Goal: Task Accomplishment & Management: Use online tool/utility

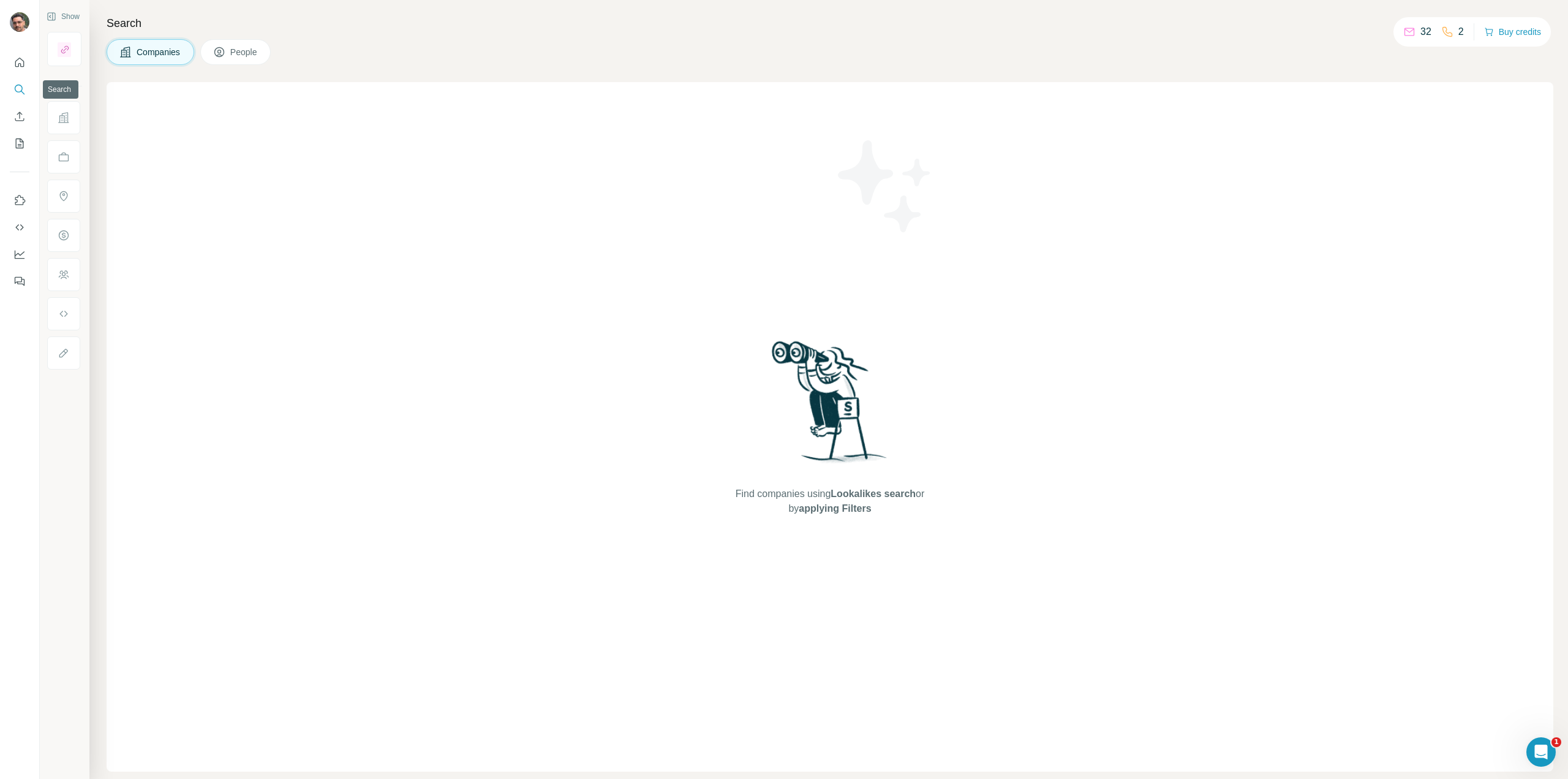
click at [20, 95] on icon "Search" at bounding box center [19, 89] width 12 height 12
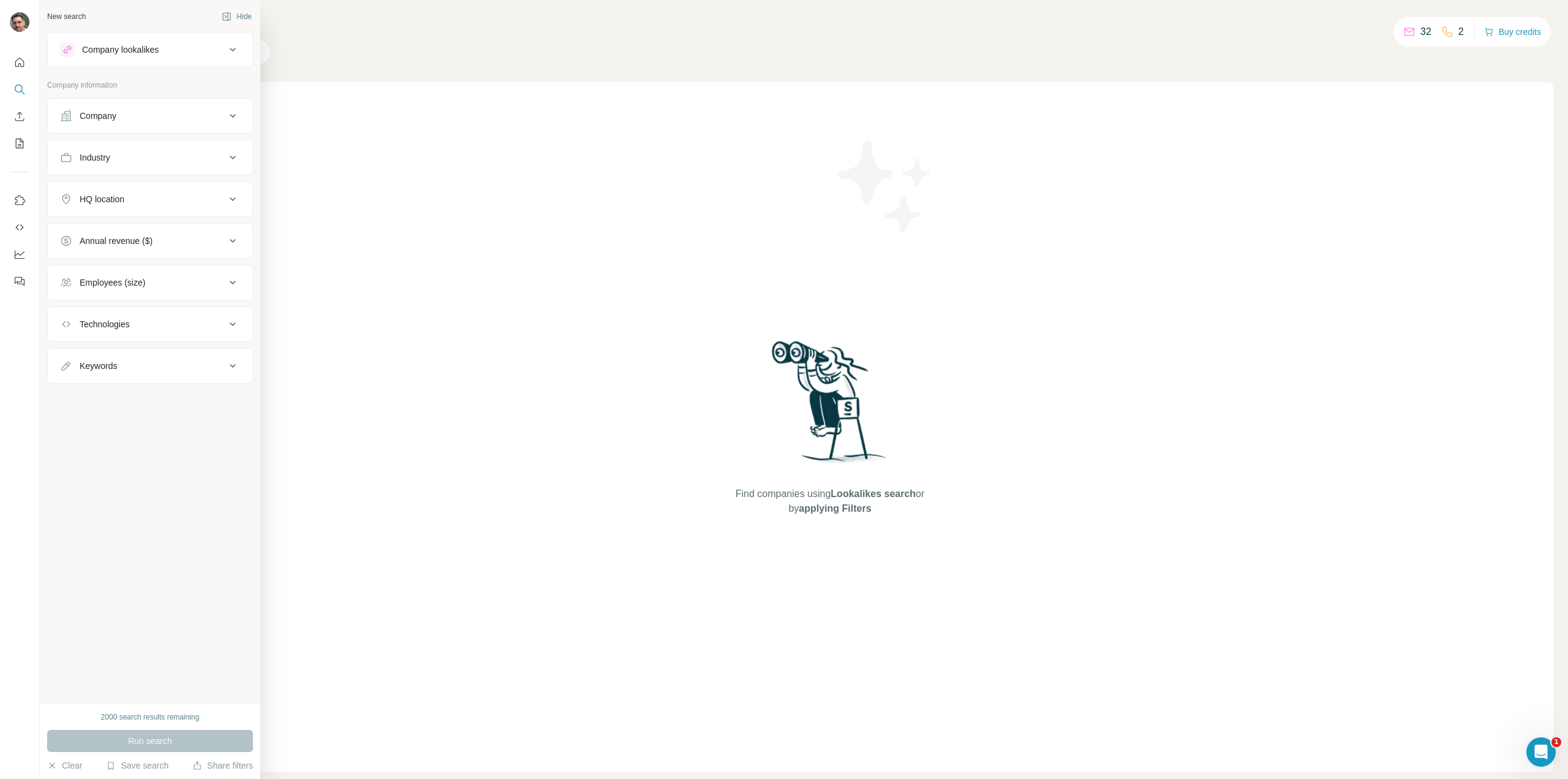
click at [146, 156] on div "Industry" at bounding box center [143, 157] width 165 height 12
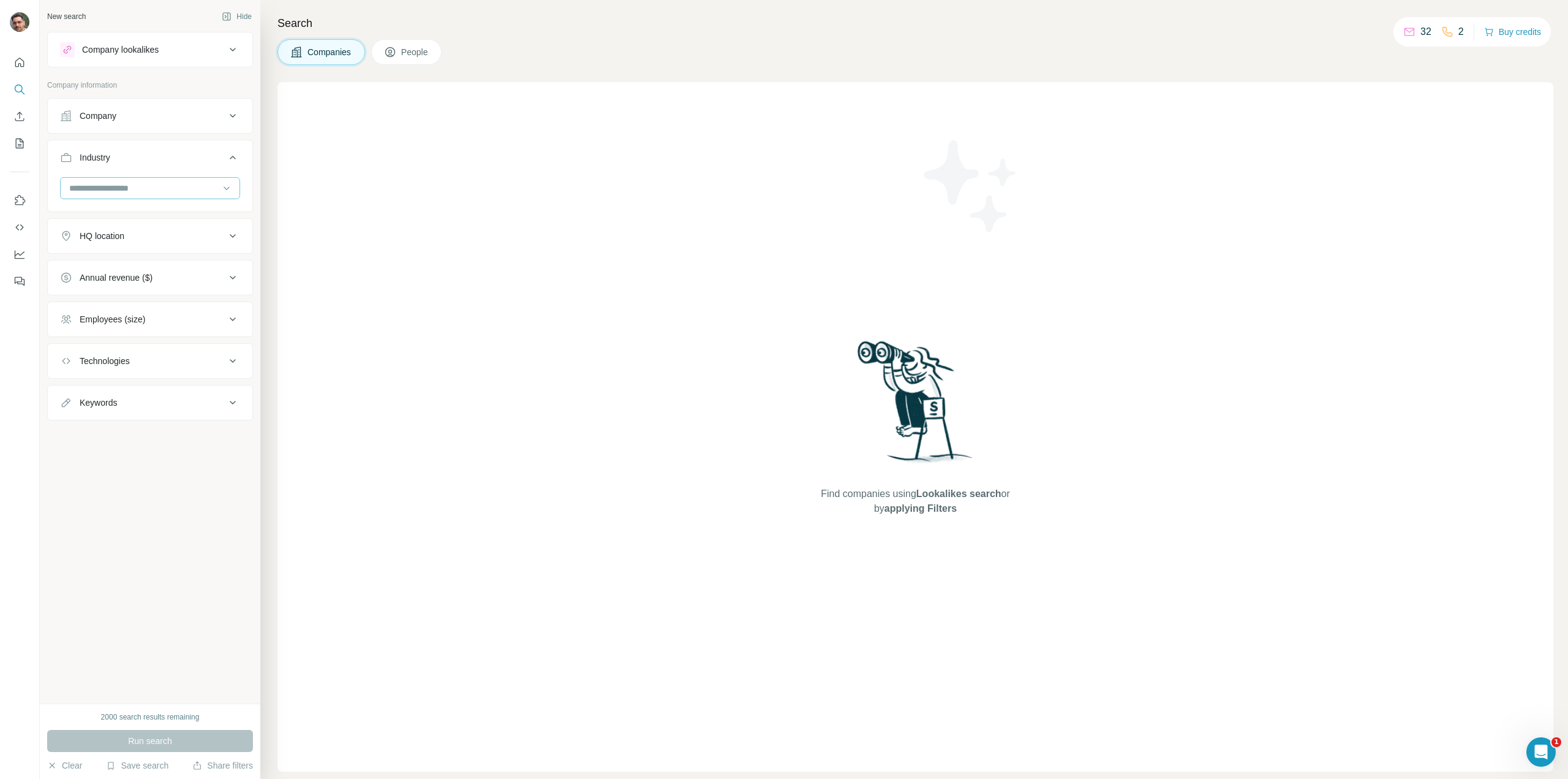
click at [159, 188] on input at bounding box center [143, 188] width 151 height 13
type input "****"
click at [153, 215] on div "Wellness" at bounding box center [149, 214] width 181 height 28
click at [113, 178] on div at bounding box center [143, 187] width 151 height 21
type input "*"
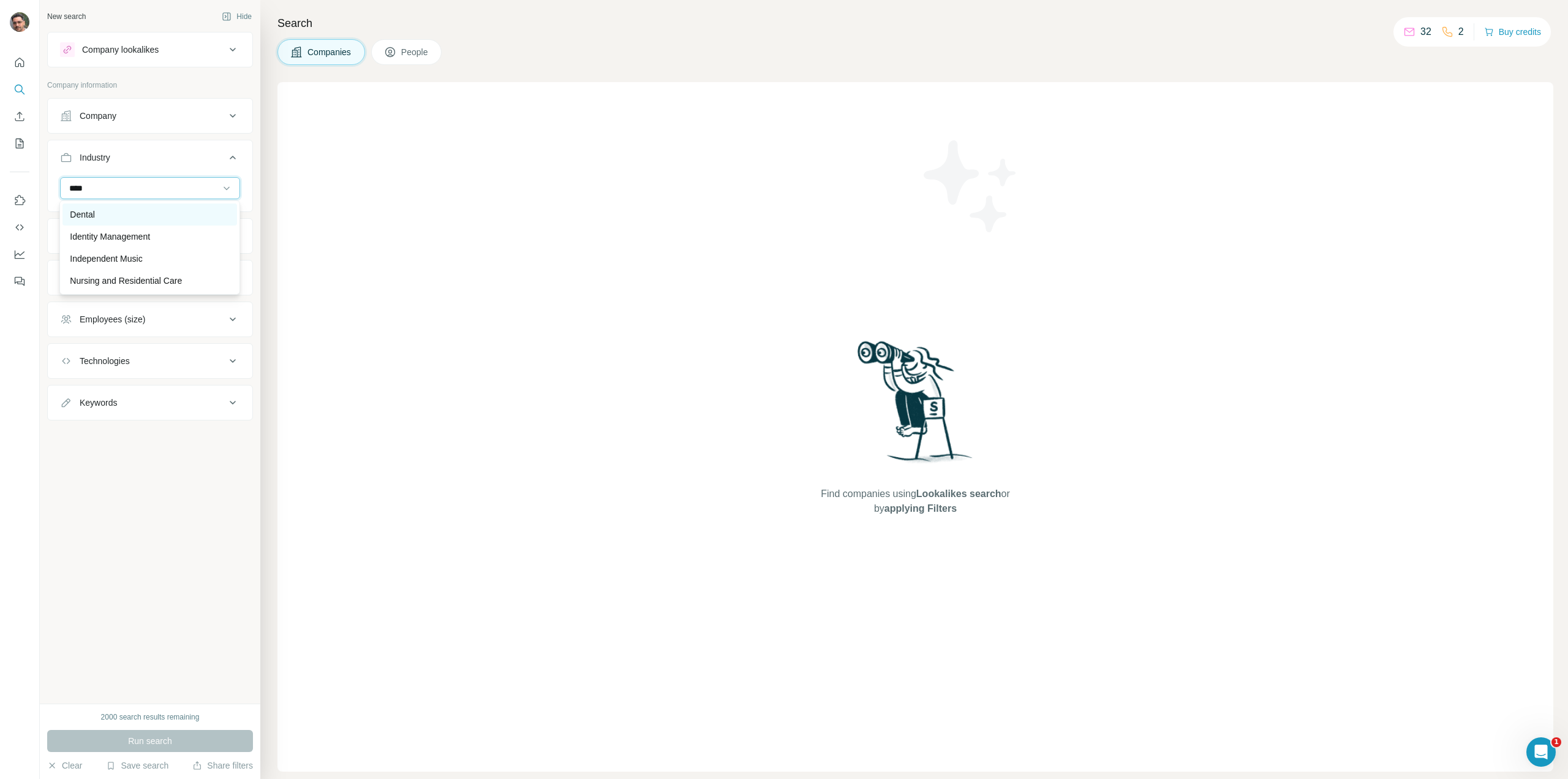
type input "****"
click at [121, 219] on div "Dental" at bounding box center [150, 214] width 160 height 12
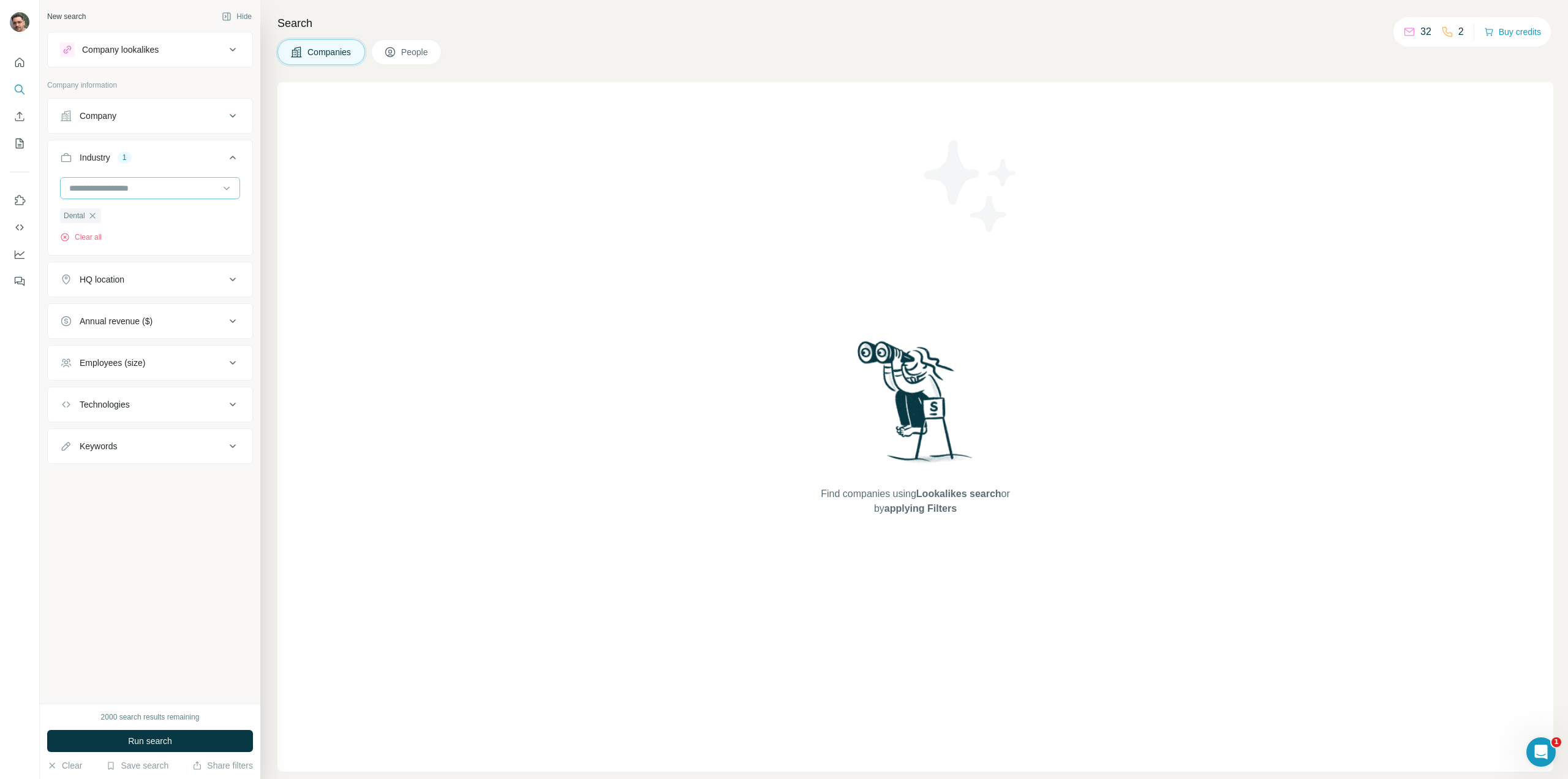
click at [129, 185] on input at bounding box center [143, 188] width 151 height 13
click at [134, 46] on div "Company lookalikes" at bounding box center [120, 49] width 77 height 12
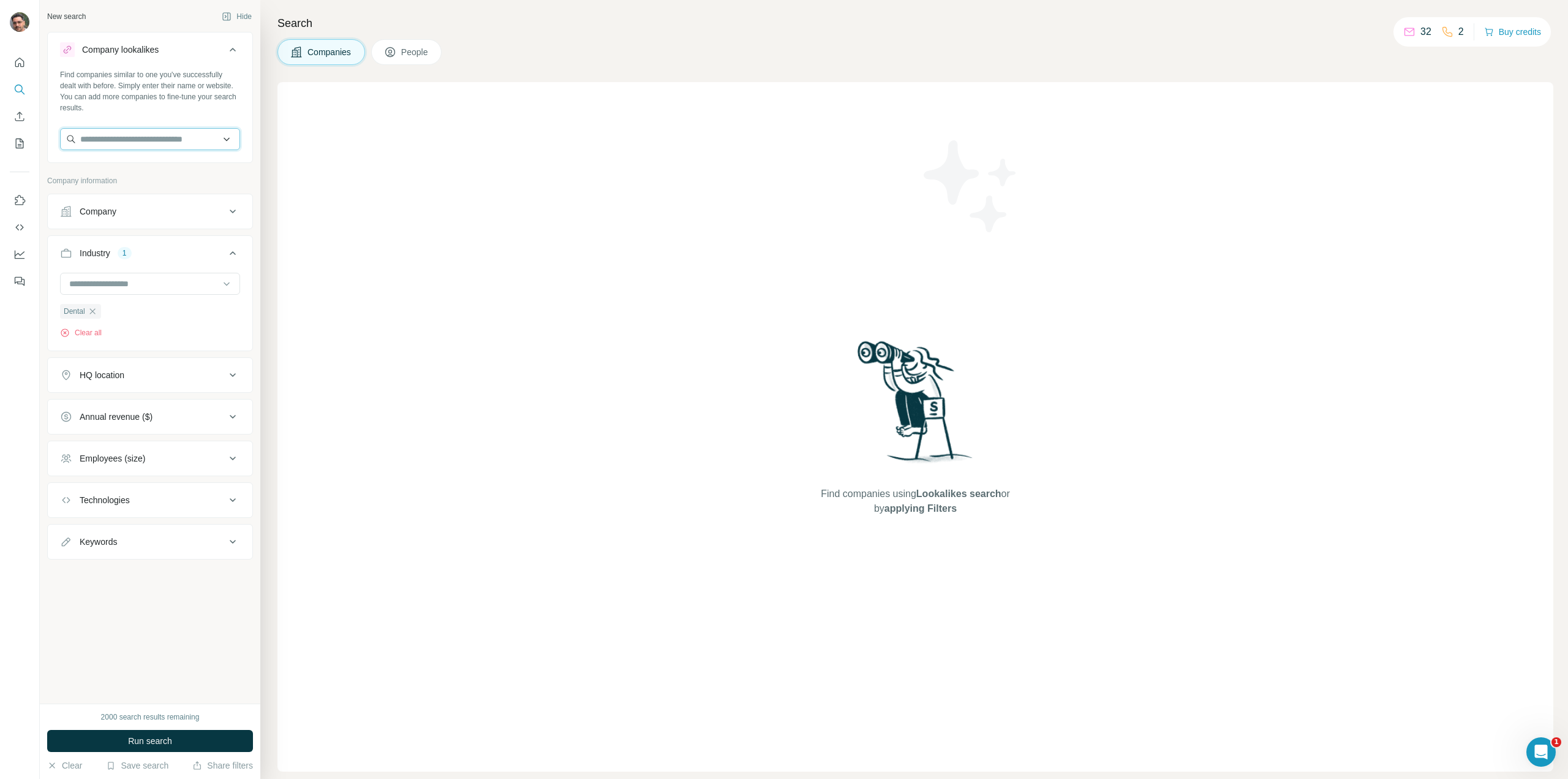
click at [129, 147] on input "text" at bounding box center [150, 139] width 180 height 22
paste input "**********"
type input "**********"
click at [169, 170] on div "Budapest Dental budapestdental.hu" at bounding box center [150, 172] width 175 height 33
click at [99, 135] on input "text" at bounding box center [150, 139] width 180 height 22
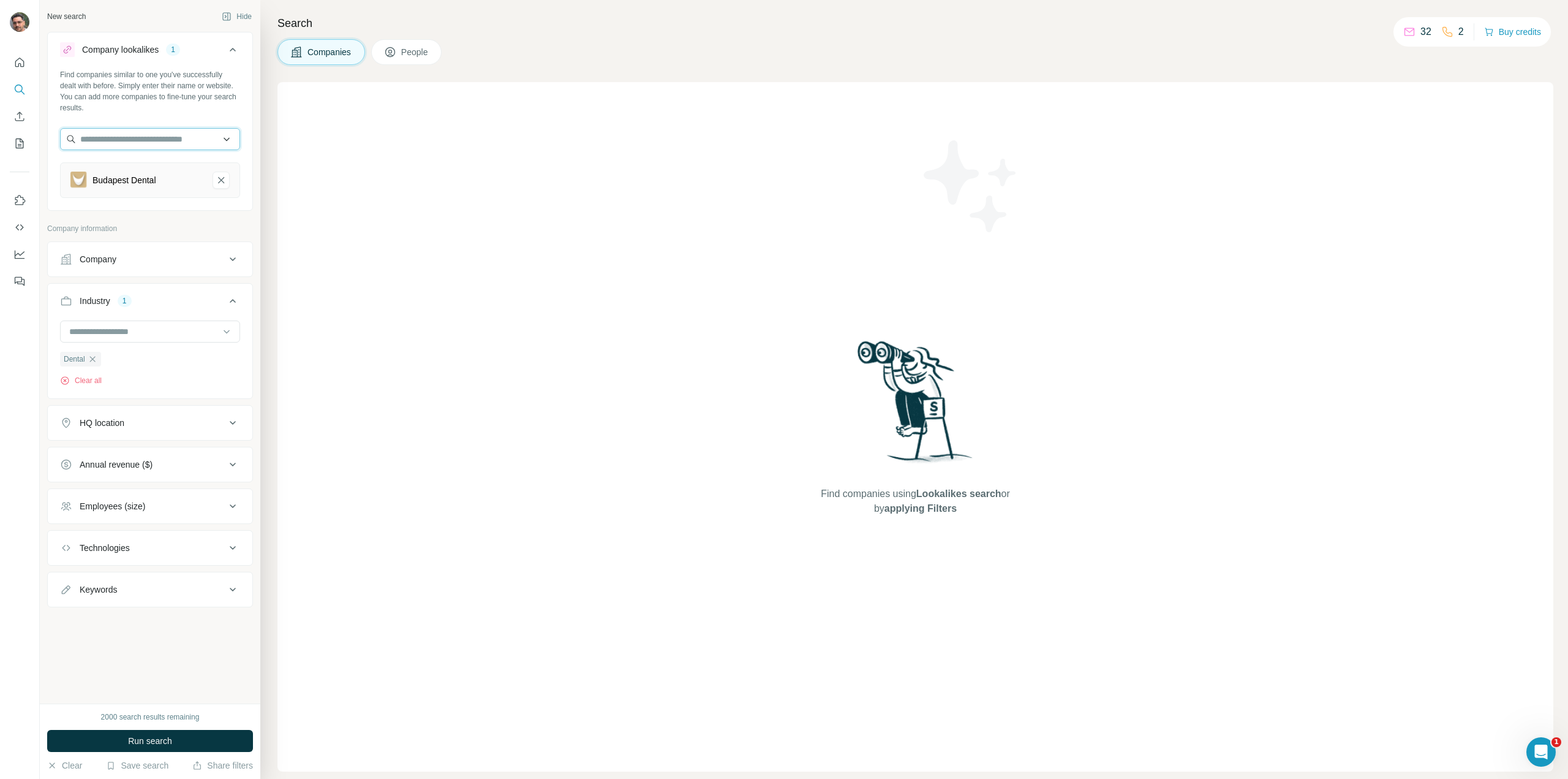
paste input "**********"
type input "**********"
click at [153, 168] on div "dentop.hu dentop.hu" at bounding box center [150, 172] width 175 height 33
click at [151, 472] on button "HQ location" at bounding box center [150, 464] width 205 height 29
click at [151, 492] on input "text" at bounding box center [150, 495] width 180 height 22
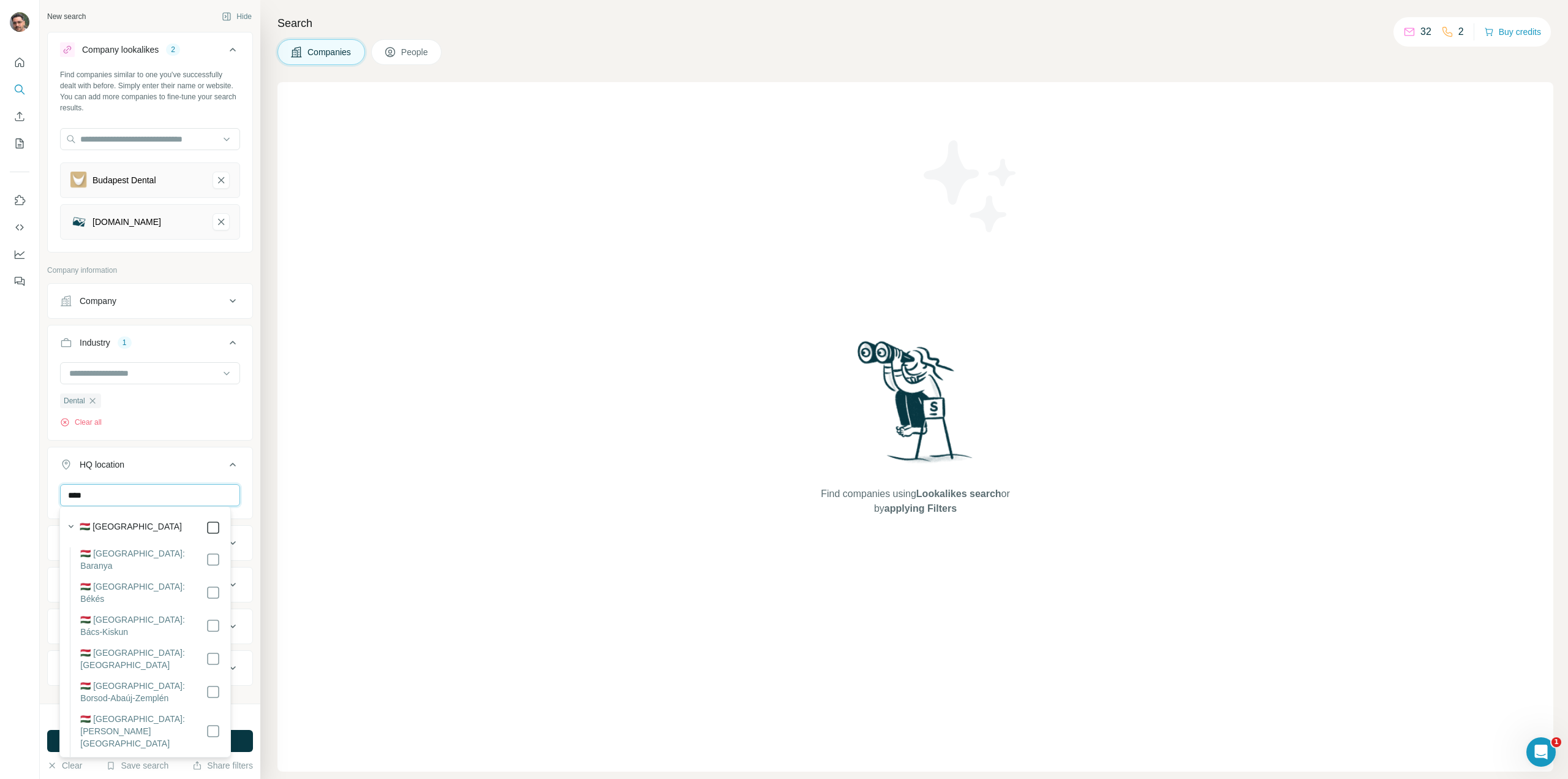
type input "****"
click at [235, 442] on ul "Company Industry 1 Dental Clear all HQ location 1 **** Hungary Clear all Annual…" at bounding box center [150, 506] width 206 height 446
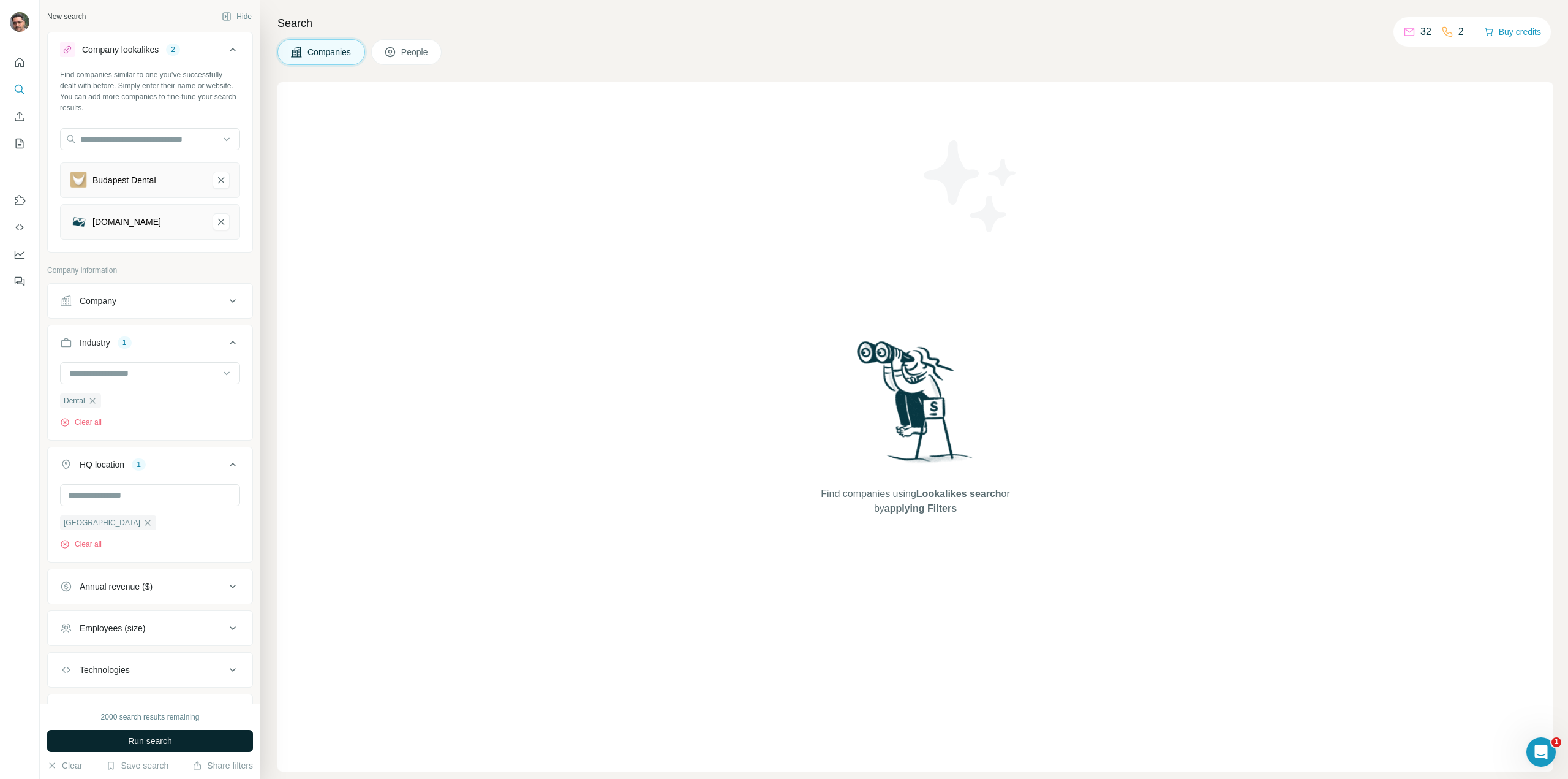
click at [175, 740] on button "Run search" at bounding box center [150, 740] width 206 height 22
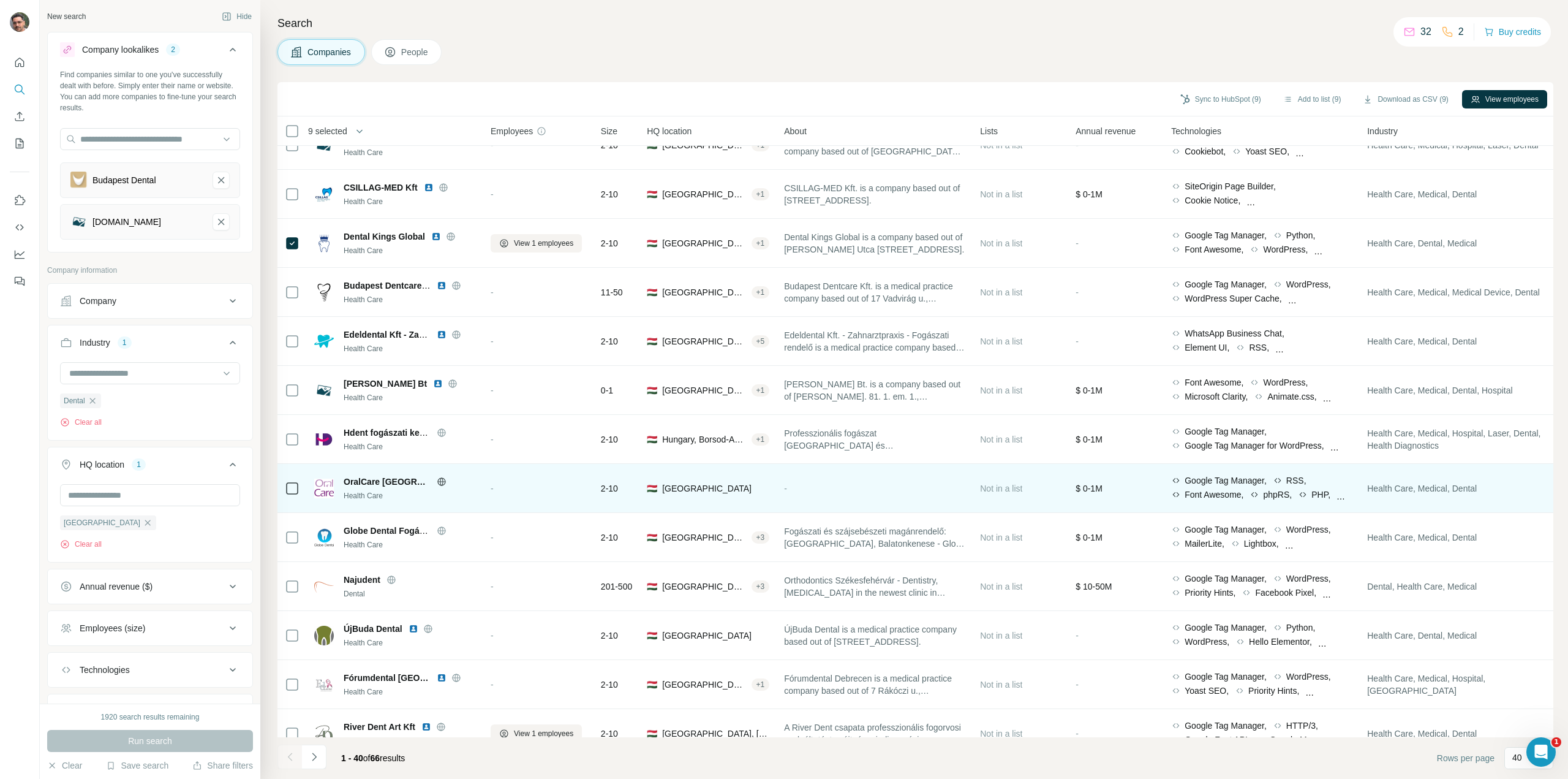
scroll to position [674, 0]
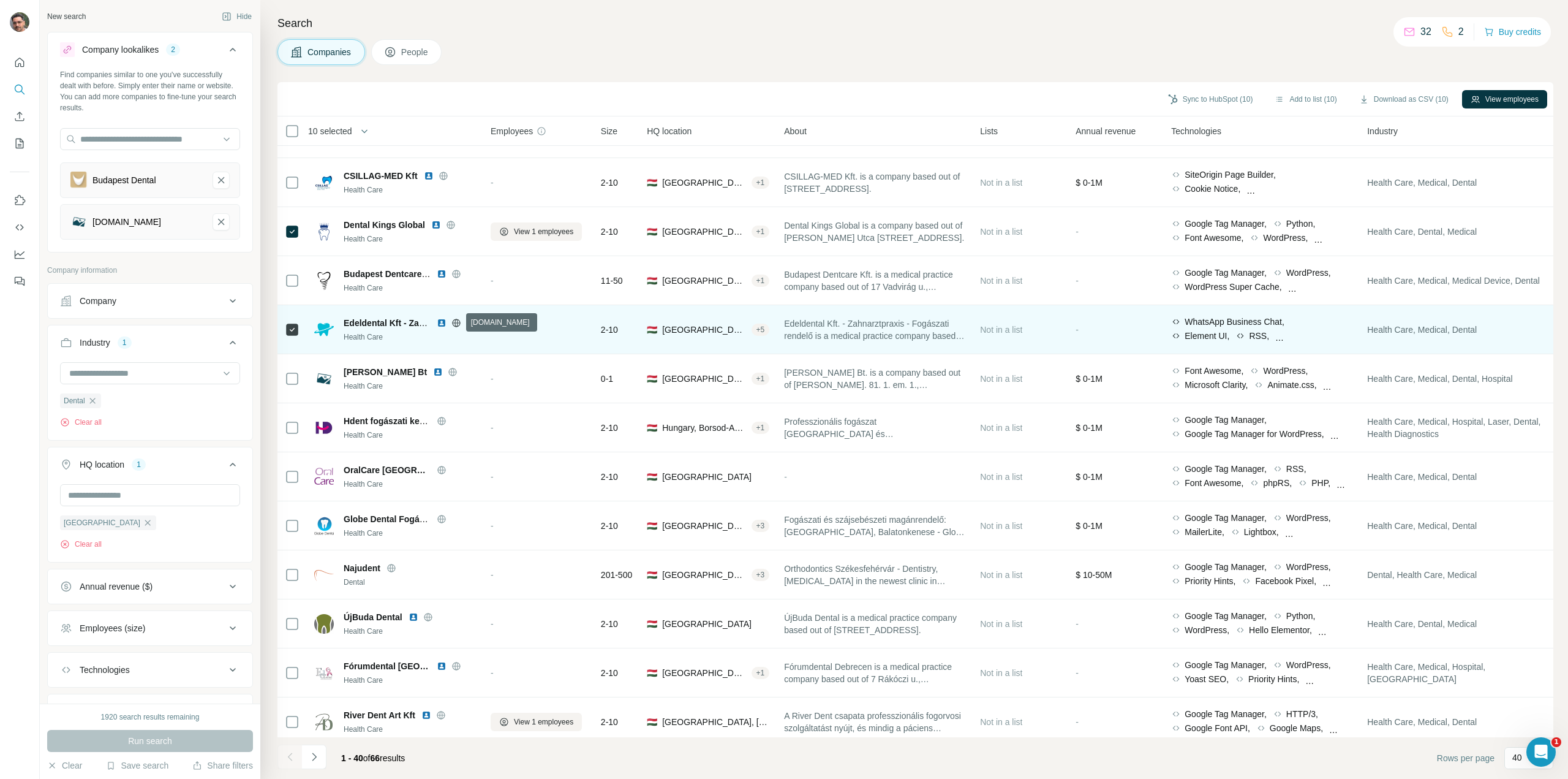
click at [458, 325] on icon at bounding box center [456, 323] width 10 height 10
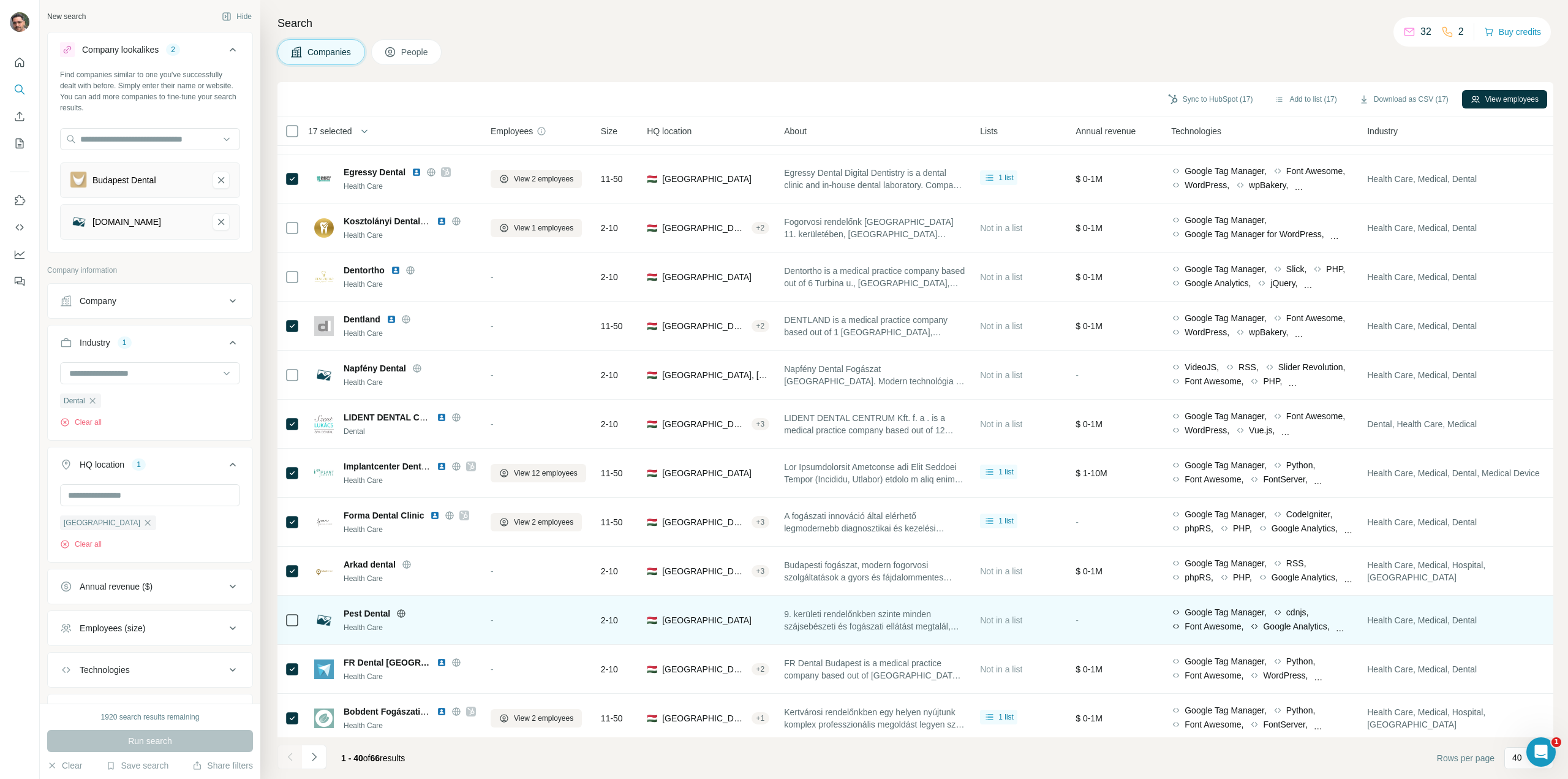
scroll to position [0, 0]
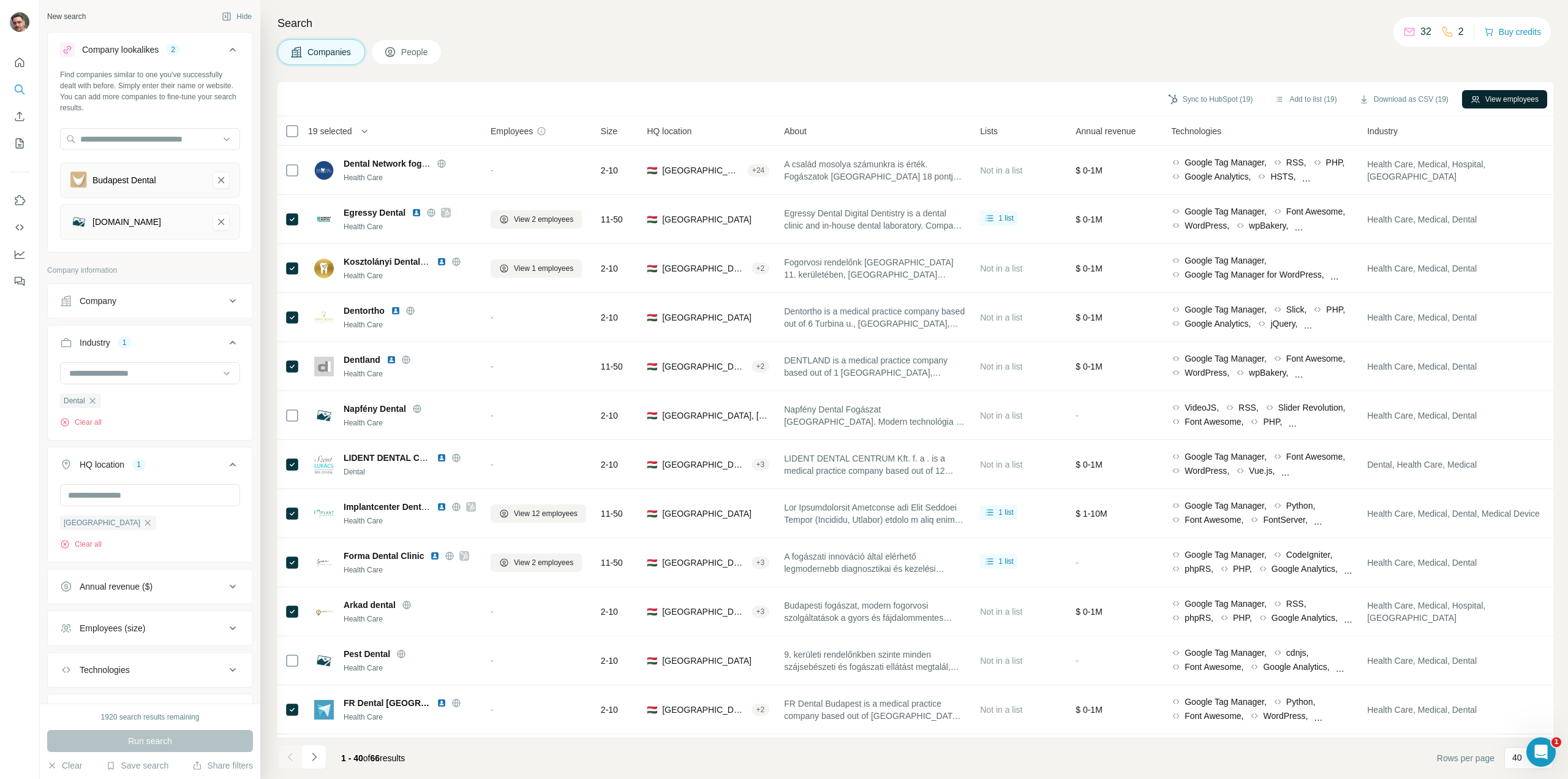
click at [1511, 103] on button "View employees" at bounding box center [1505, 99] width 85 height 19
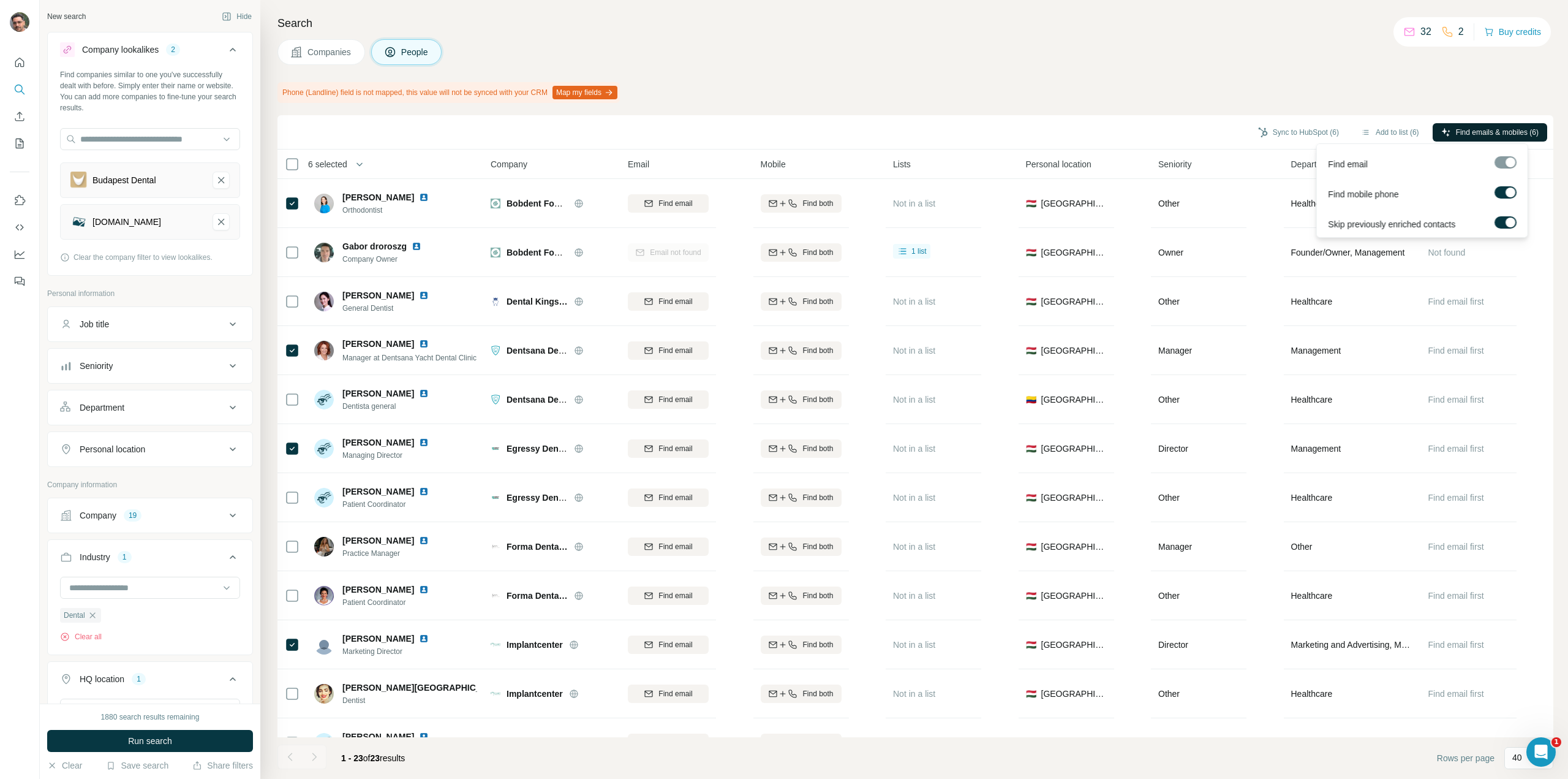
click at [1492, 131] on span "Find emails & mobiles (6)" at bounding box center [1497, 132] width 83 height 11
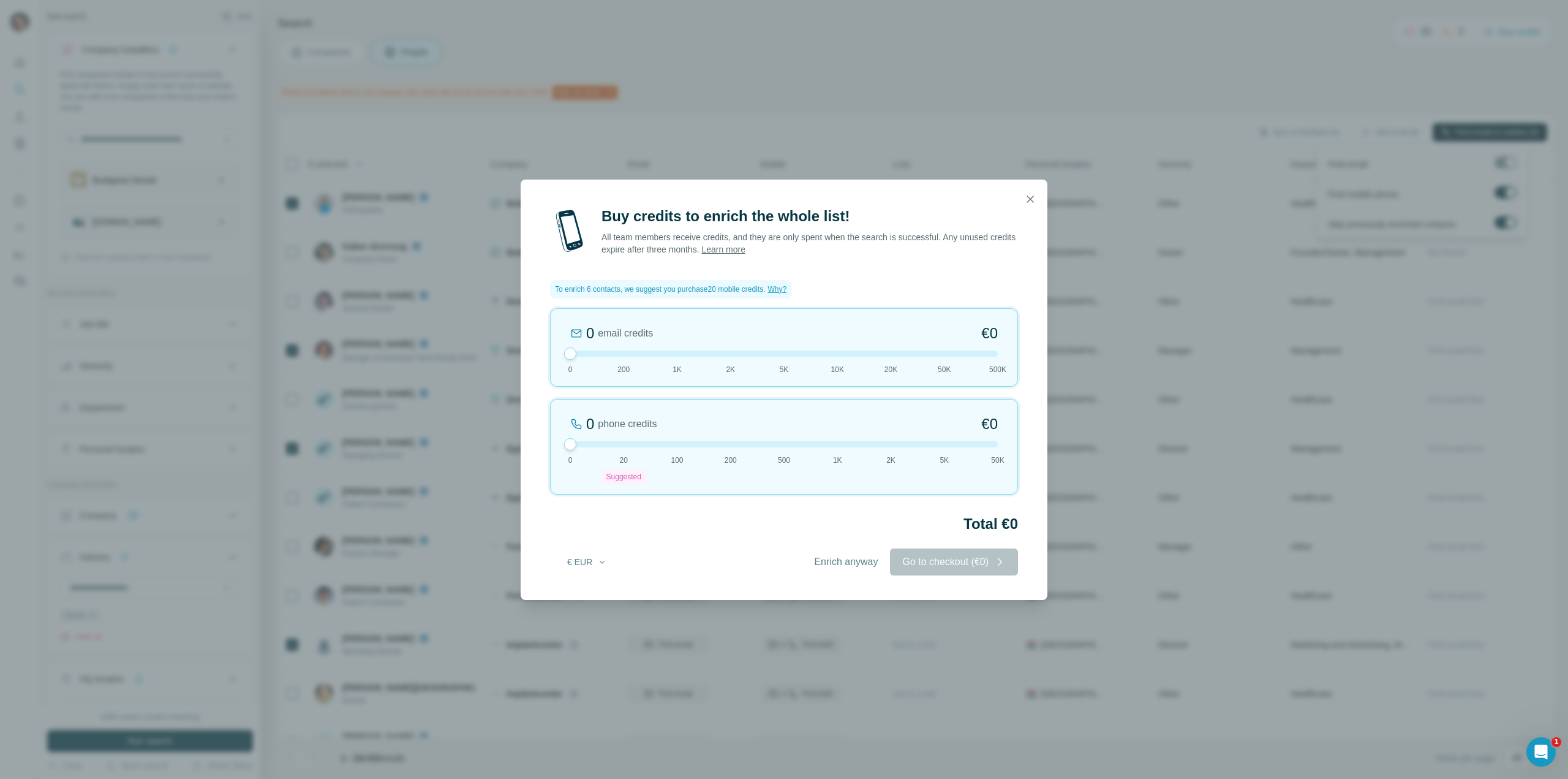
drag, startPoint x: 623, startPoint y: 441, endPoint x: 519, endPoint y: 440, distance: 104.0
click at [519, 440] on div "Buy credits to enrich the whole list! All team members receive credits, and the…" at bounding box center [784, 390] width 1568 height 779
click at [1034, 201] on icon "button" at bounding box center [1030, 199] width 12 height 12
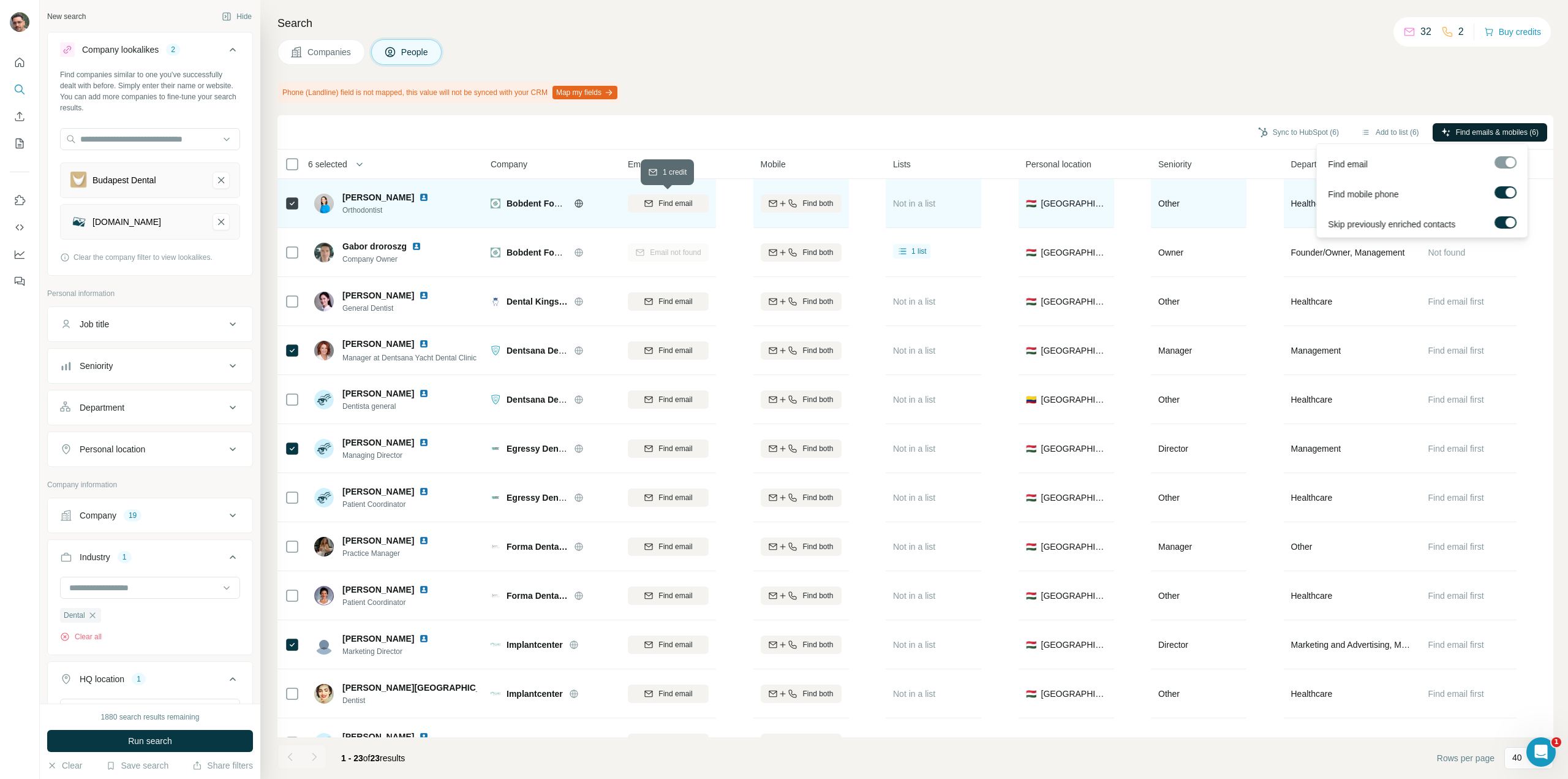
click at [677, 209] on button "Find email" at bounding box center [668, 203] width 81 height 19
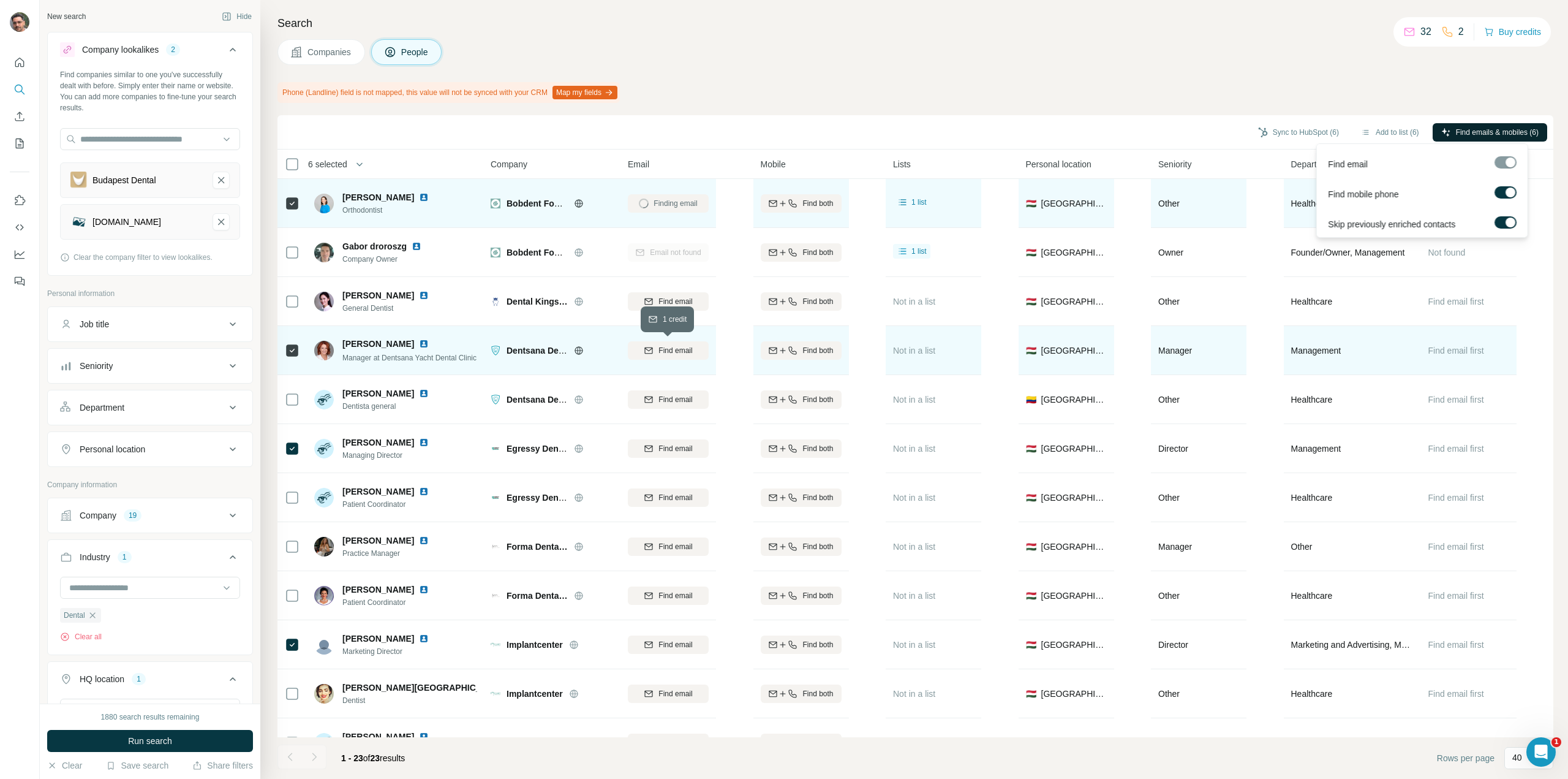
click at [667, 351] on span "Find email" at bounding box center [675, 350] width 34 height 11
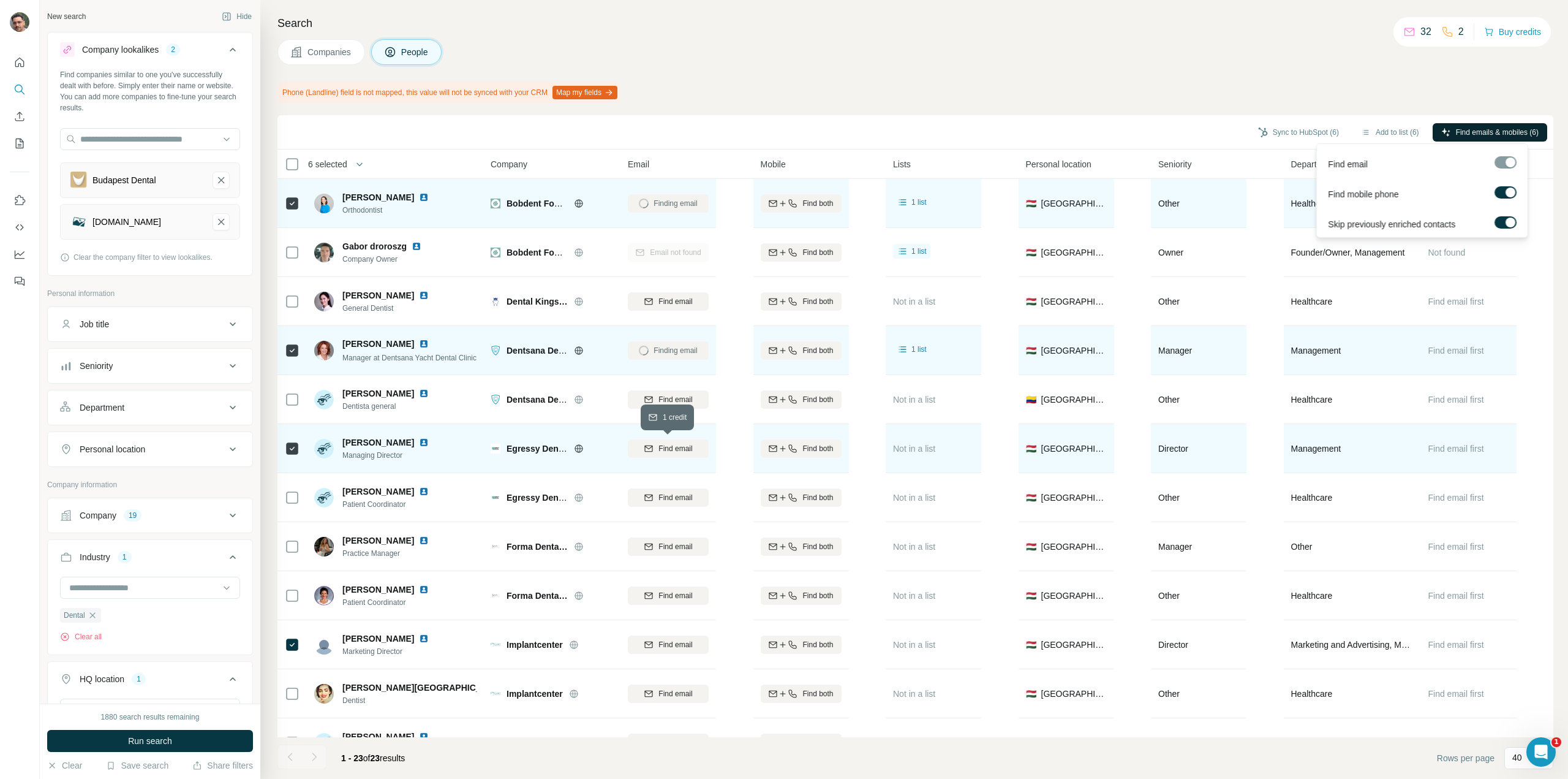
click at [653, 450] on div "Find email" at bounding box center [668, 448] width 81 height 11
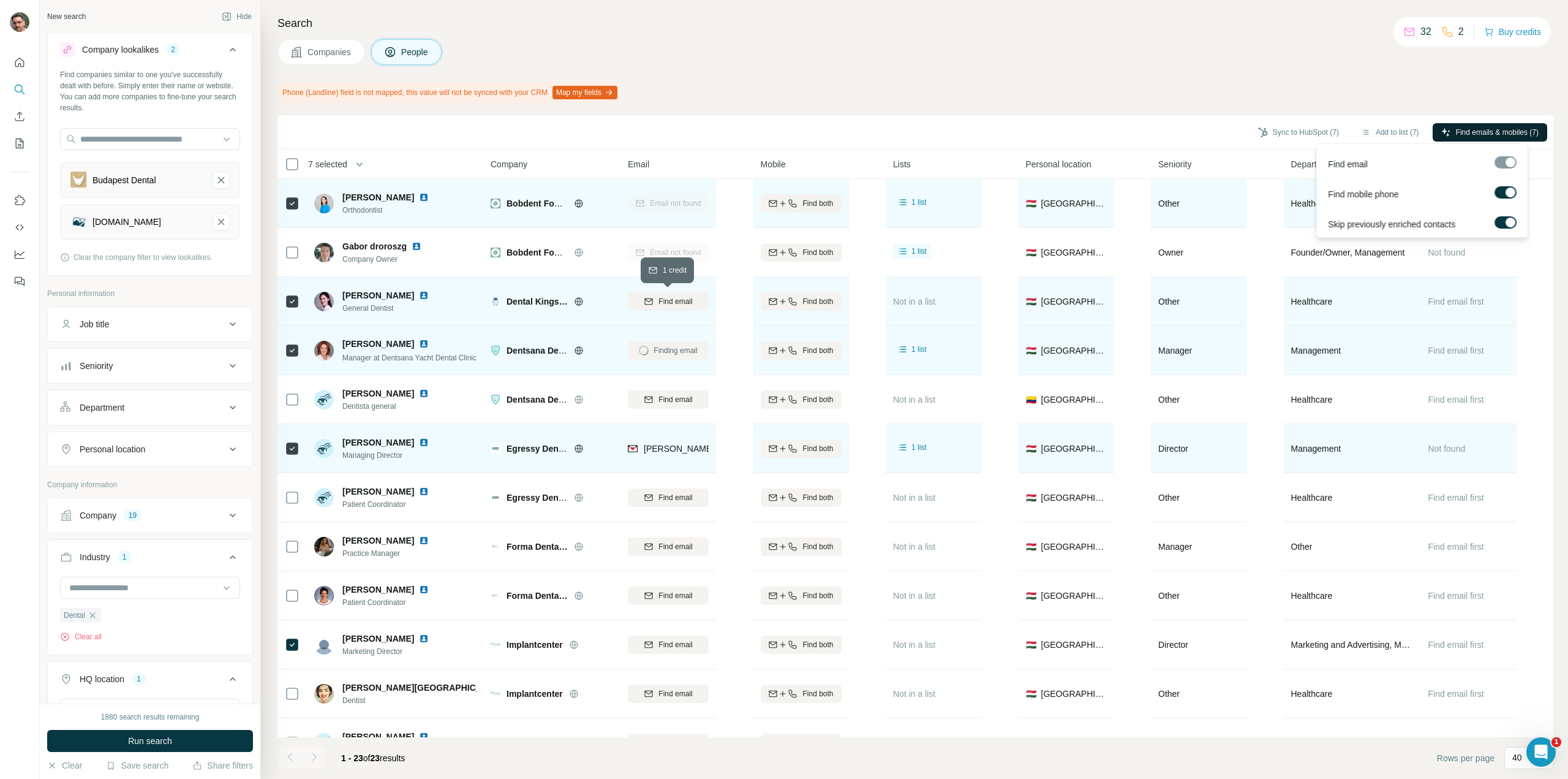
click at [669, 305] on span "Find email" at bounding box center [675, 301] width 34 height 11
click at [575, 204] on icon at bounding box center [579, 203] width 10 height 10
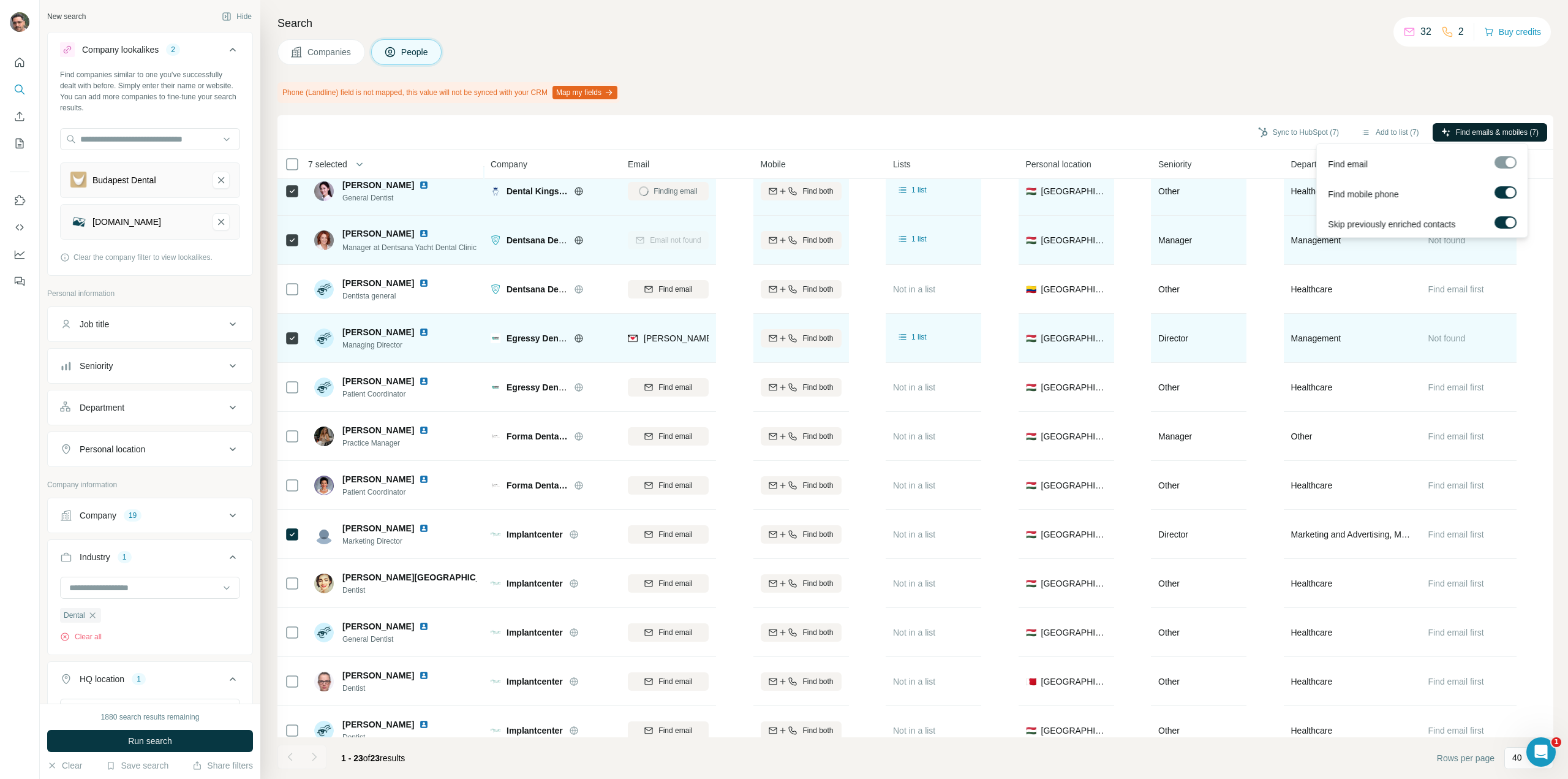
scroll to position [123, 0]
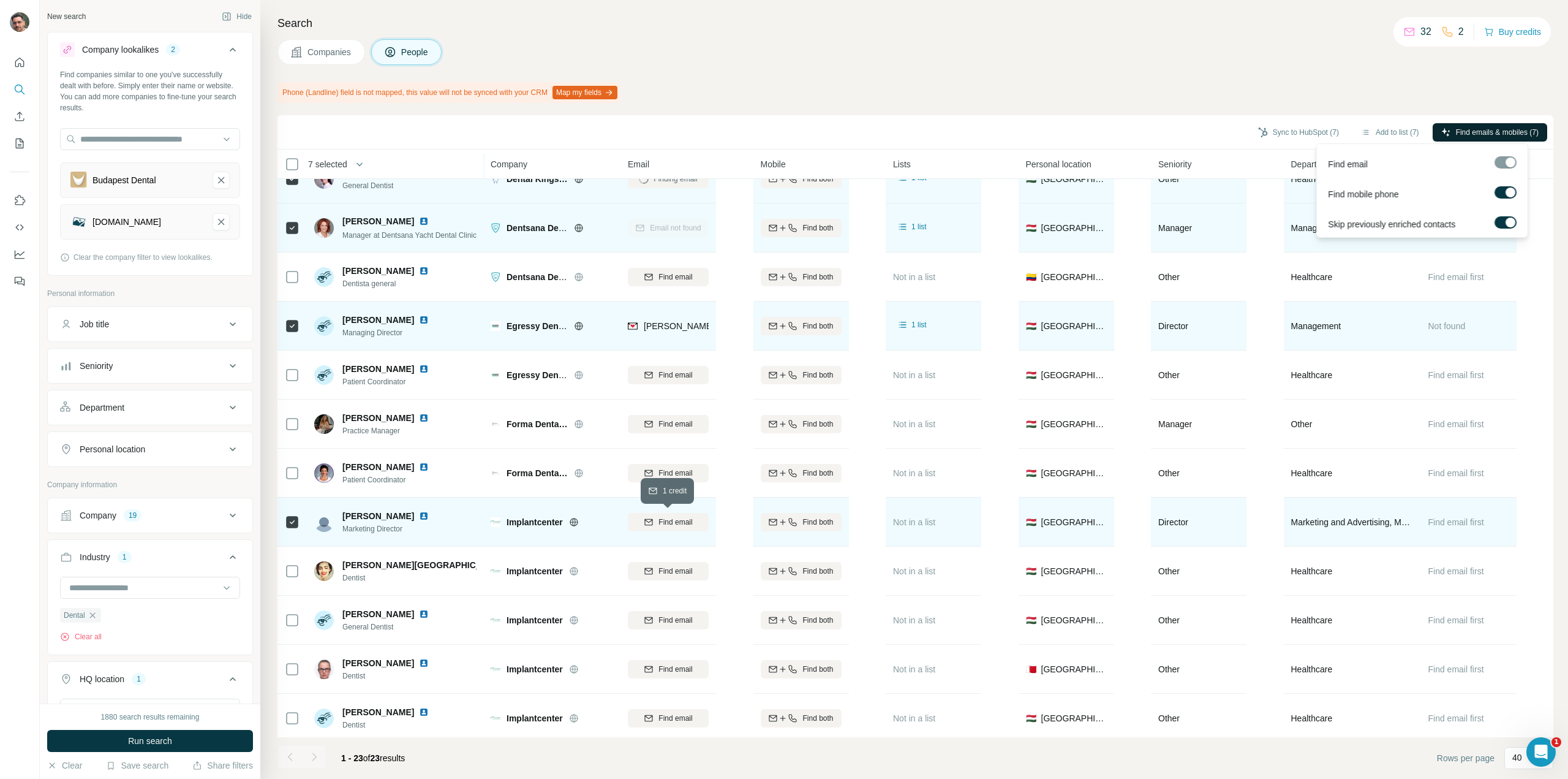
click at [684, 520] on span "Find email" at bounding box center [675, 522] width 34 height 11
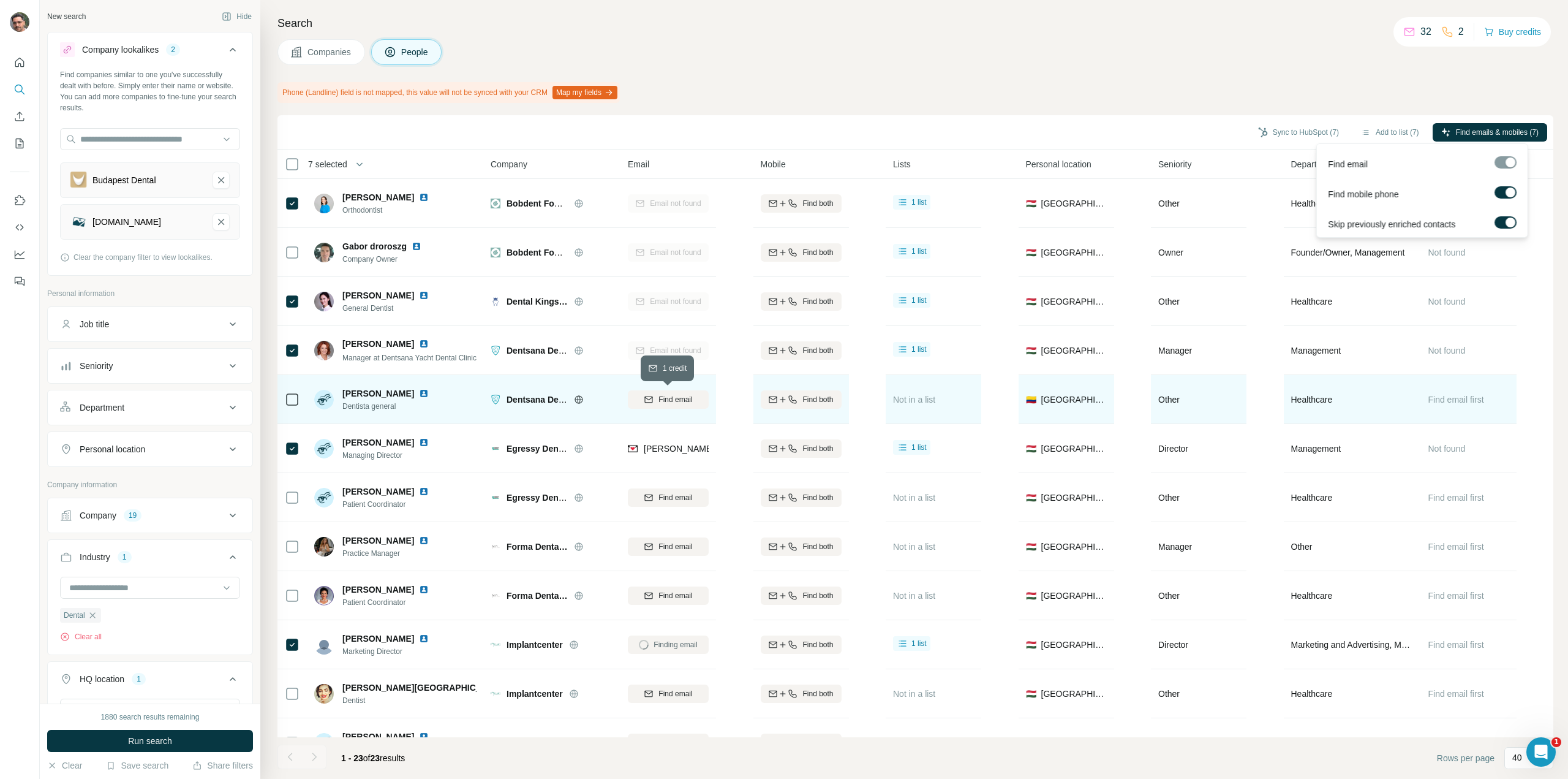
click at [679, 396] on span "Find email" at bounding box center [675, 400] width 34 height 11
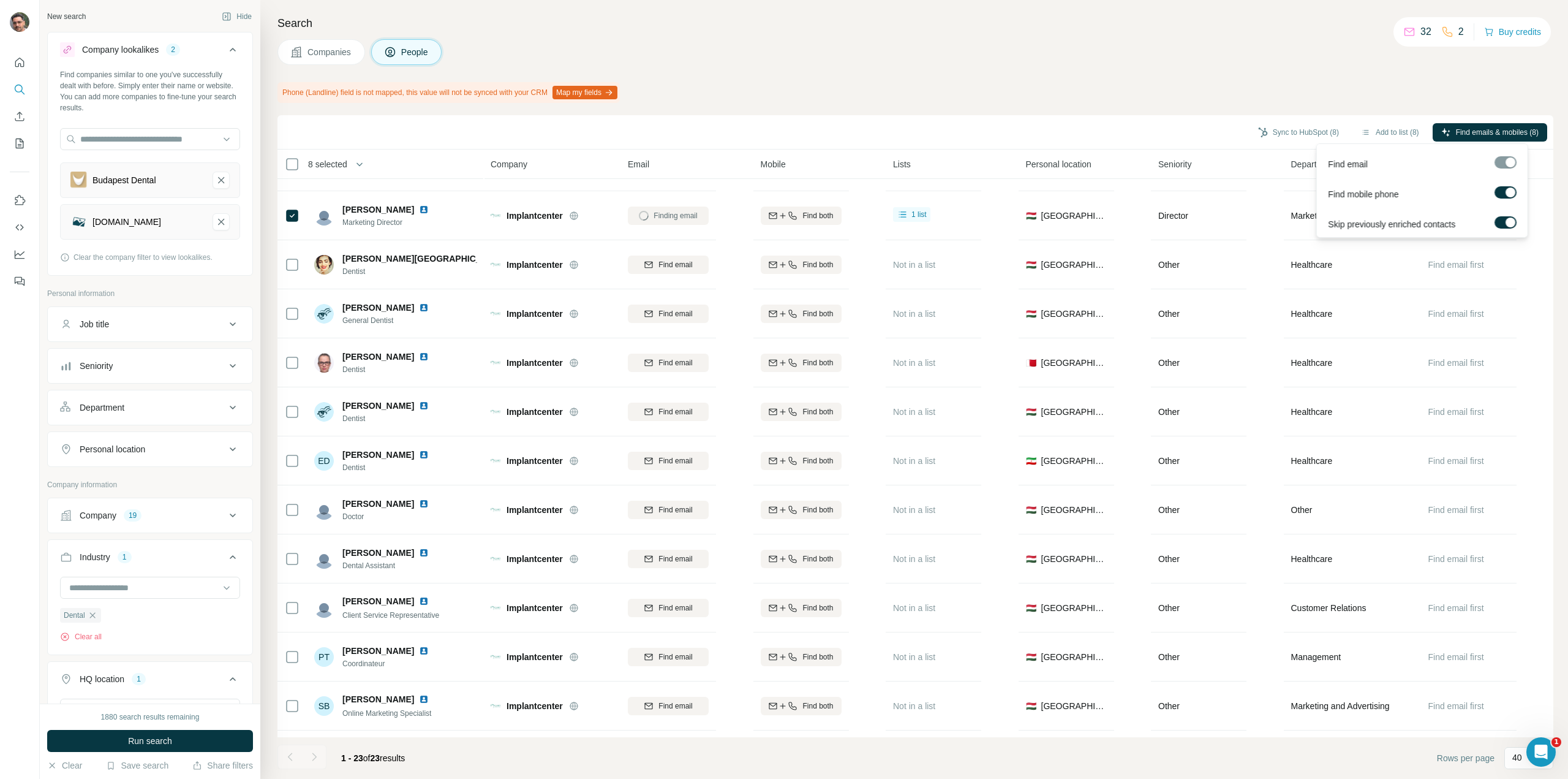
scroll to position [575, 0]
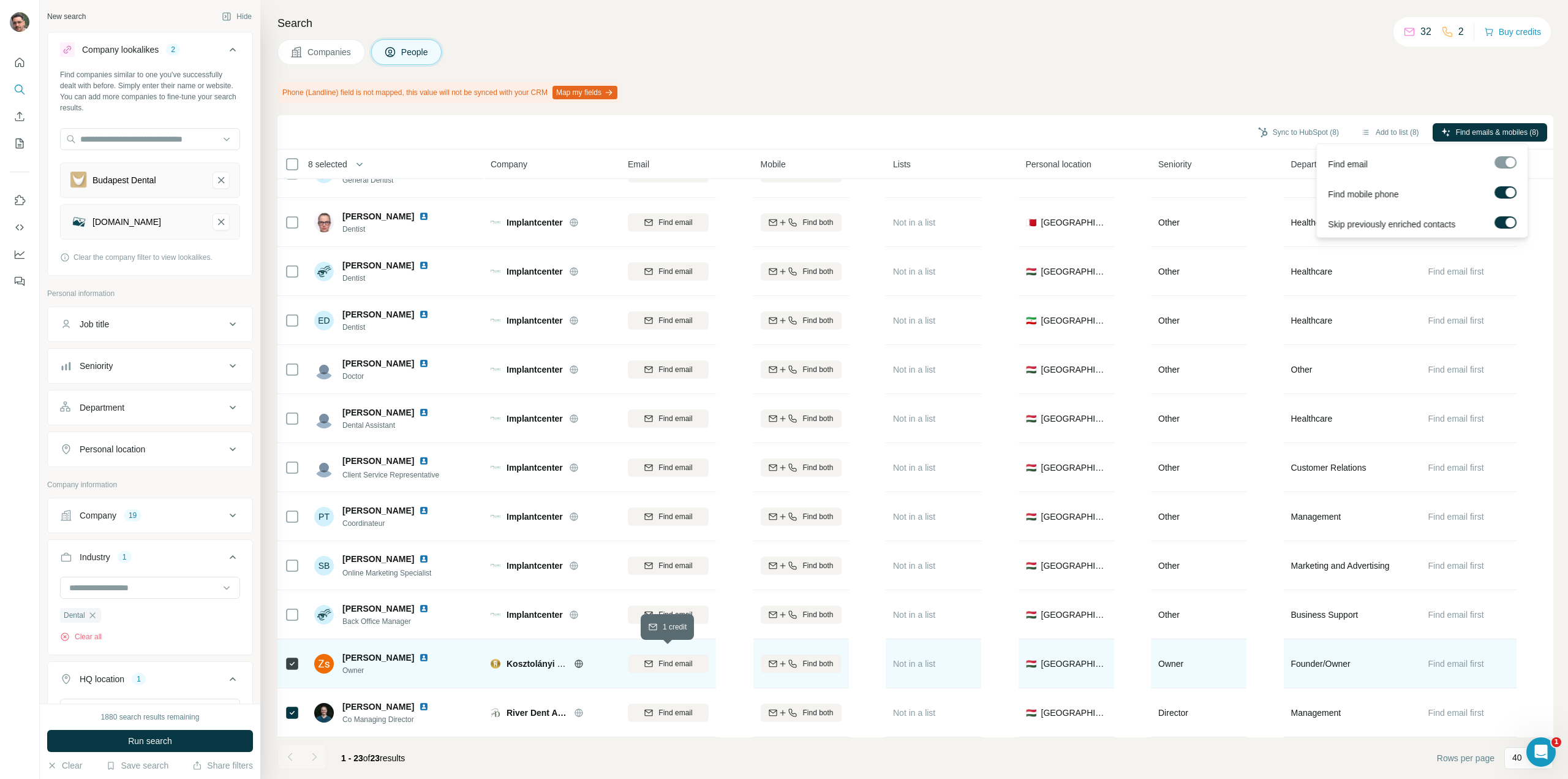
click at [694, 664] on button "Find email" at bounding box center [668, 664] width 81 height 19
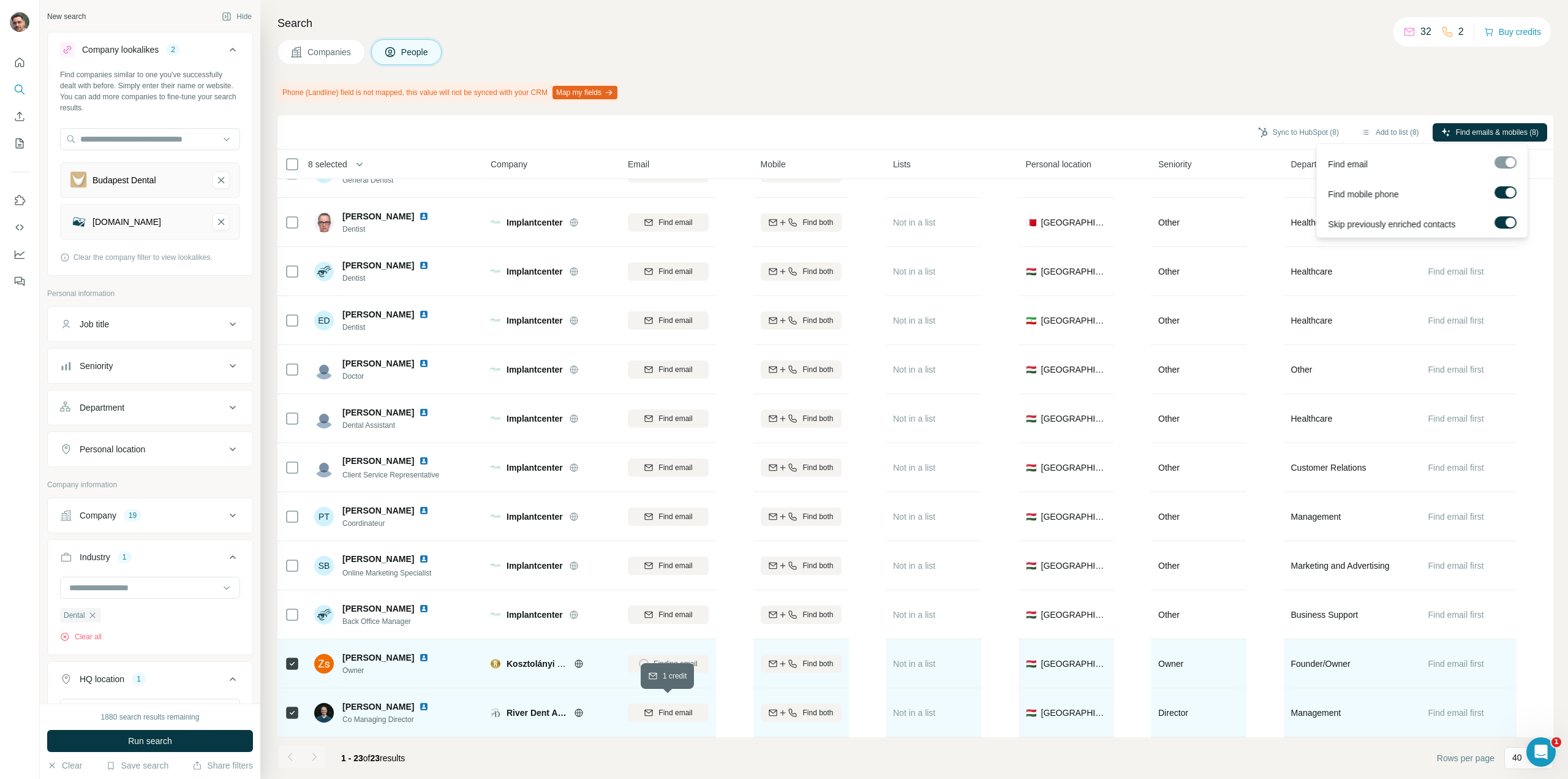
click at [690, 712] on span "Find email" at bounding box center [675, 712] width 34 height 11
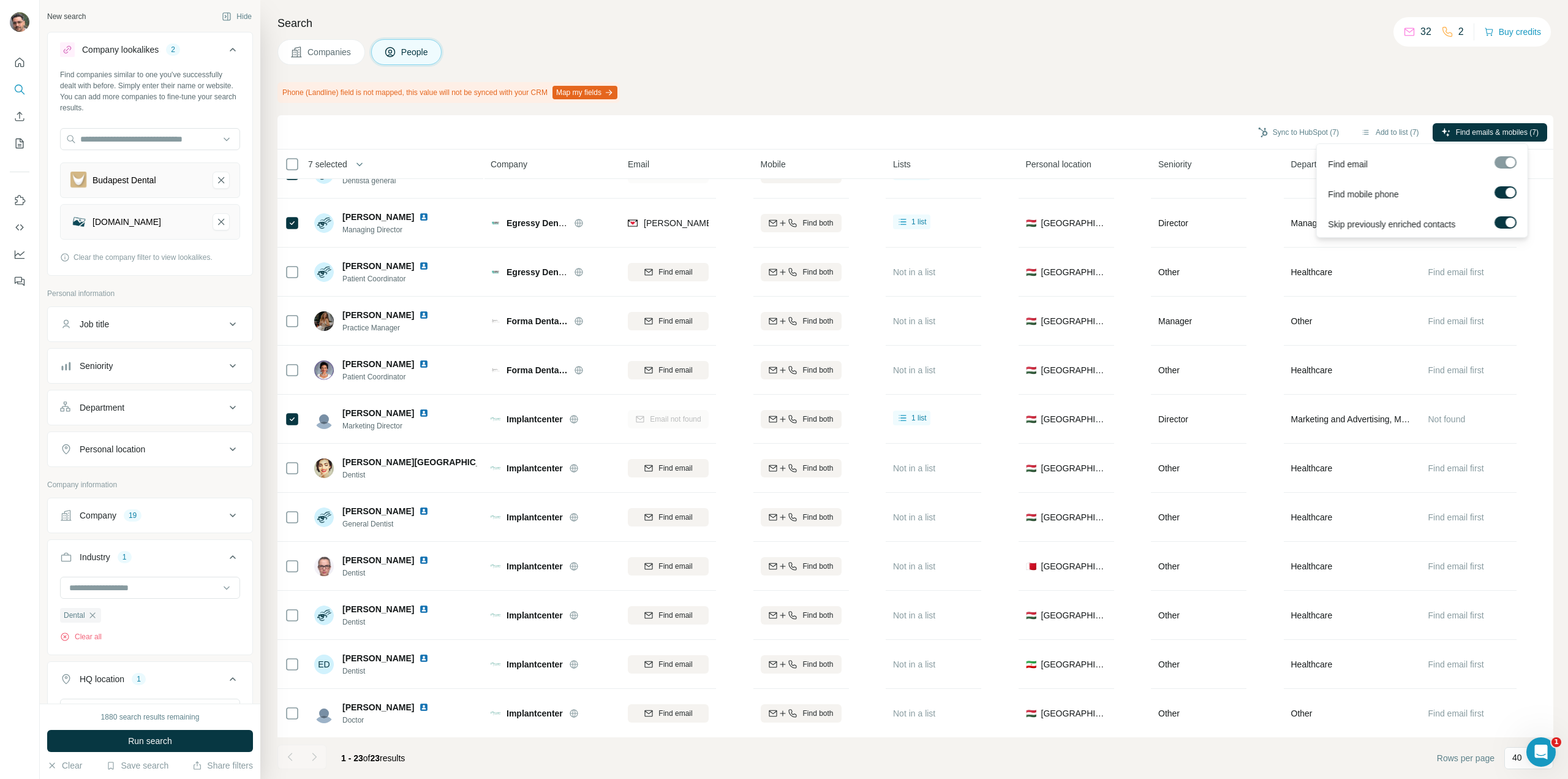
scroll to position [207, 0]
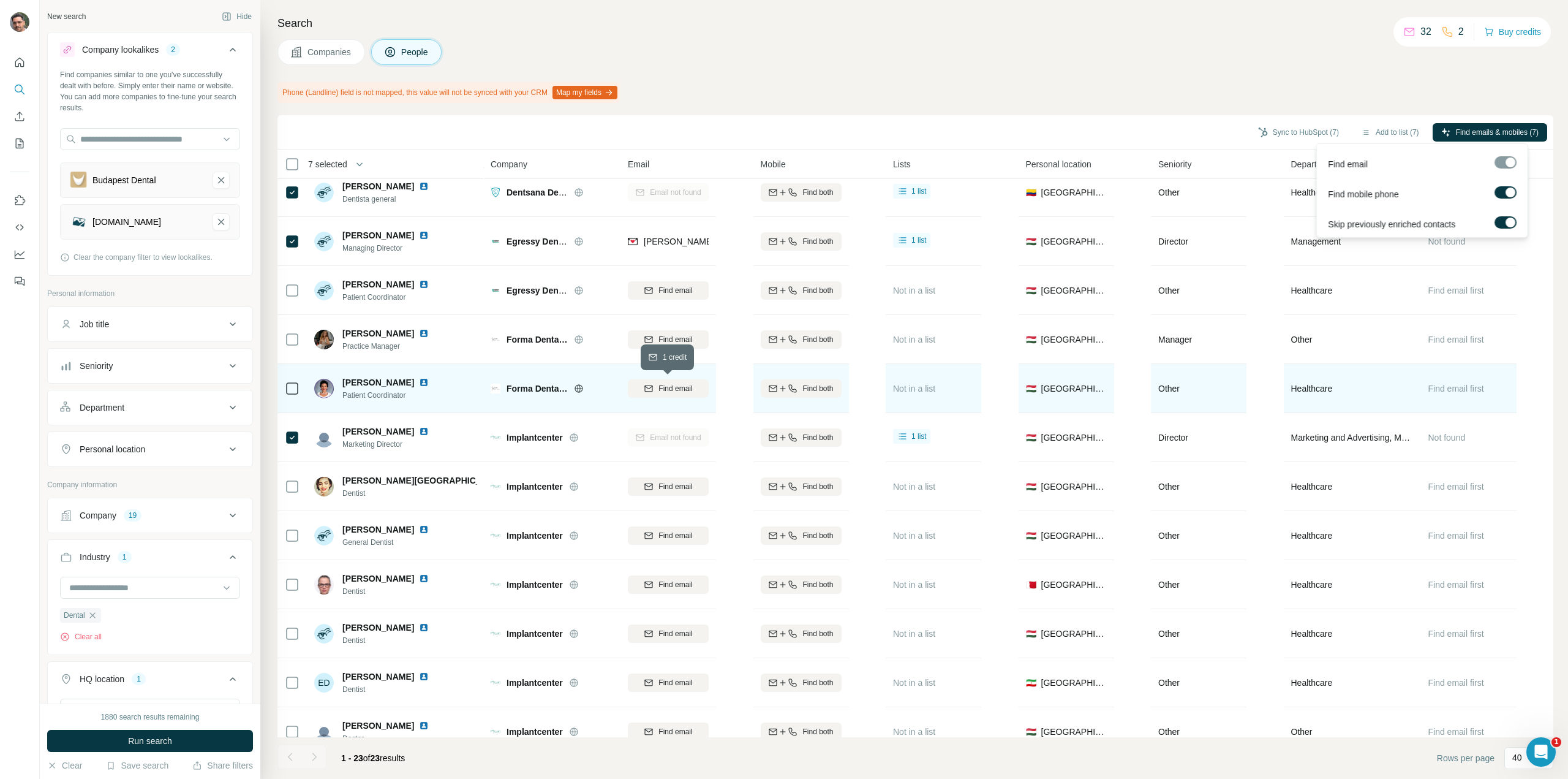
click at [677, 394] on button "Find email" at bounding box center [668, 389] width 81 height 19
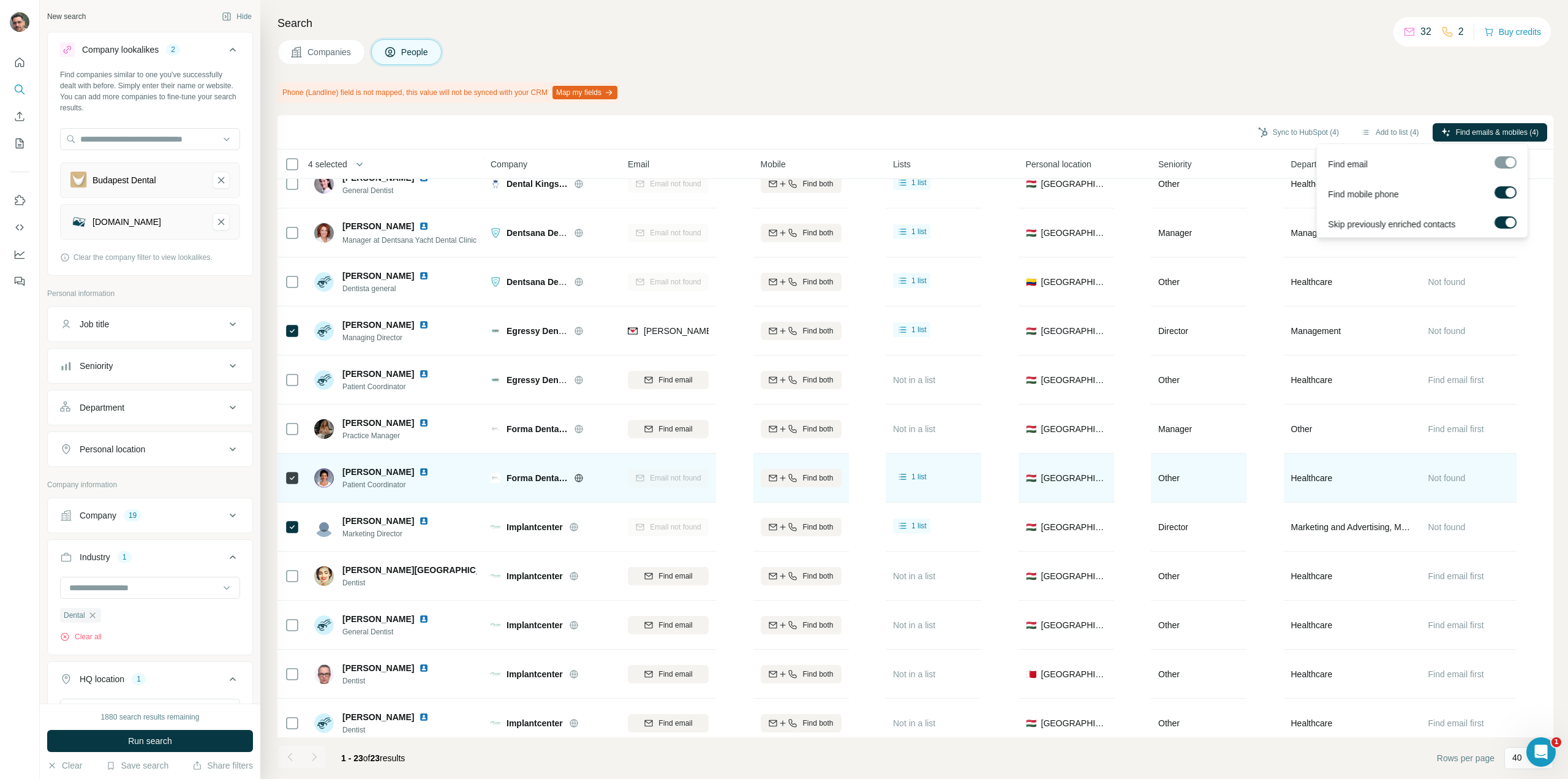
scroll to position [123, 0]
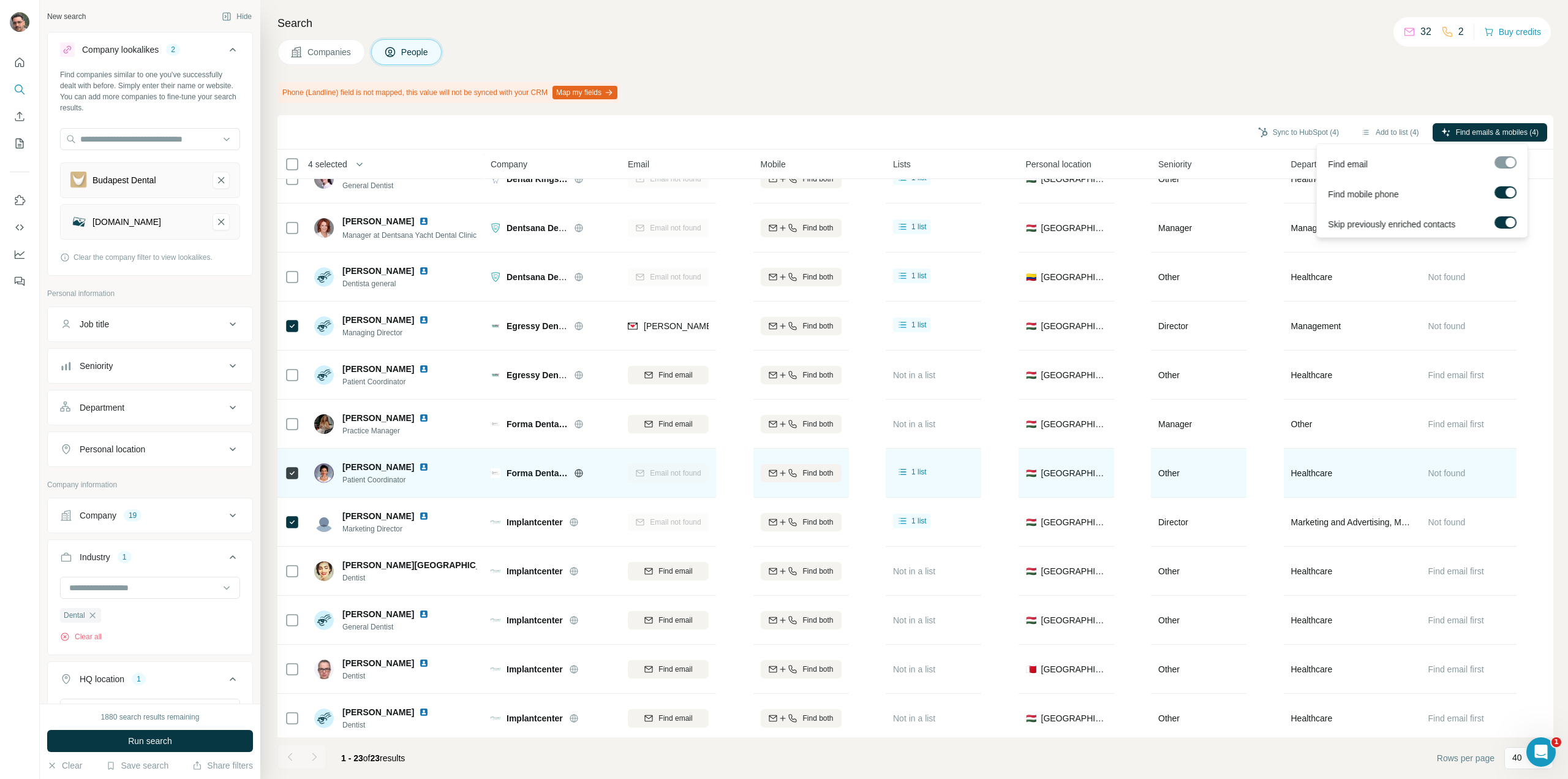
click at [297, 479] on icon at bounding box center [292, 473] width 15 height 15
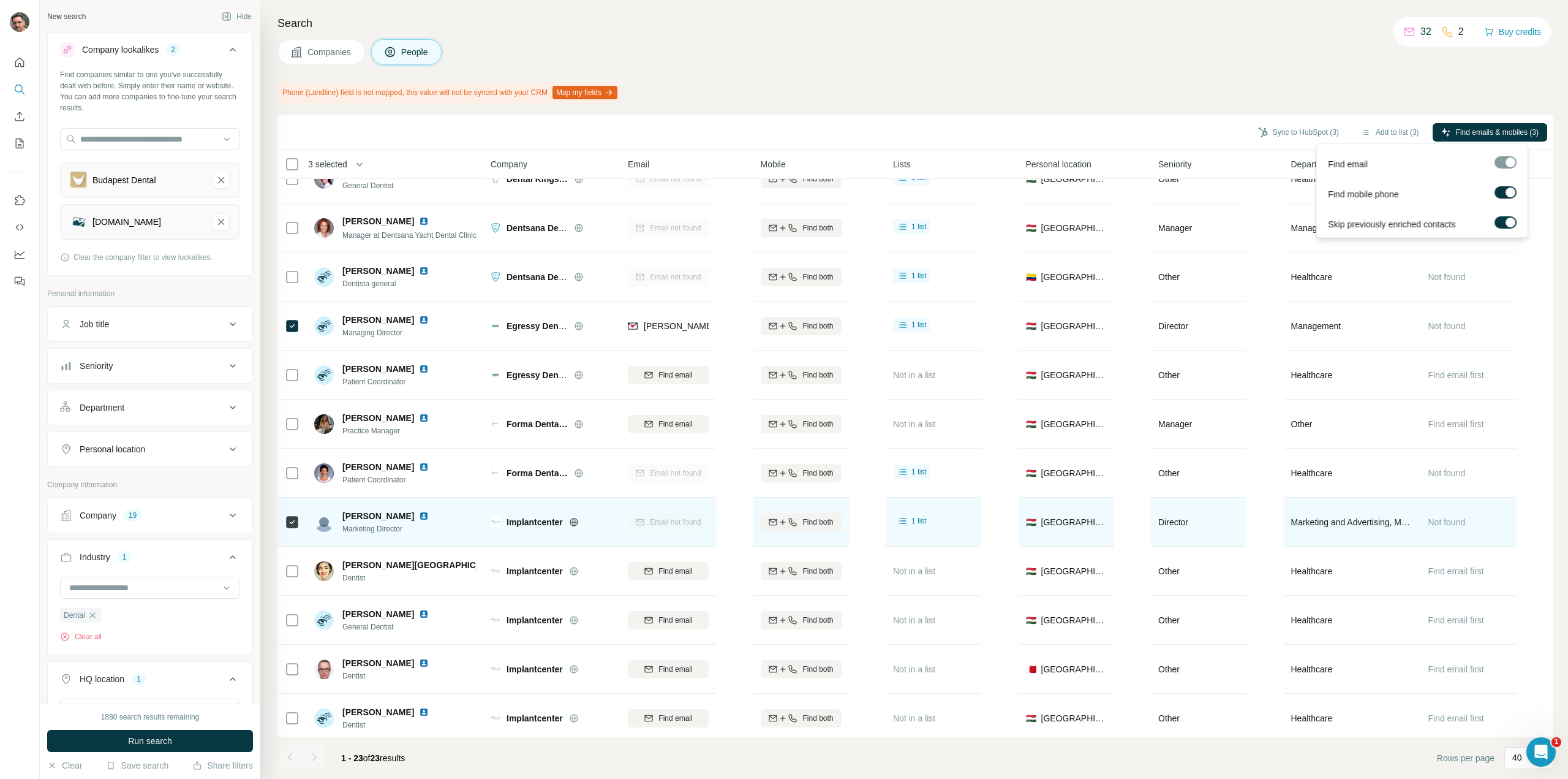
click at [291, 528] on icon at bounding box center [292, 522] width 15 height 15
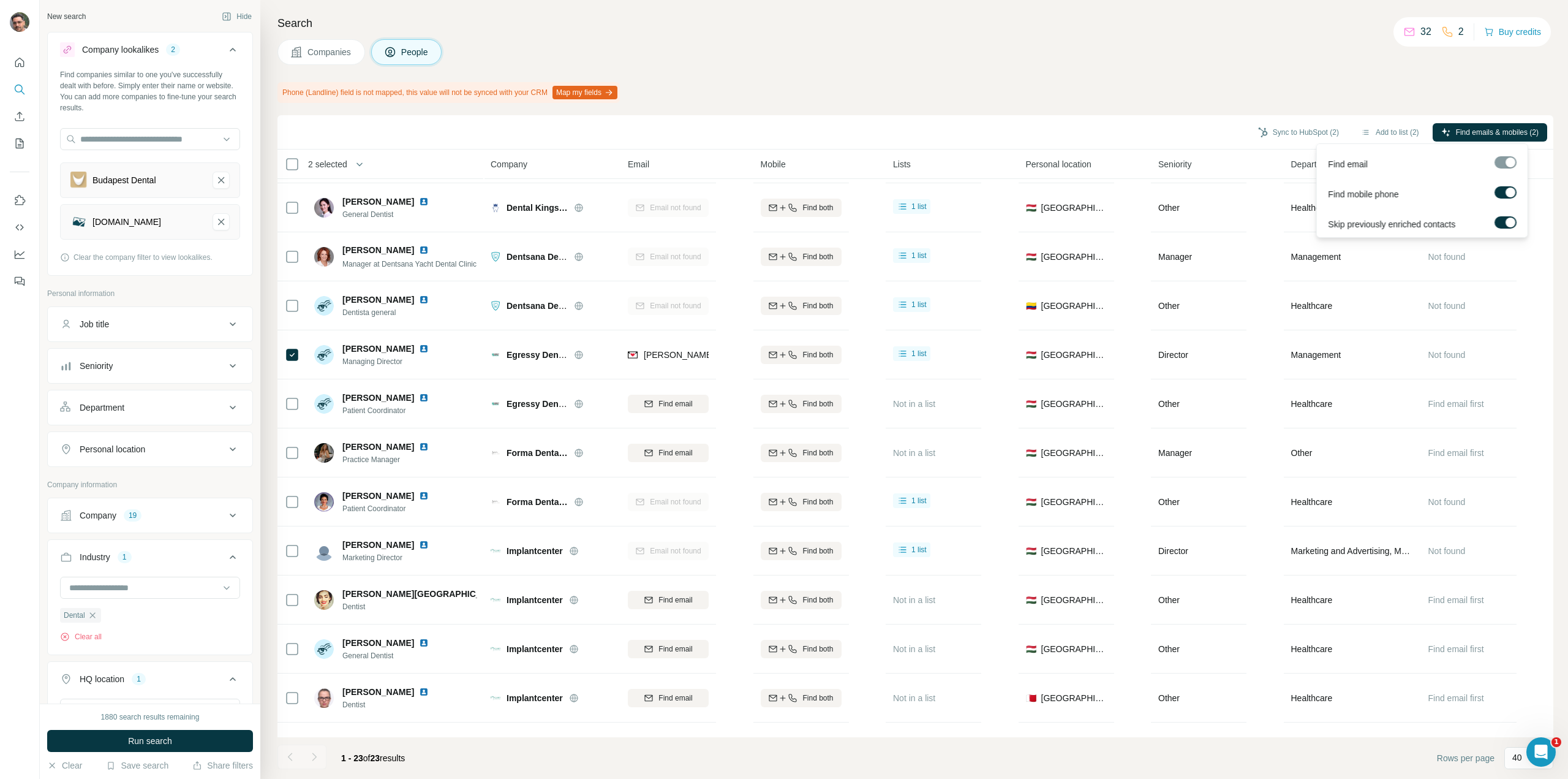
scroll to position [0, 0]
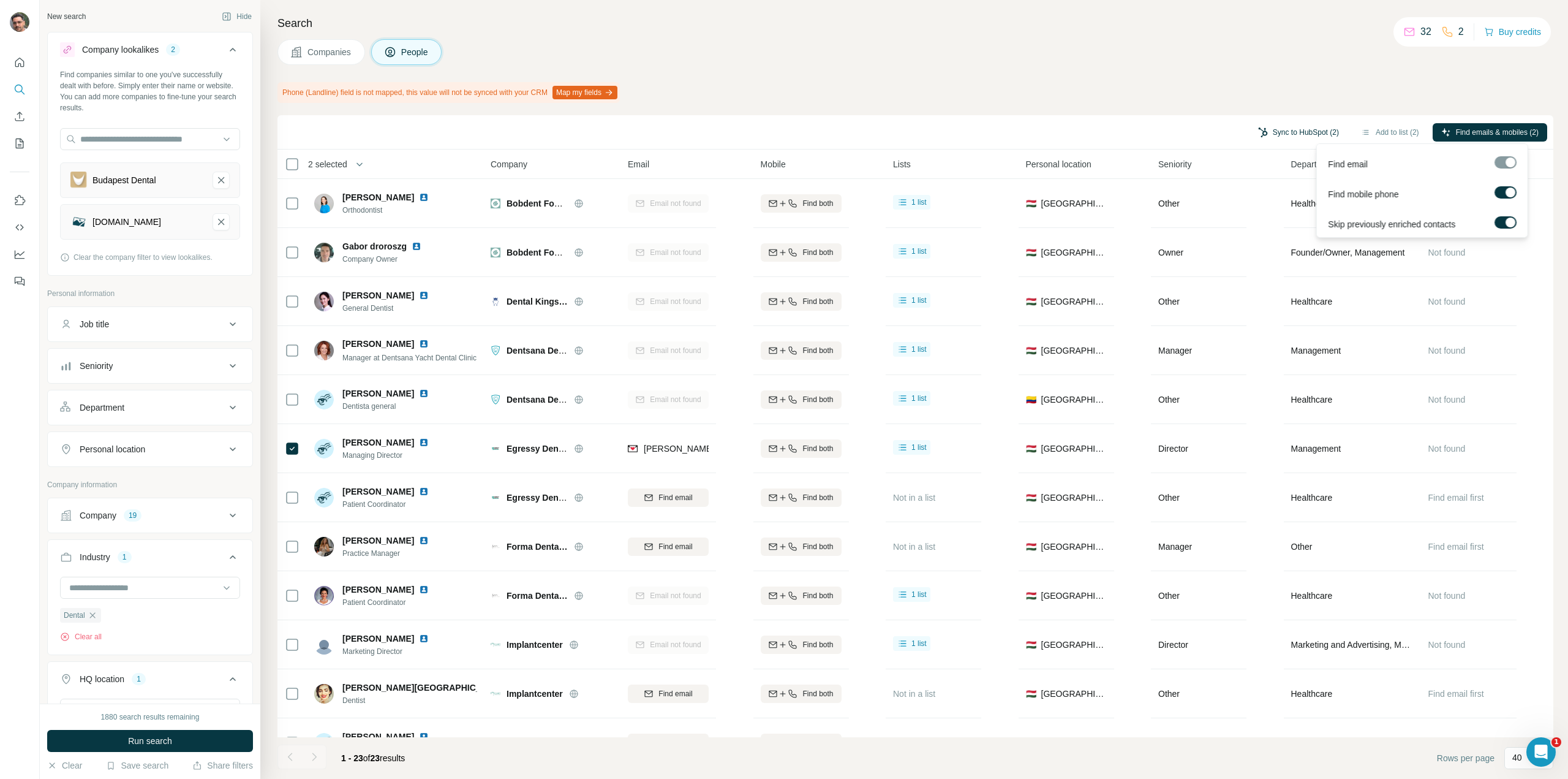
click at [1291, 127] on button "Sync to HubSpot (2)" at bounding box center [1298, 133] width 98 height 19
click at [1263, 237] on button "Sync to HubSpot" at bounding box center [1266, 237] width 136 height 25
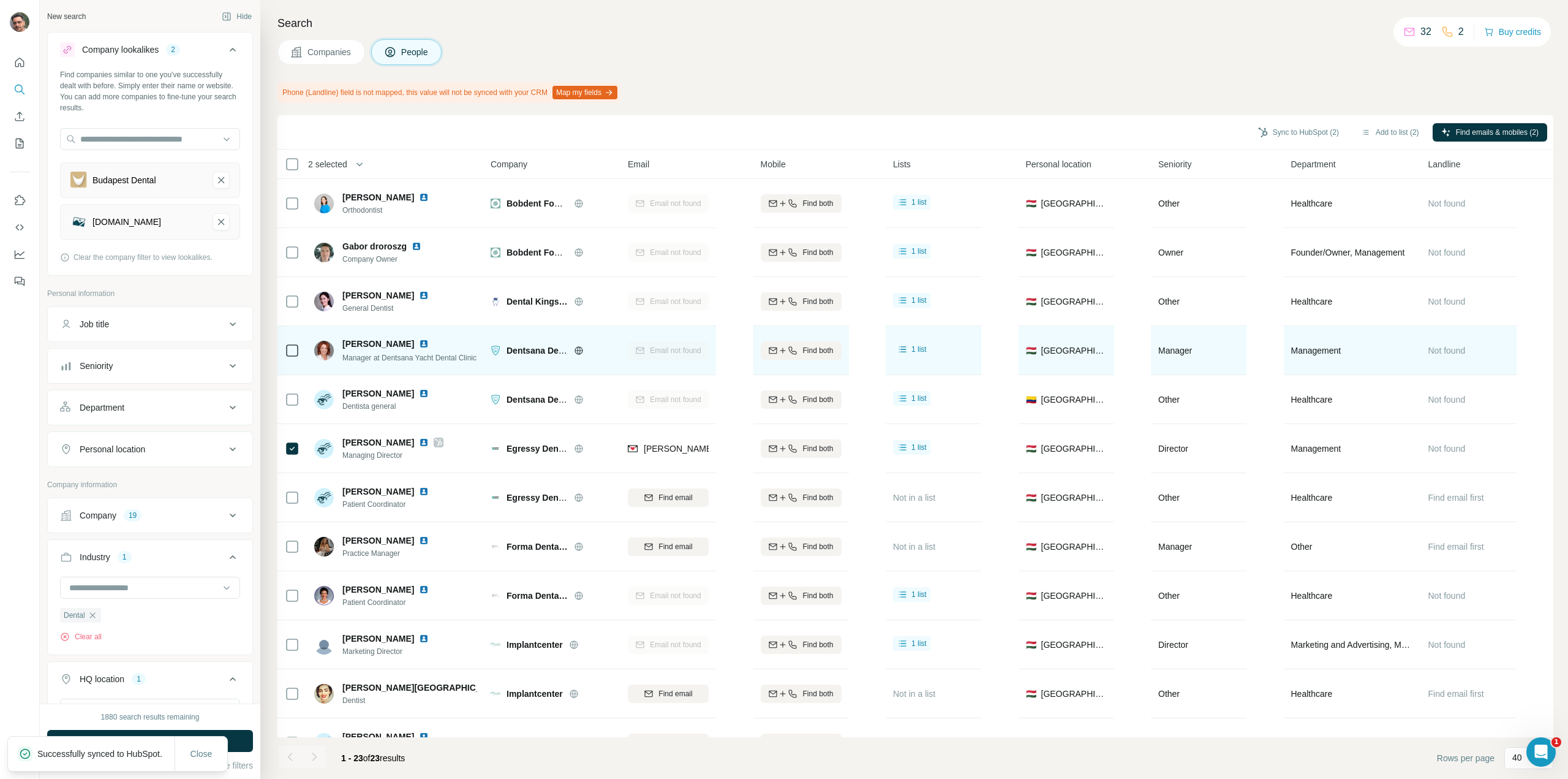
scroll to position [61, 0]
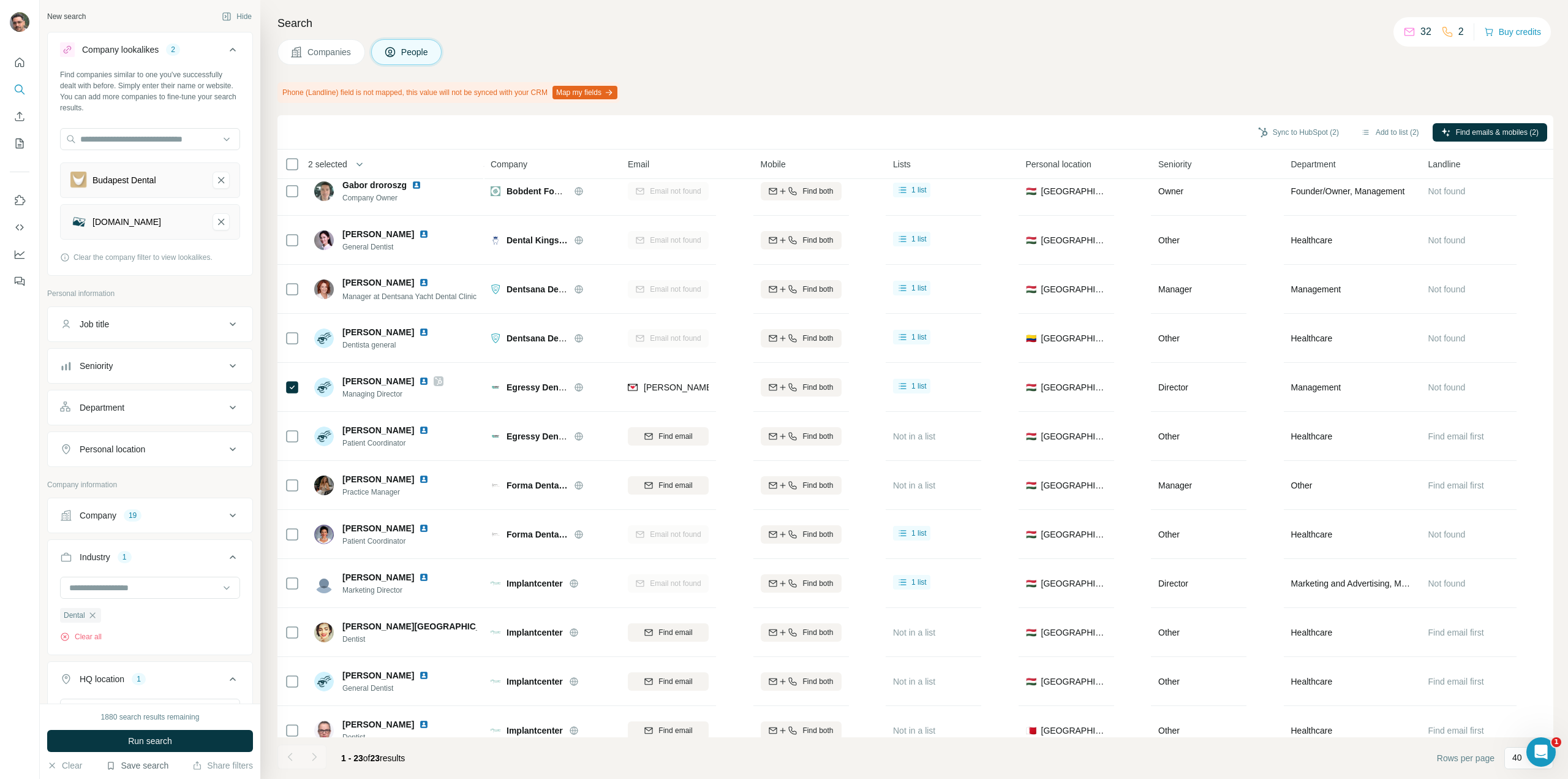
click at [150, 766] on button "Save search" at bounding box center [137, 765] width 63 height 12
click at [151, 724] on div "Save search" at bounding box center [171, 719] width 129 height 25
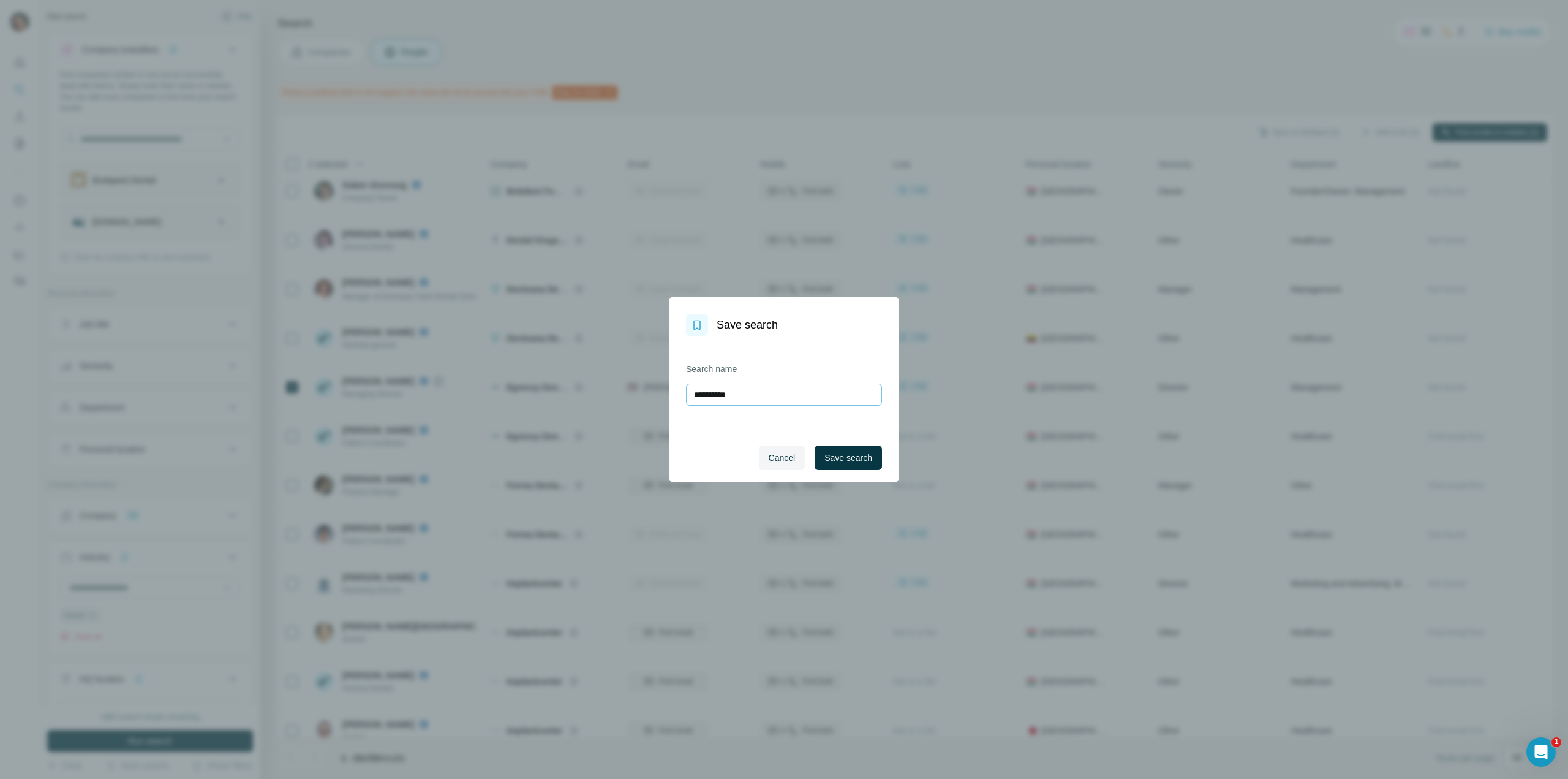
click at [754, 399] on input "**********" at bounding box center [784, 394] width 196 height 22
click at [755, 399] on input "**********" at bounding box center [784, 394] width 196 height 22
type input "******"
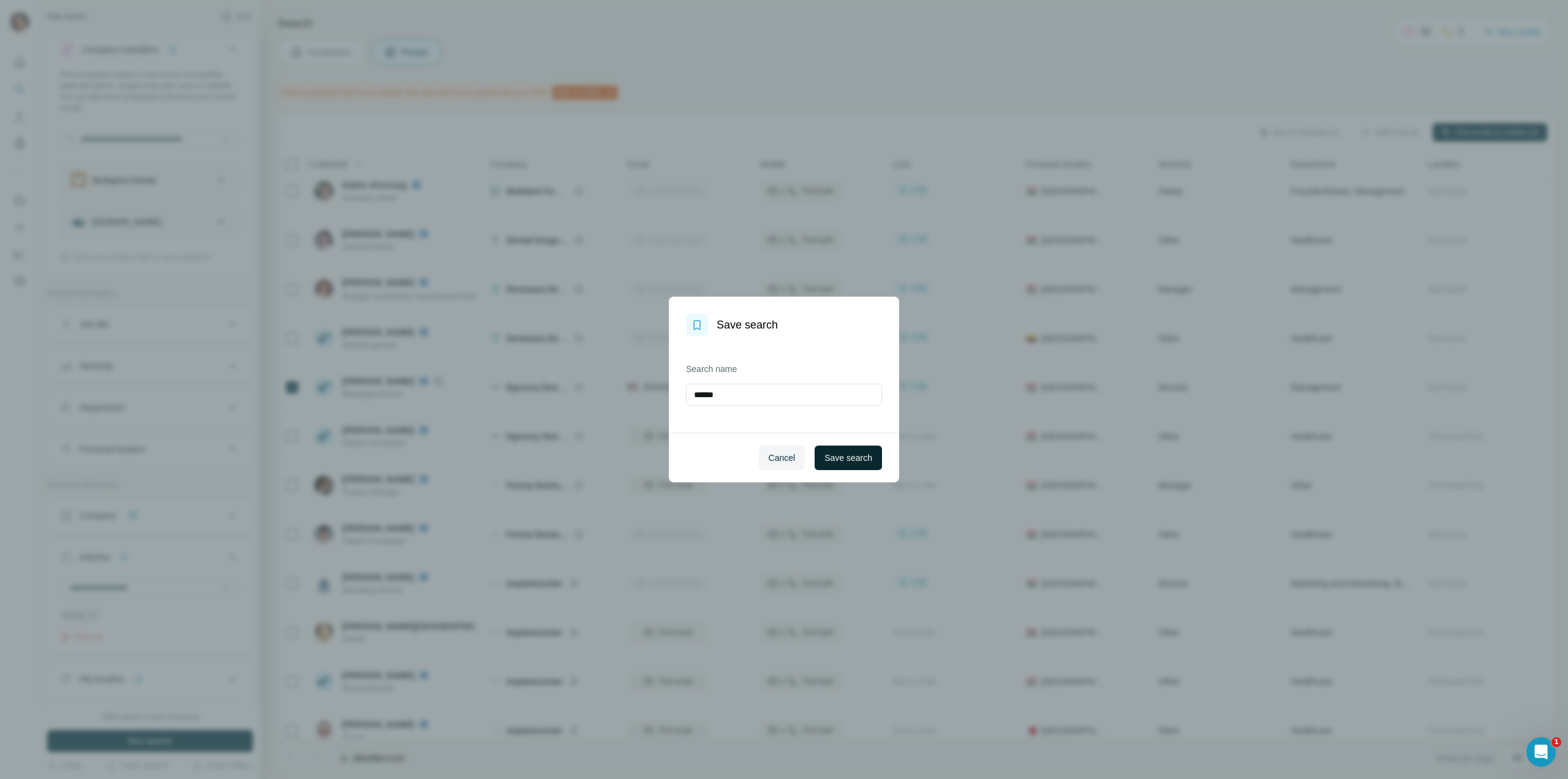
click at [849, 449] on button "Save search" at bounding box center [848, 458] width 67 height 25
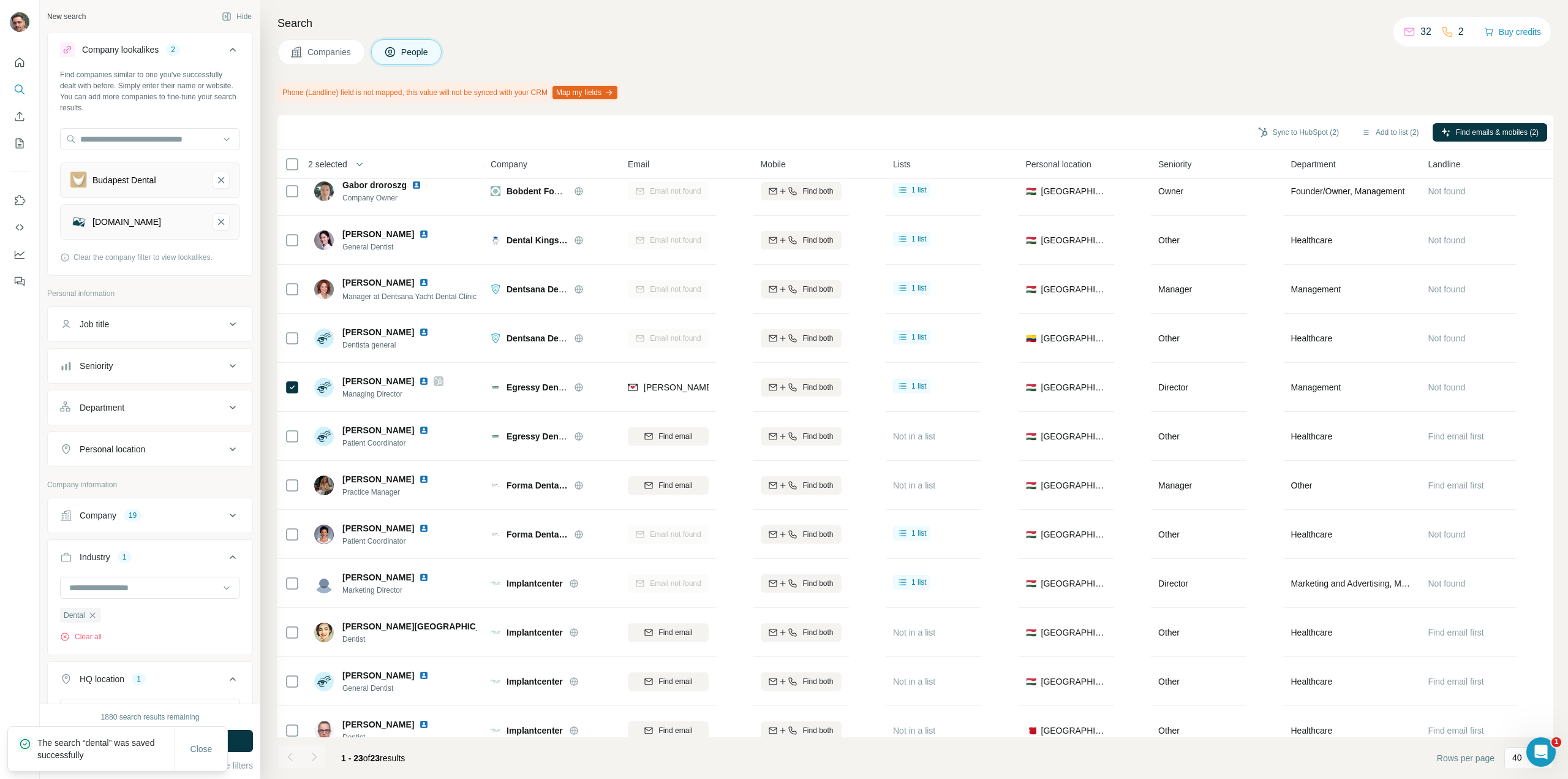
click at [177, 321] on div "Job title" at bounding box center [143, 324] width 165 height 12
click at [162, 353] on input "text" at bounding box center [137, 354] width 155 height 22
click at [162, 353] on input "*****" at bounding box center [137, 354] width 155 height 22
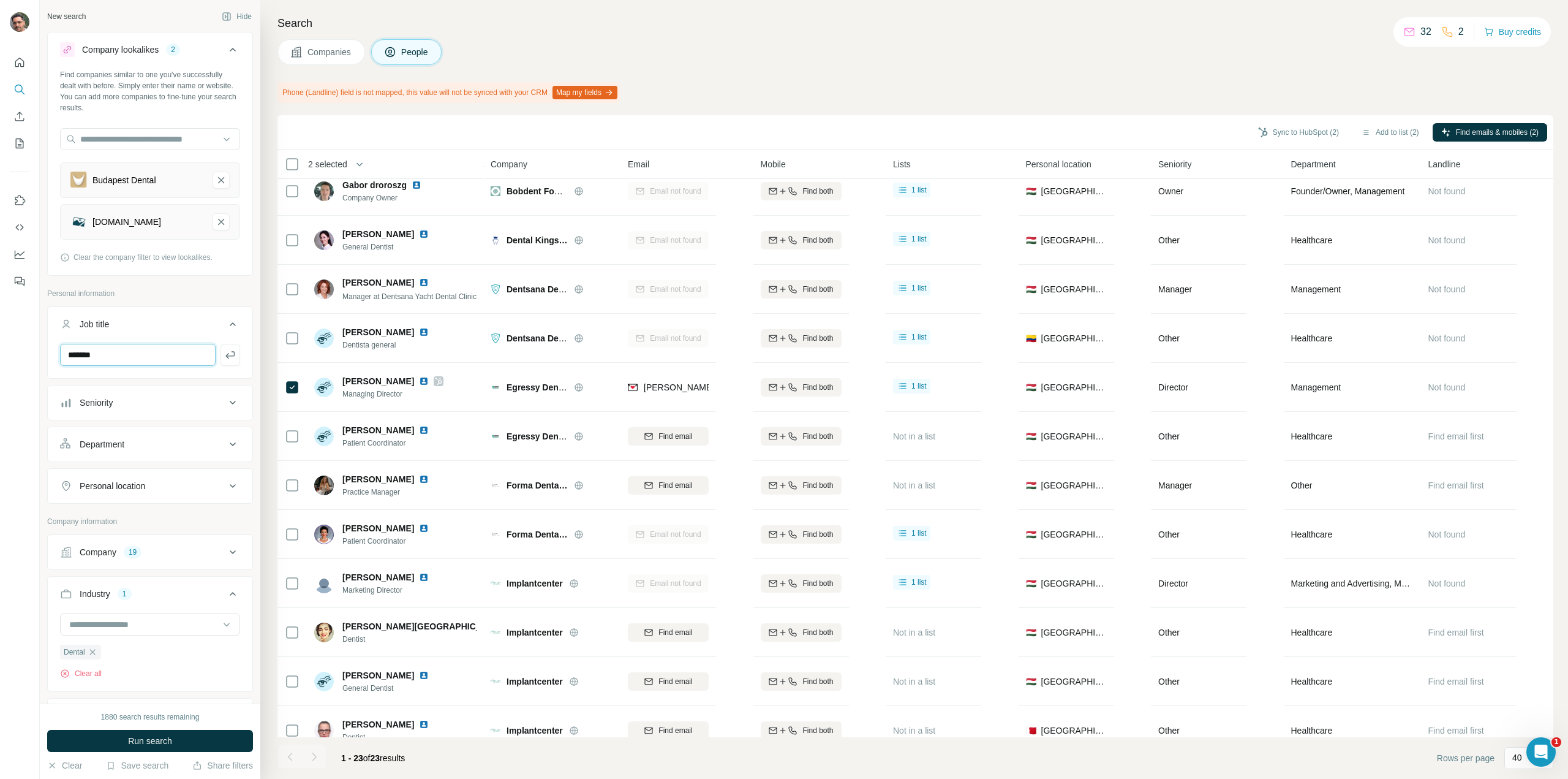
click at [162, 353] on input "*******" at bounding box center [137, 354] width 155 height 22
type input "**********"
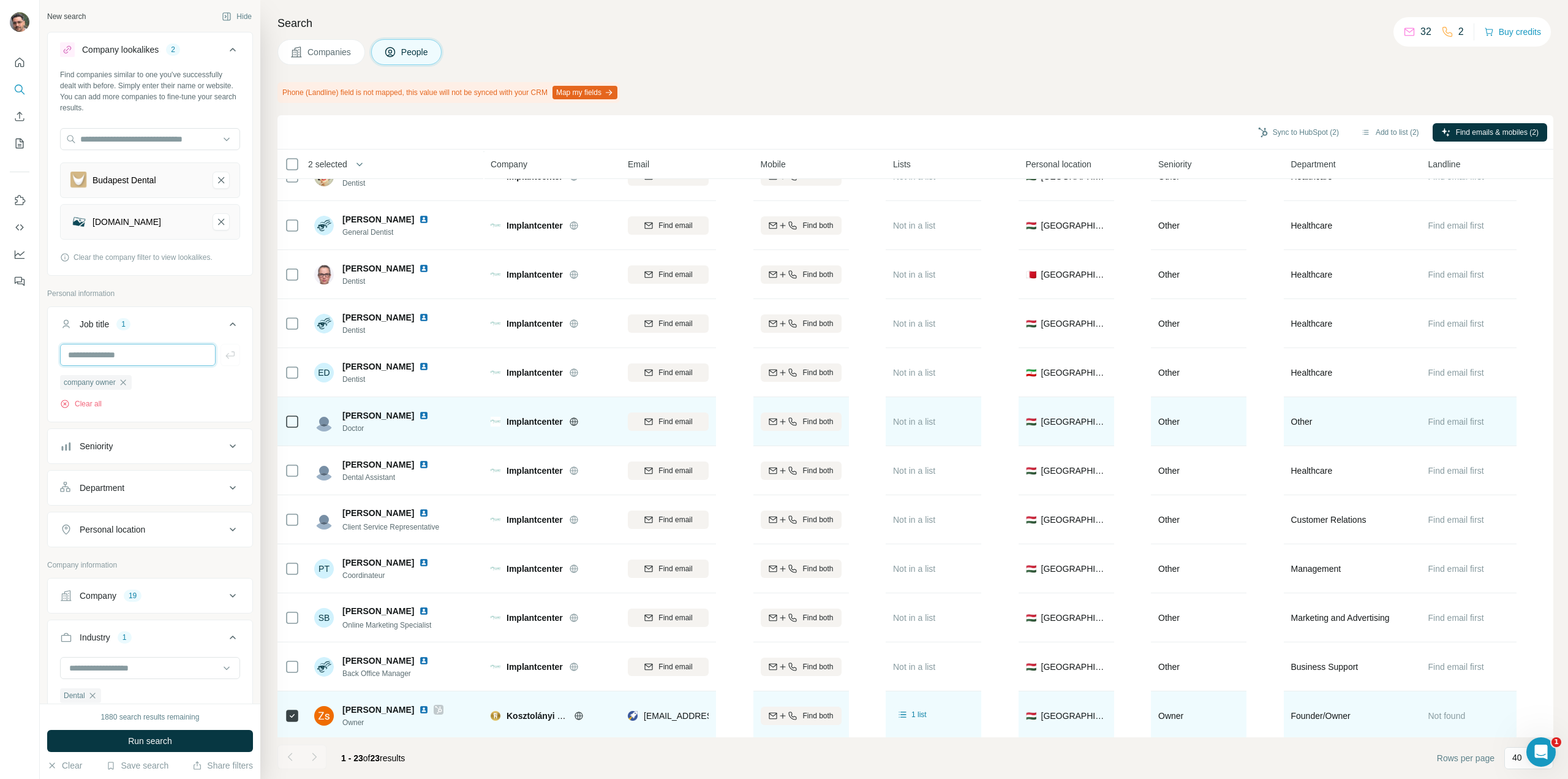
scroll to position [575, 0]
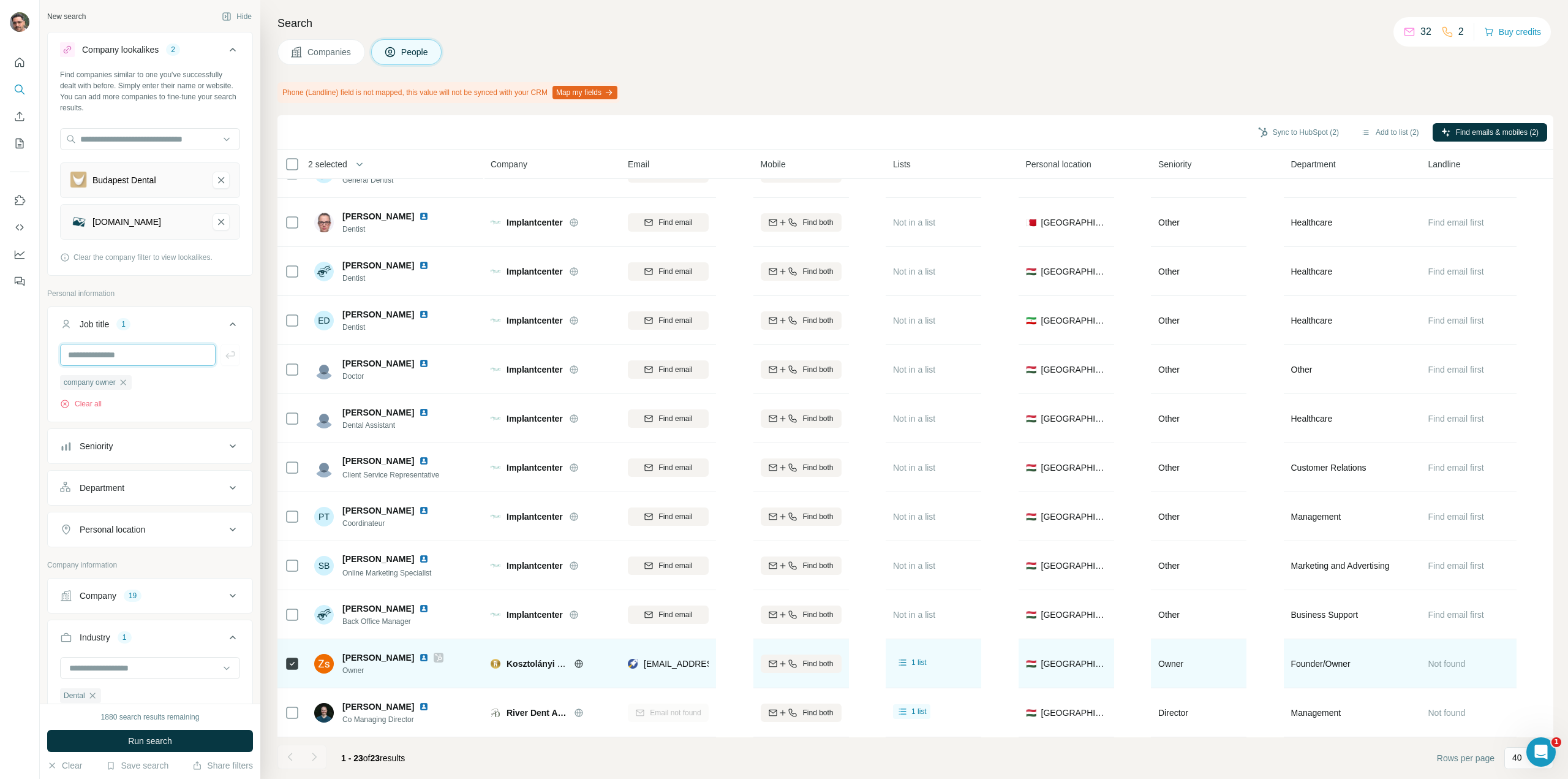
click at [156, 357] on input "text" at bounding box center [137, 354] width 155 height 22
type input "*****"
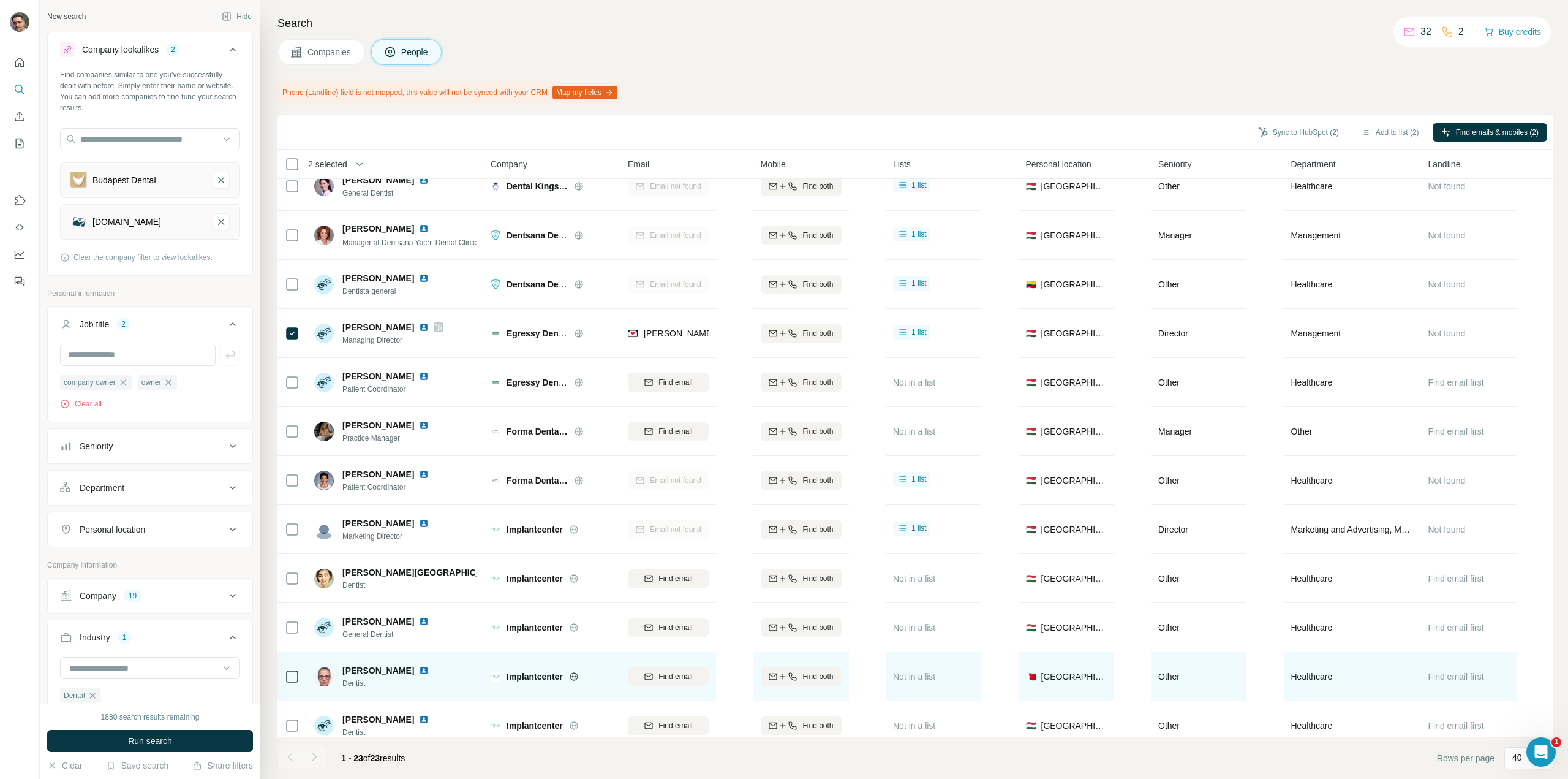
scroll to position [23, 0]
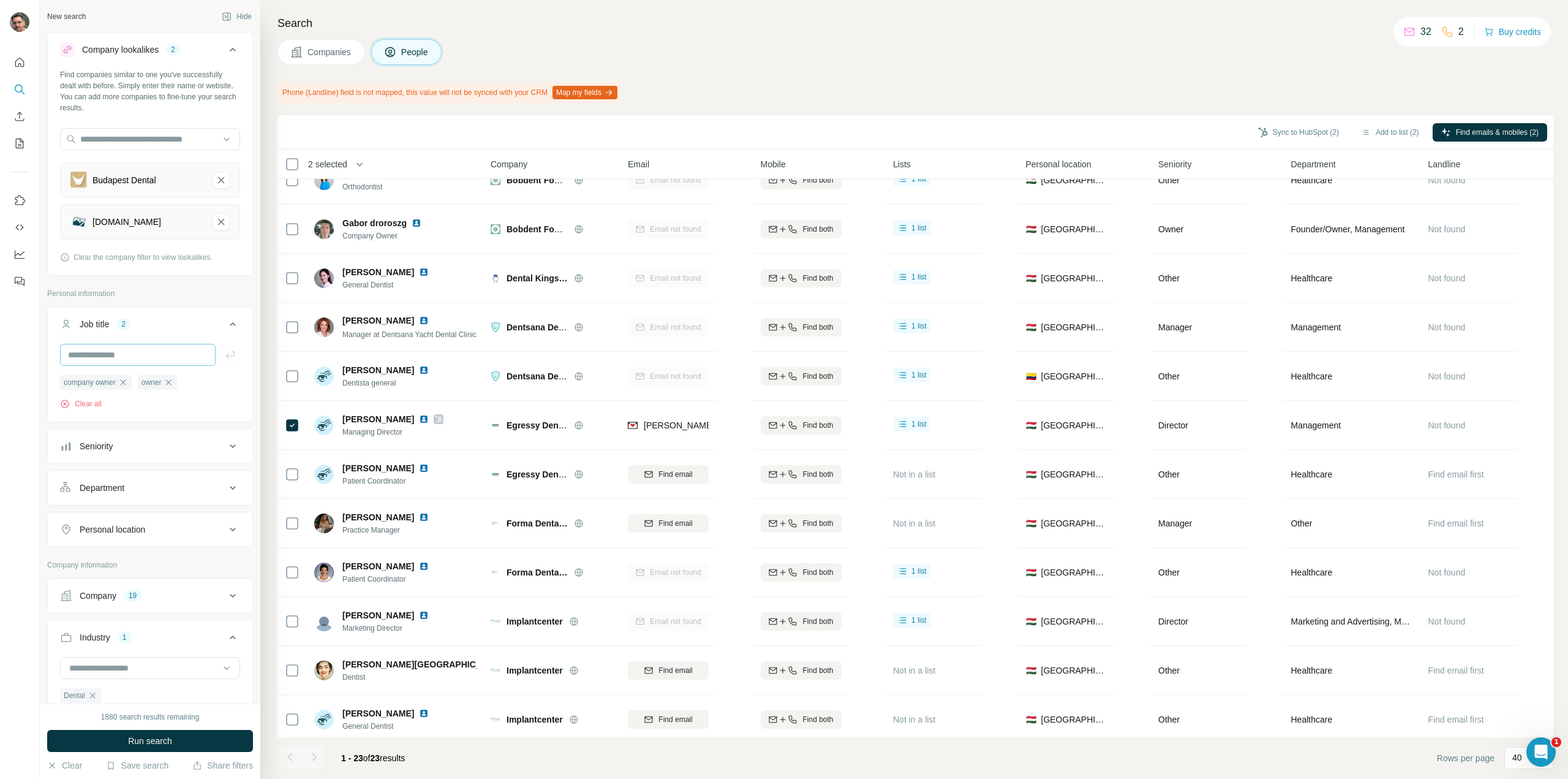
click at [173, 350] on input "text" at bounding box center [137, 354] width 155 height 22
type input "**********"
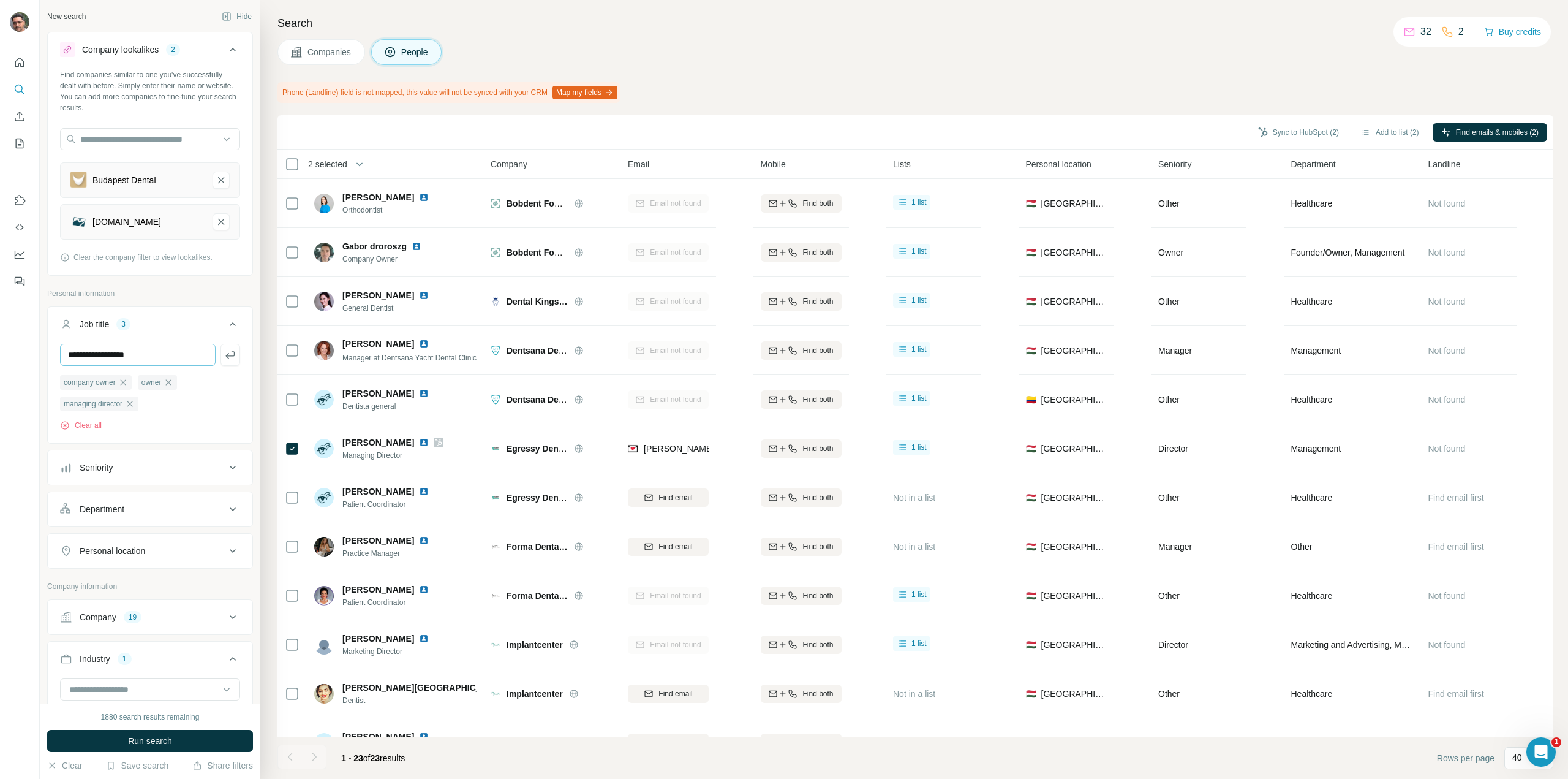
type input "**********"
click at [176, 740] on button "Run search" at bounding box center [150, 740] width 206 height 22
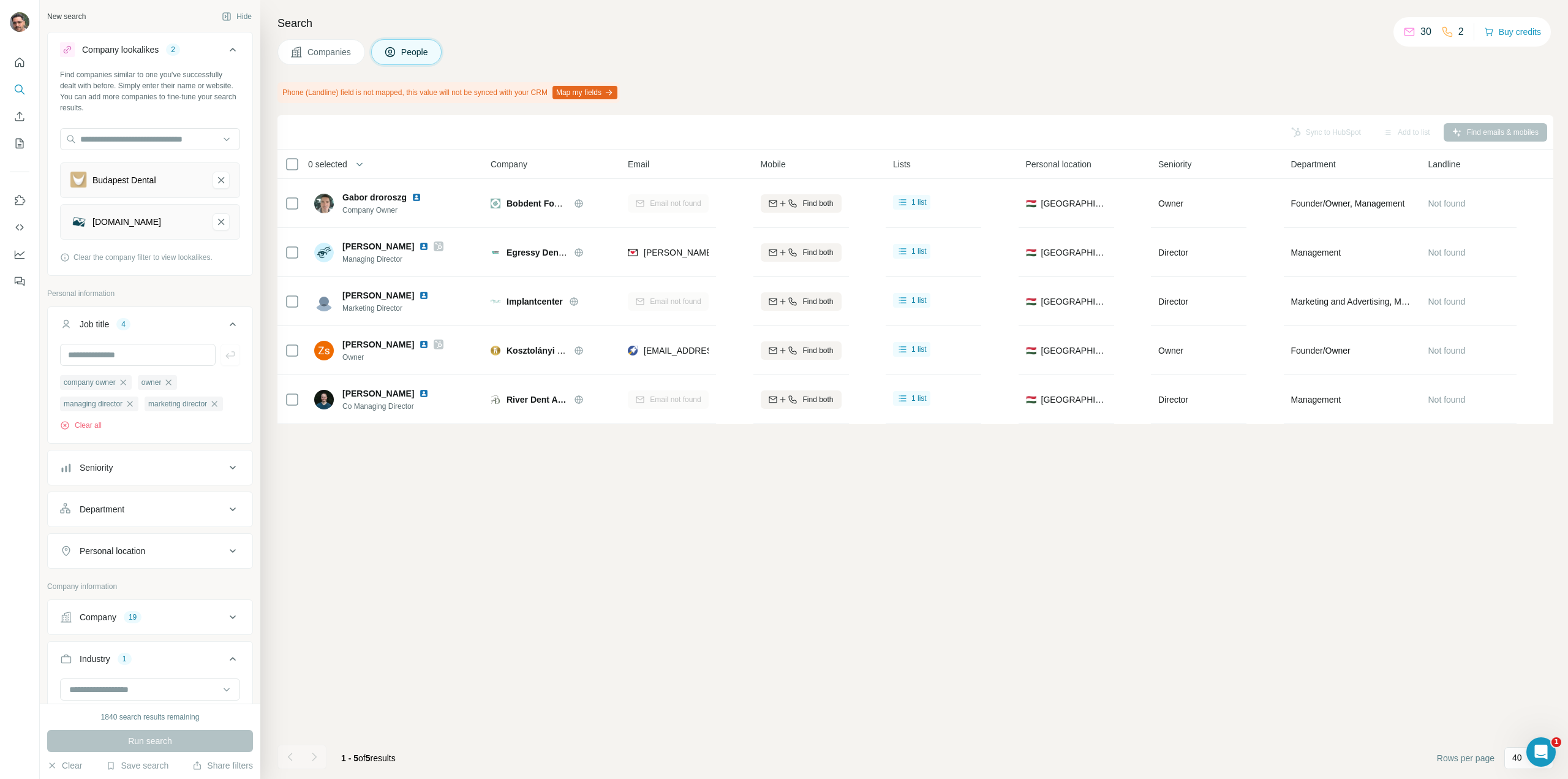
click at [333, 42] on button "Companies" at bounding box center [321, 52] width 87 height 26
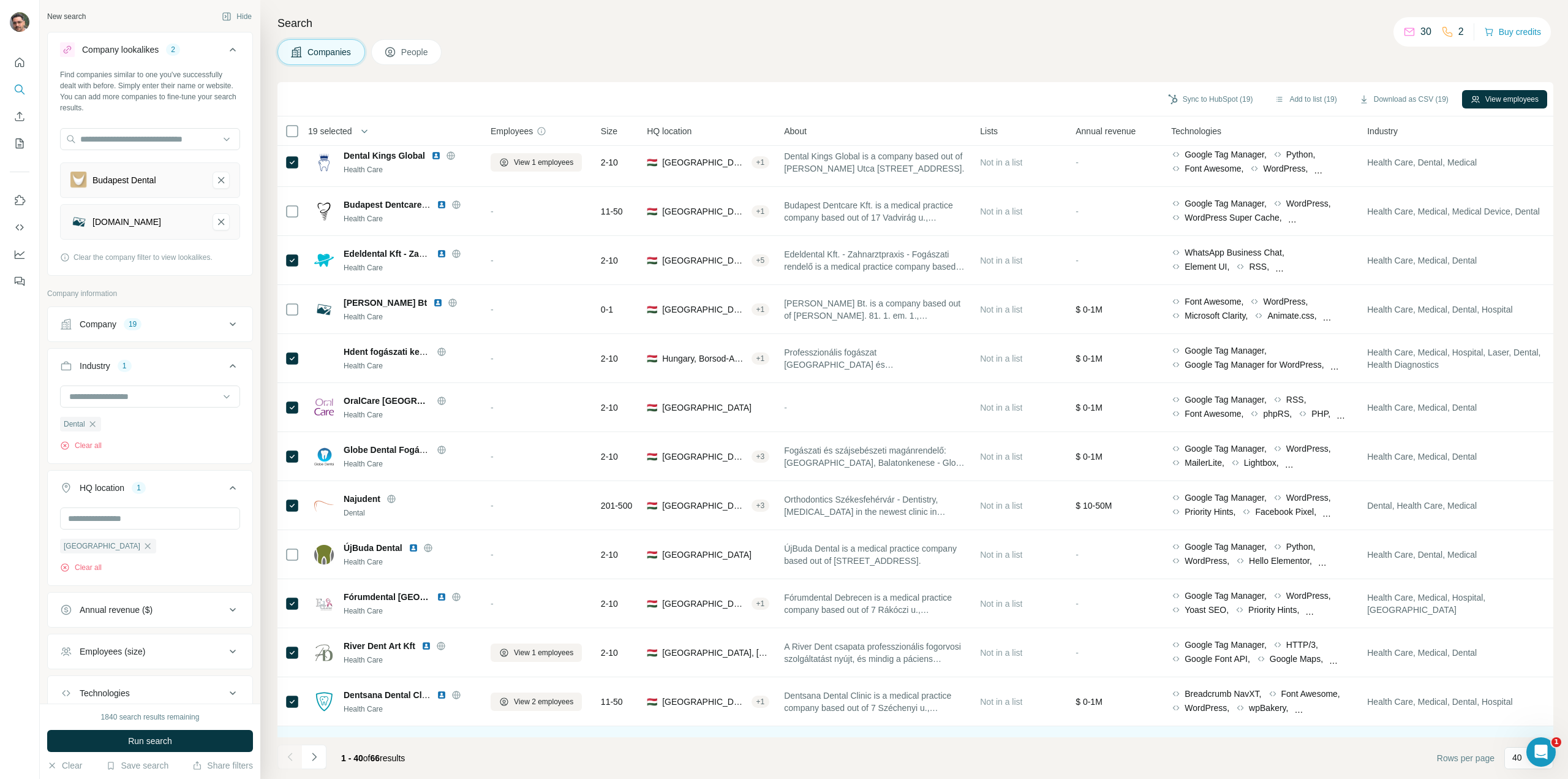
scroll to position [796, 0]
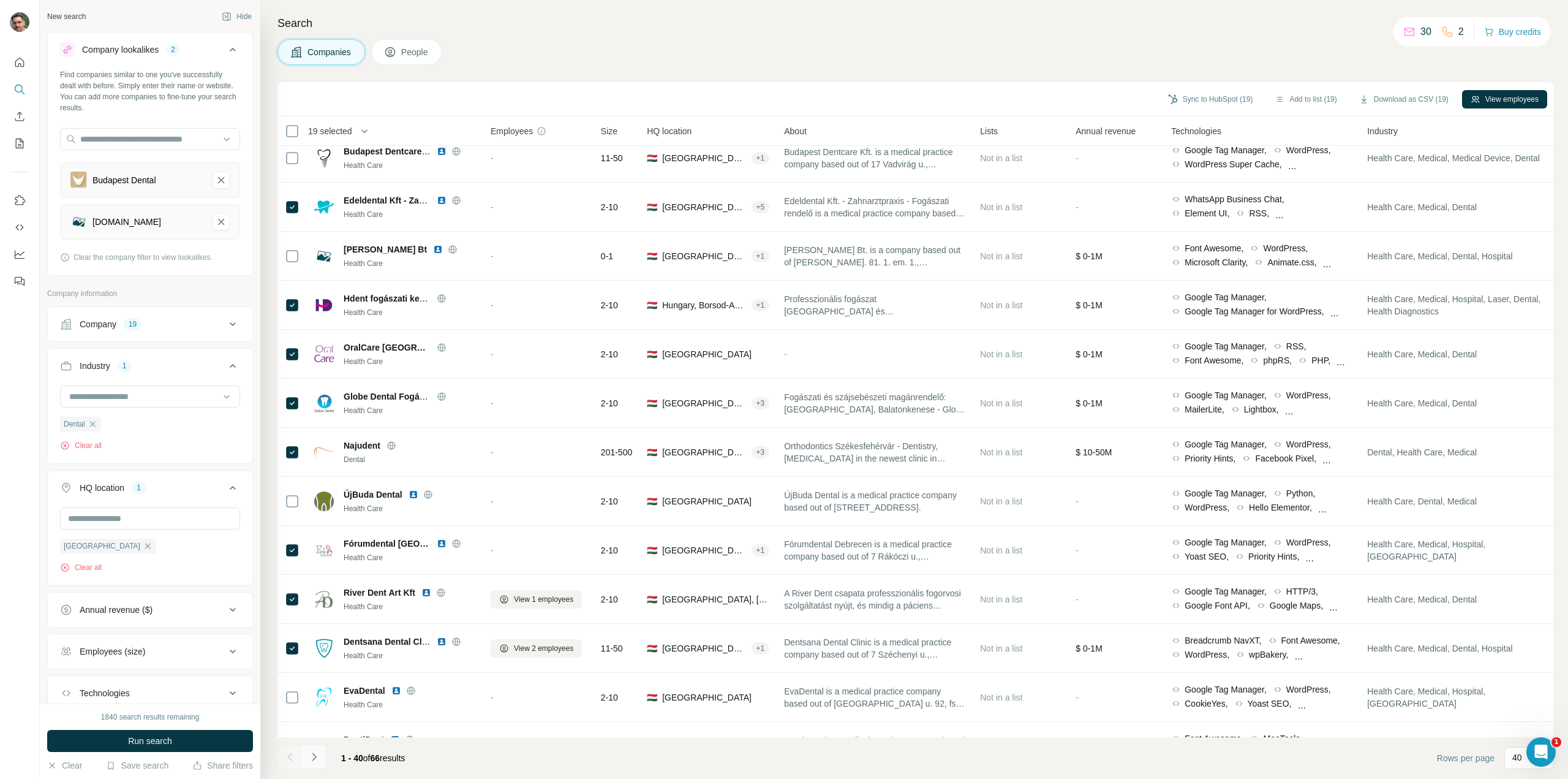
click at [312, 764] on button "Navigate to next page" at bounding box center [314, 756] width 25 height 25
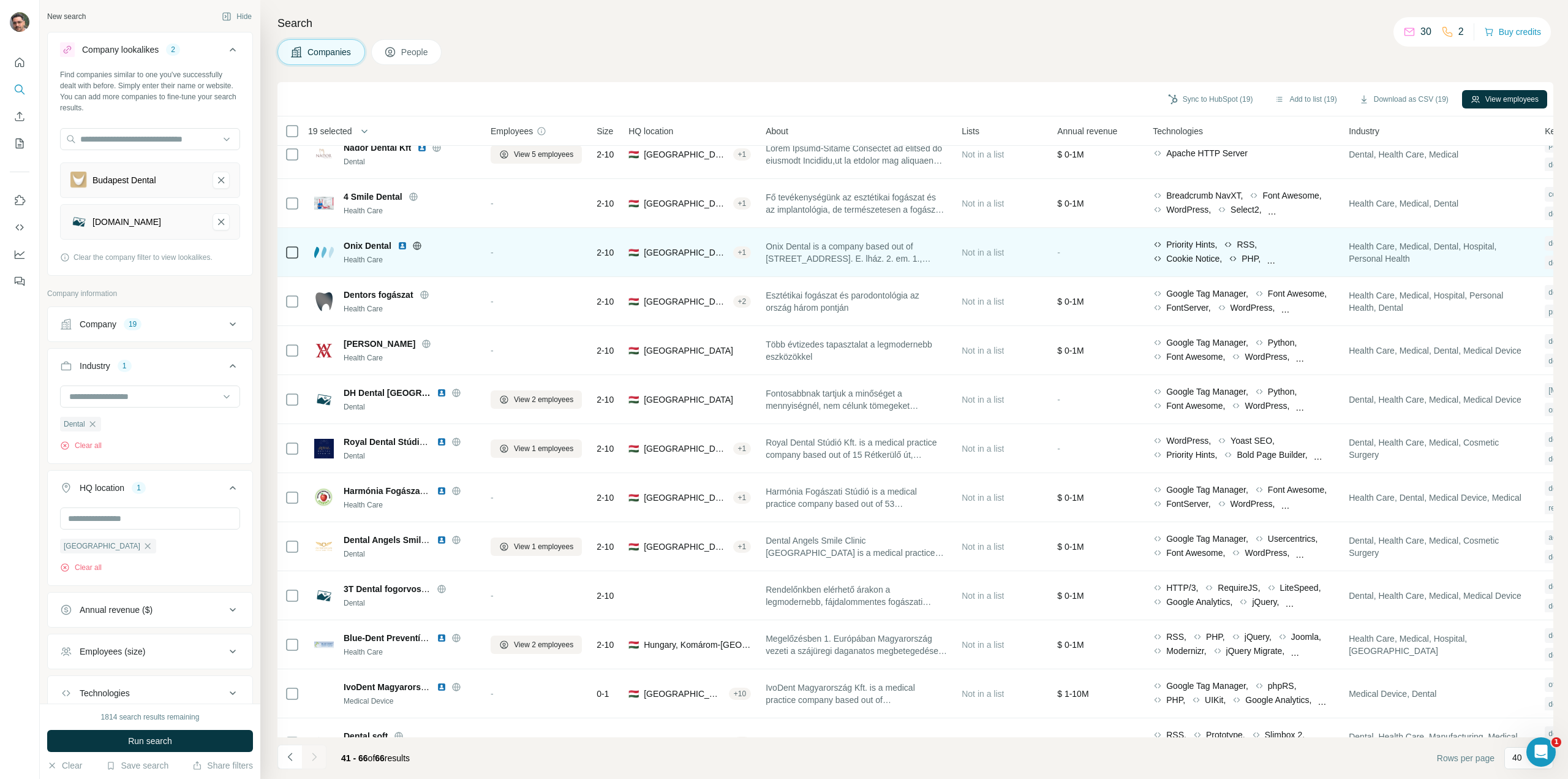
scroll to position [0, 0]
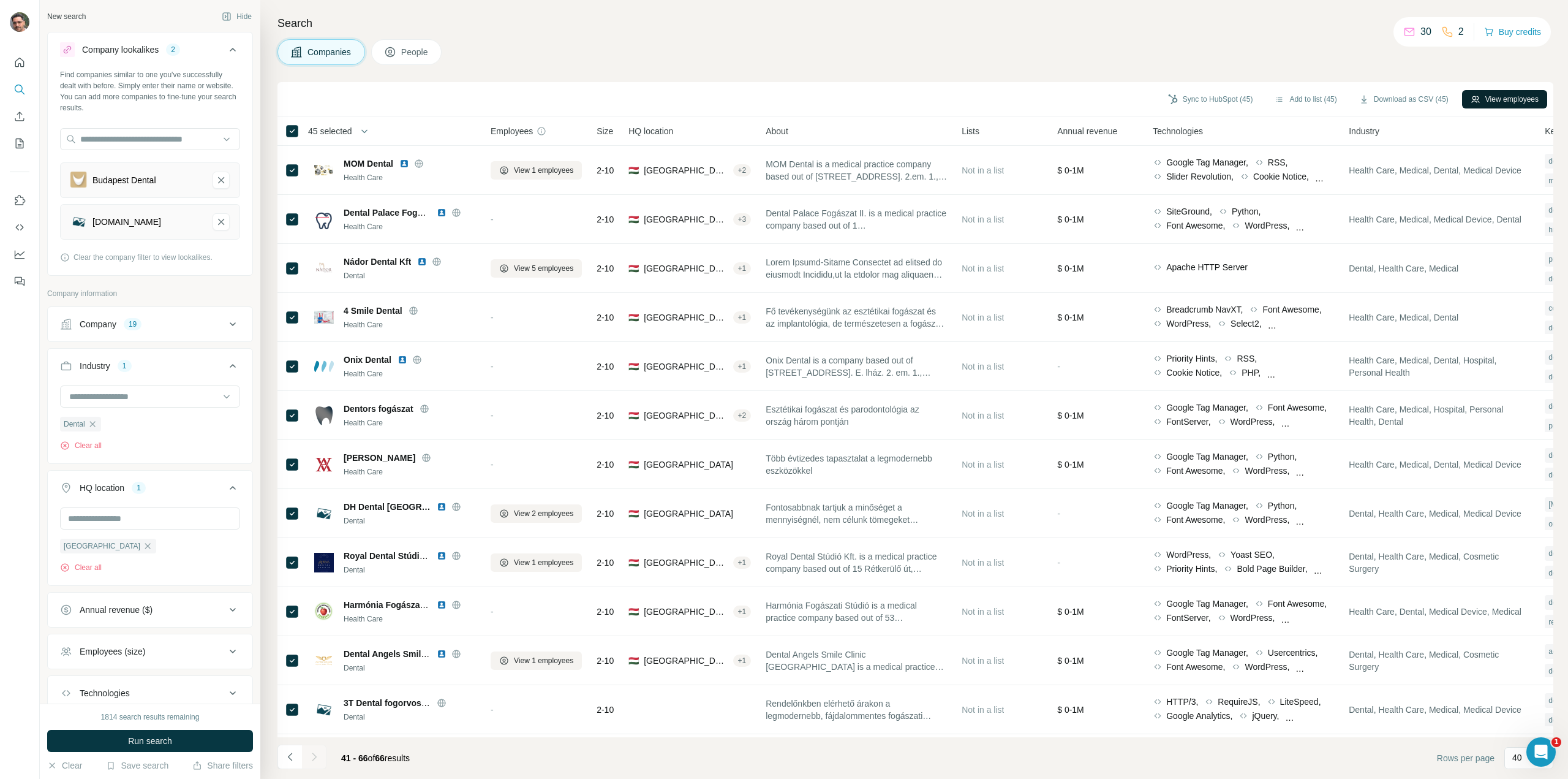
click at [1521, 97] on button "View employees" at bounding box center [1505, 99] width 85 height 19
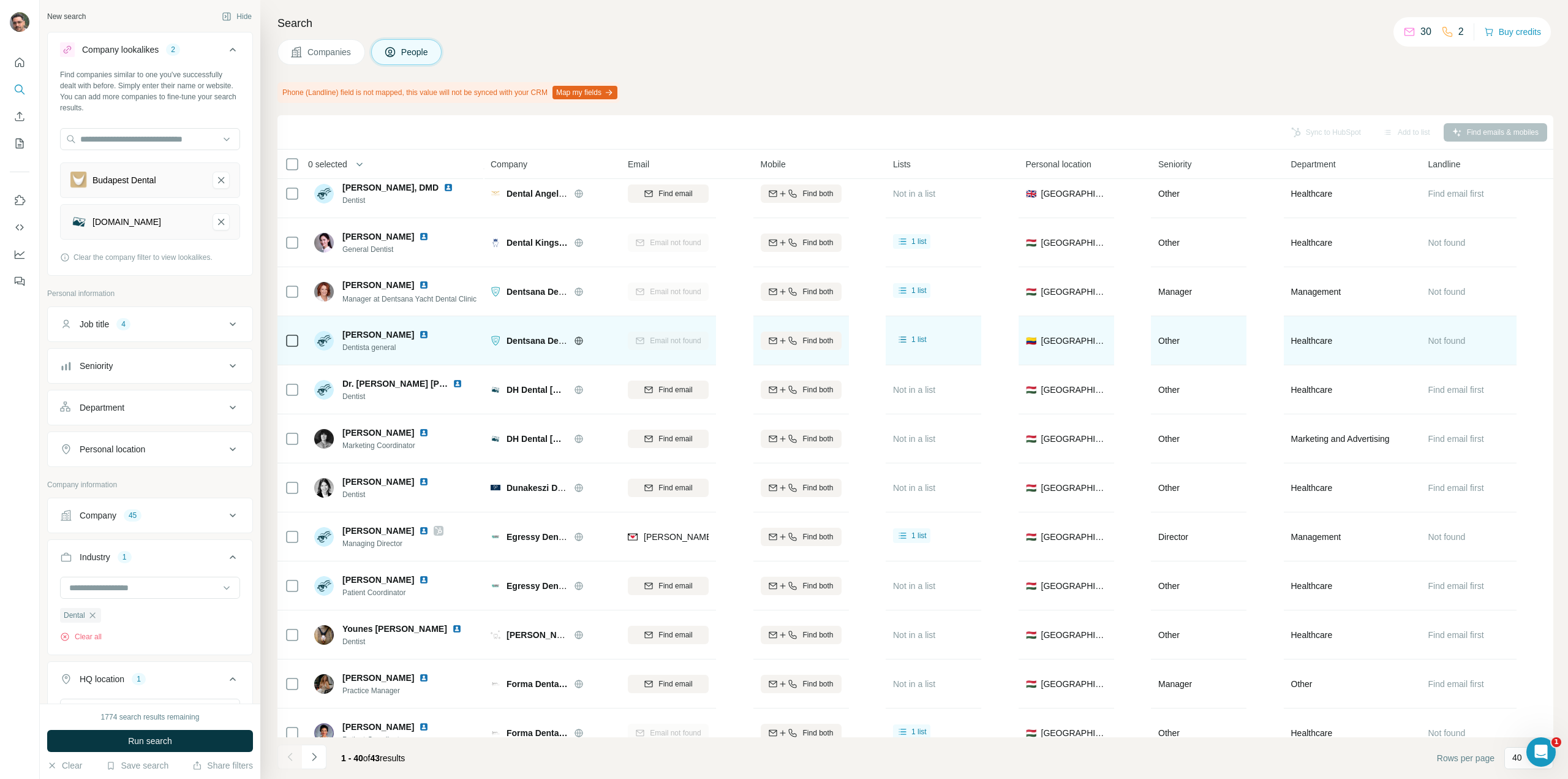
scroll to position [306, 0]
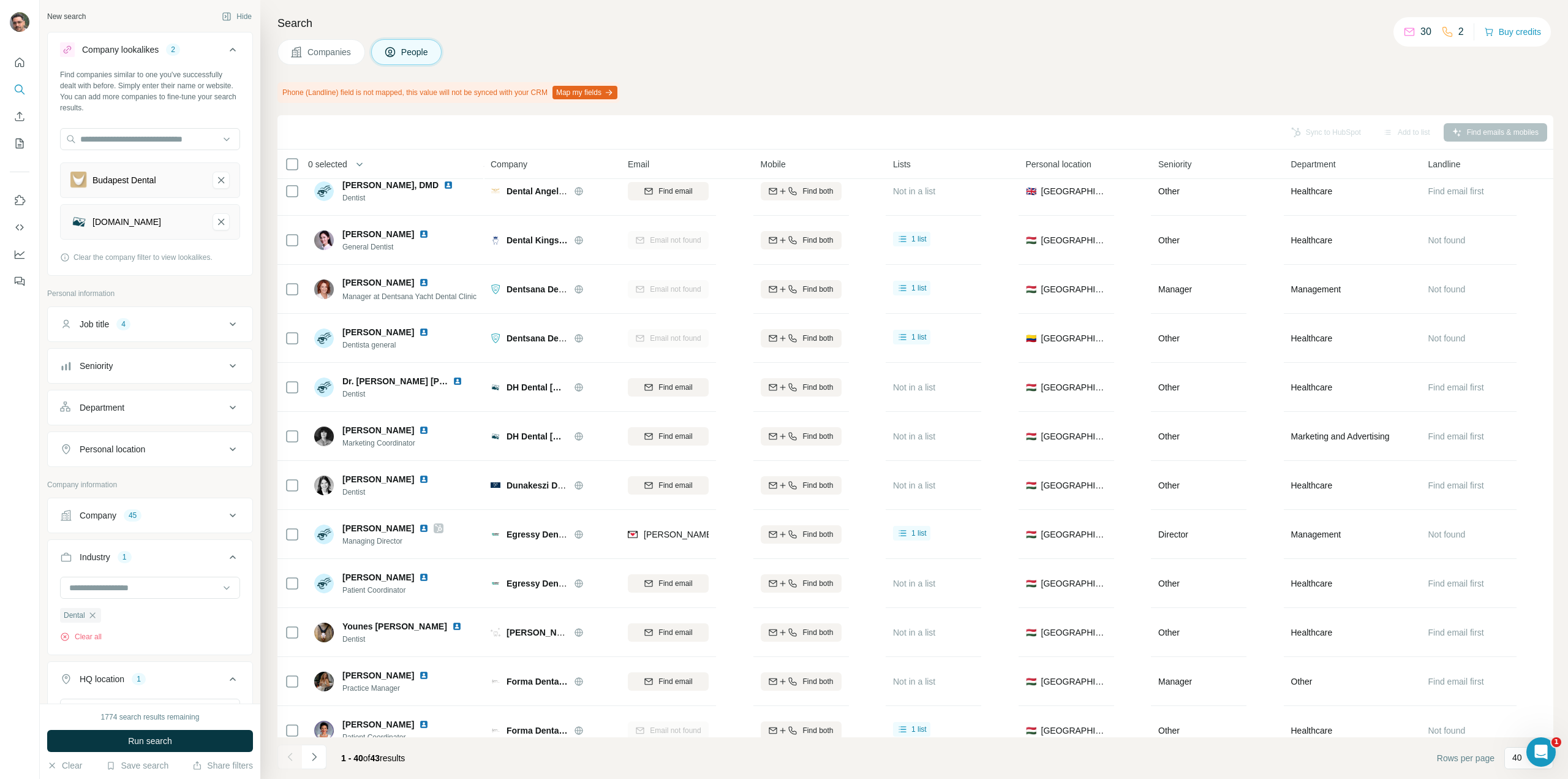
click at [189, 327] on div "Job title 4" at bounding box center [143, 324] width 165 height 12
click at [144, 359] on input "text" at bounding box center [137, 354] width 155 height 22
type input "**********"
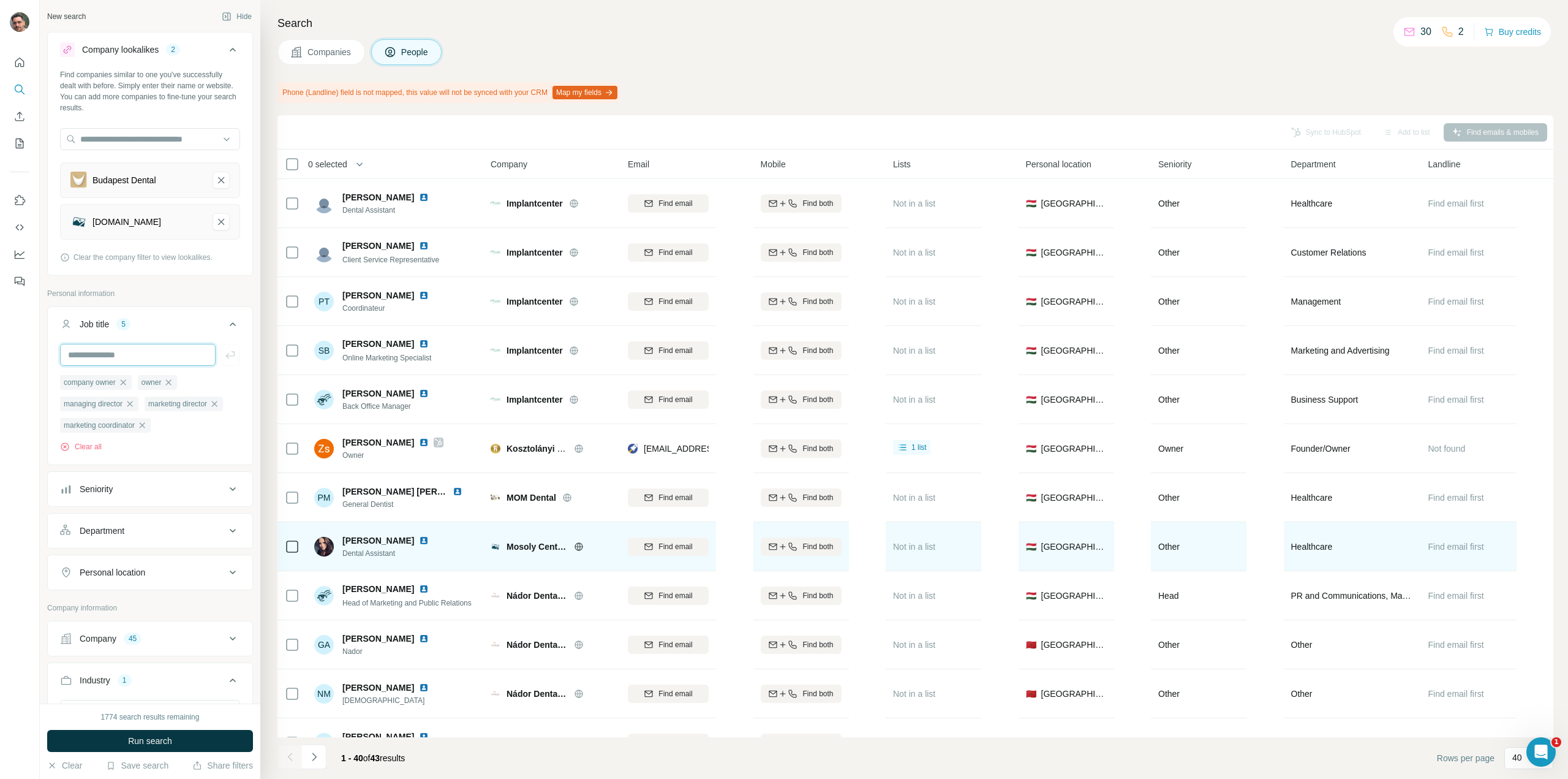
scroll to position [1287, 0]
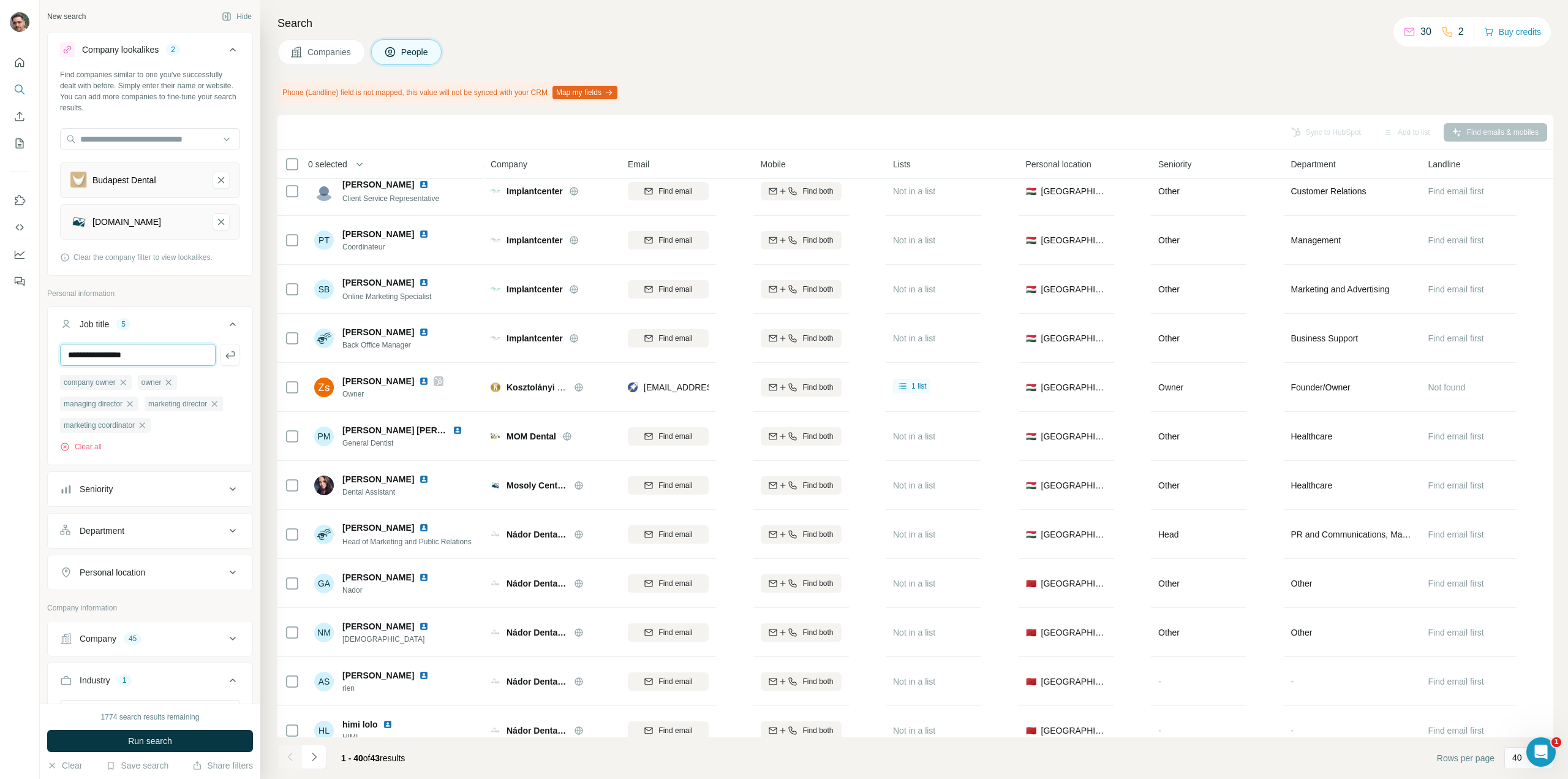
type input "**********"
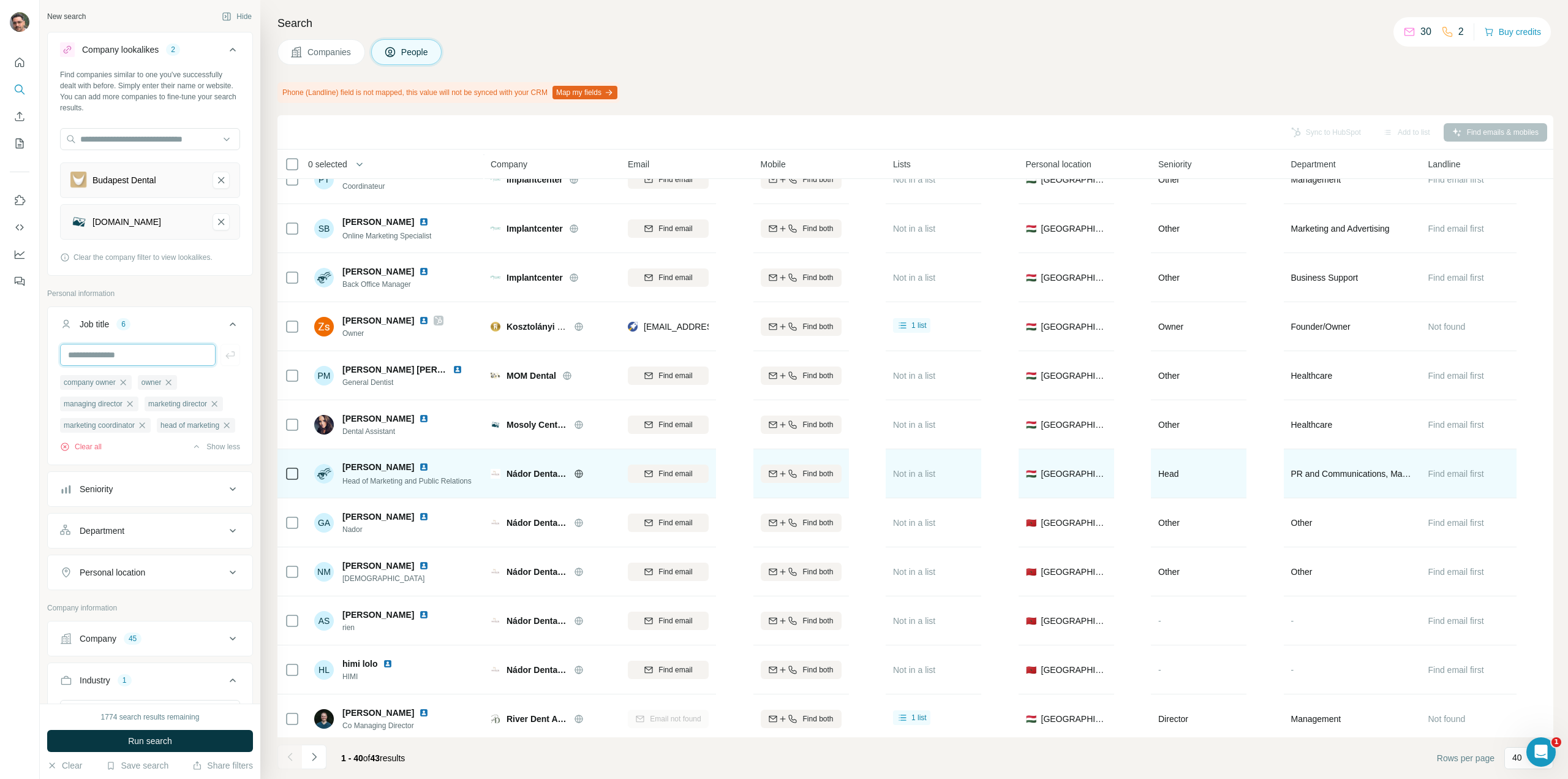
scroll to position [1408, 0]
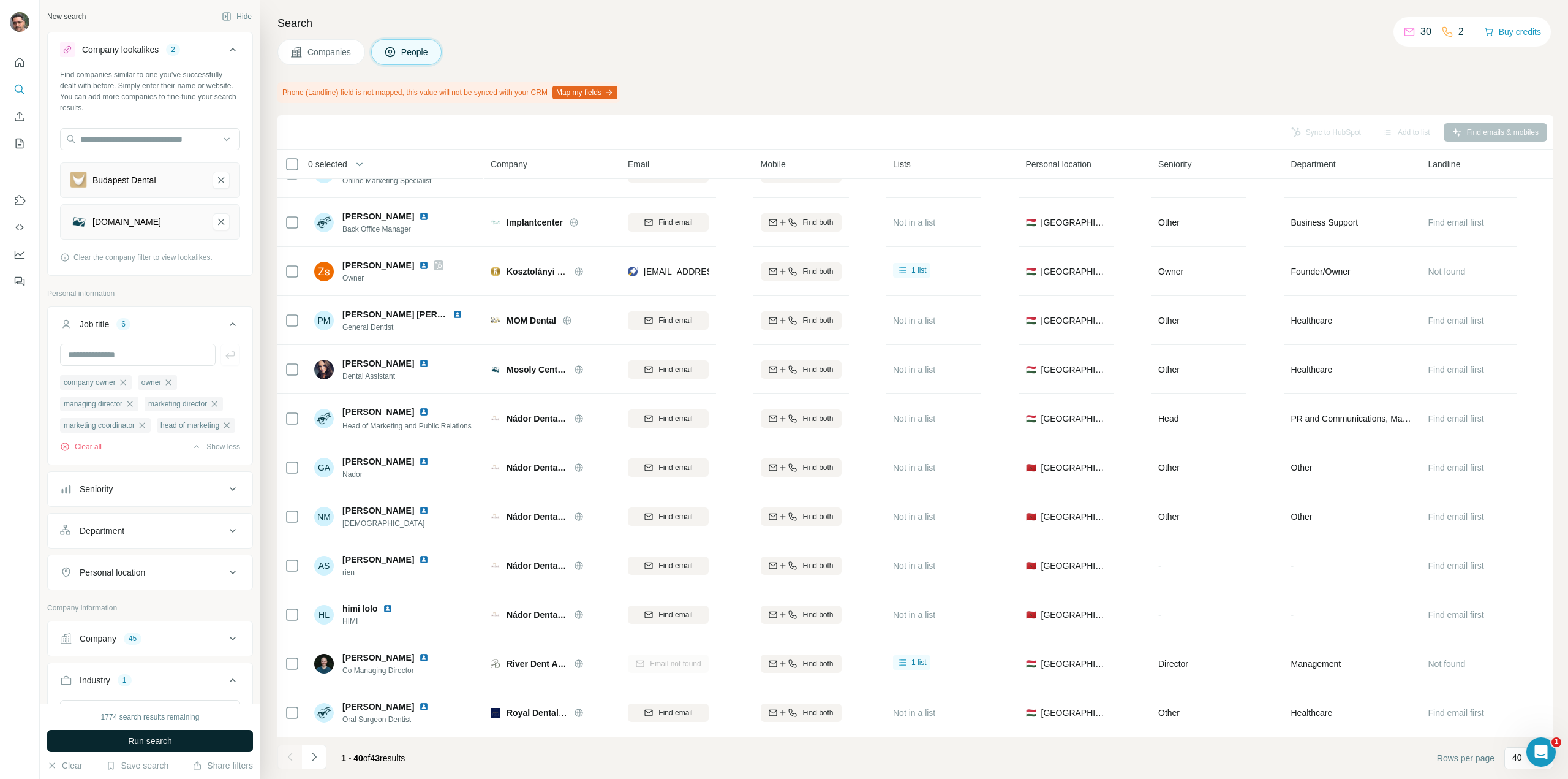
click at [199, 742] on button "Run search" at bounding box center [150, 740] width 206 height 22
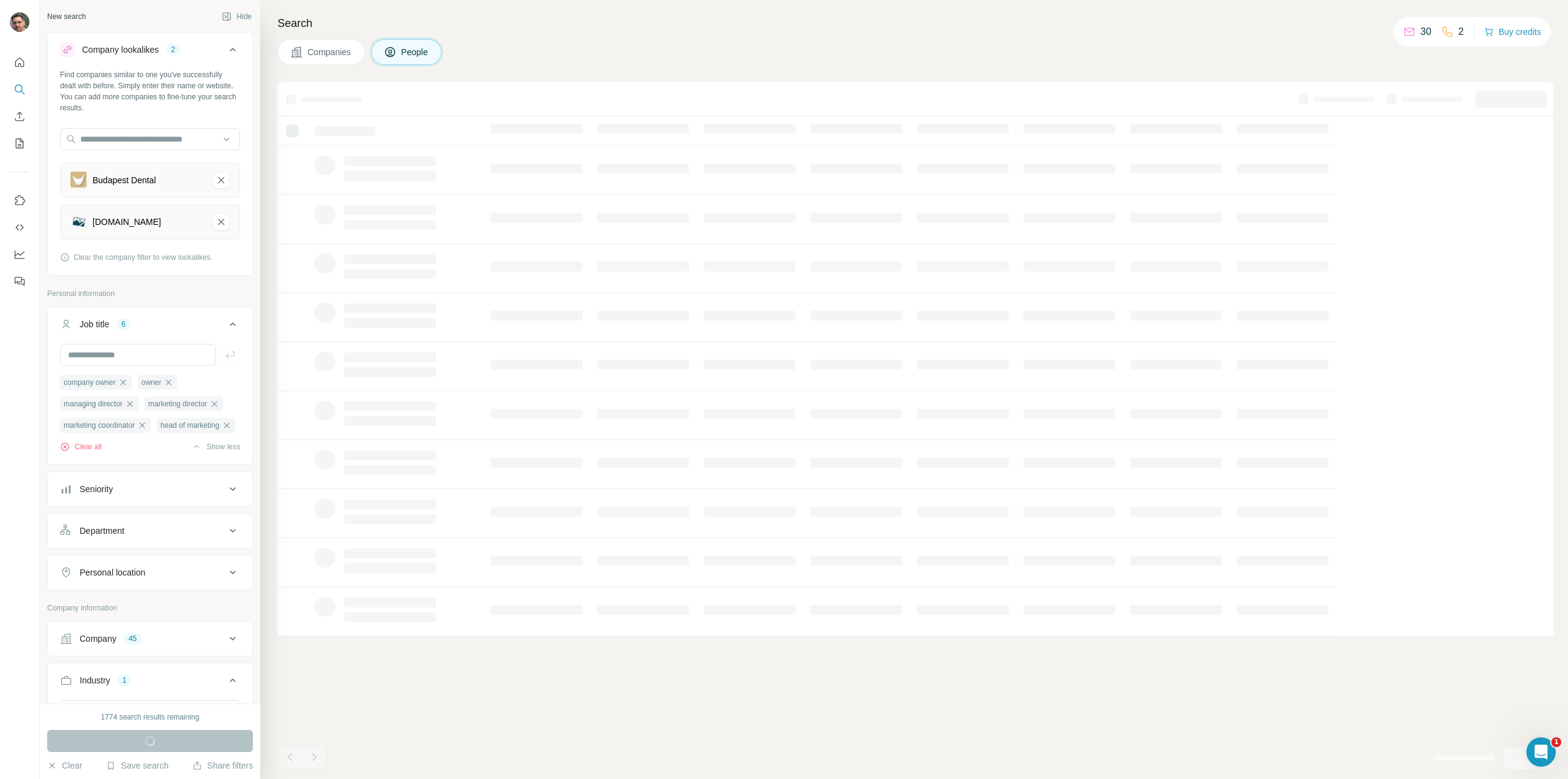
scroll to position [0, 0]
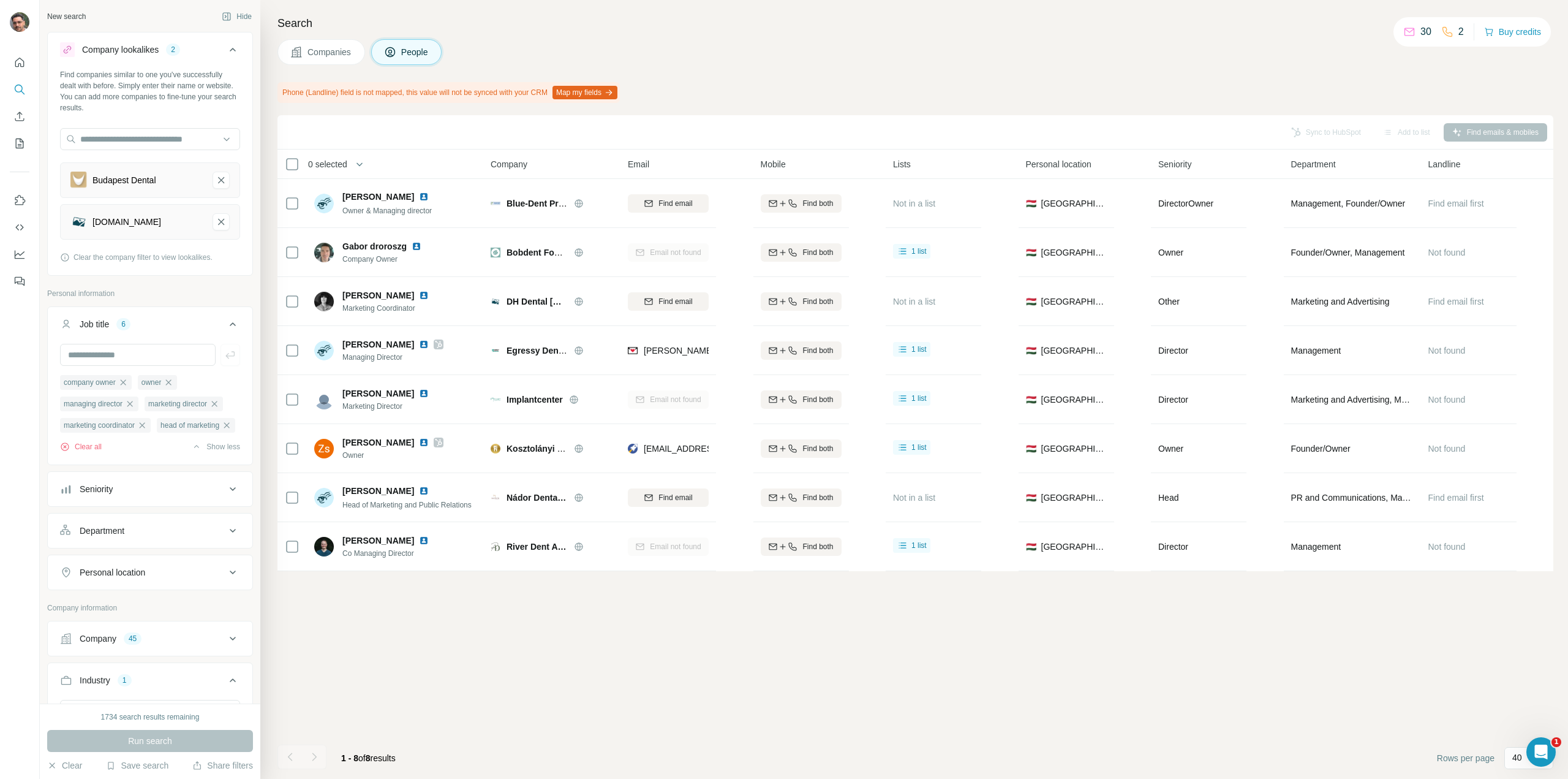
click at [328, 57] on span "Companies" at bounding box center [329, 52] width 45 height 12
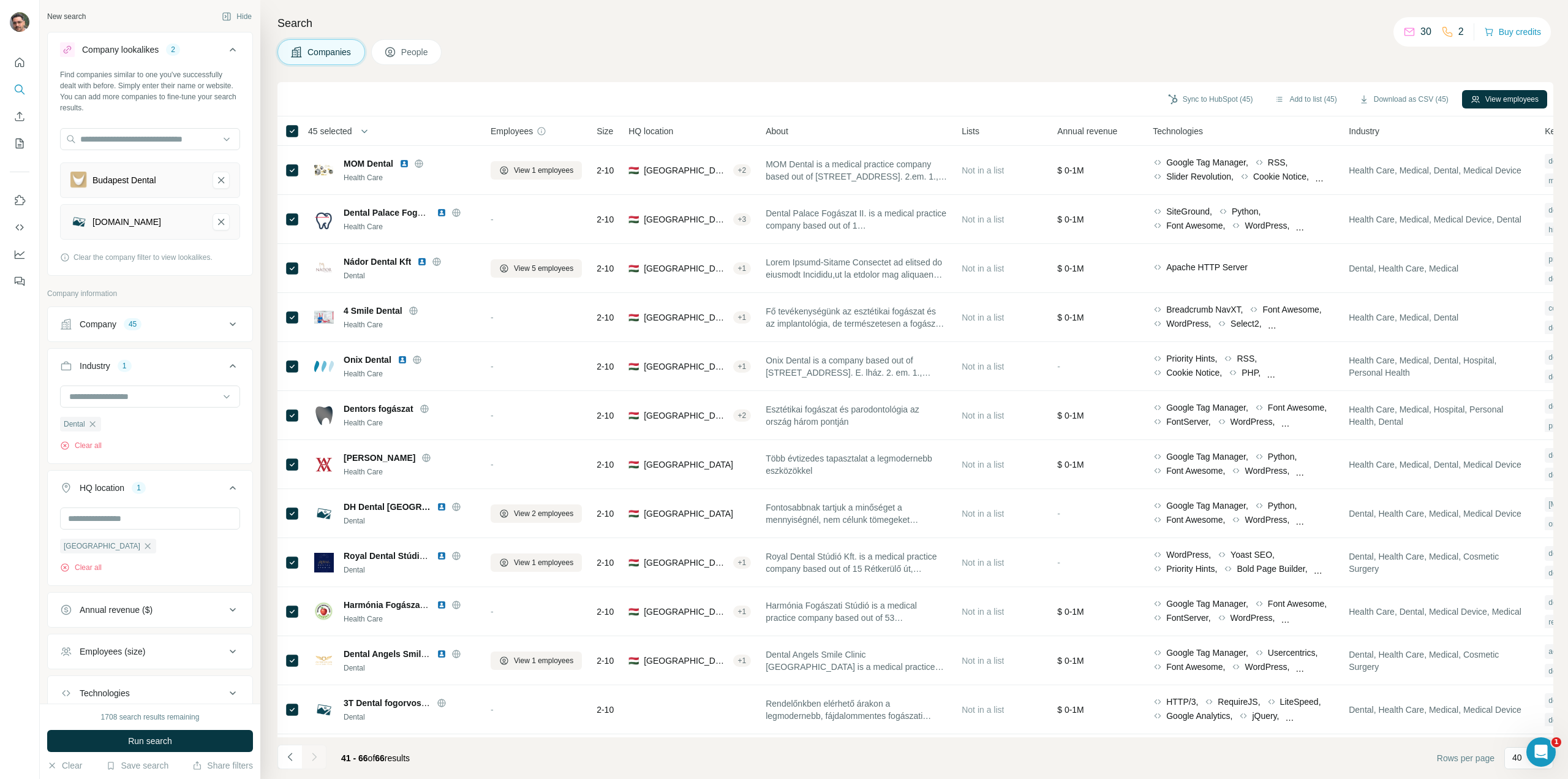
click at [409, 57] on span "People" at bounding box center [415, 52] width 28 height 12
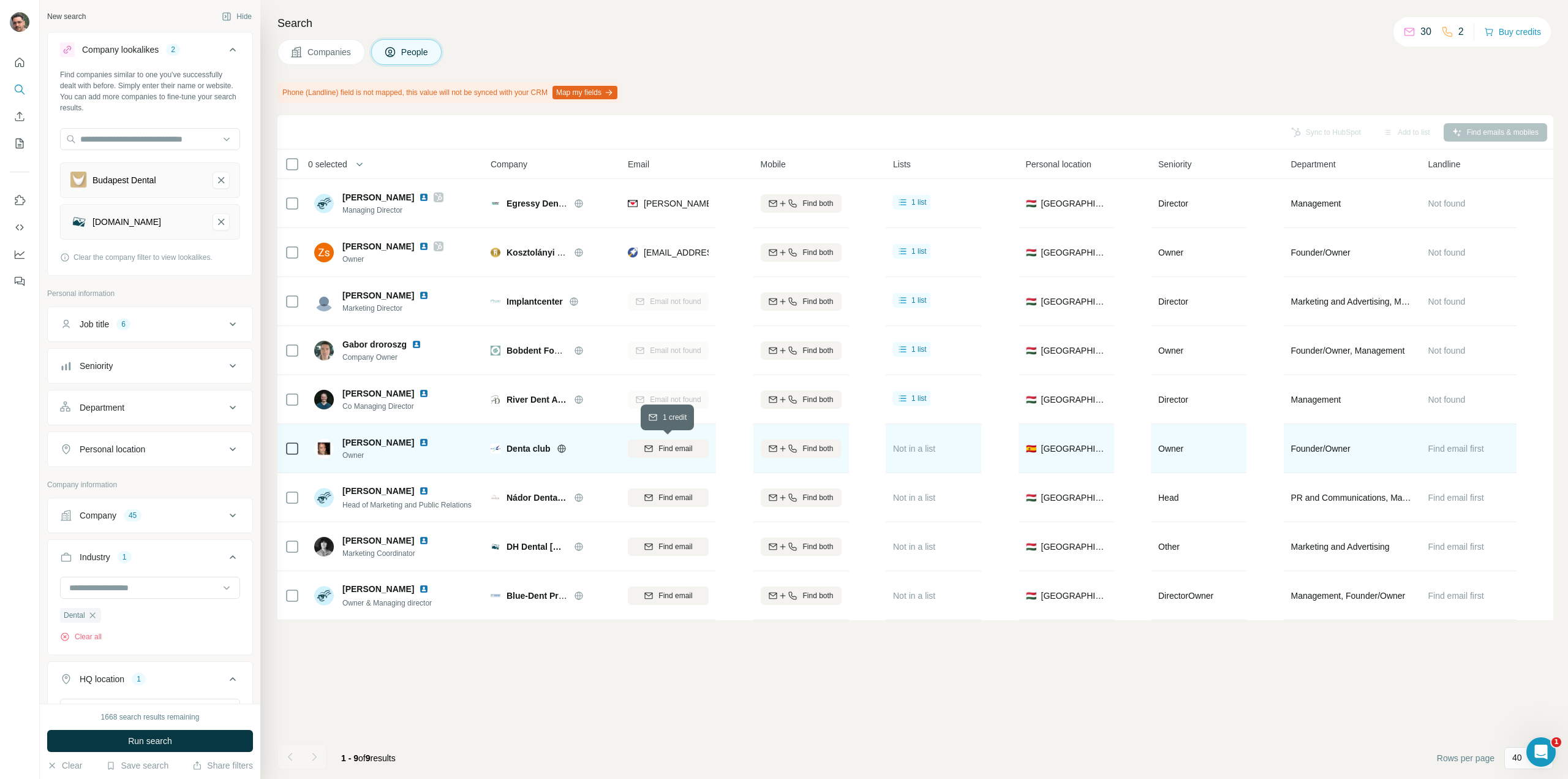
click at [688, 450] on span "Find email" at bounding box center [675, 448] width 34 height 11
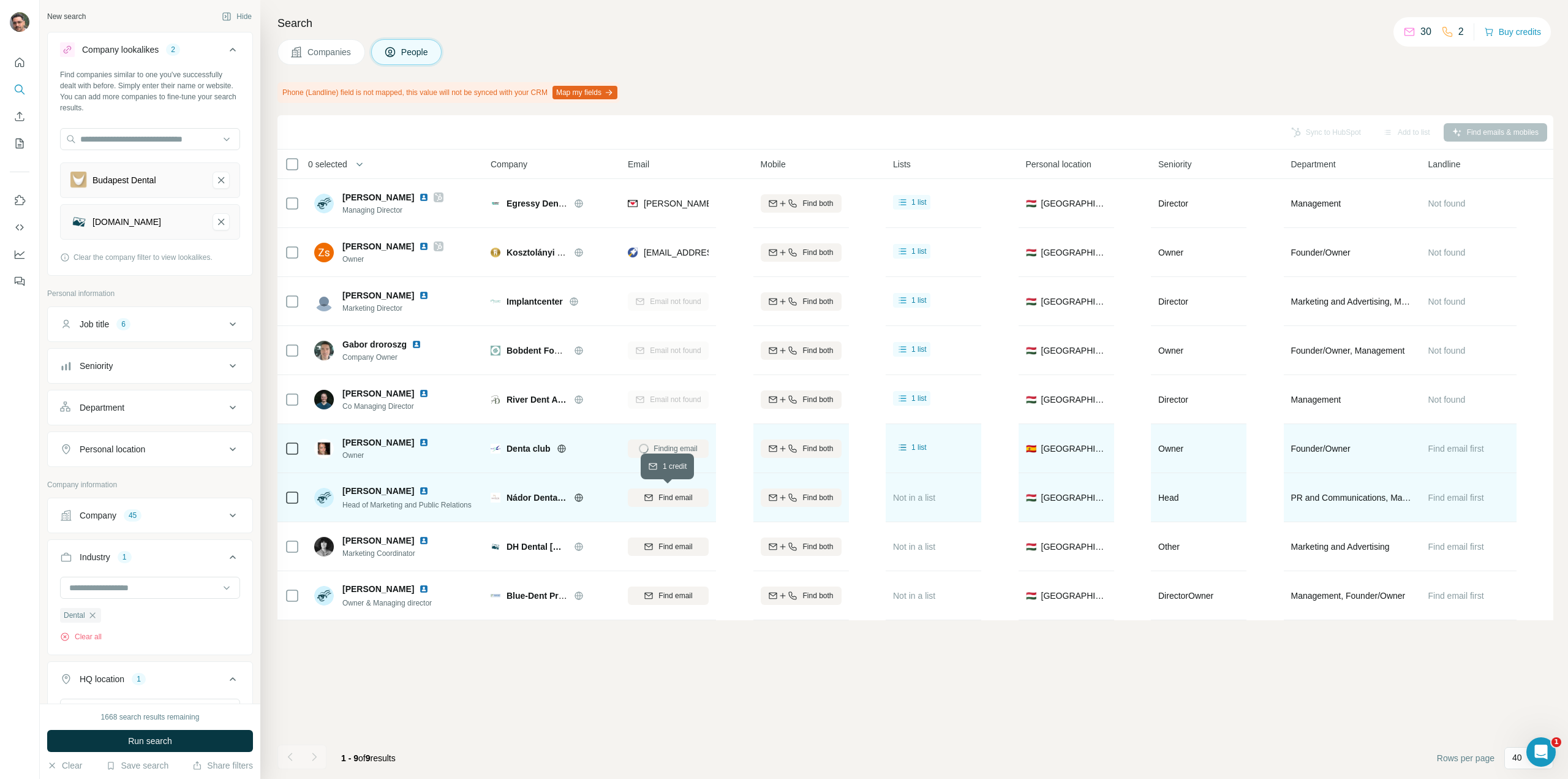
click at [675, 497] on span "Find email" at bounding box center [675, 498] width 34 height 11
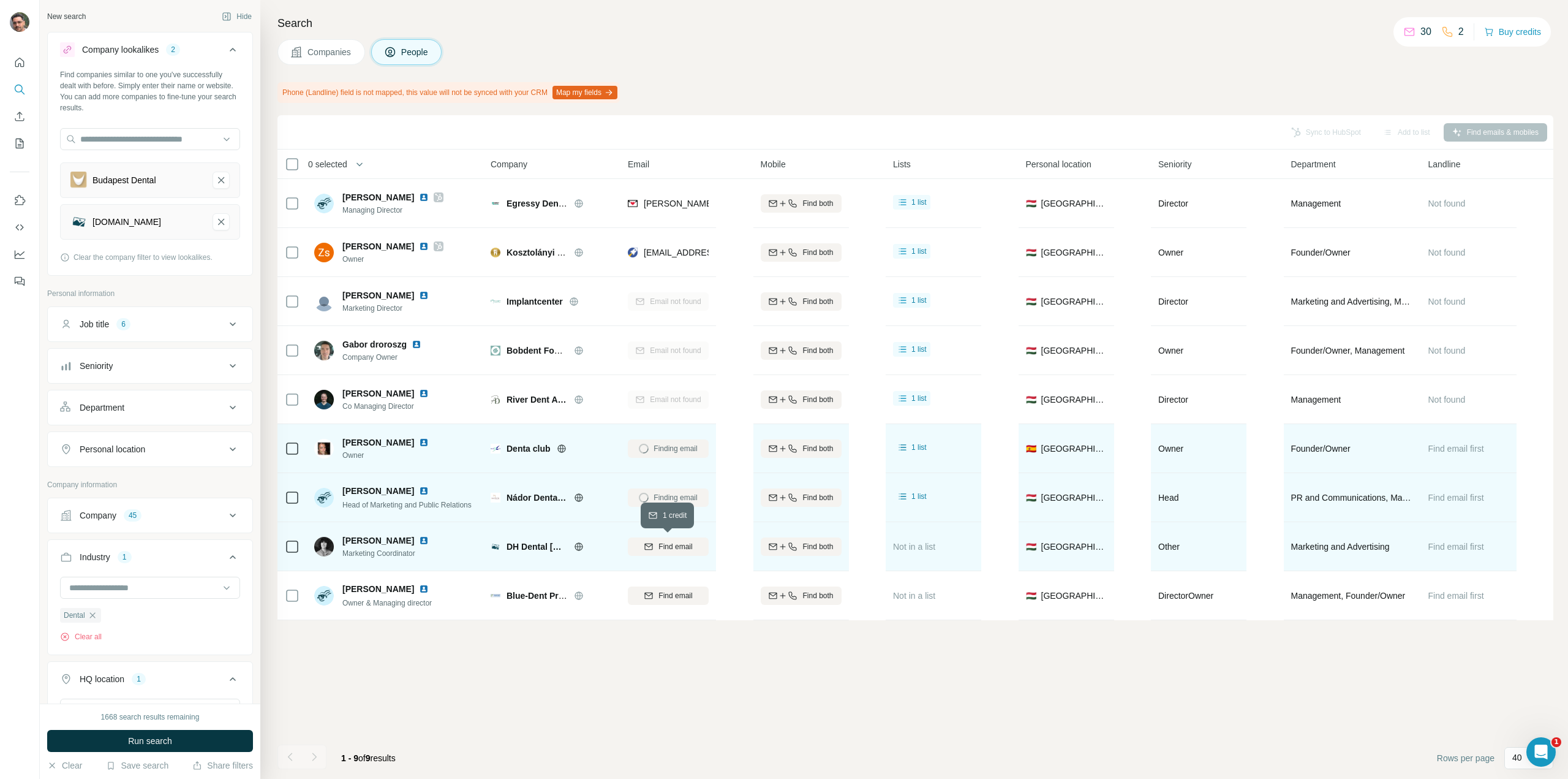
click at [673, 544] on span "Find email" at bounding box center [675, 546] width 34 height 11
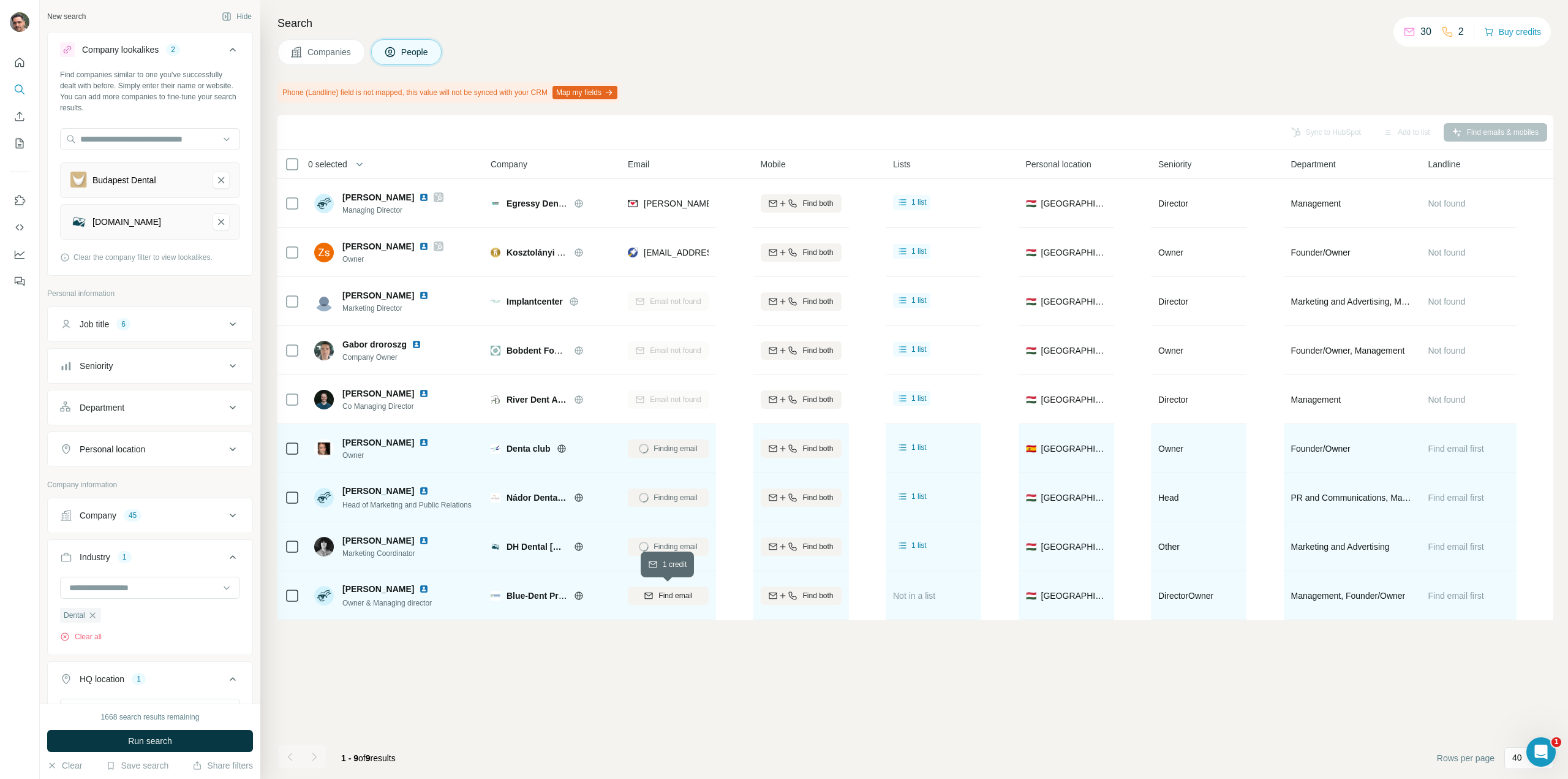
click at [673, 597] on span "Find email" at bounding box center [675, 596] width 34 height 11
click at [403, 540] on div "Maja Alekosz" at bounding box center [393, 540] width 101 height 12
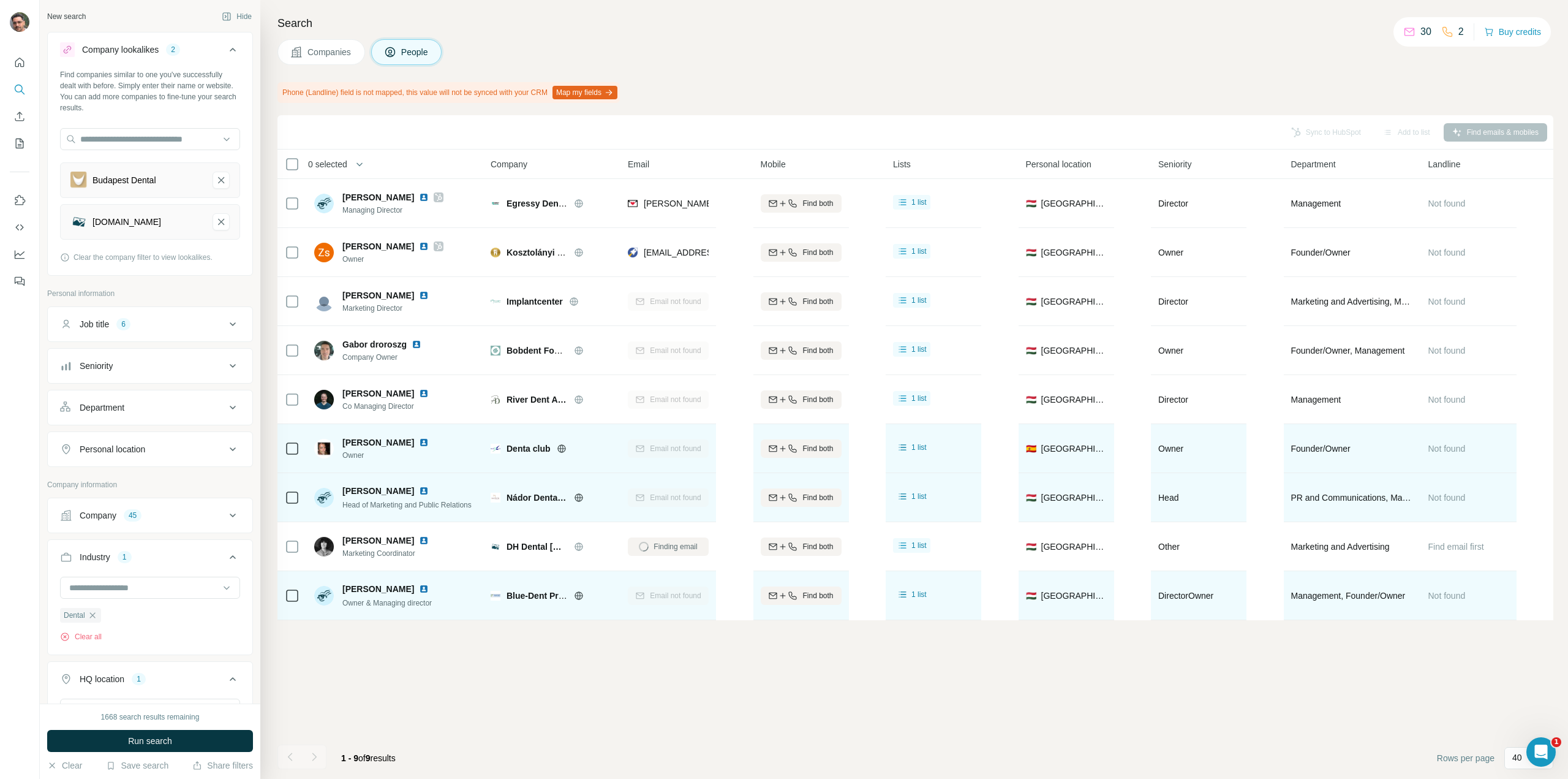
click at [424, 492] on img at bounding box center [423, 491] width 10 height 10
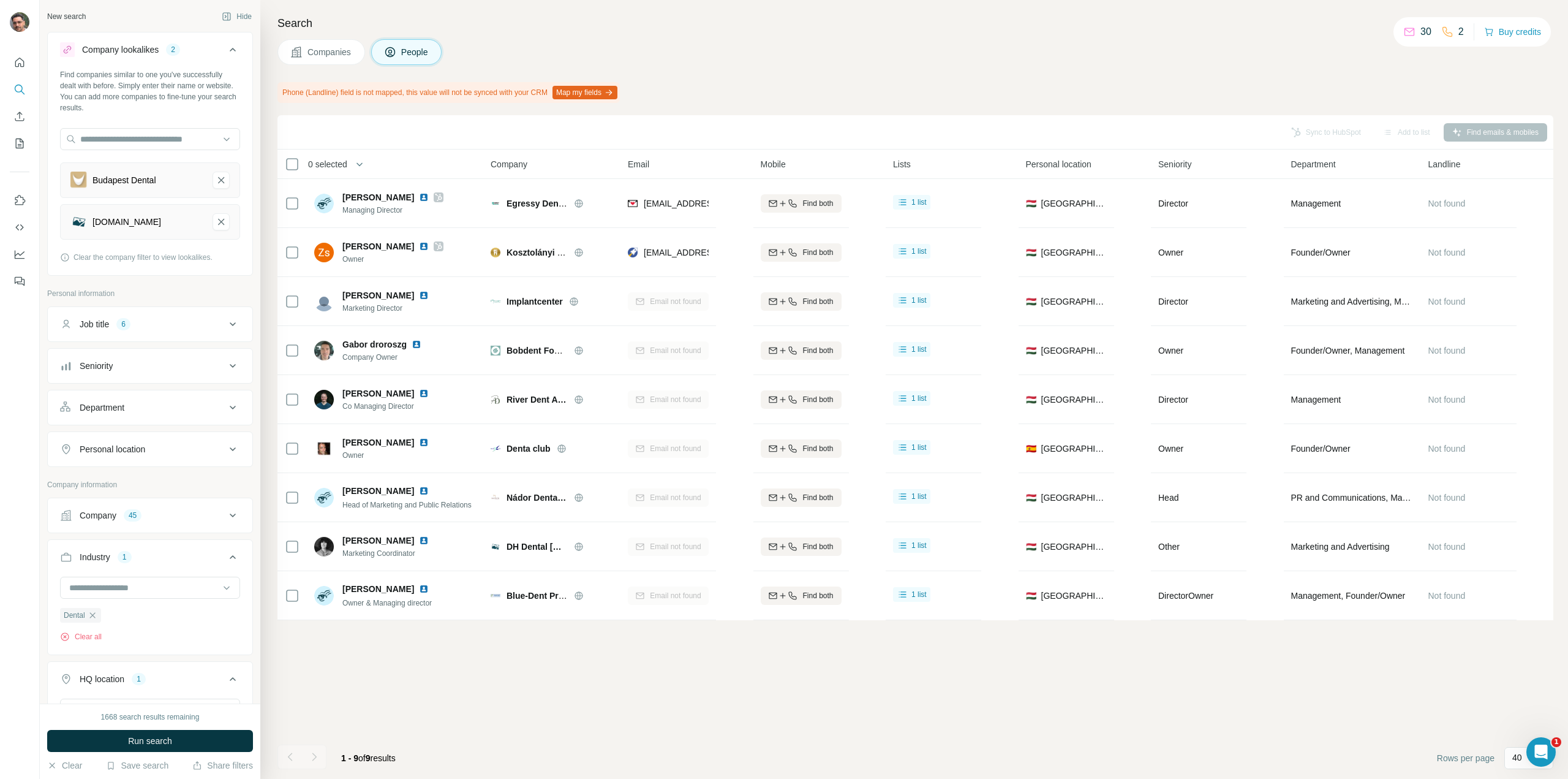
click at [170, 319] on div "Job title 6" at bounding box center [143, 324] width 165 height 12
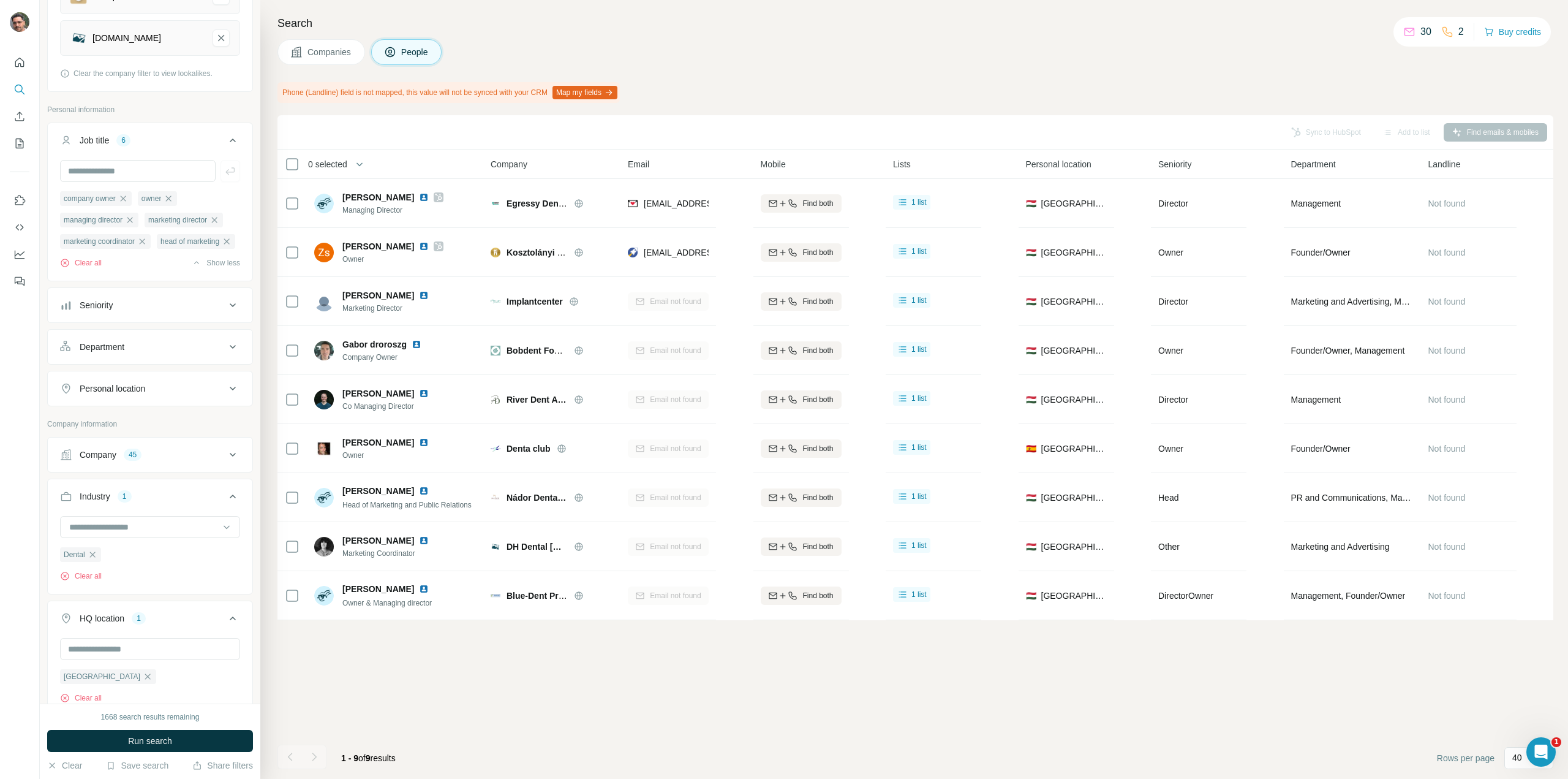
click at [174, 470] on button "Company 45" at bounding box center [150, 455] width 205 height 29
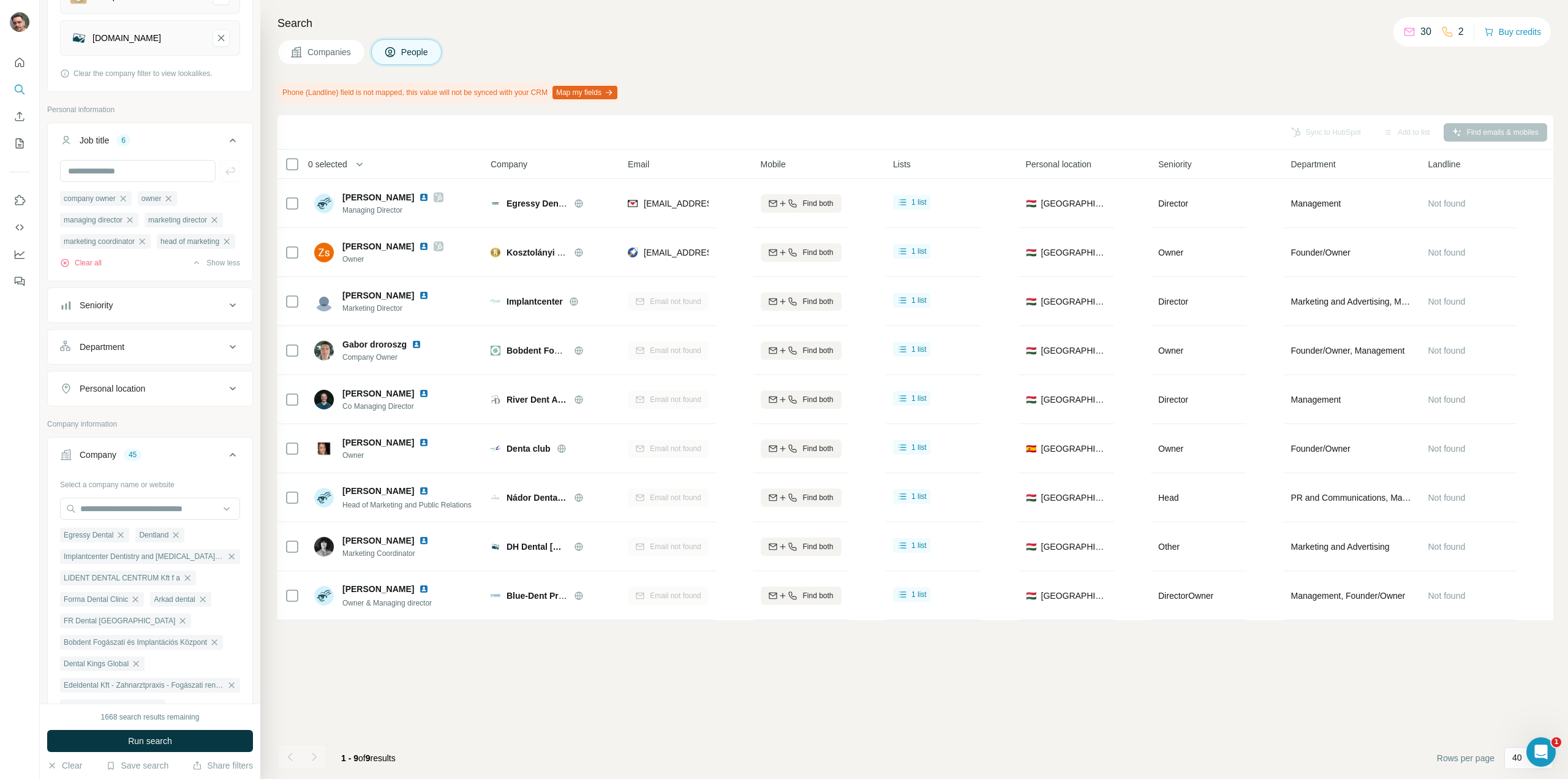
click at [177, 461] on div "Company 45" at bounding box center [143, 455] width 165 height 12
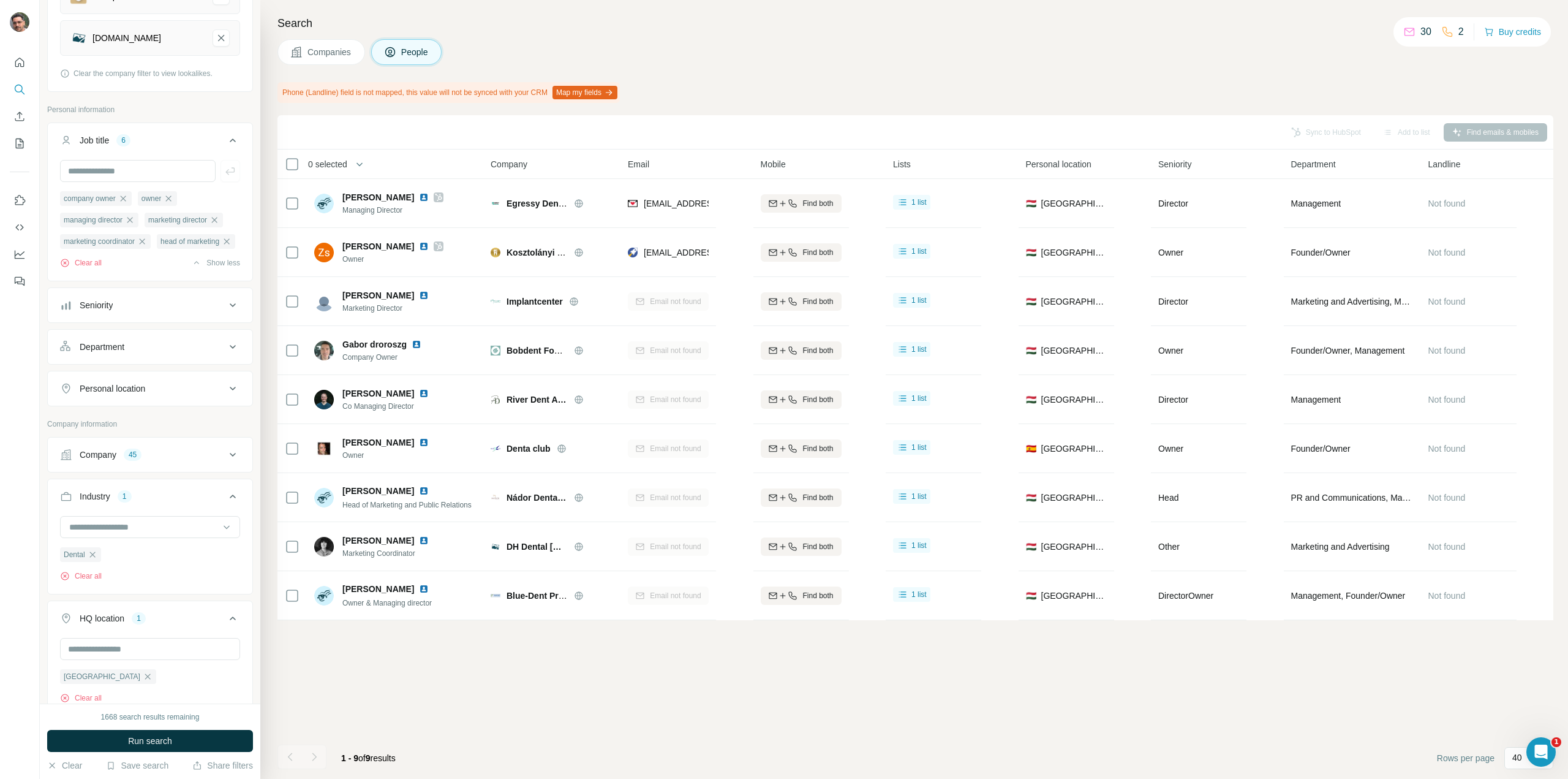
click at [331, 61] on button "Companies" at bounding box center [321, 52] width 87 height 26
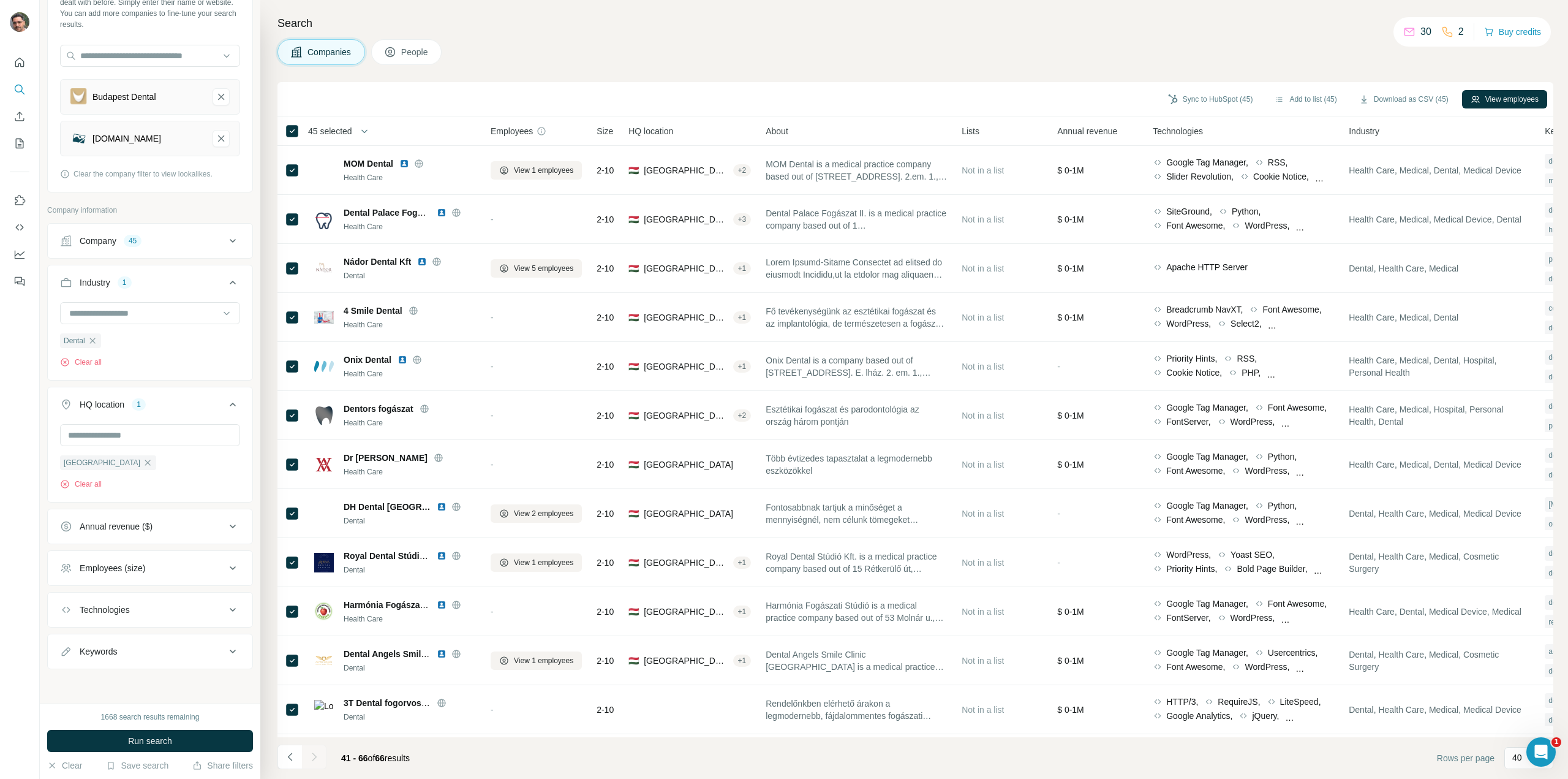
scroll to position [79, 0]
click at [167, 617] on button "Technologies" at bounding box center [150, 615] width 205 height 29
click at [146, 643] on input "text" at bounding box center [150, 645] width 180 height 22
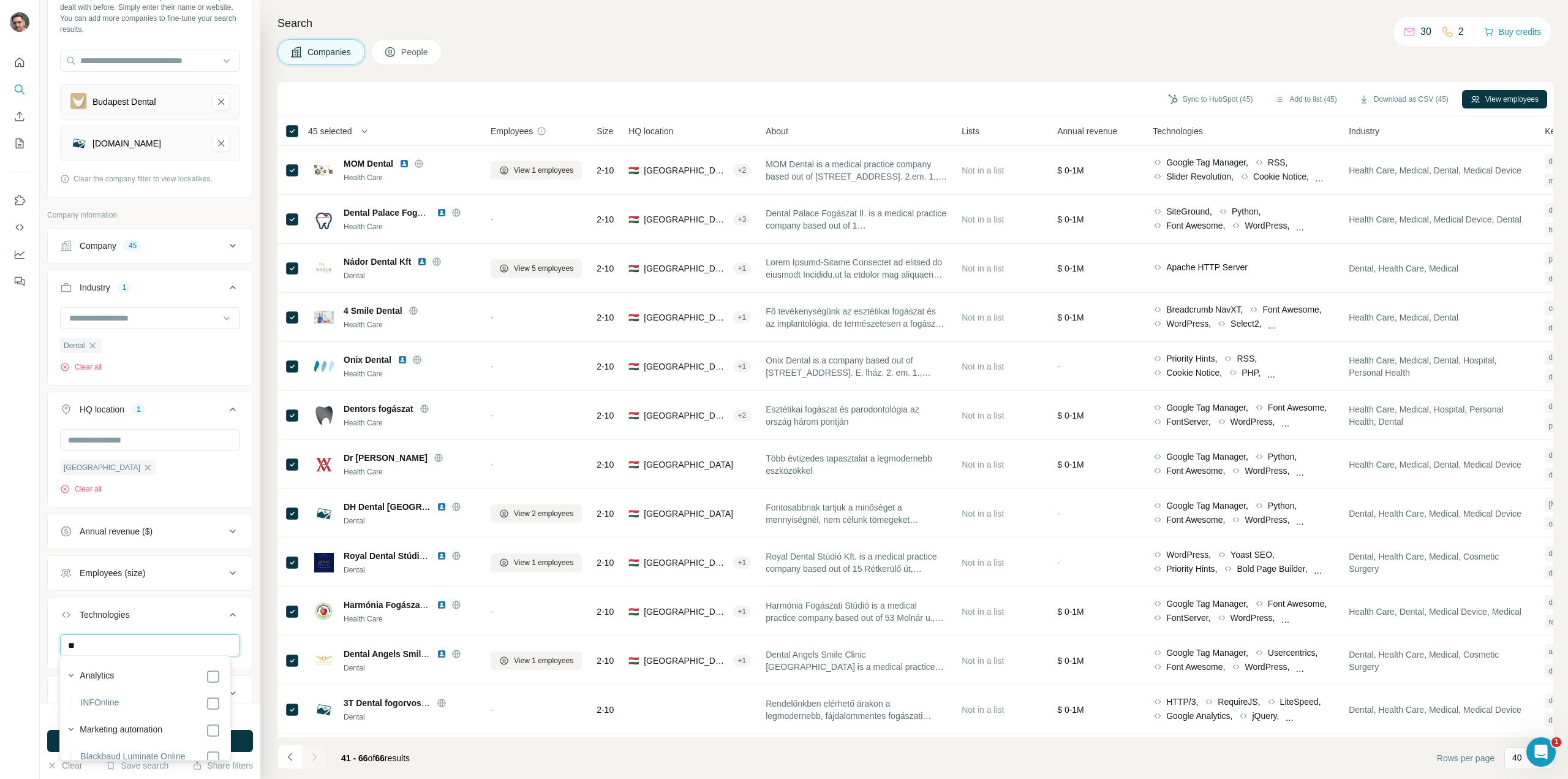
type input "*"
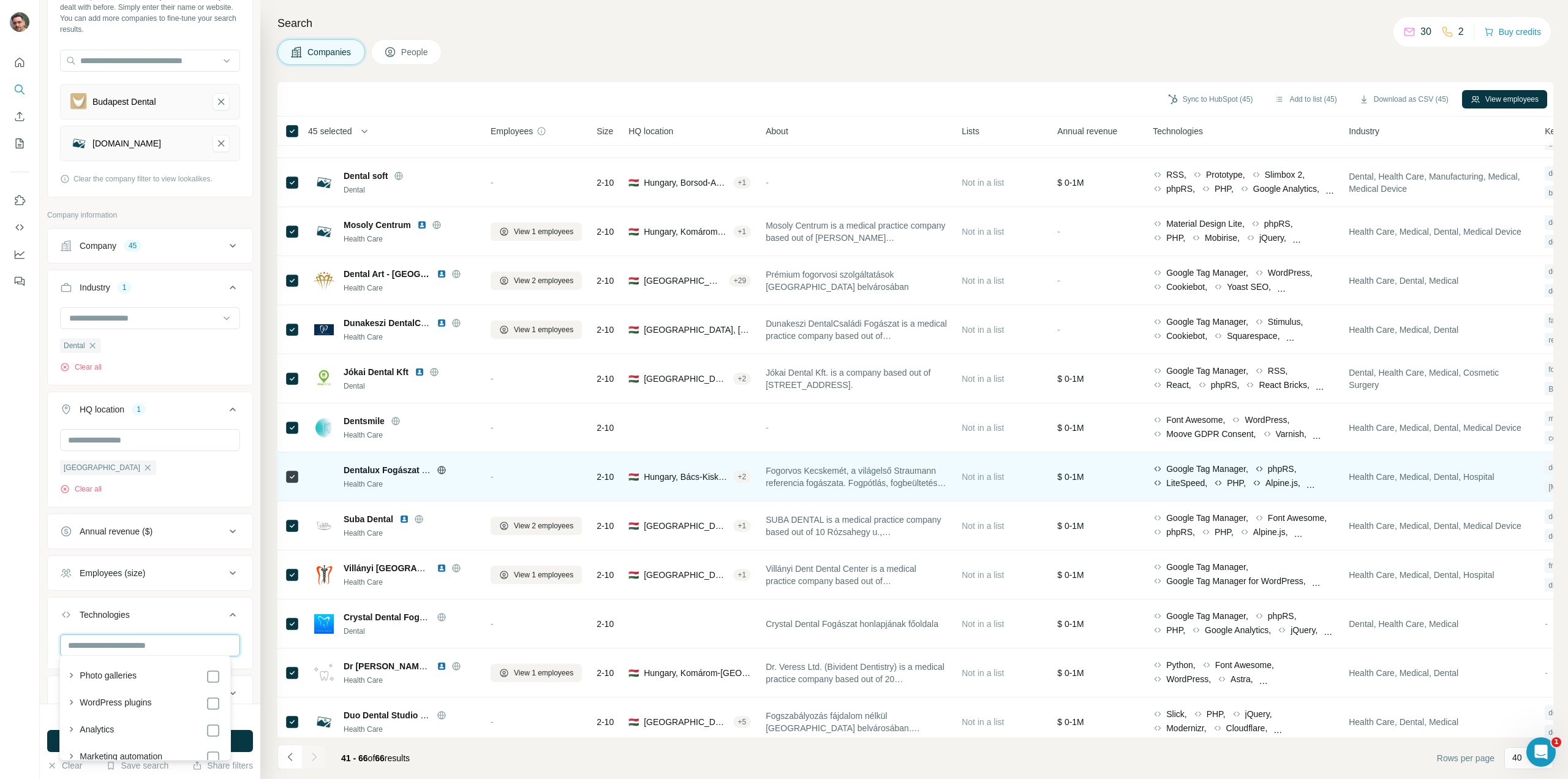
scroll to position [689, 0]
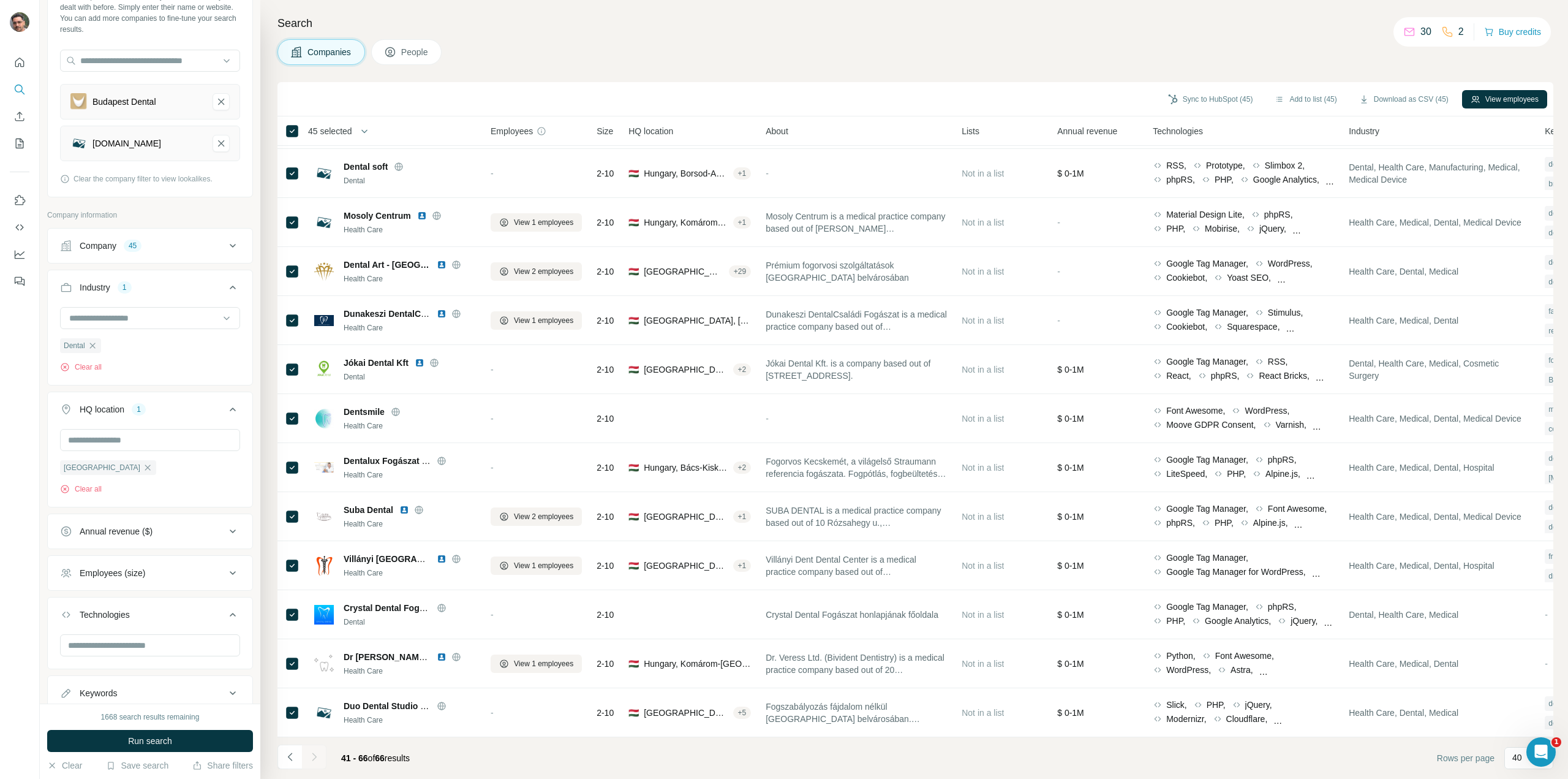
click at [535, 759] on footer "41 - 66 of 66 results Rows per page 40" at bounding box center [915, 758] width 1276 height 41
click at [213, 109] on button "Budapest Dental-remove-button" at bounding box center [221, 102] width 17 height 17
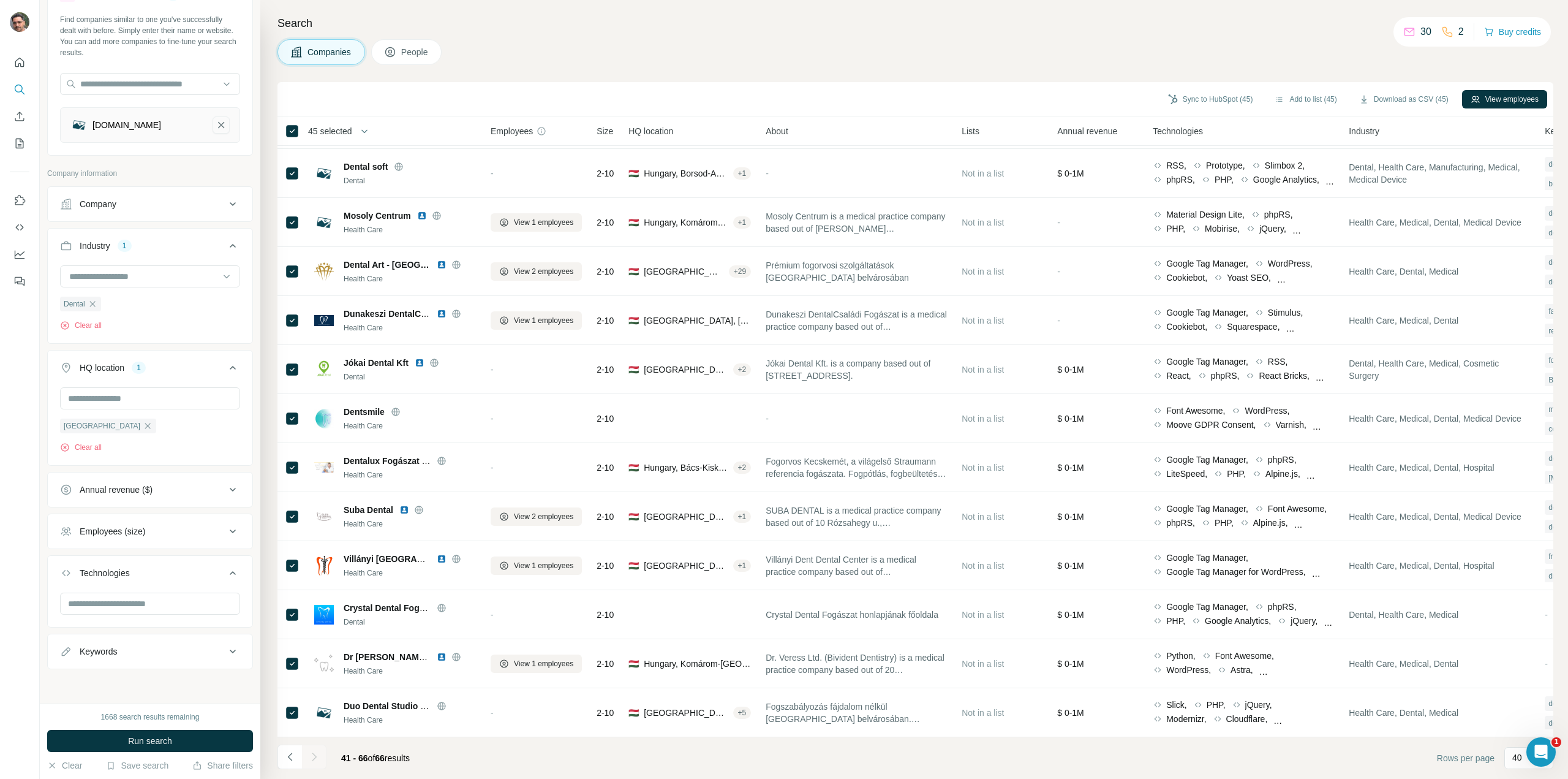
scroll to position [51, 0]
click at [215, 131] on icon "dentop.hu-remove-button" at bounding box center [221, 129] width 11 height 12
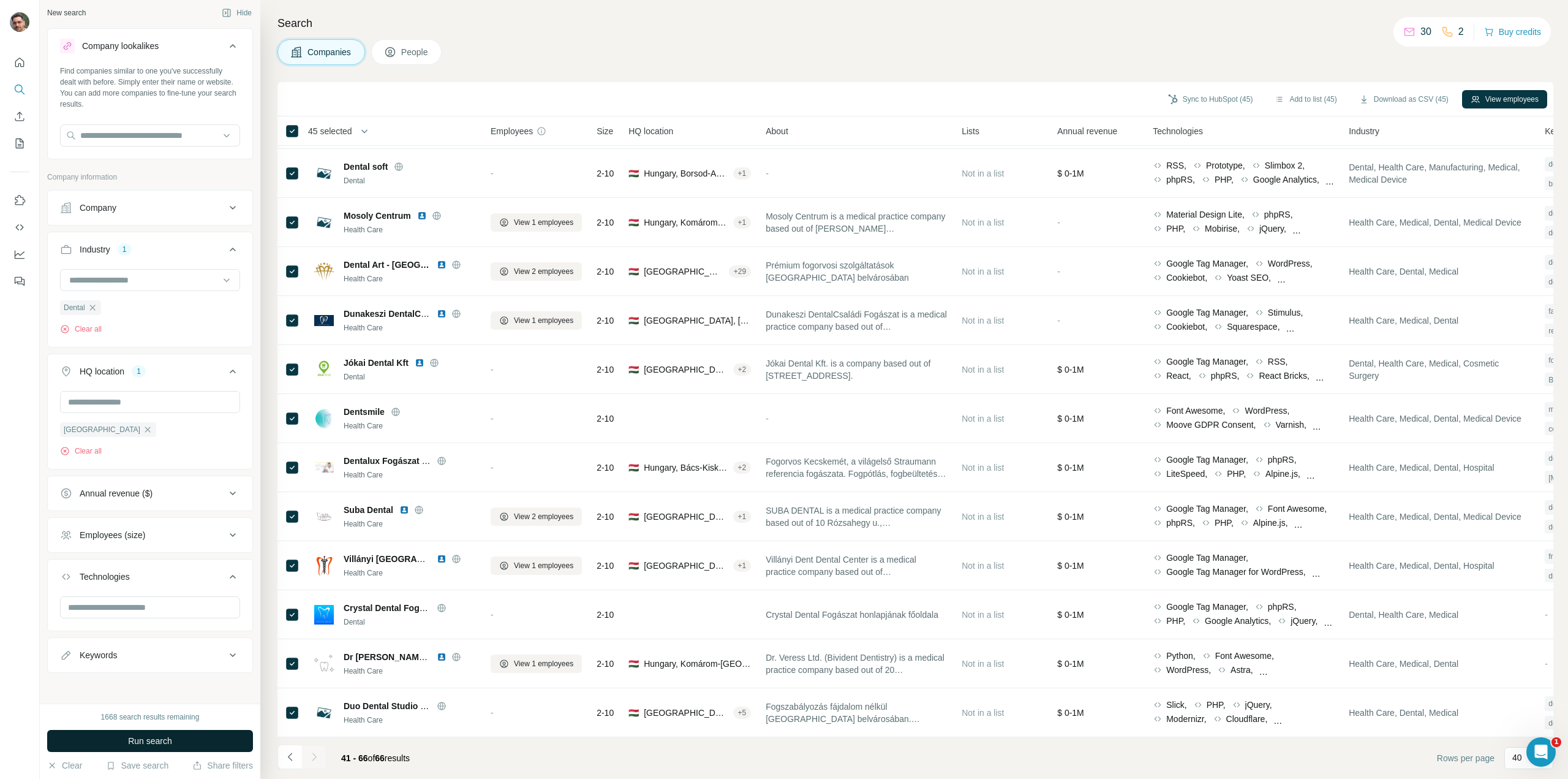
click at [174, 745] on button "Run search" at bounding box center [150, 740] width 206 height 22
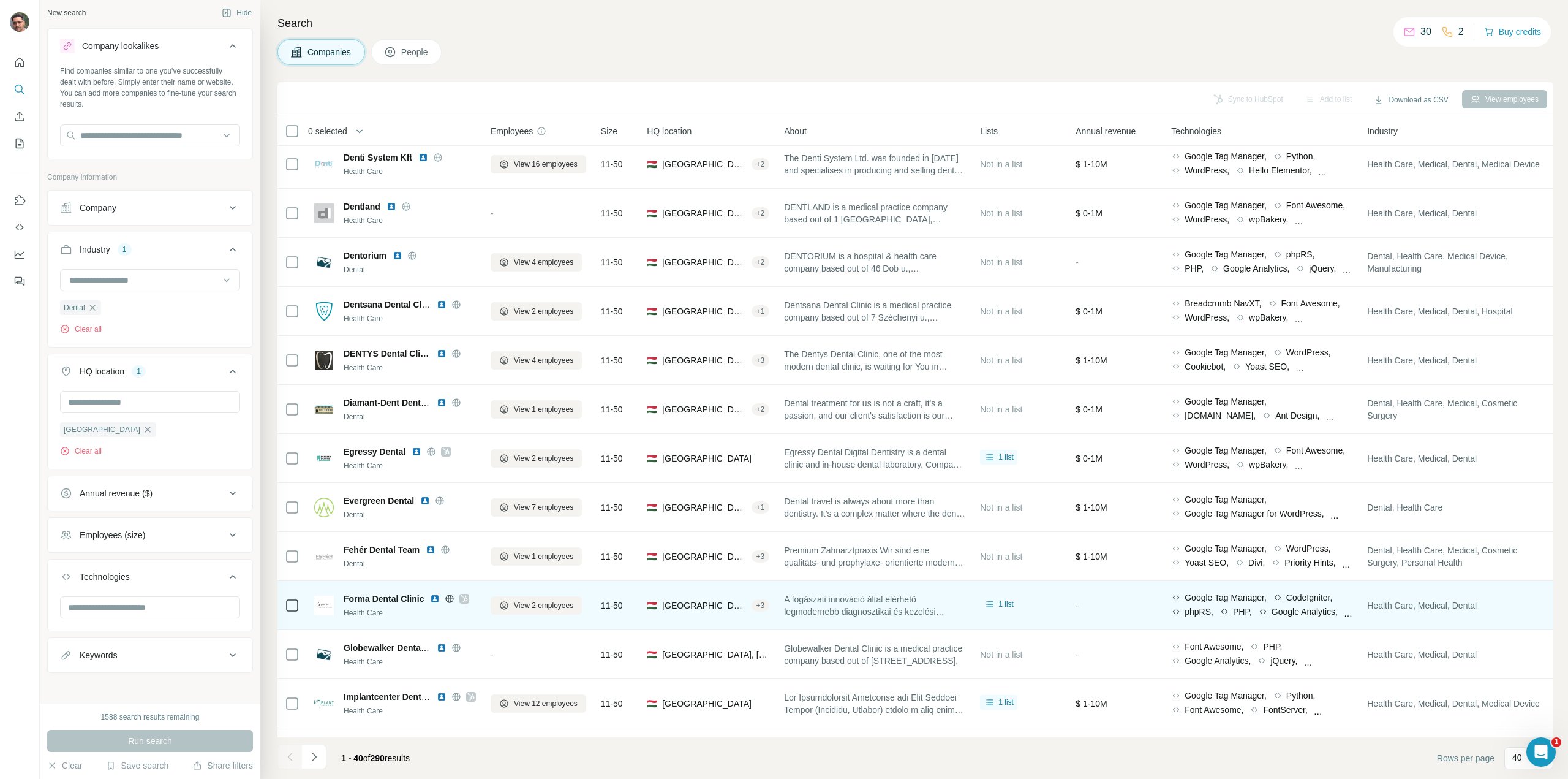
scroll to position [1375, 0]
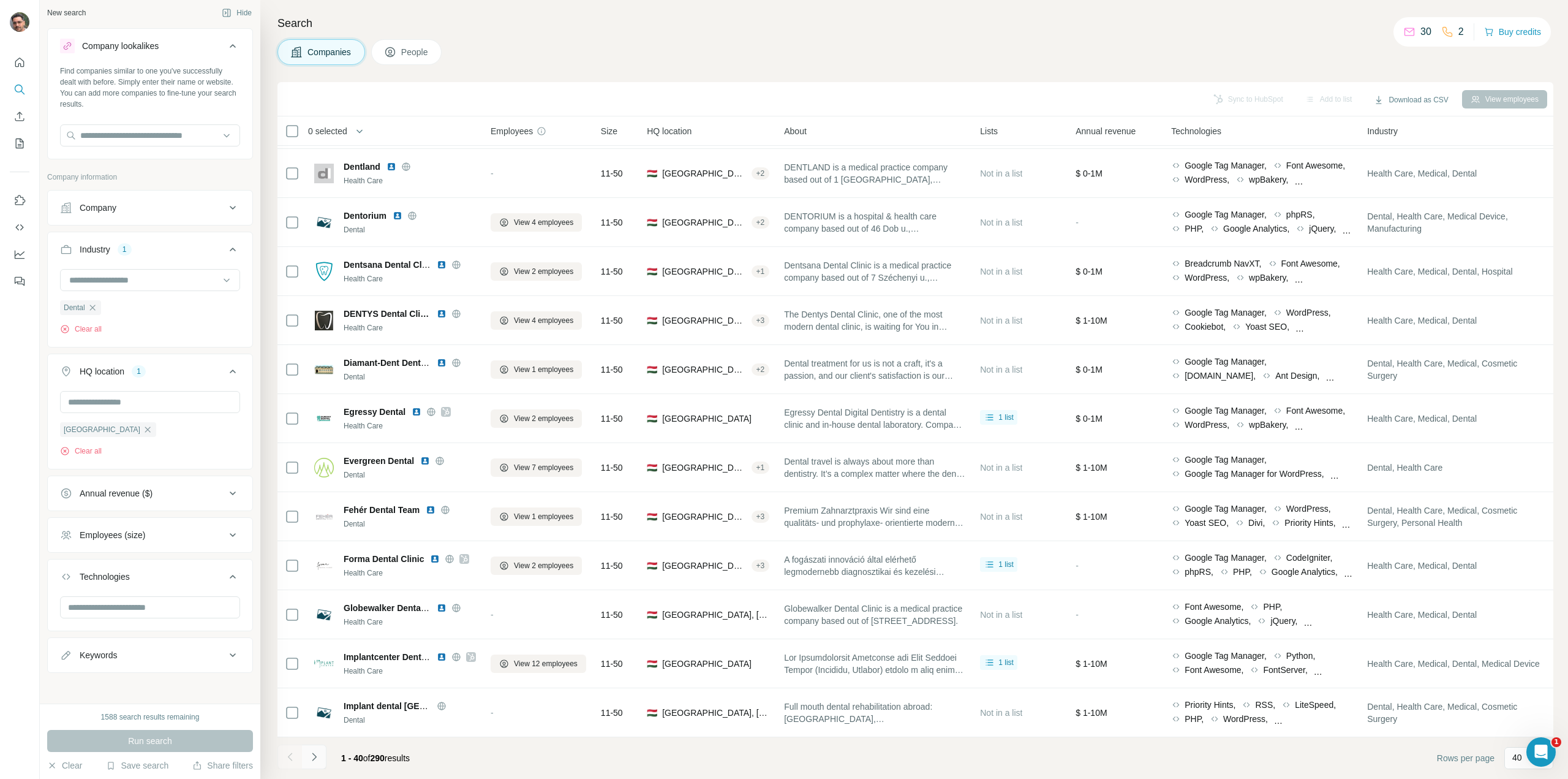
click at [318, 760] on icon "Navigate to next page" at bounding box center [314, 757] width 12 height 12
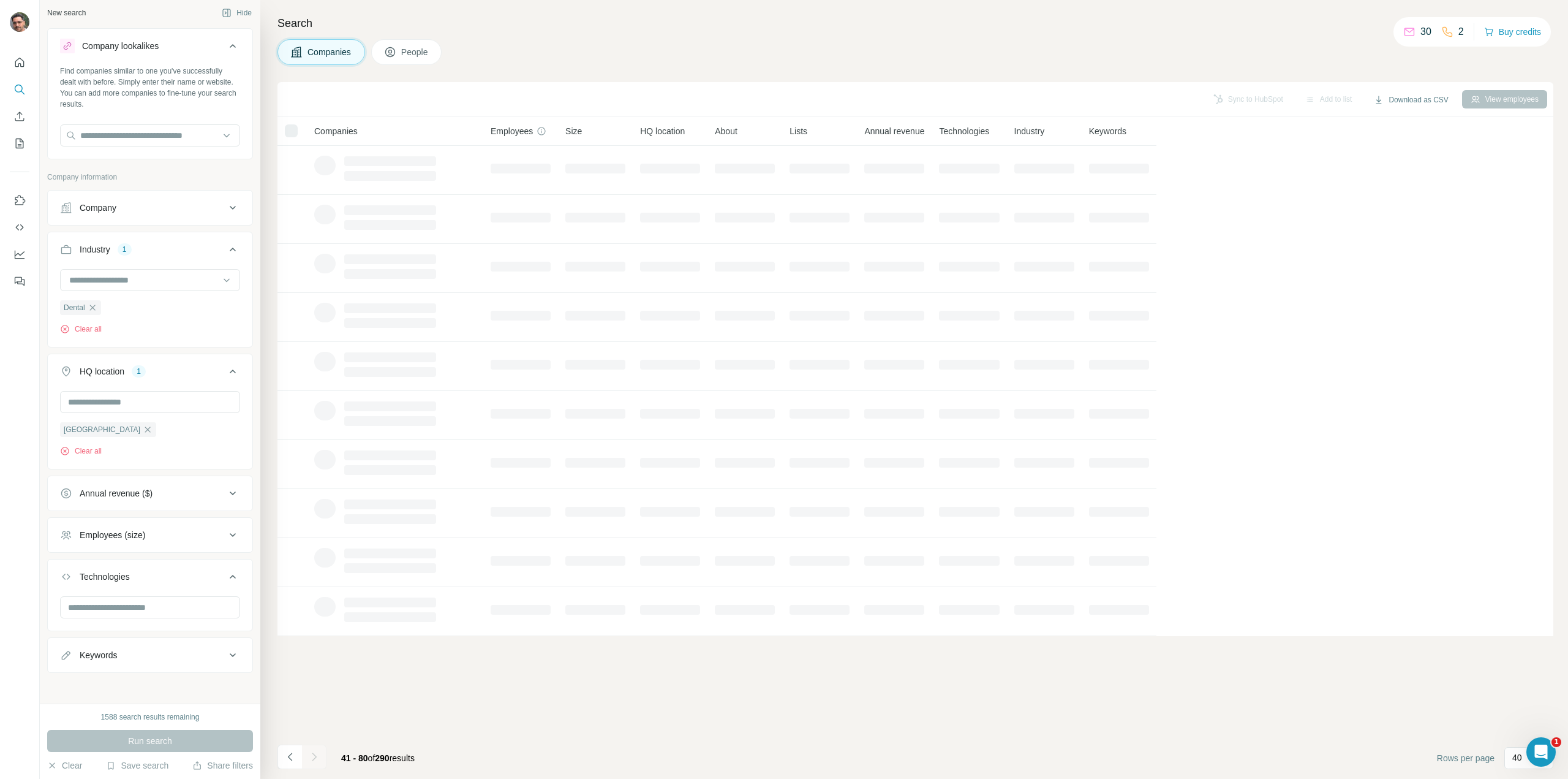
scroll to position [0, 0]
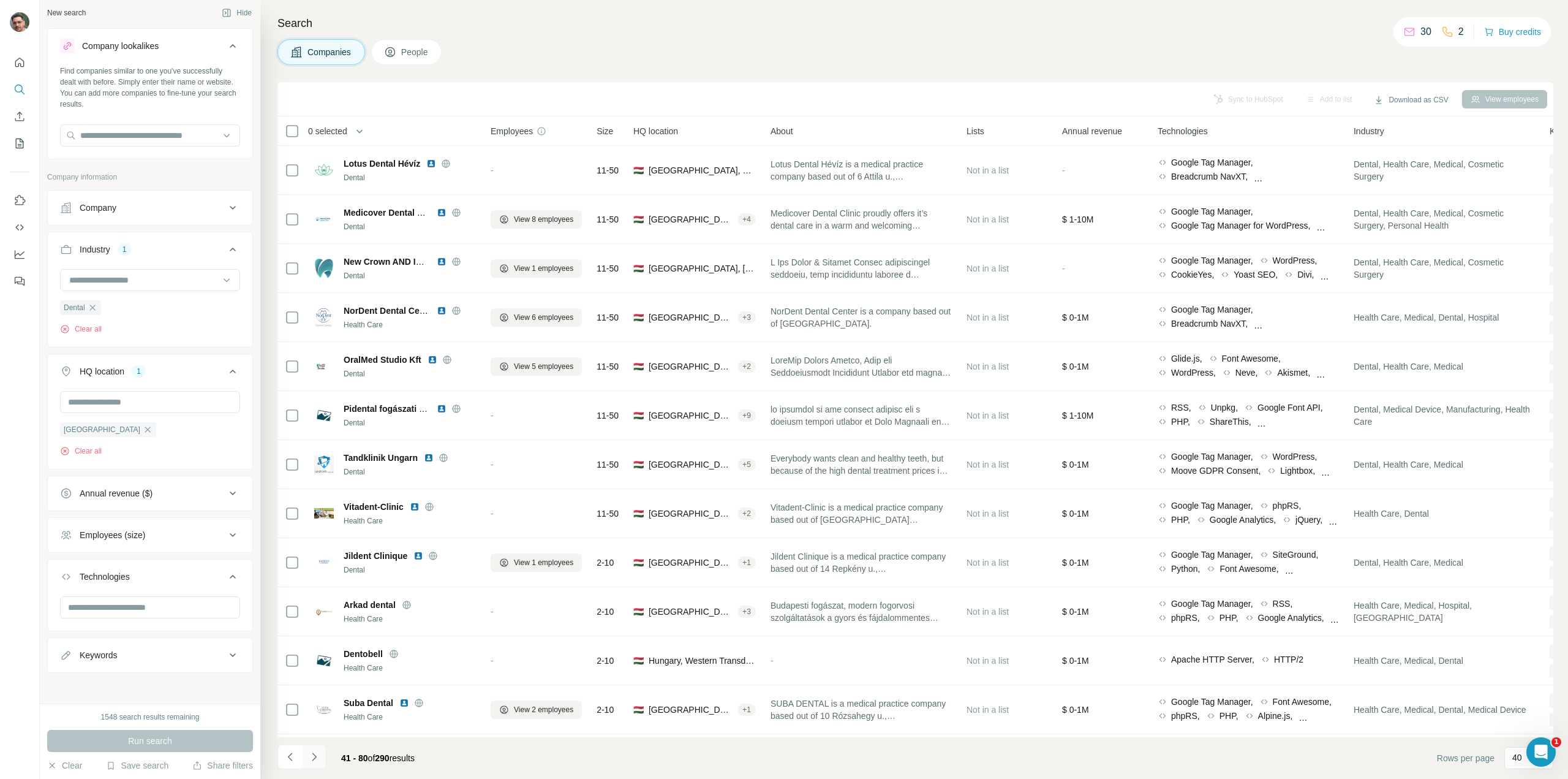
click at [315, 760] on icon "Navigate to next page" at bounding box center [314, 757] width 12 height 12
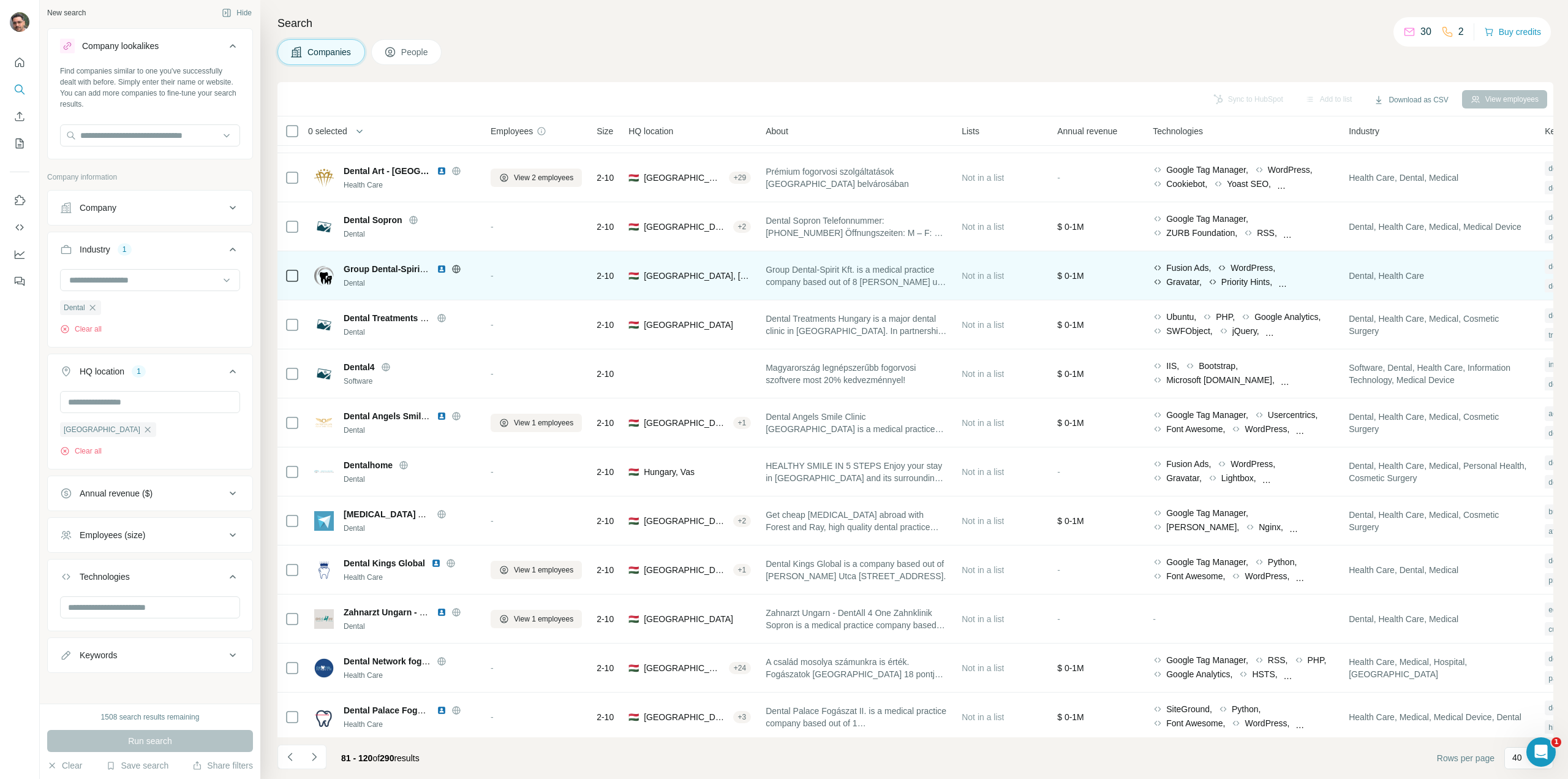
scroll to position [796, 0]
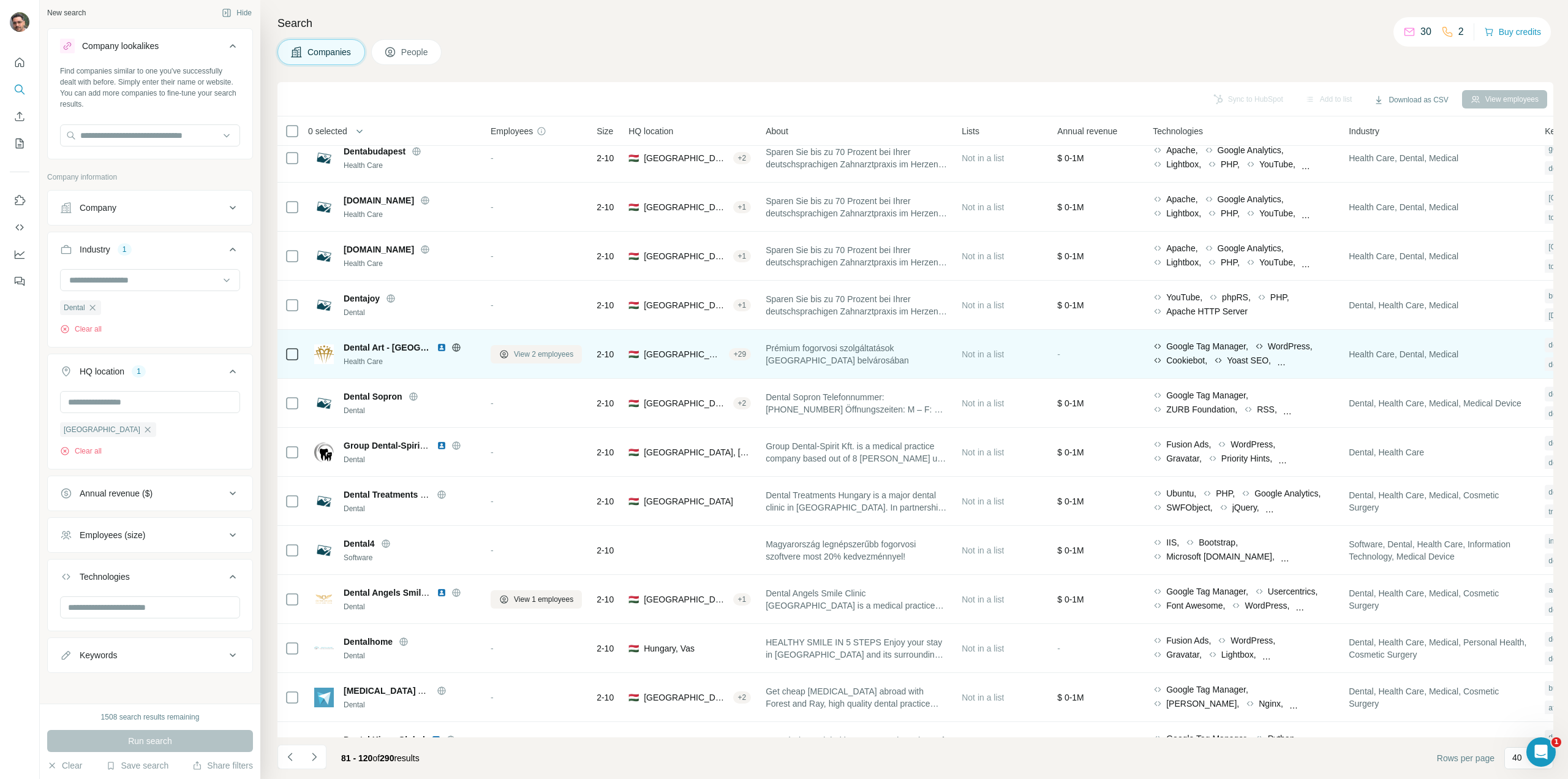
click at [547, 357] on span "View 2 employees" at bounding box center [543, 354] width 59 height 11
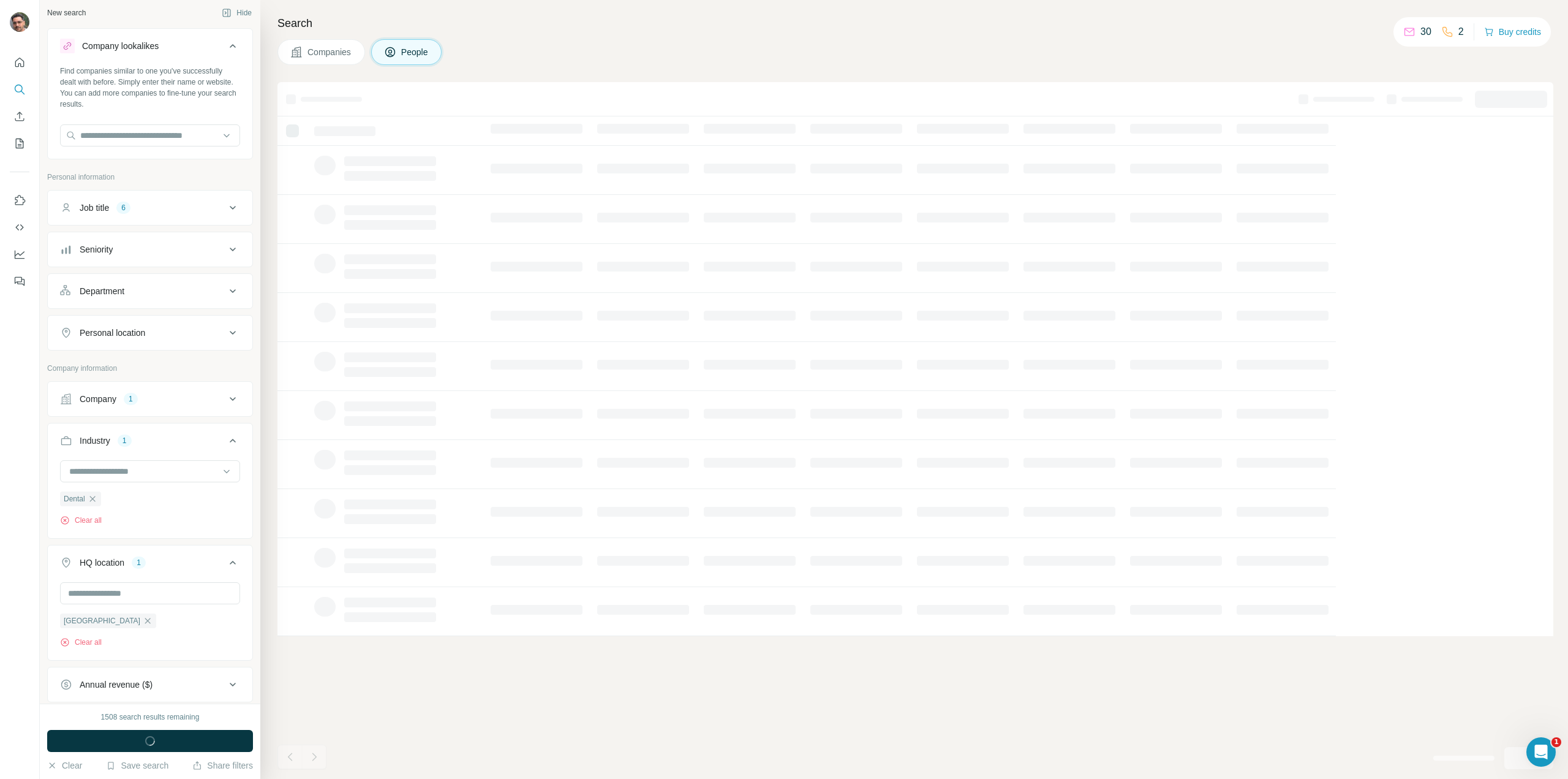
scroll to position [51, 0]
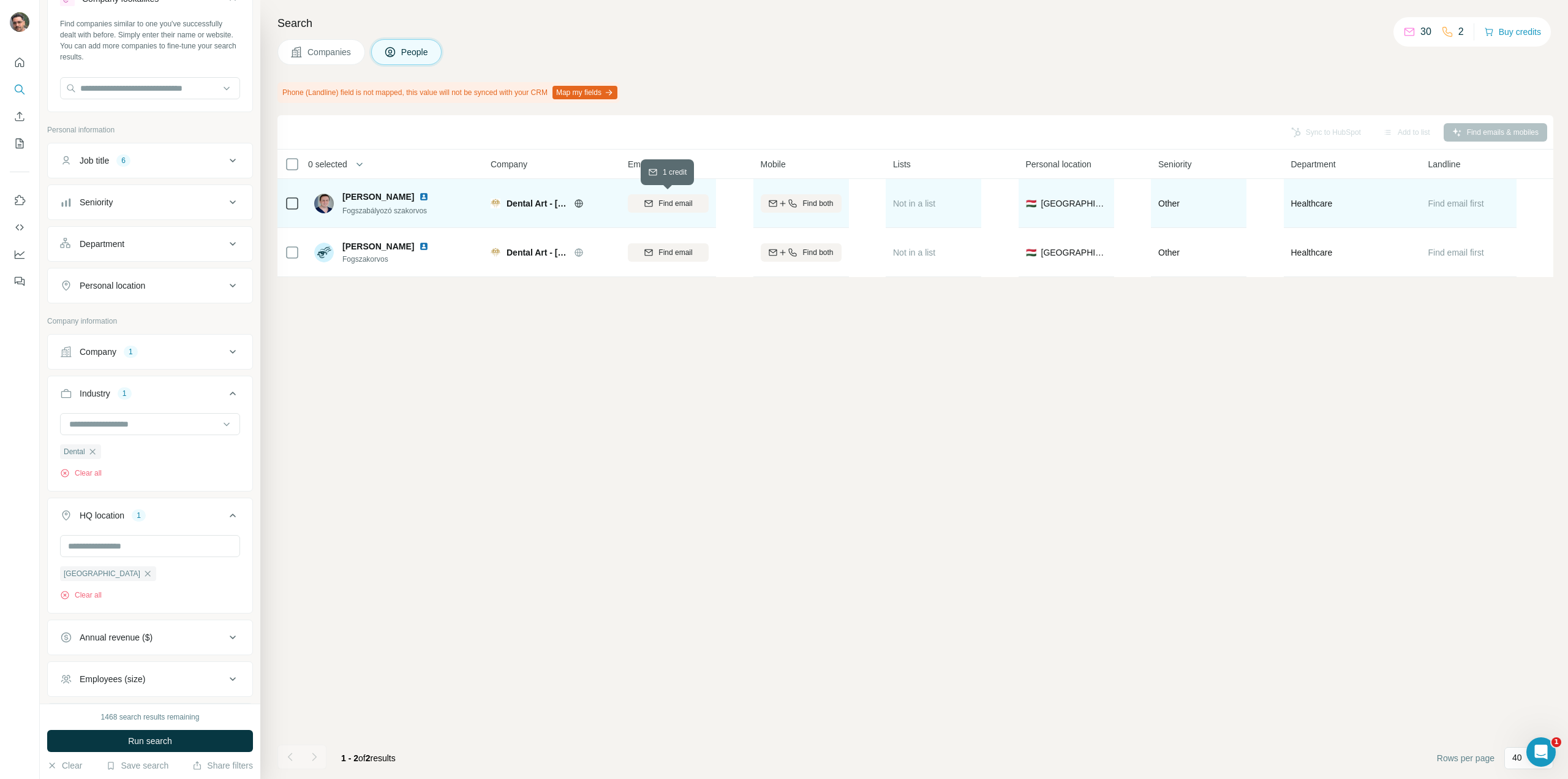
click at [683, 205] on span "Find email" at bounding box center [675, 203] width 34 height 11
click at [336, 54] on span "Companies" at bounding box center [329, 52] width 45 height 12
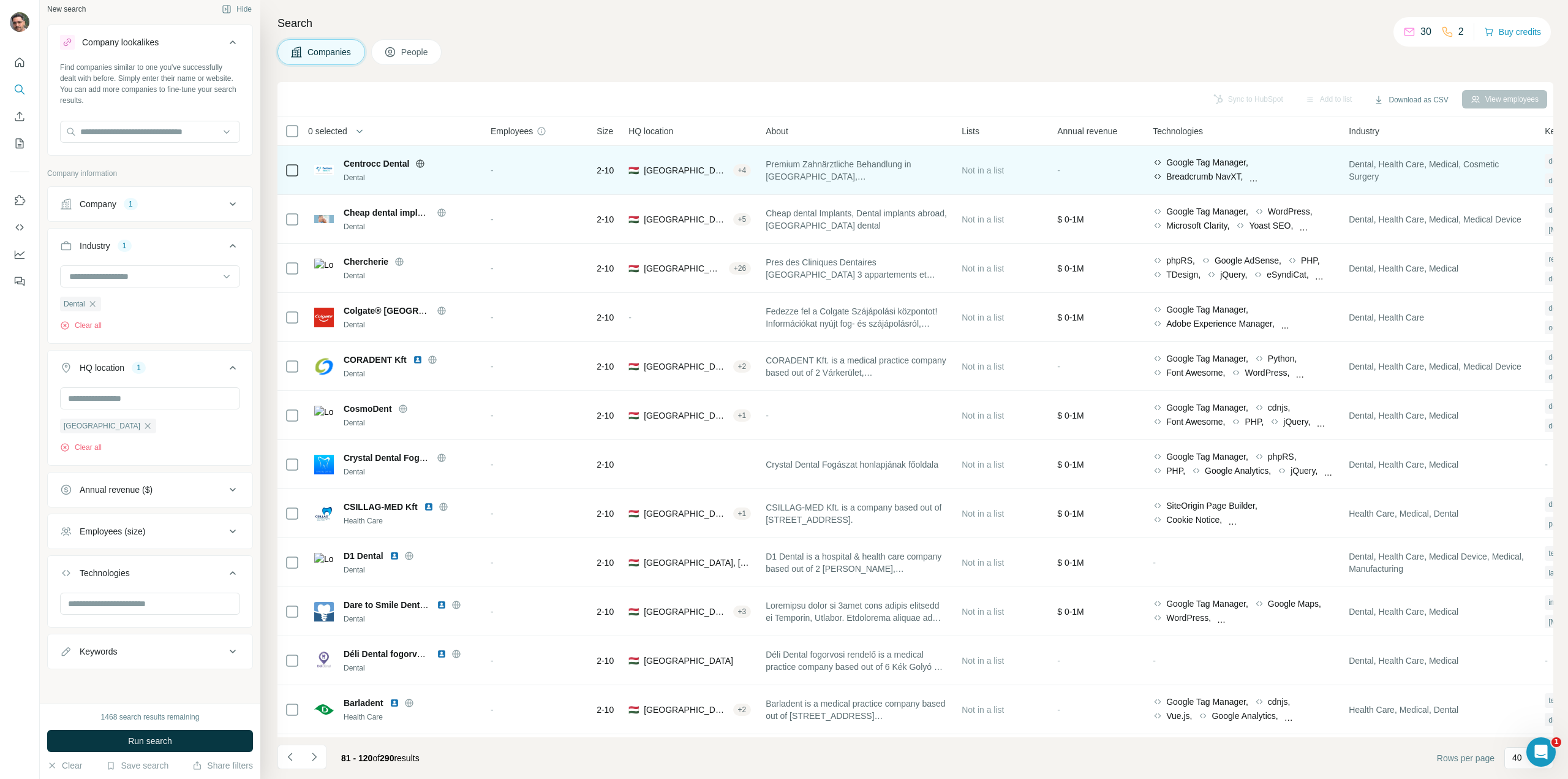
scroll to position [4, 0]
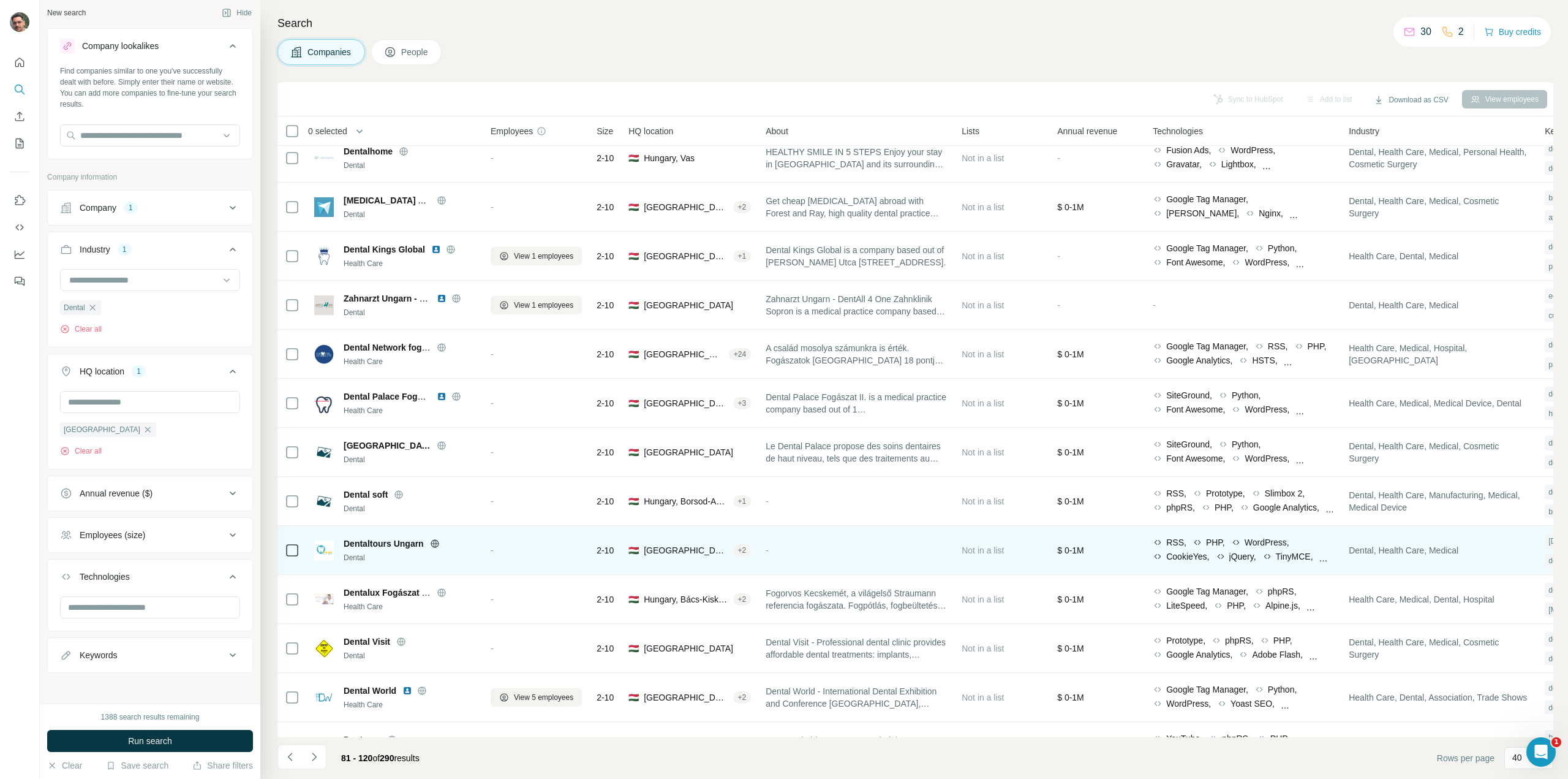
scroll to position [1375, 0]
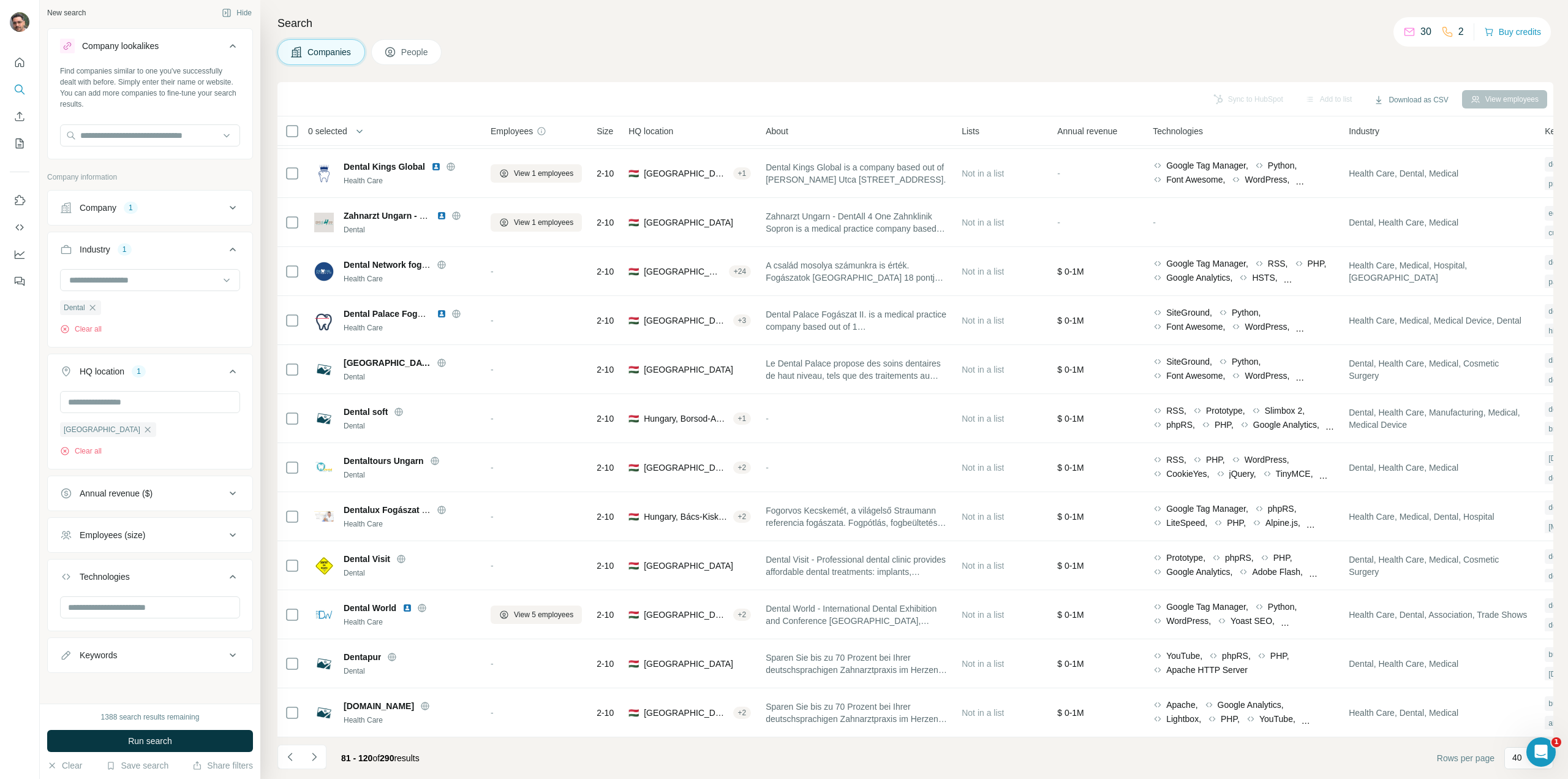
click at [409, 53] on span "People" at bounding box center [415, 52] width 28 height 12
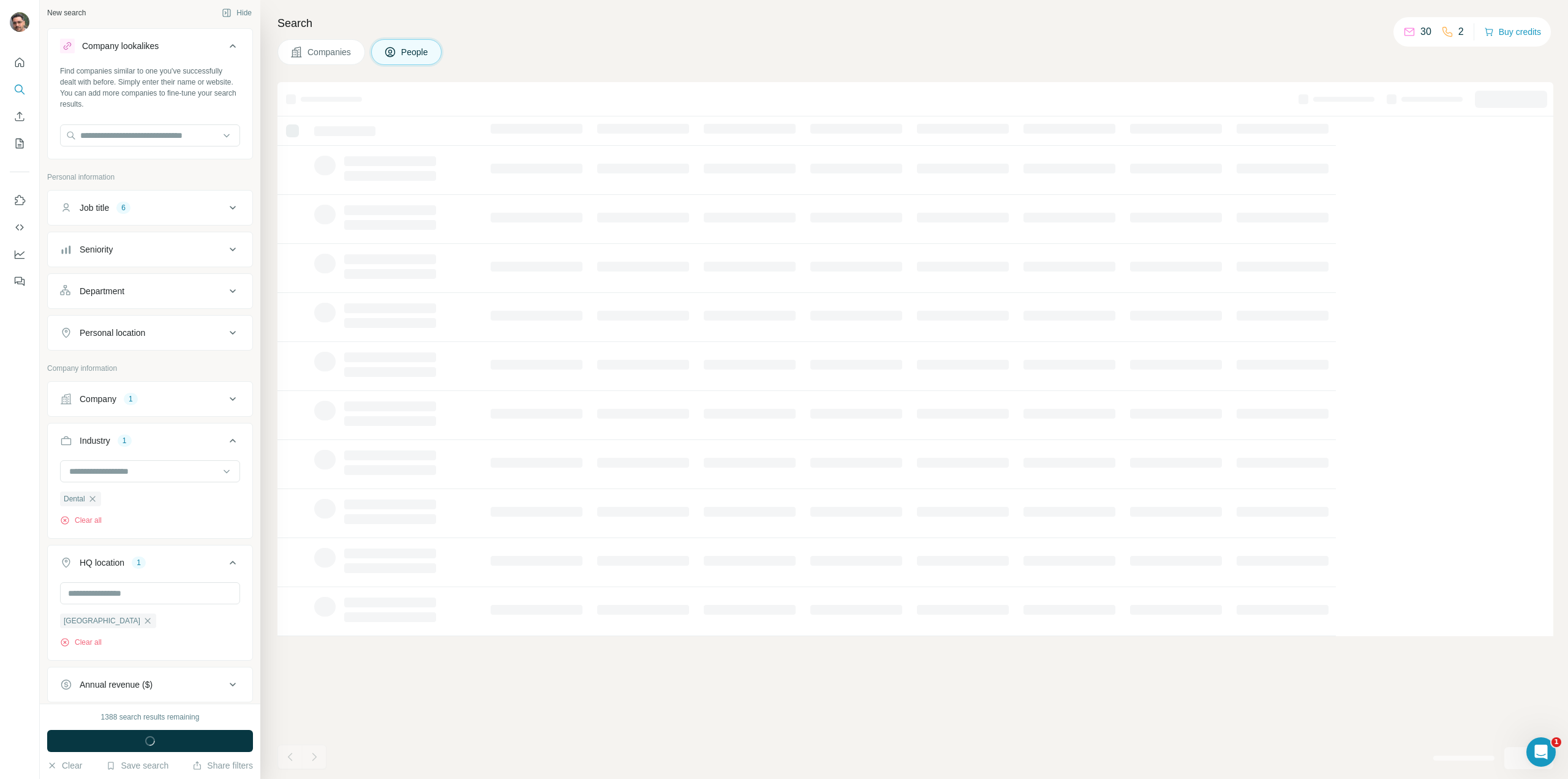
scroll to position [51, 0]
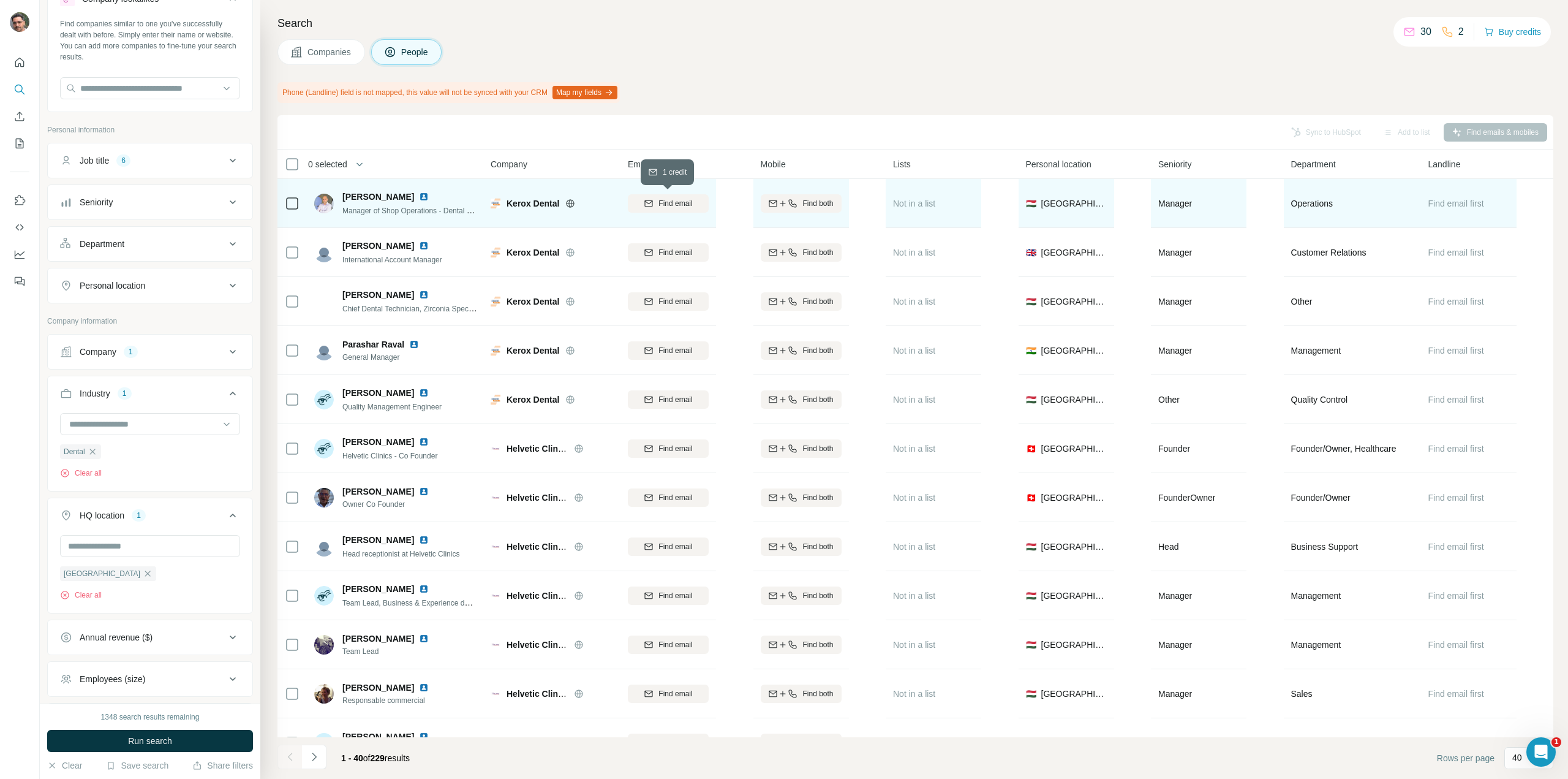
click at [680, 201] on span "Find email" at bounding box center [675, 203] width 34 height 11
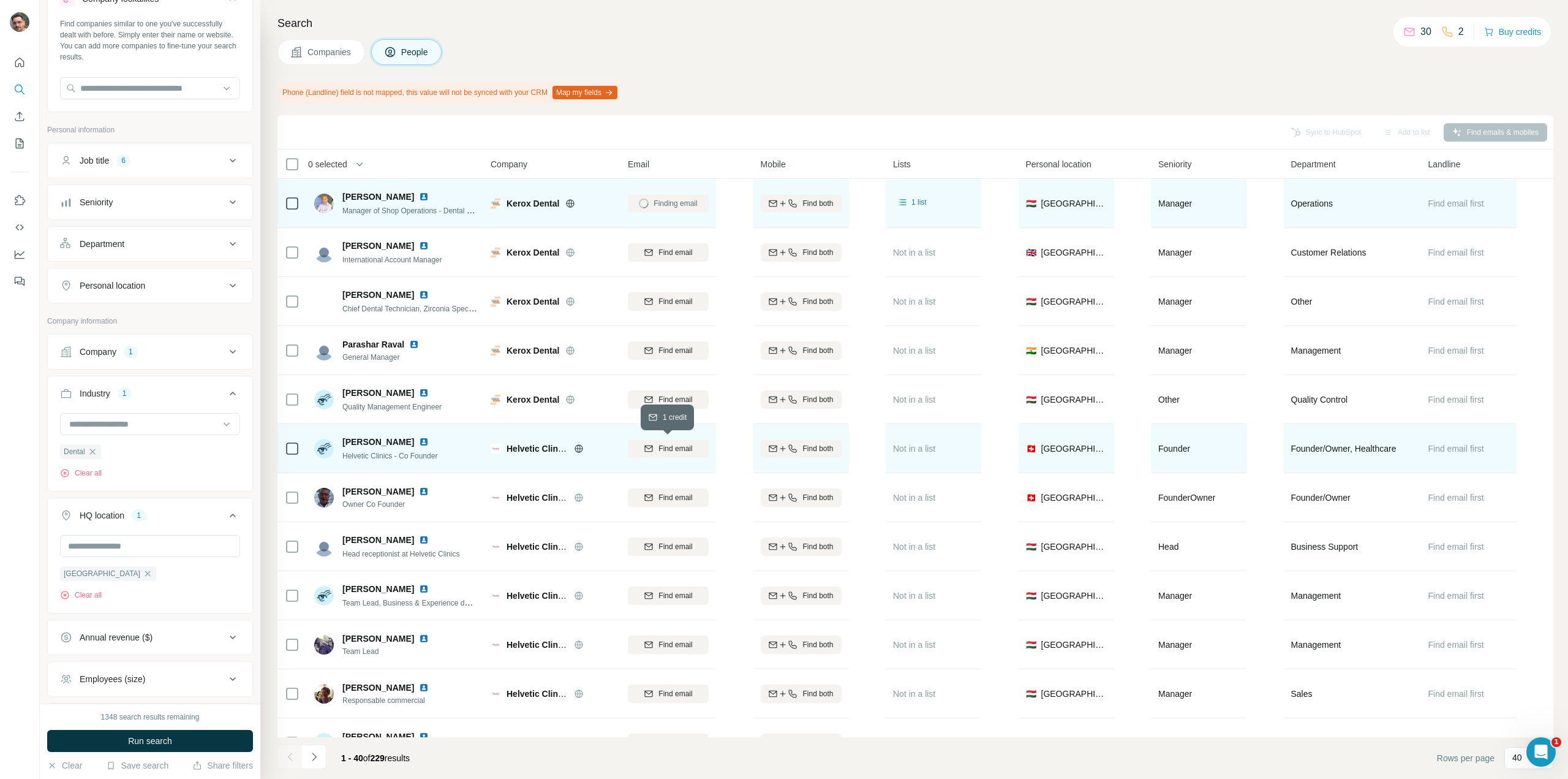
click at [680, 448] on span "Find email" at bounding box center [675, 448] width 34 height 11
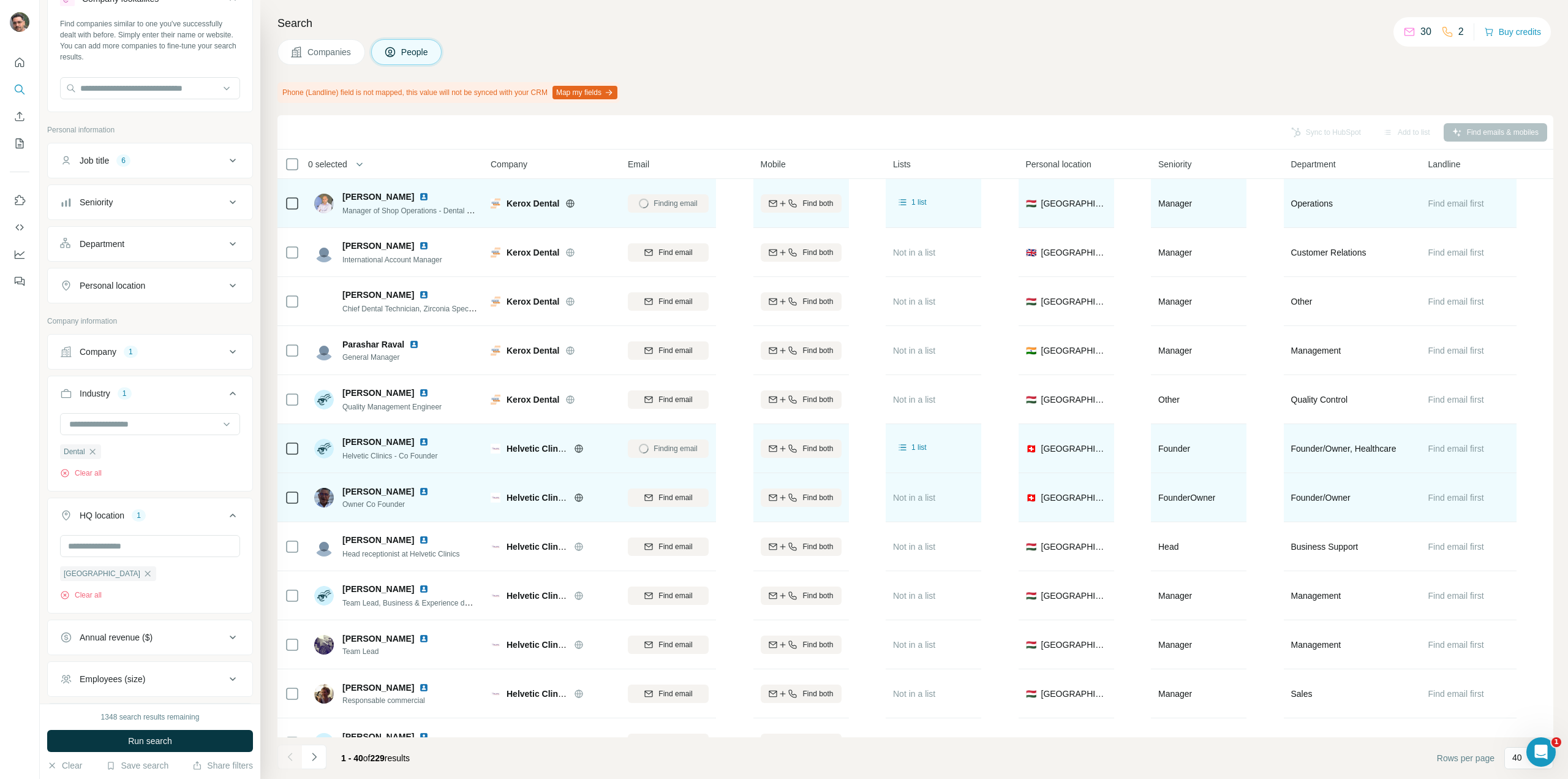
scroll to position [123, 0]
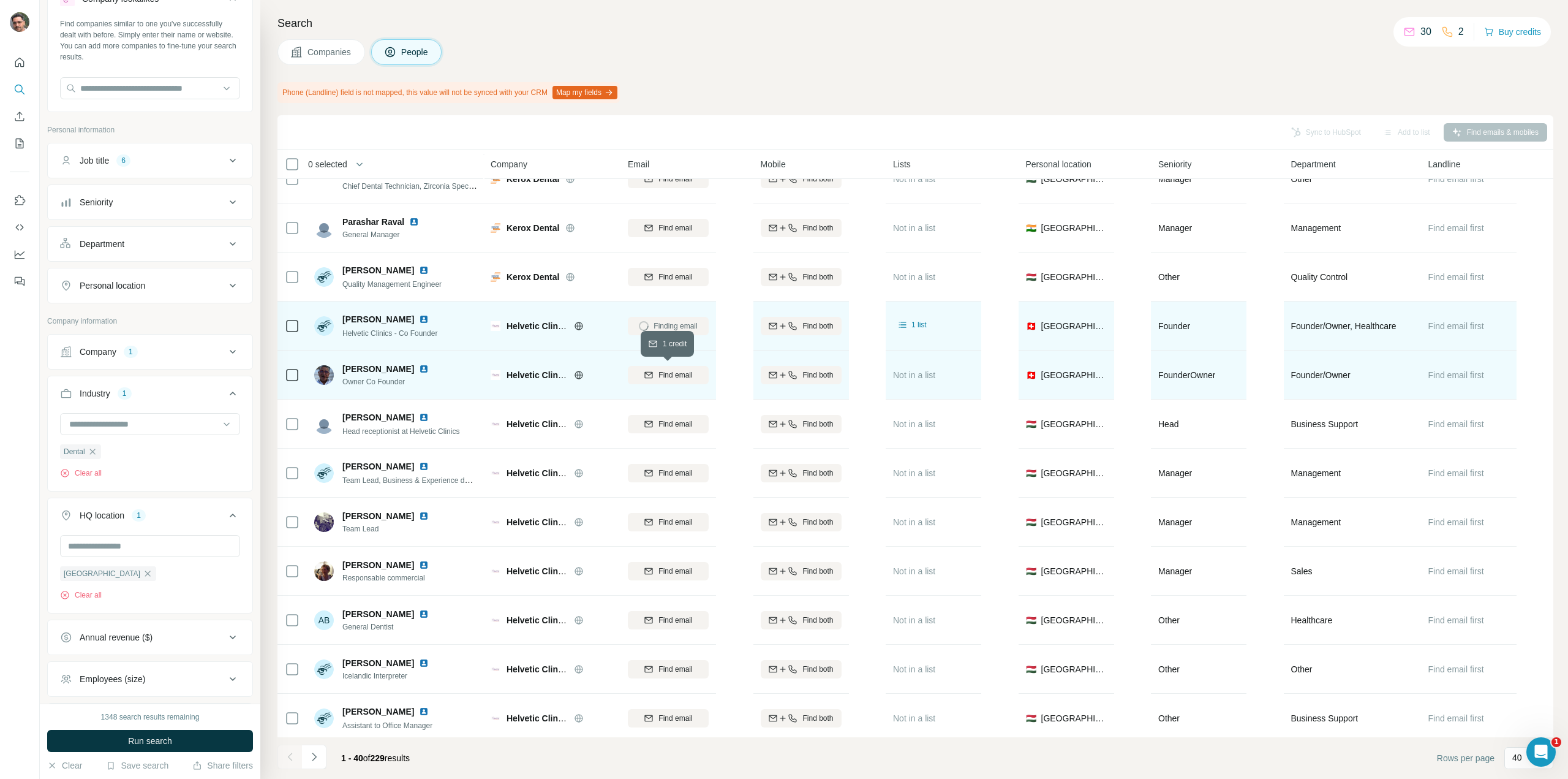
click at [673, 375] on span "Find email" at bounding box center [675, 375] width 34 height 11
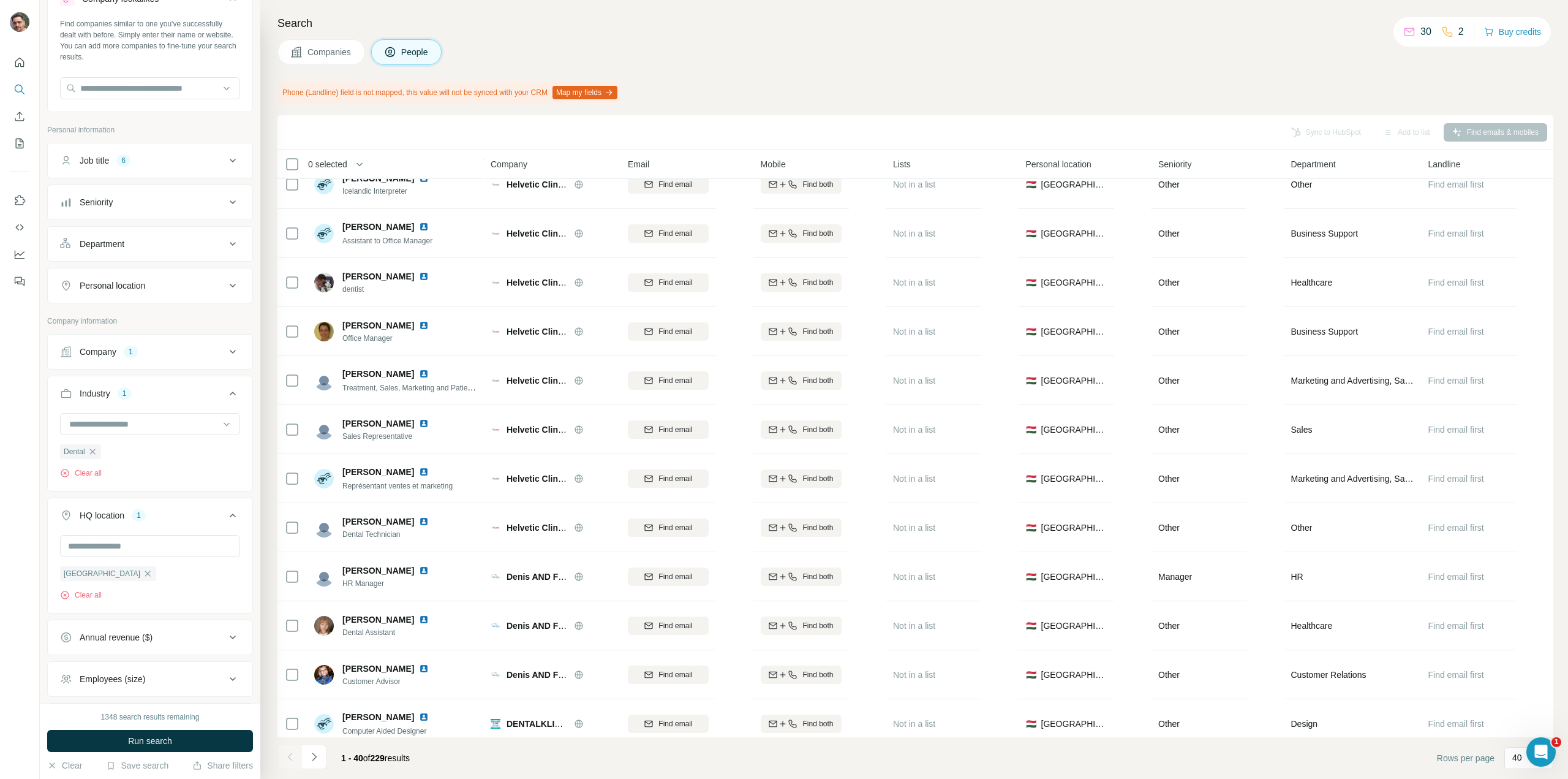
scroll to position [613, 0]
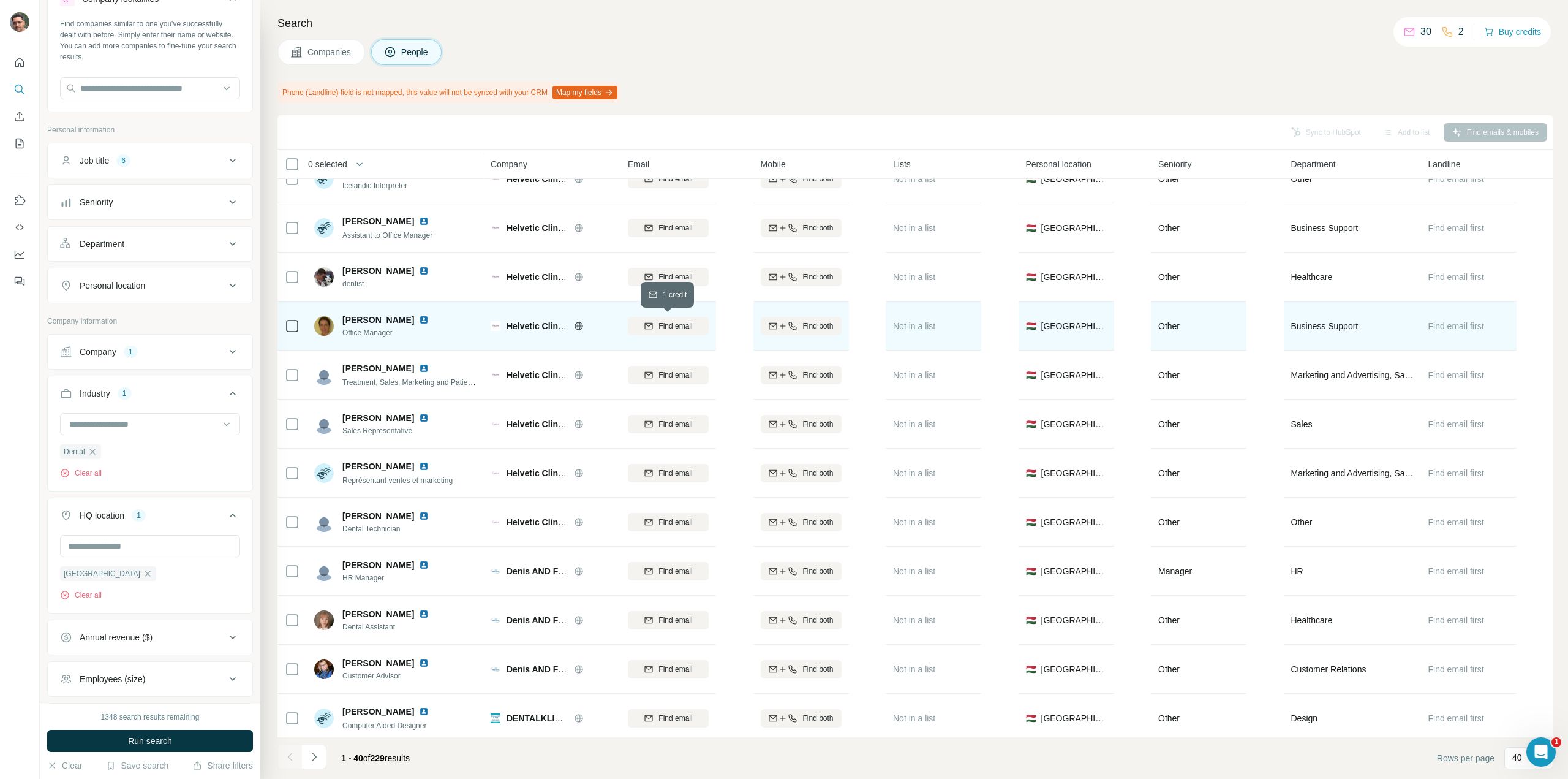
click at [683, 329] on span "Find email" at bounding box center [675, 326] width 34 height 11
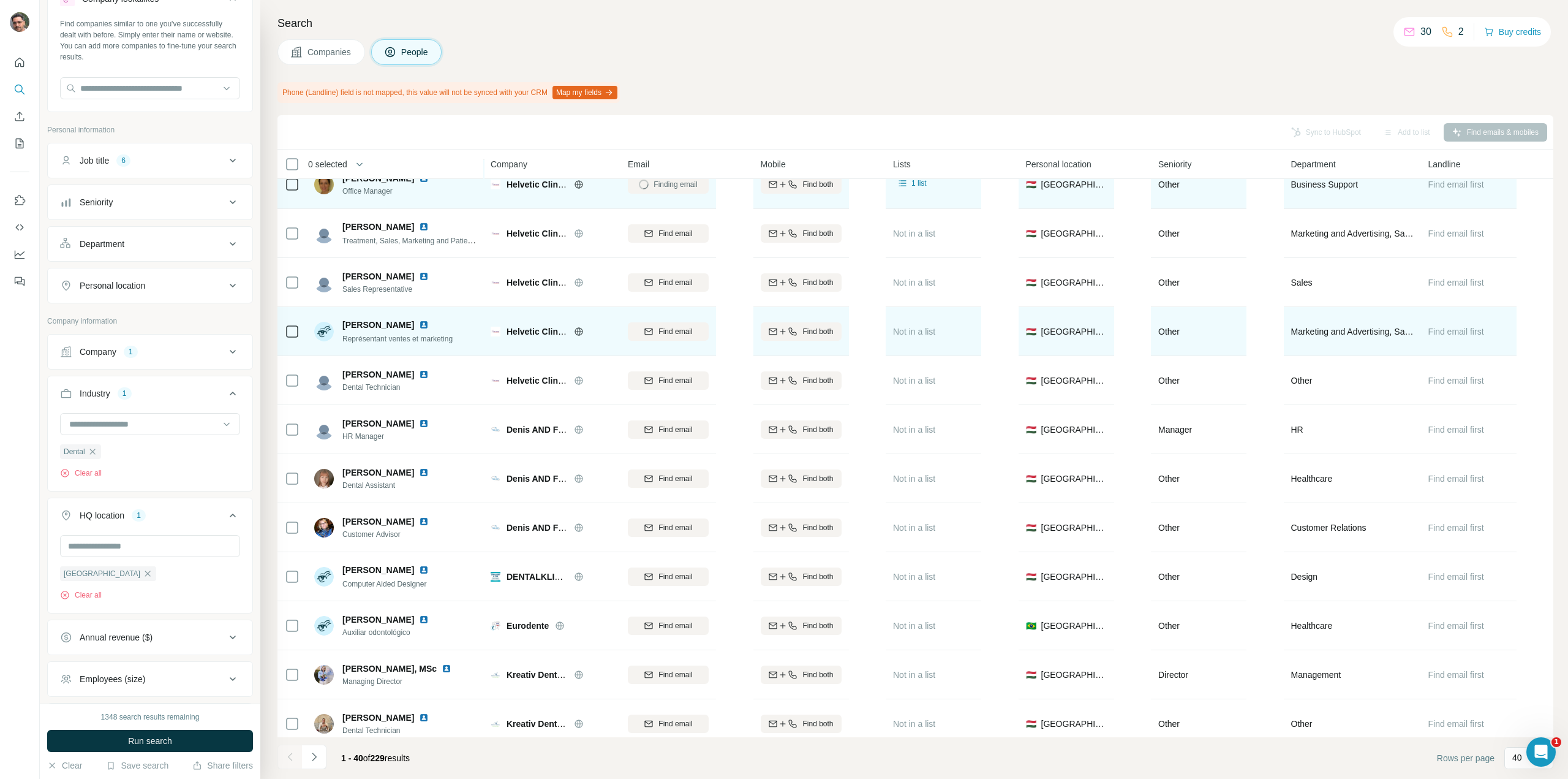
scroll to position [736, 0]
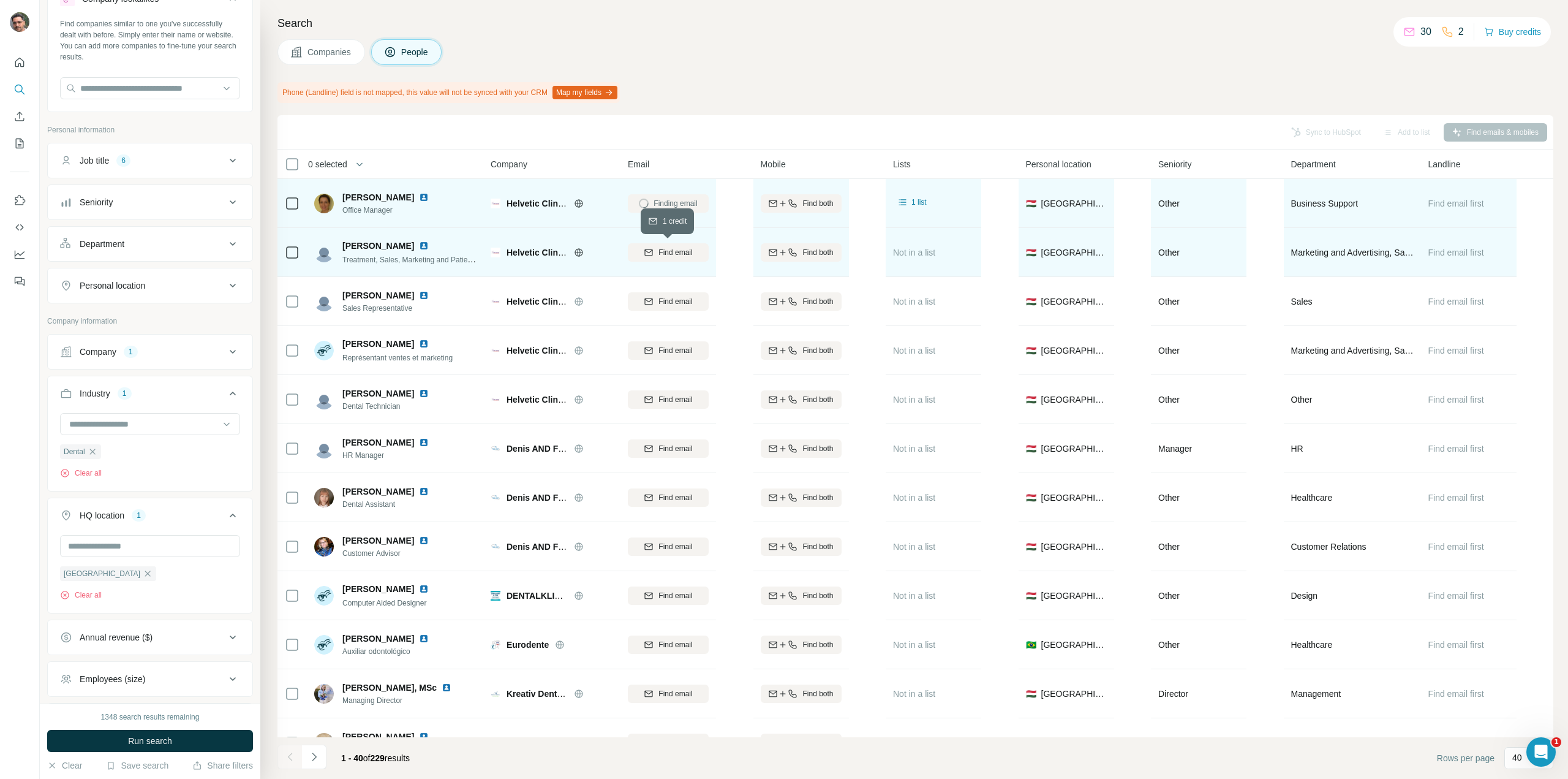
click at [660, 255] on span "Find email" at bounding box center [675, 252] width 34 height 11
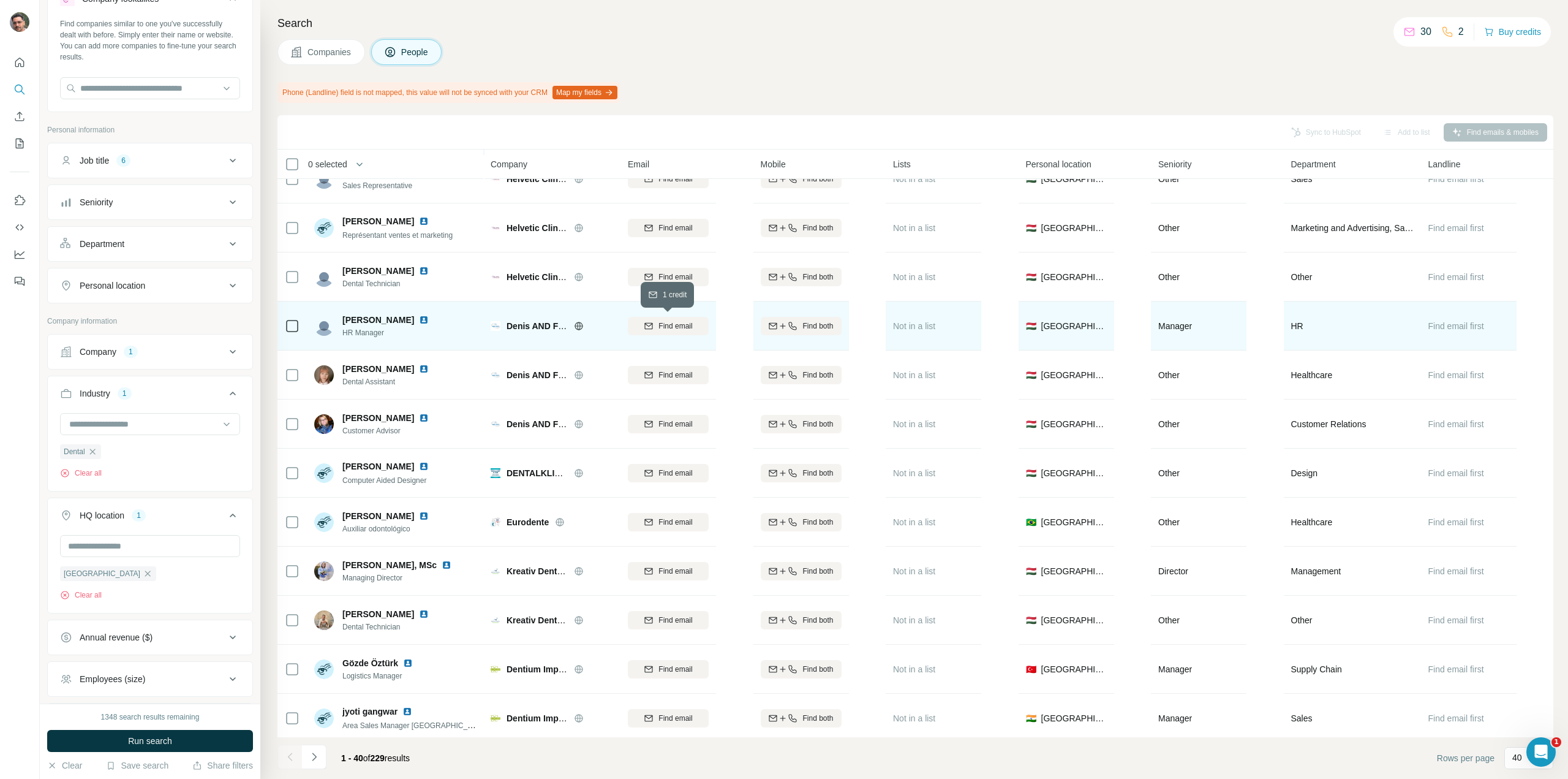
click at [673, 331] on button "Find email" at bounding box center [668, 326] width 81 height 19
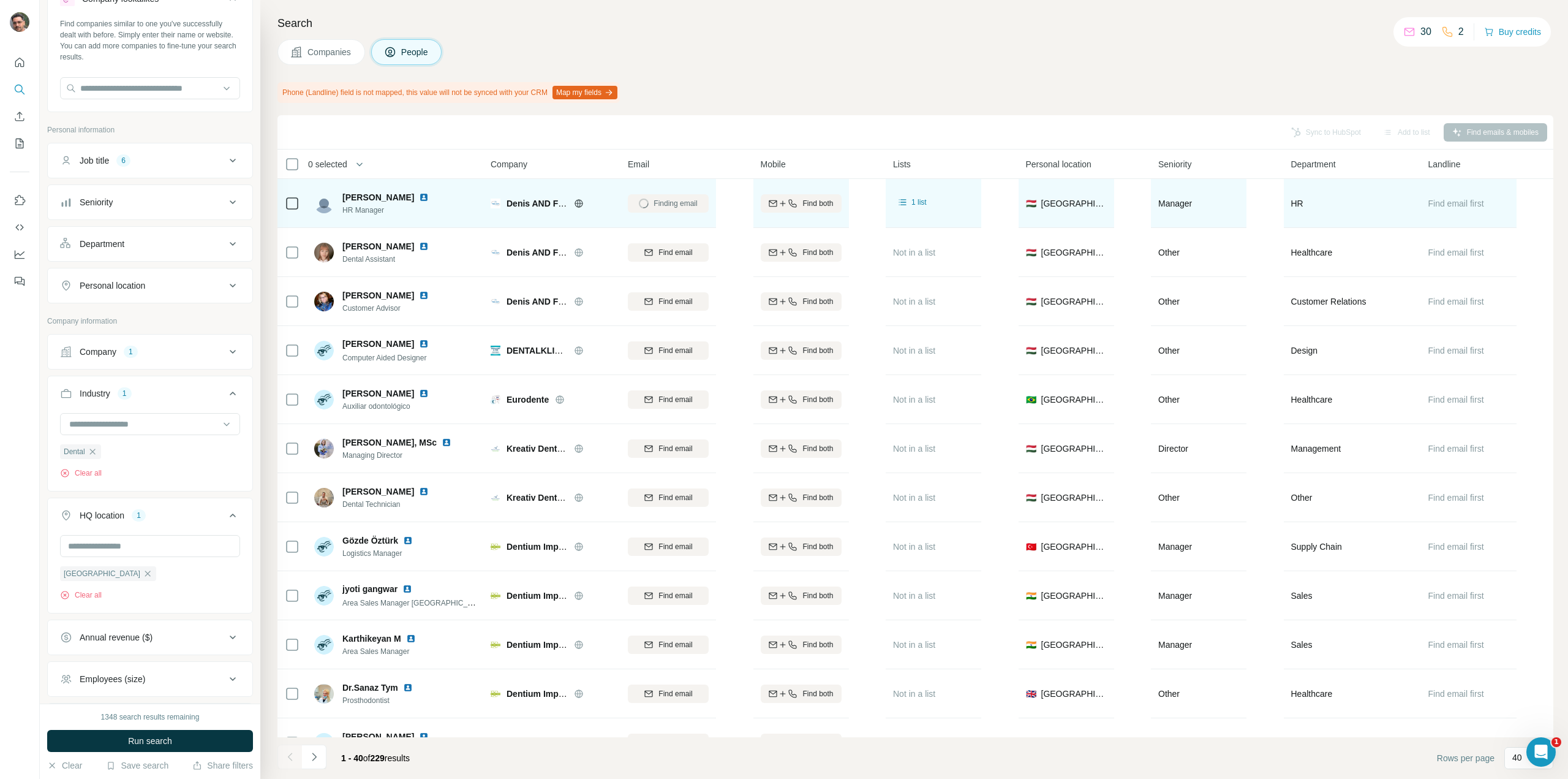
scroll to position [1042, 0]
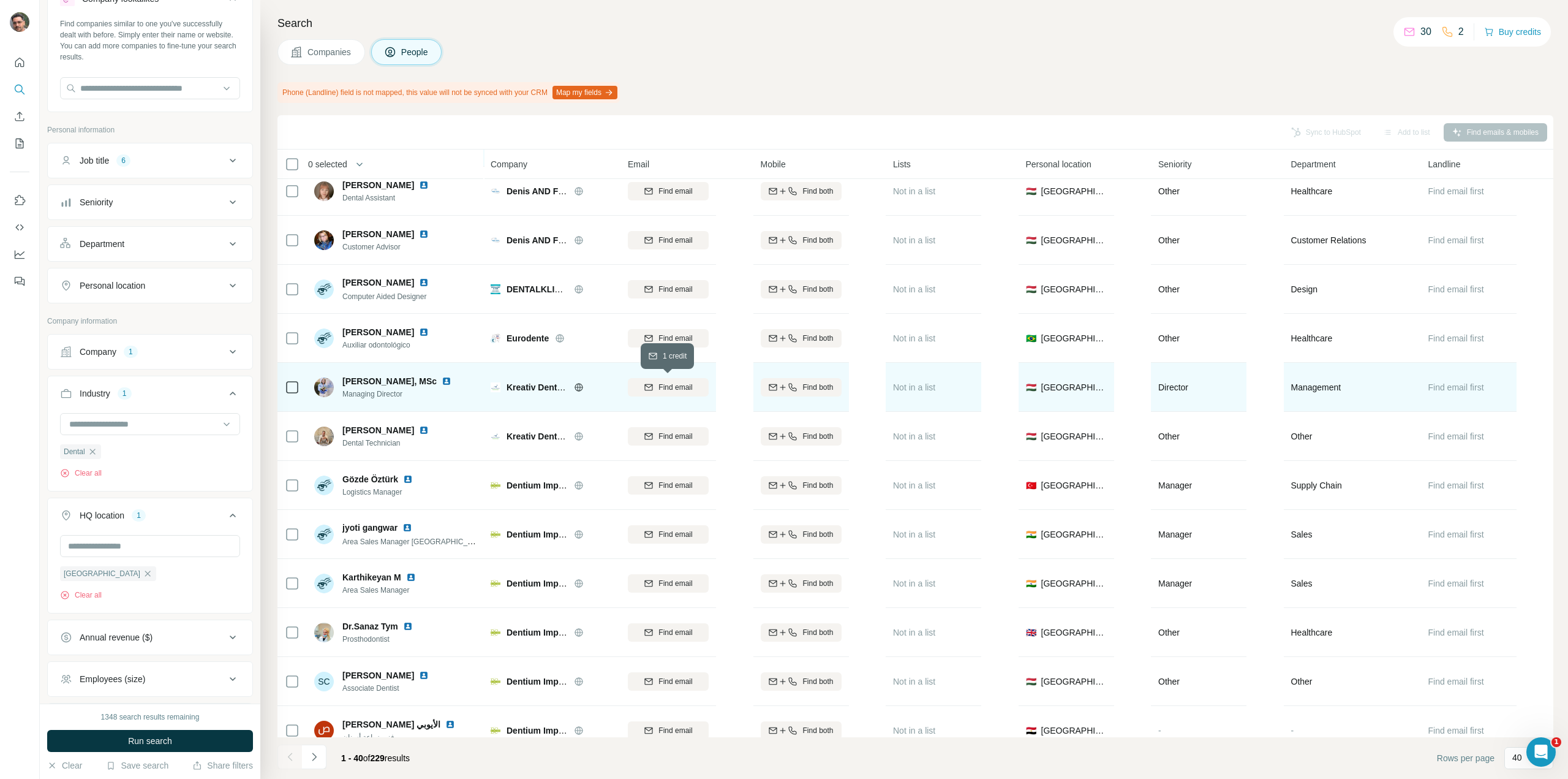
click at [692, 385] on span "Find email" at bounding box center [675, 387] width 34 height 11
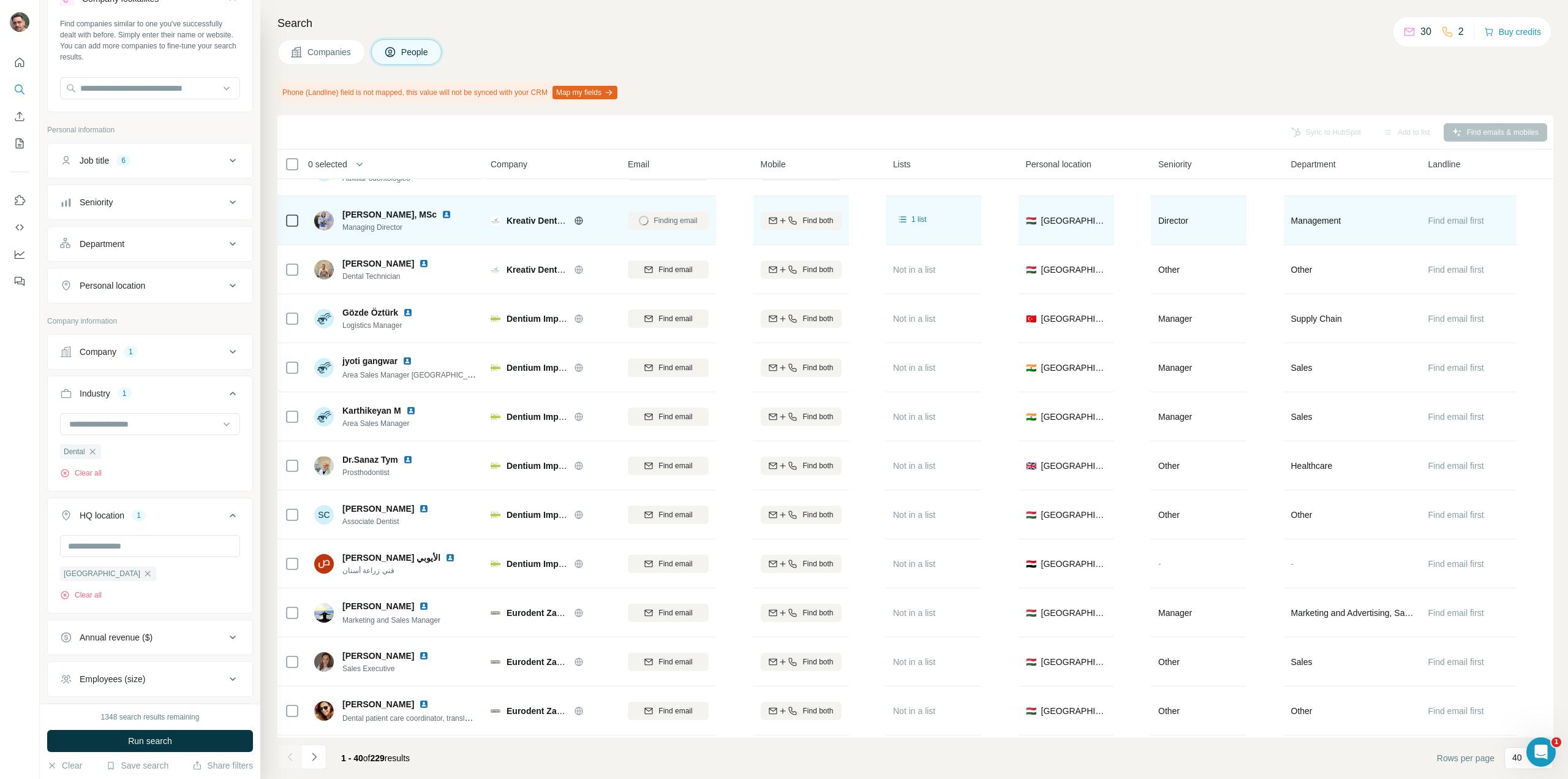
scroll to position [1287, 0]
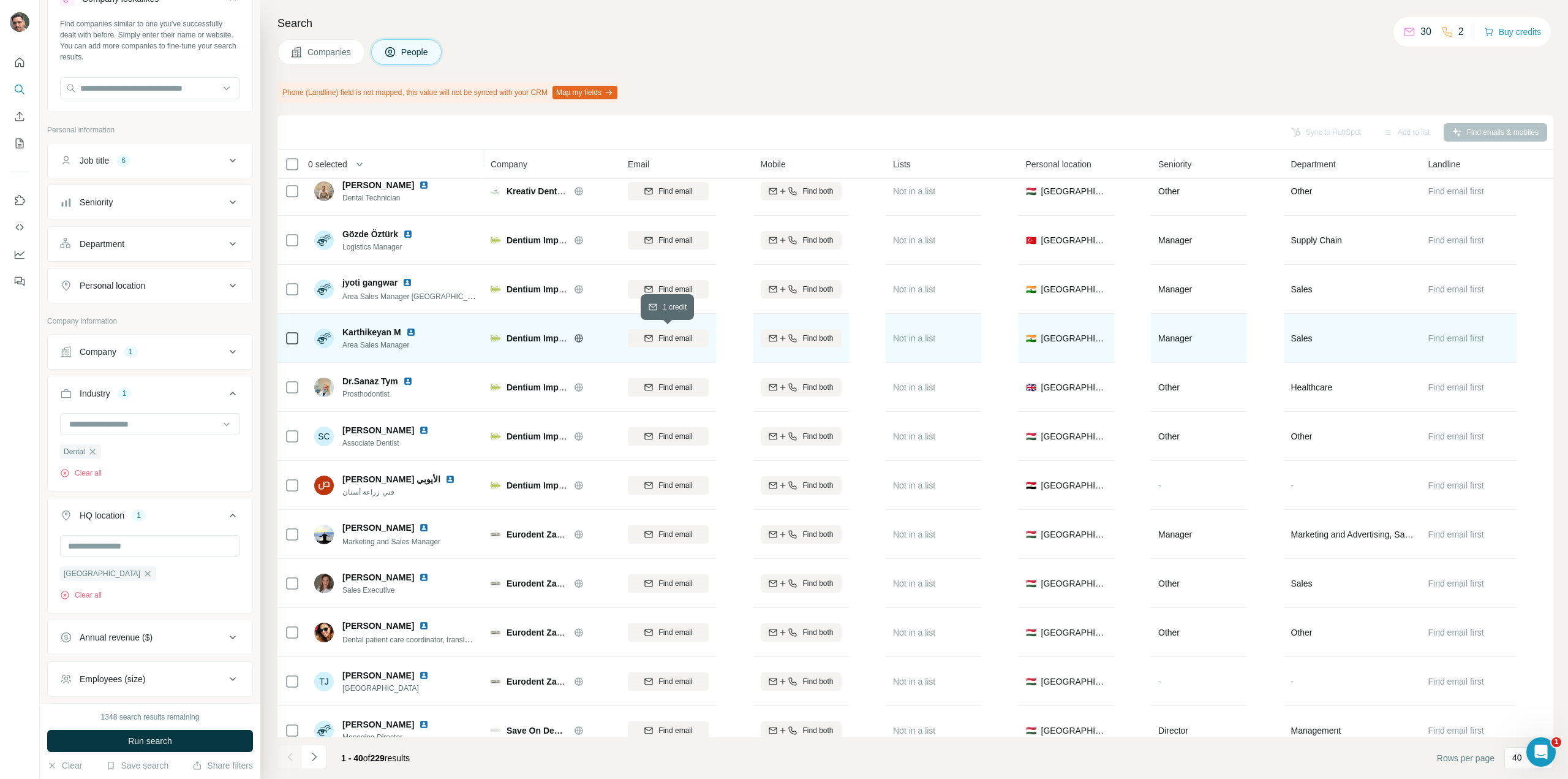
click at [671, 335] on span "Find email" at bounding box center [675, 338] width 34 height 11
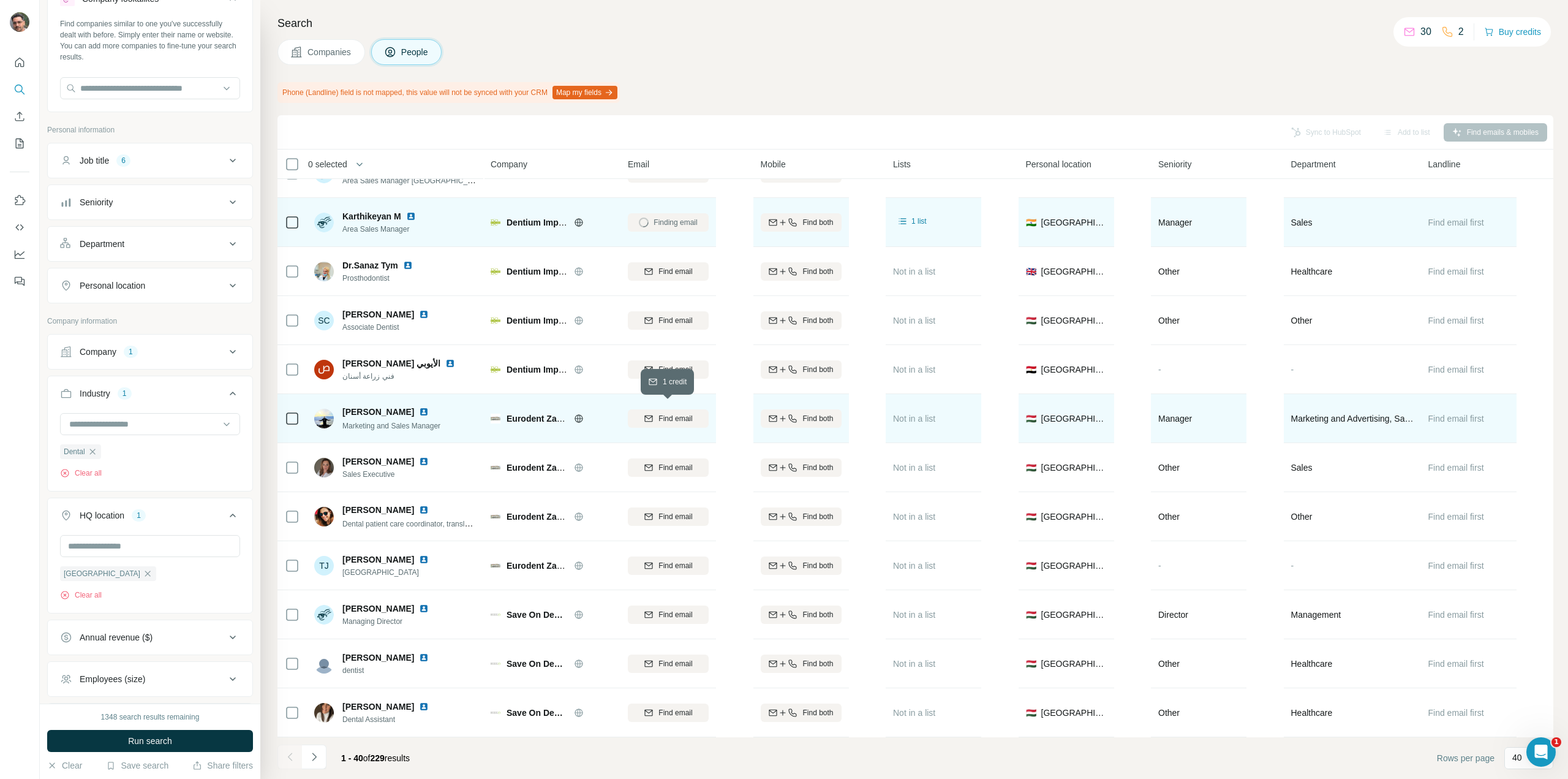
click at [649, 414] on icon "button" at bounding box center [649, 418] width 10 height 10
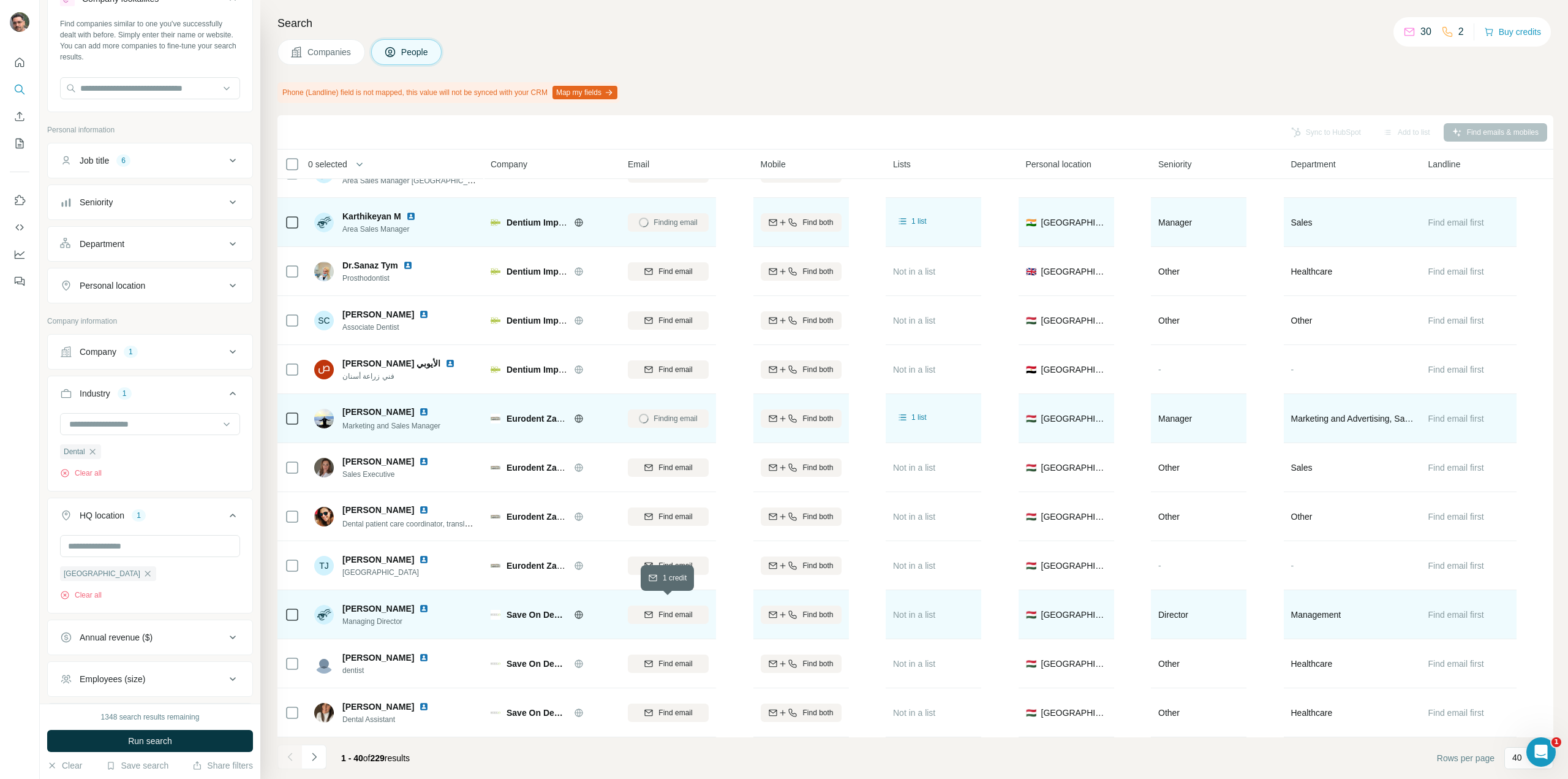
click at [668, 610] on span "Find email" at bounding box center [675, 614] width 34 height 11
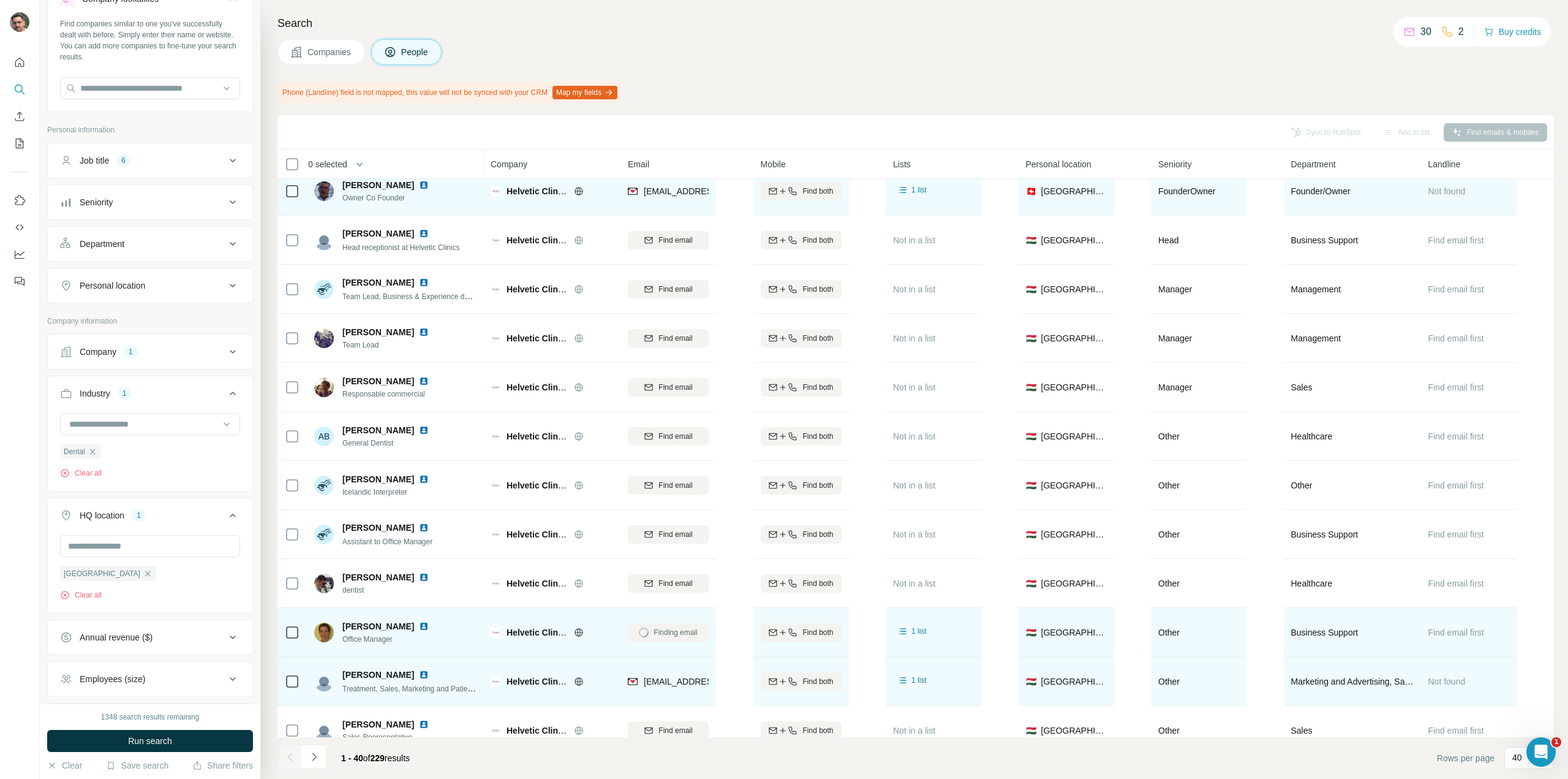
scroll to position [610, 0]
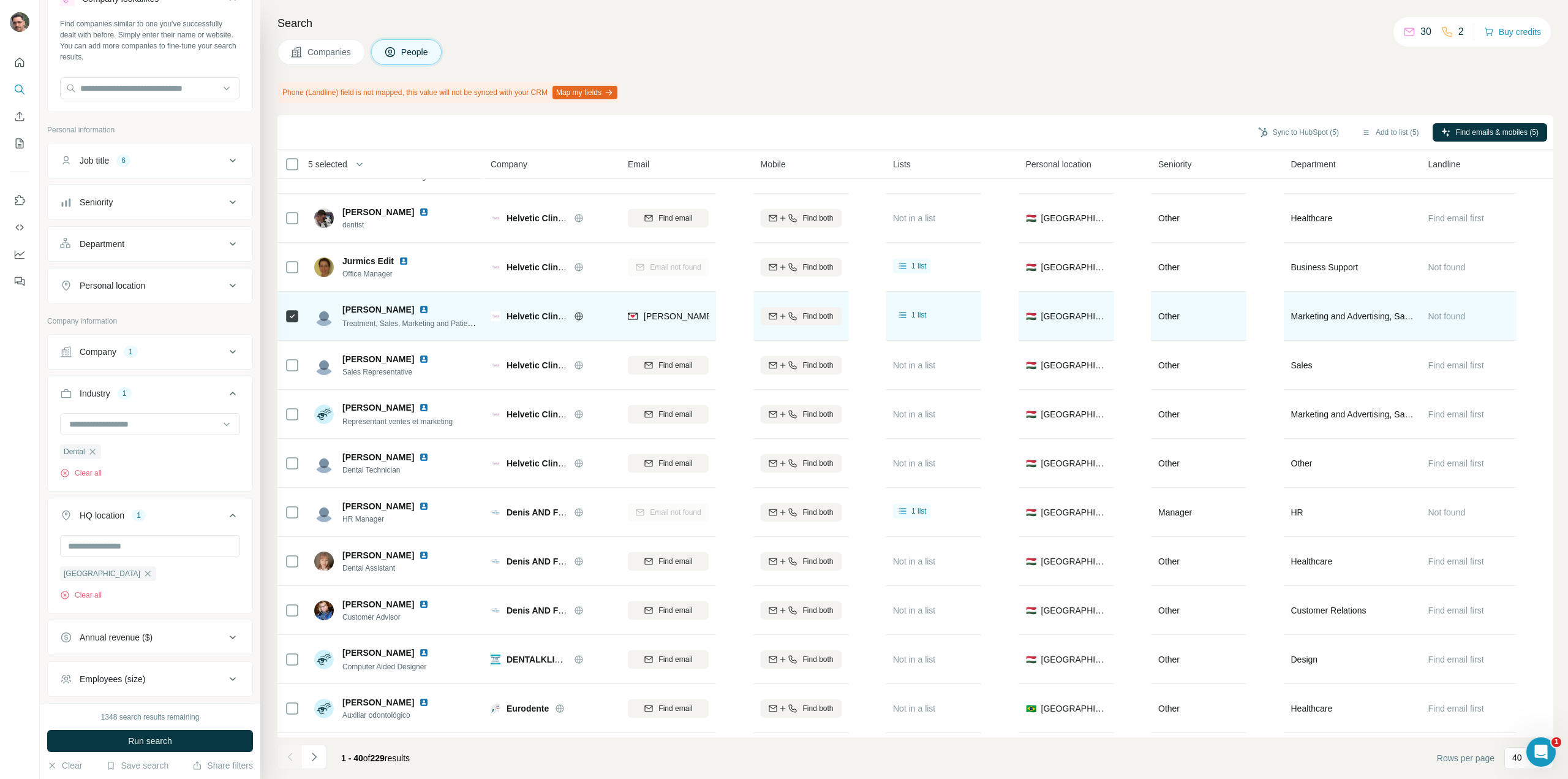
scroll to position [428, 0]
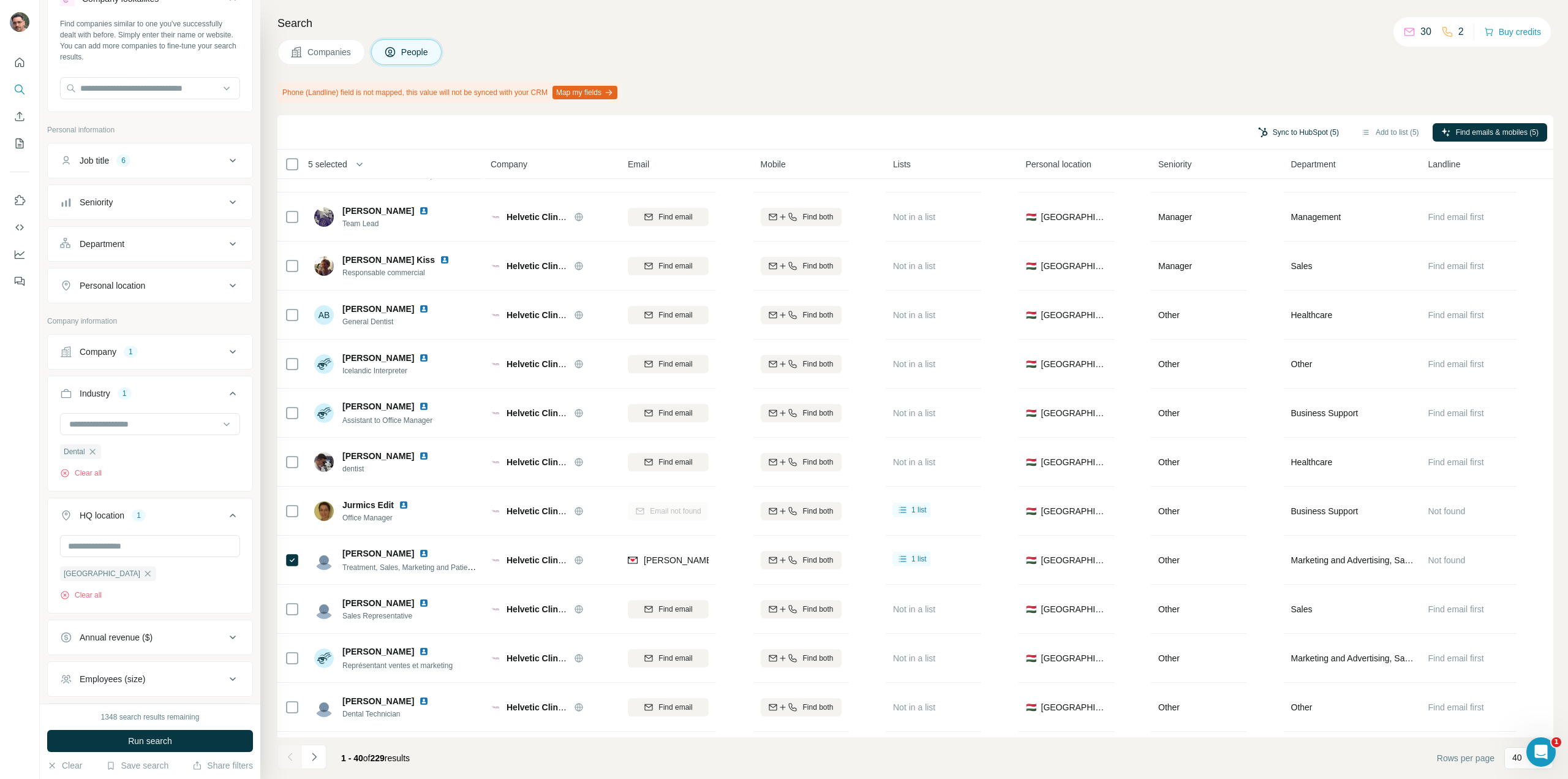
click at [1284, 133] on button "Sync to HubSpot (5)" at bounding box center [1298, 133] width 98 height 19
click at [1242, 237] on button "Sync to HubSpot" at bounding box center [1266, 237] width 136 height 25
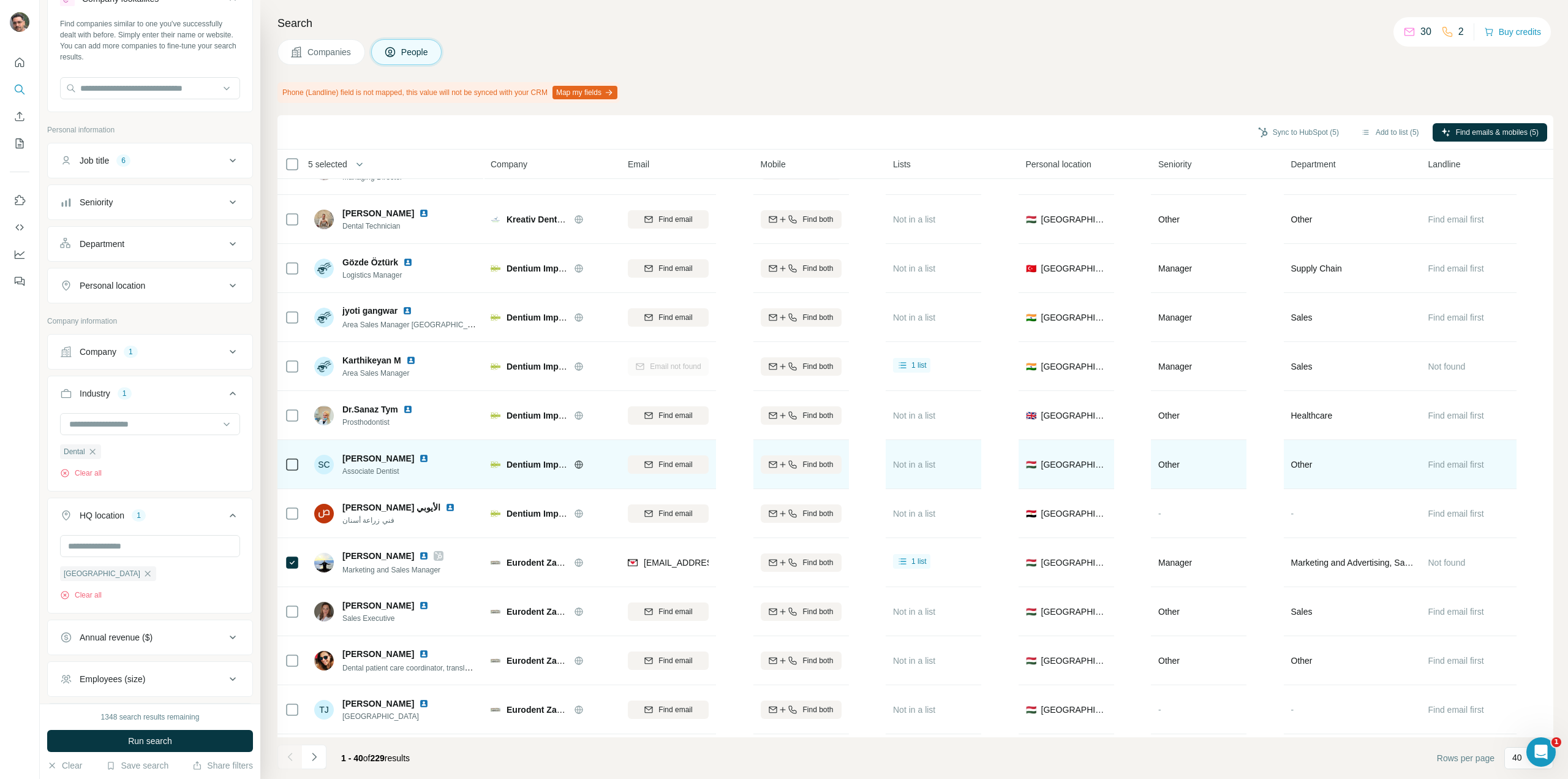
scroll to position [1408, 0]
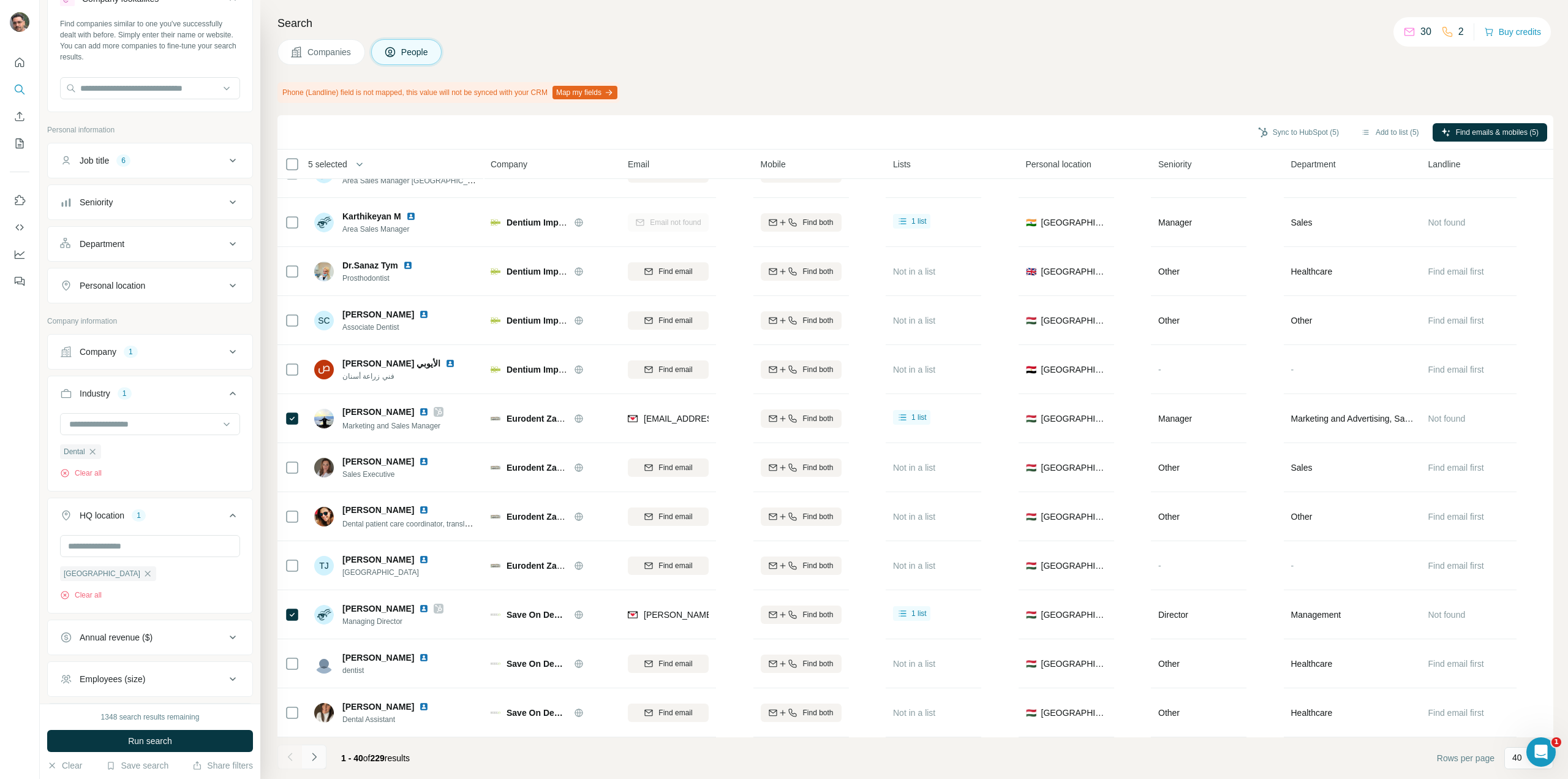
click at [313, 764] on button "Navigate to next page" at bounding box center [314, 756] width 25 height 25
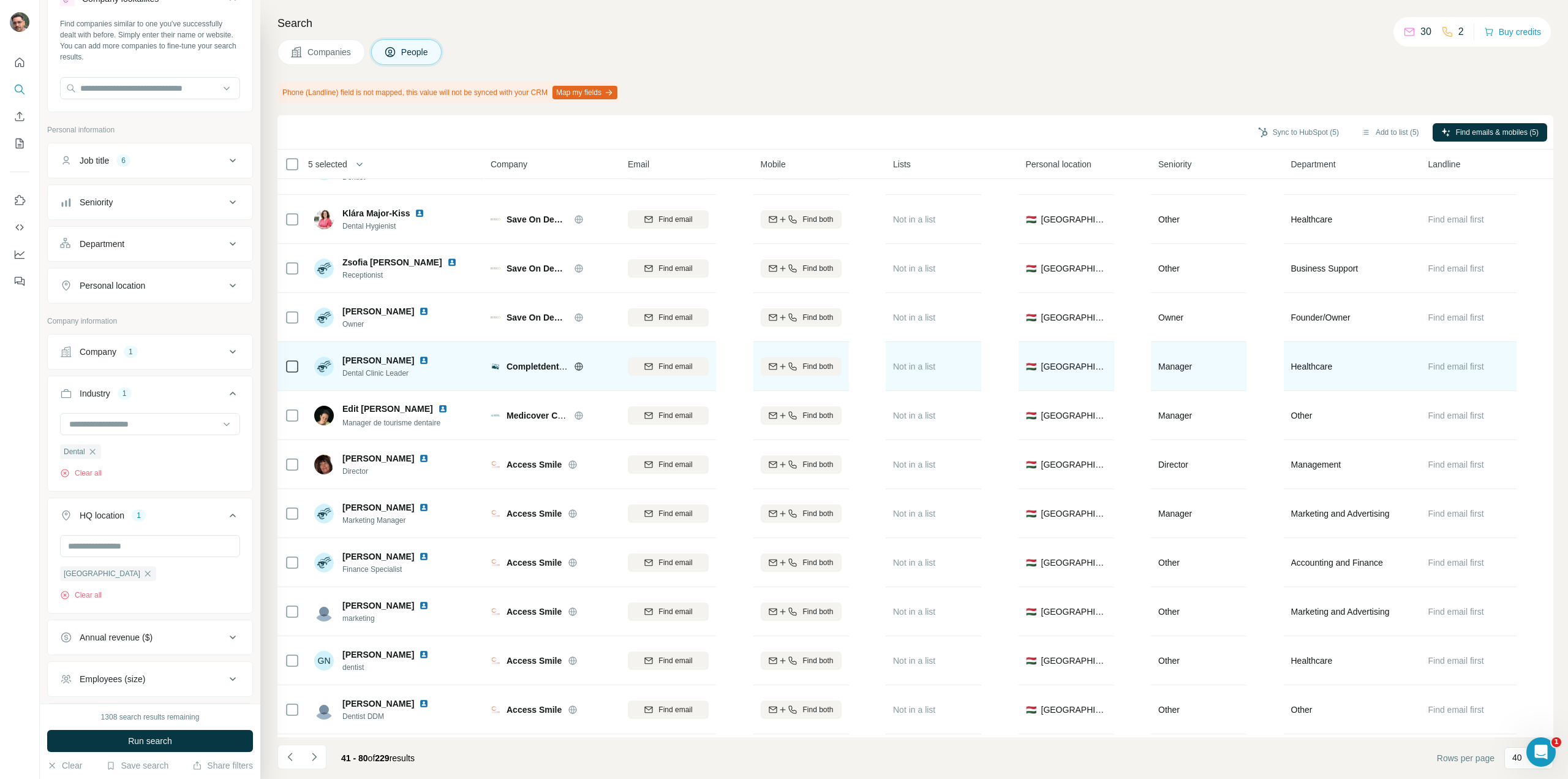
scroll to position [61, 0]
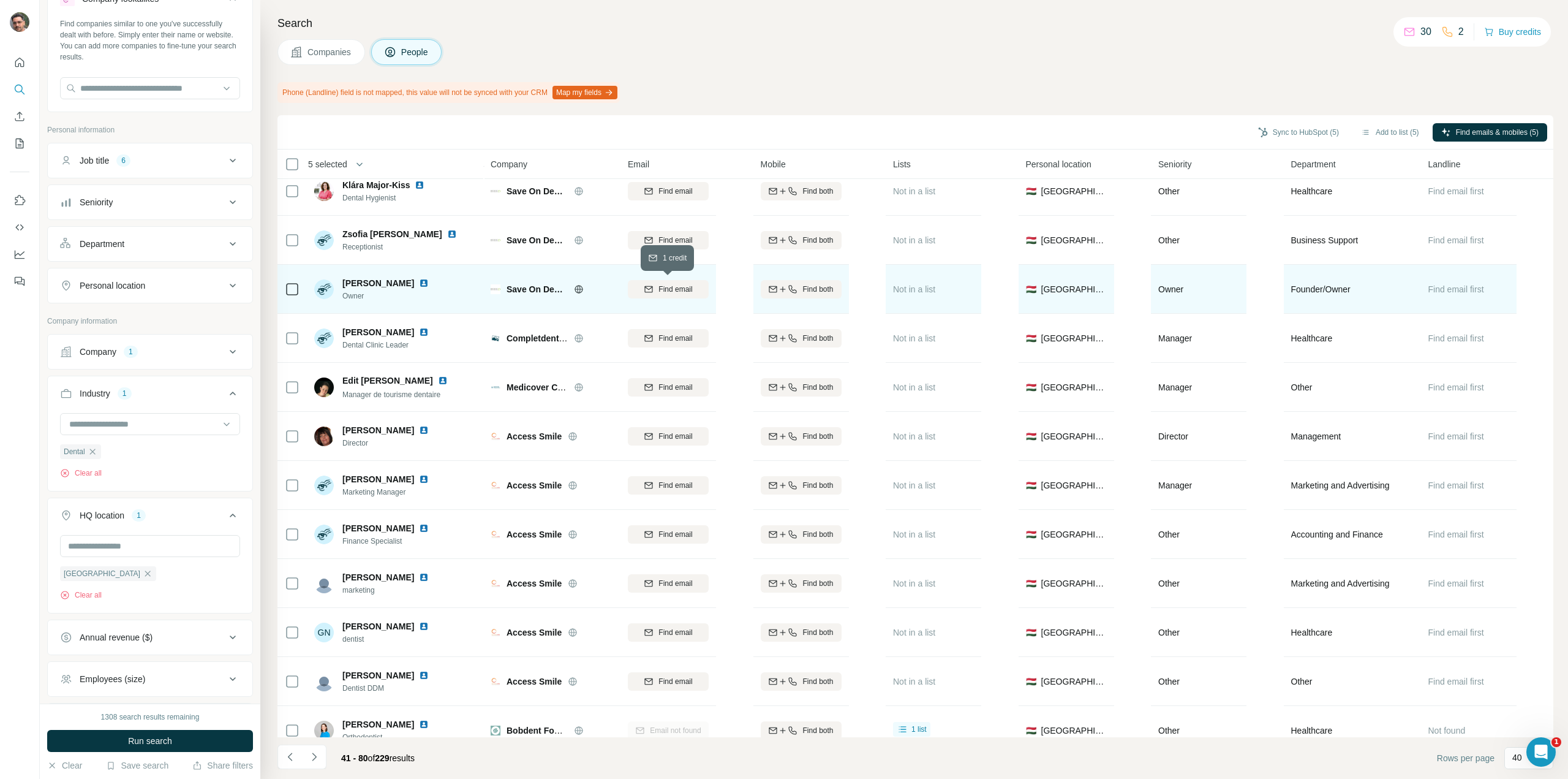
click at [676, 287] on span "Find email" at bounding box center [675, 289] width 34 height 11
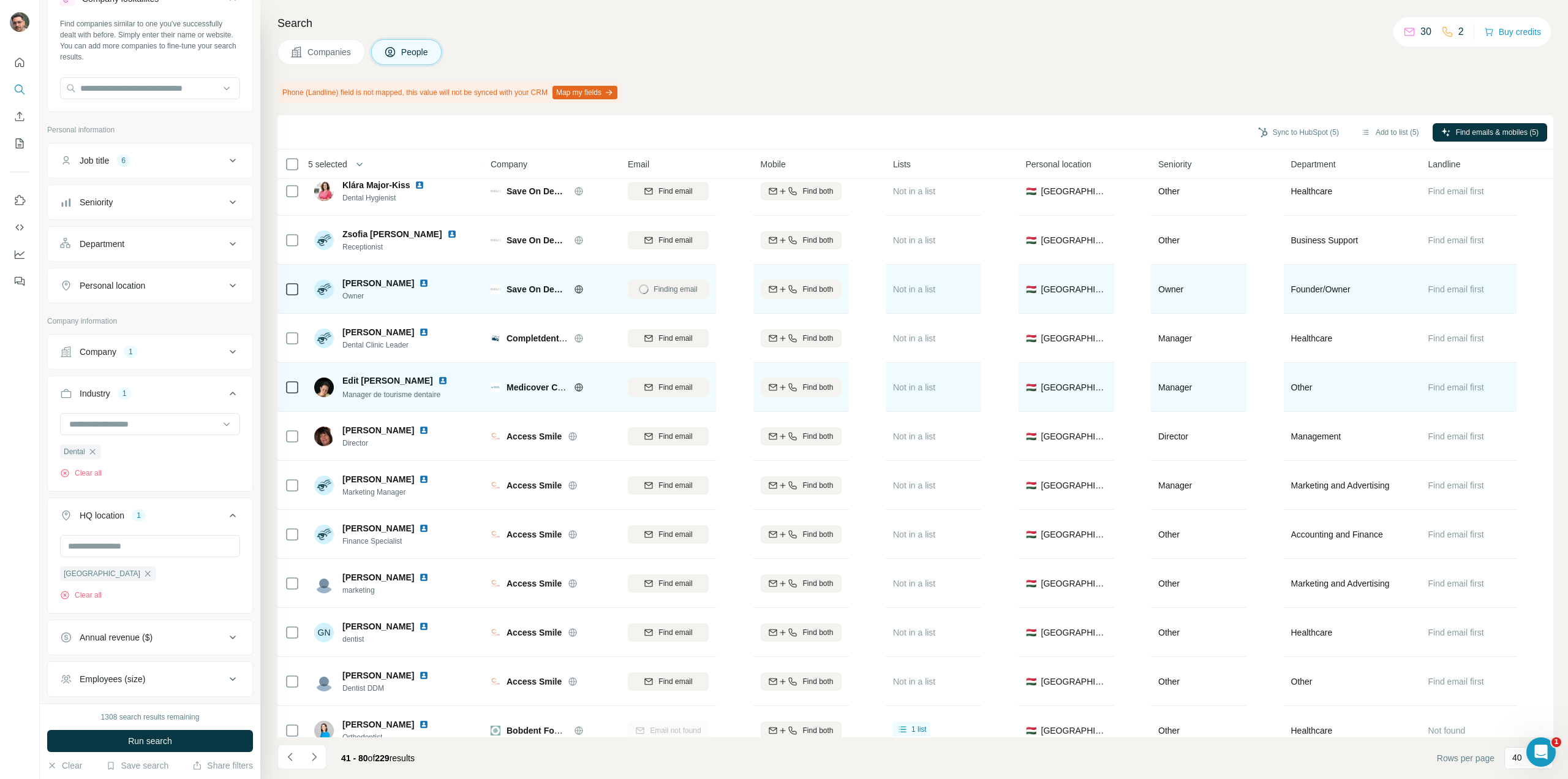
scroll to position [123, 0]
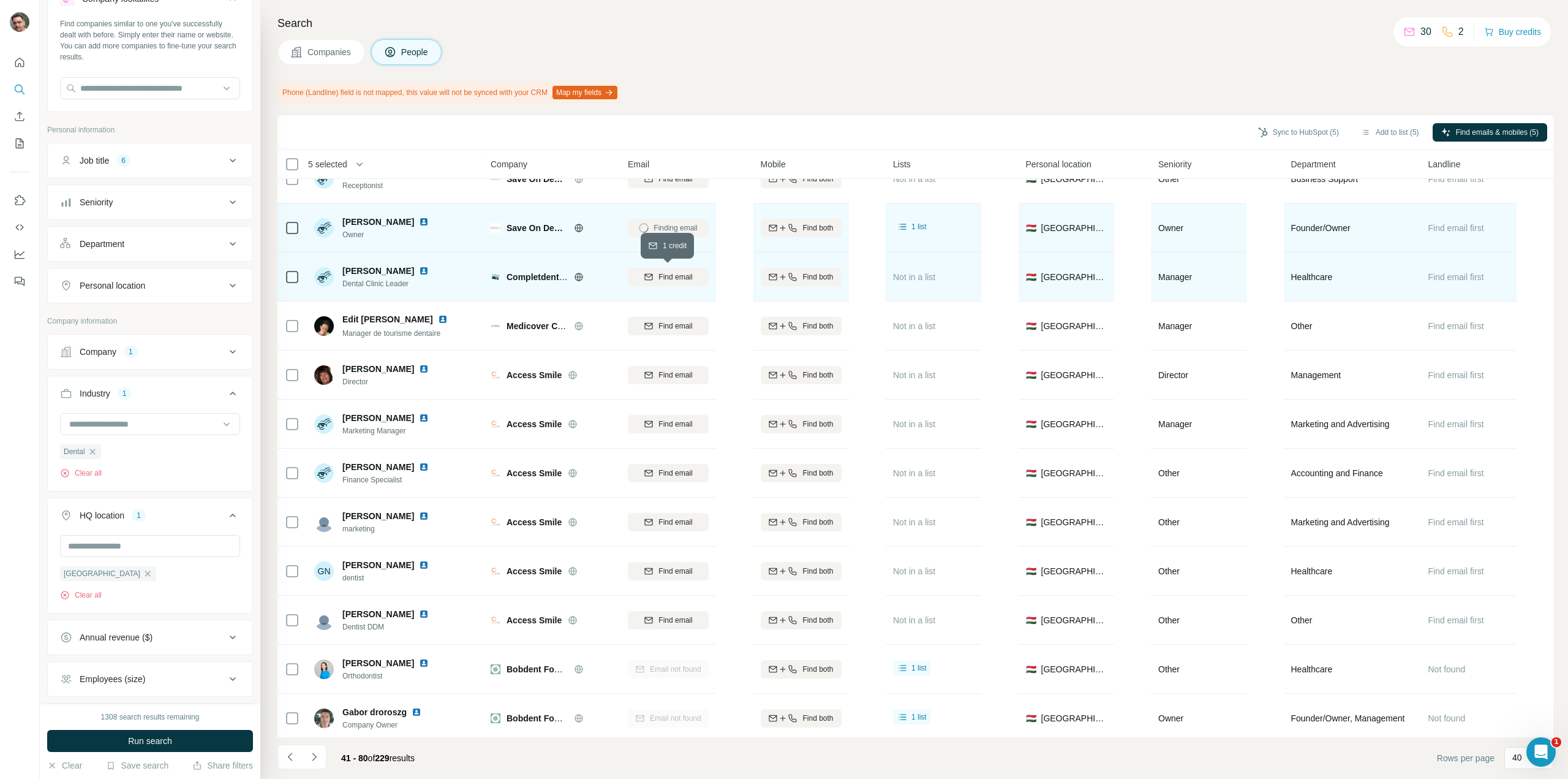
click at [657, 283] on button "Find email" at bounding box center [668, 277] width 81 height 19
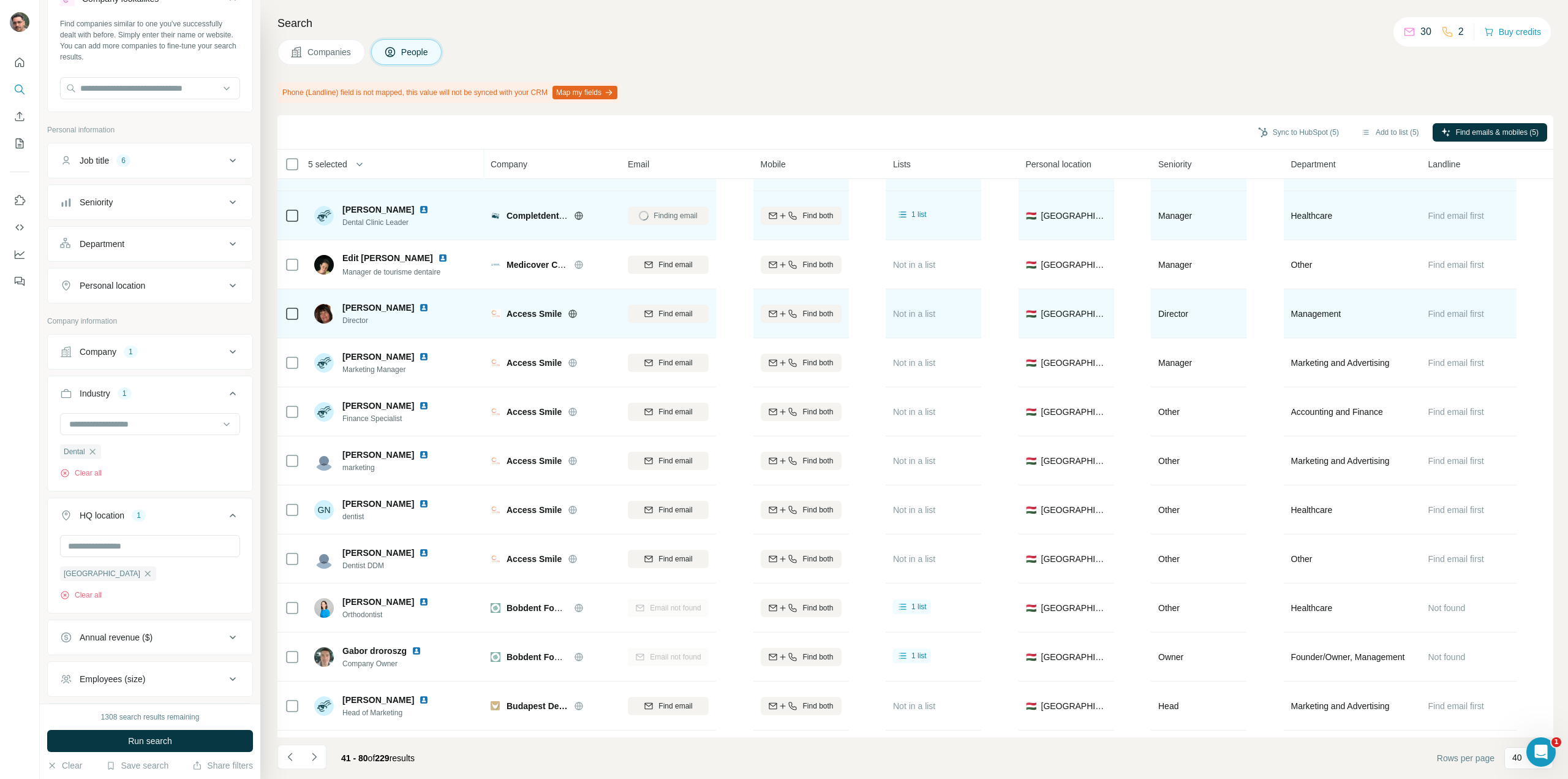
scroll to position [245, 0]
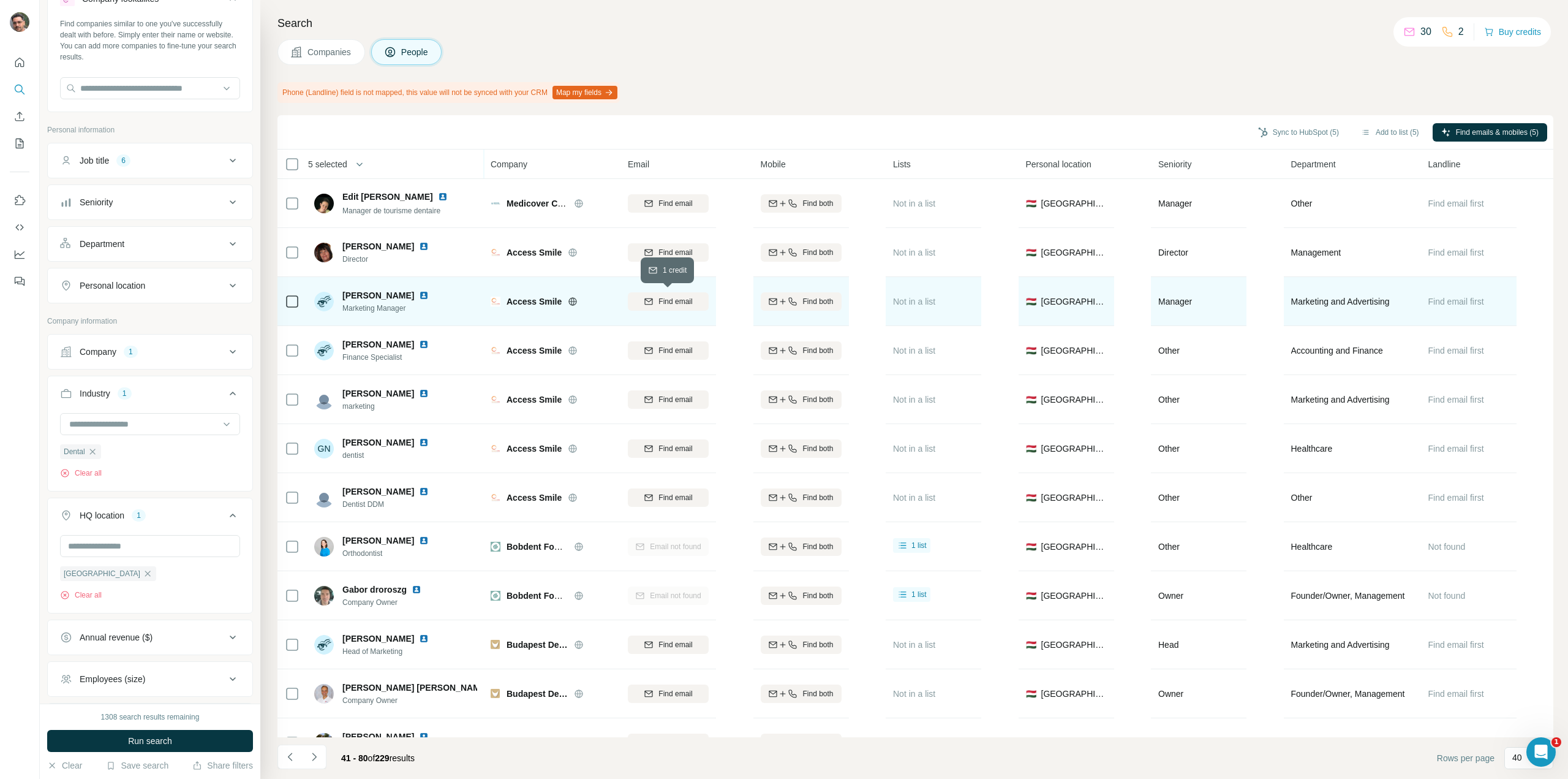
click at [652, 302] on icon "button" at bounding box center [649, 301] width 10 height 10
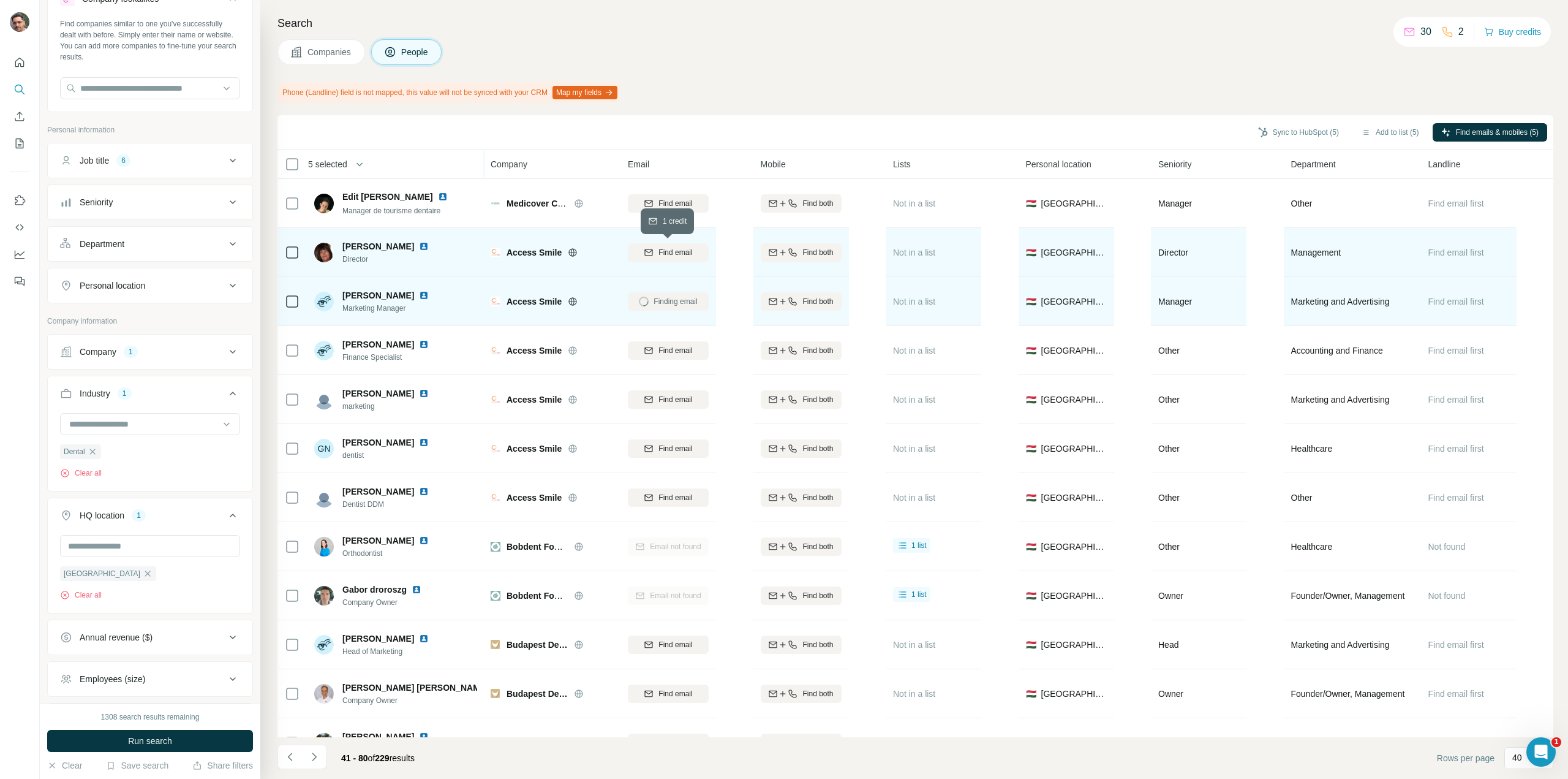
click at [667, 258] on button "Find email" at bounding box center [668, 253] width 81 height 19
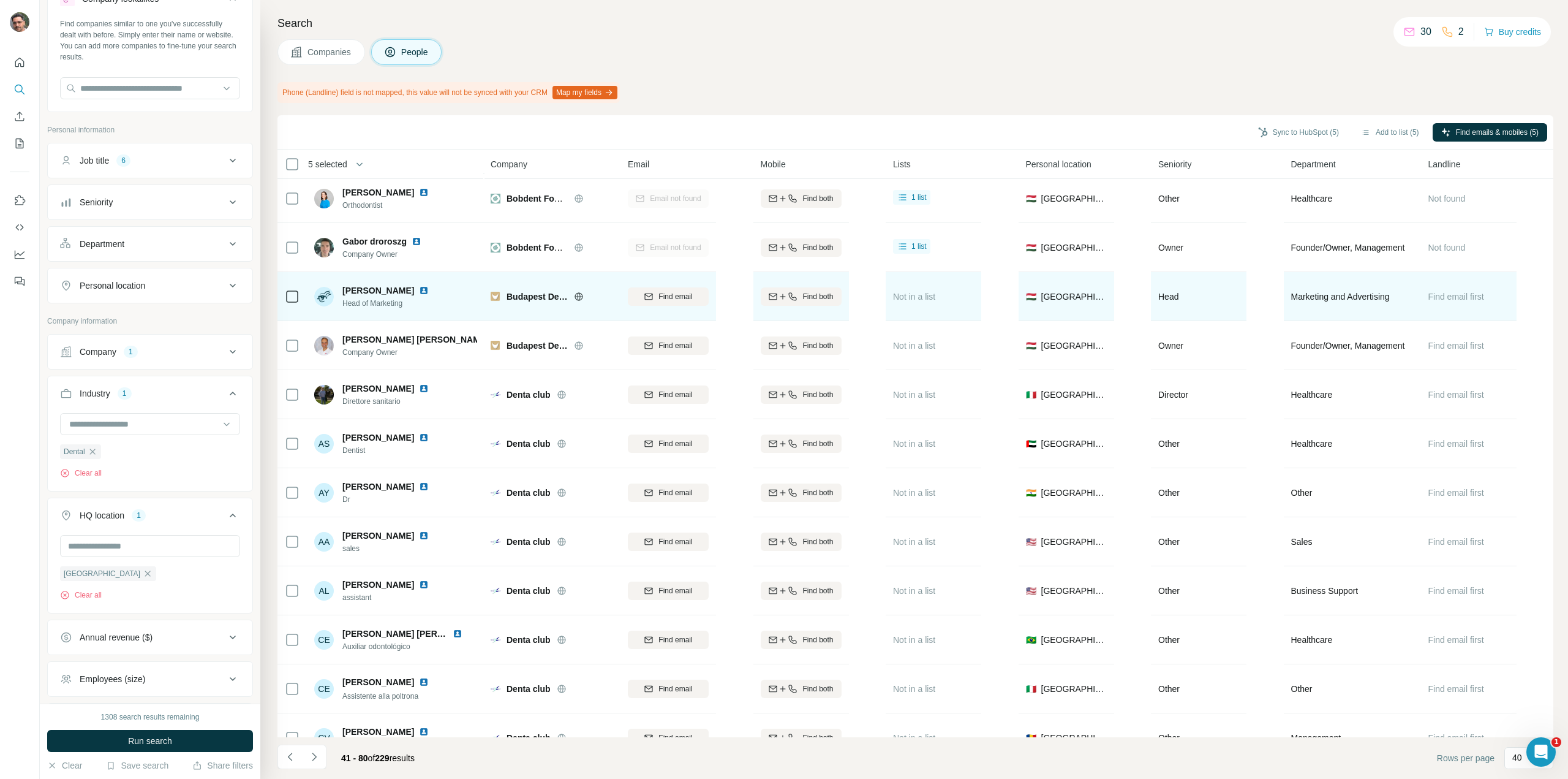
scroll to position [613, 0]
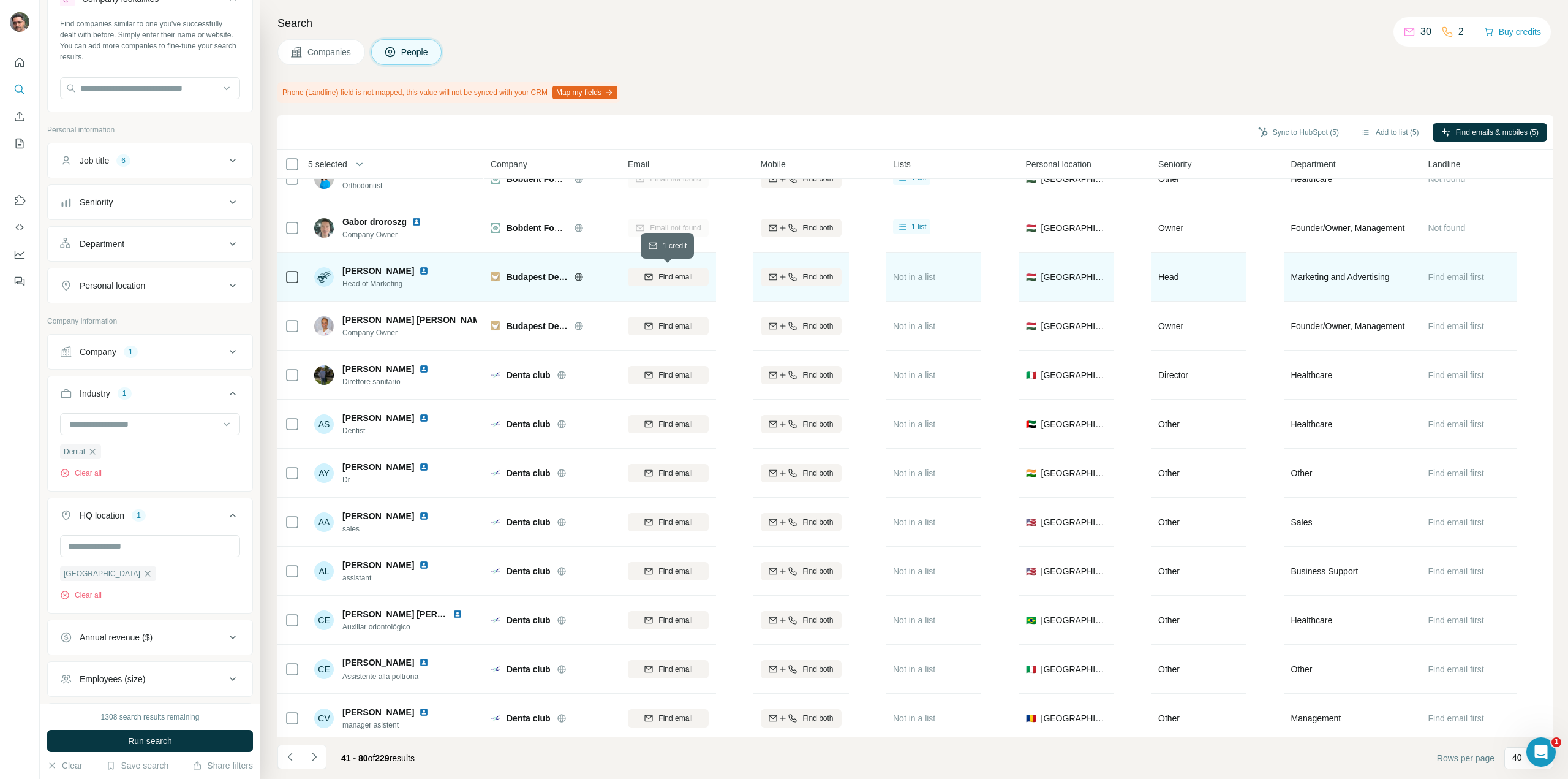
click at [674, 275] on span "Find email" at bounding box center [675, 277] width 34 height 11
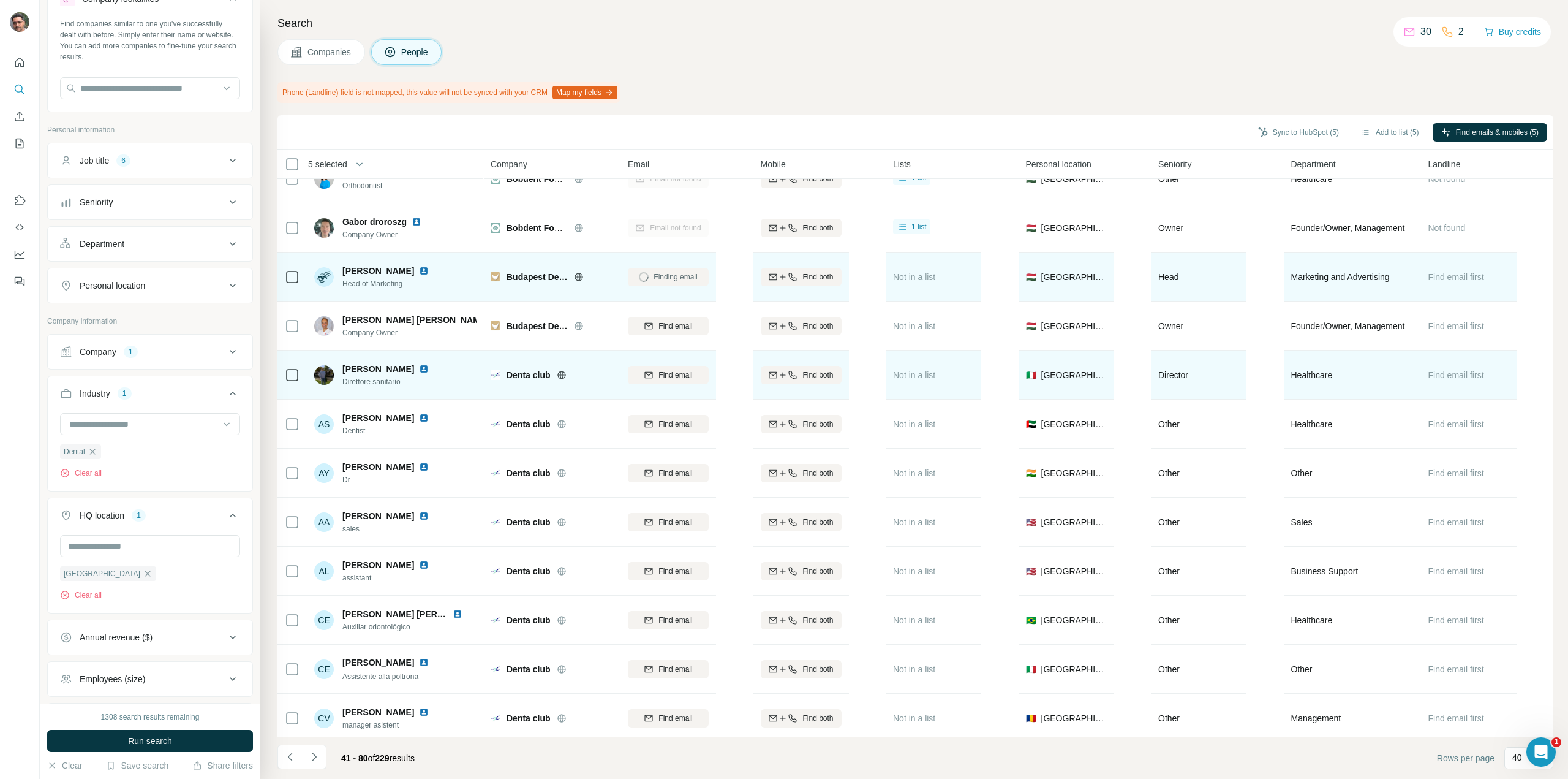
click at [667, 323] on span "Find email" at bounding box center [675, 326] width 34 height 11
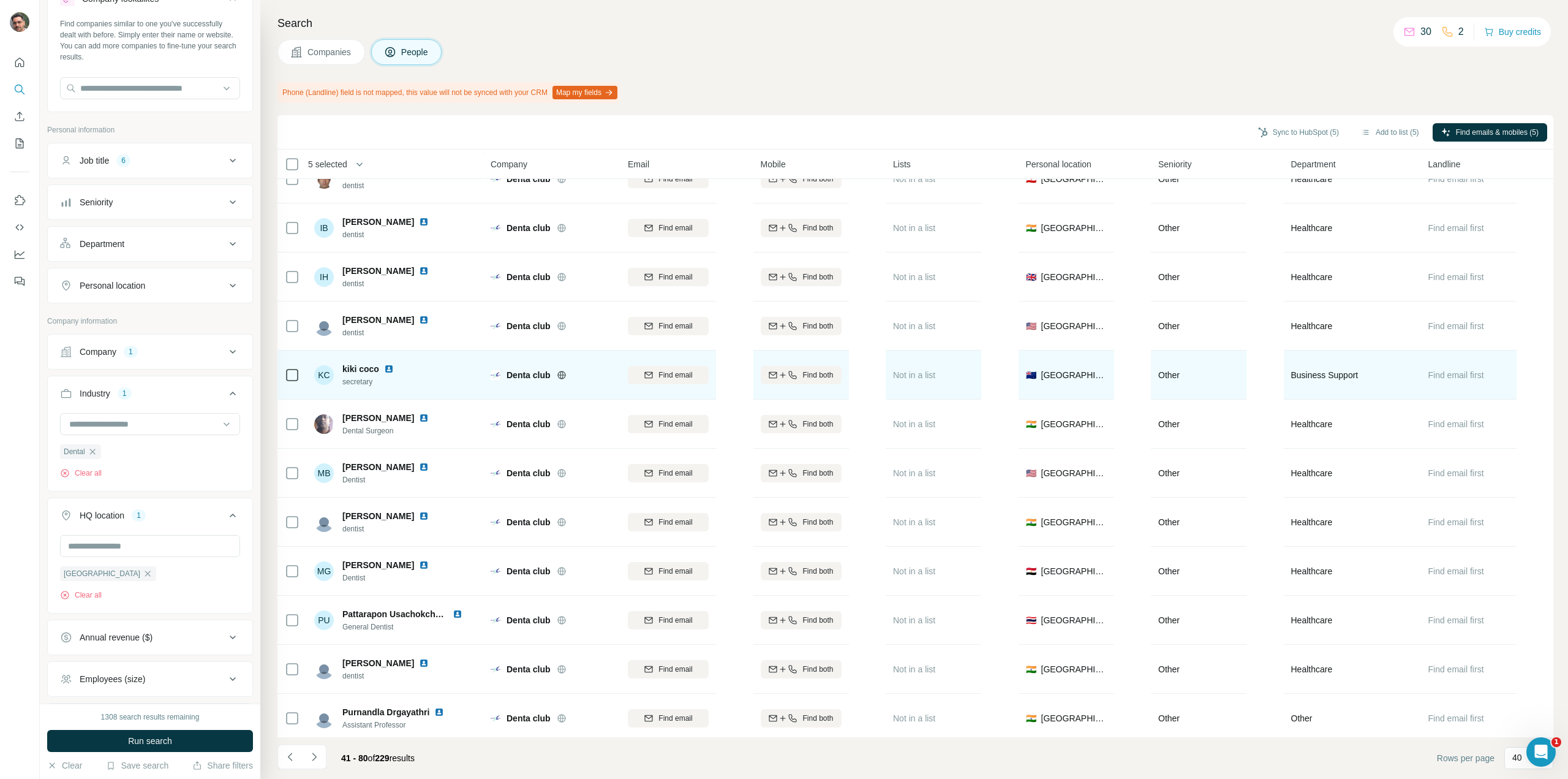
scroll to position [1408, 0]
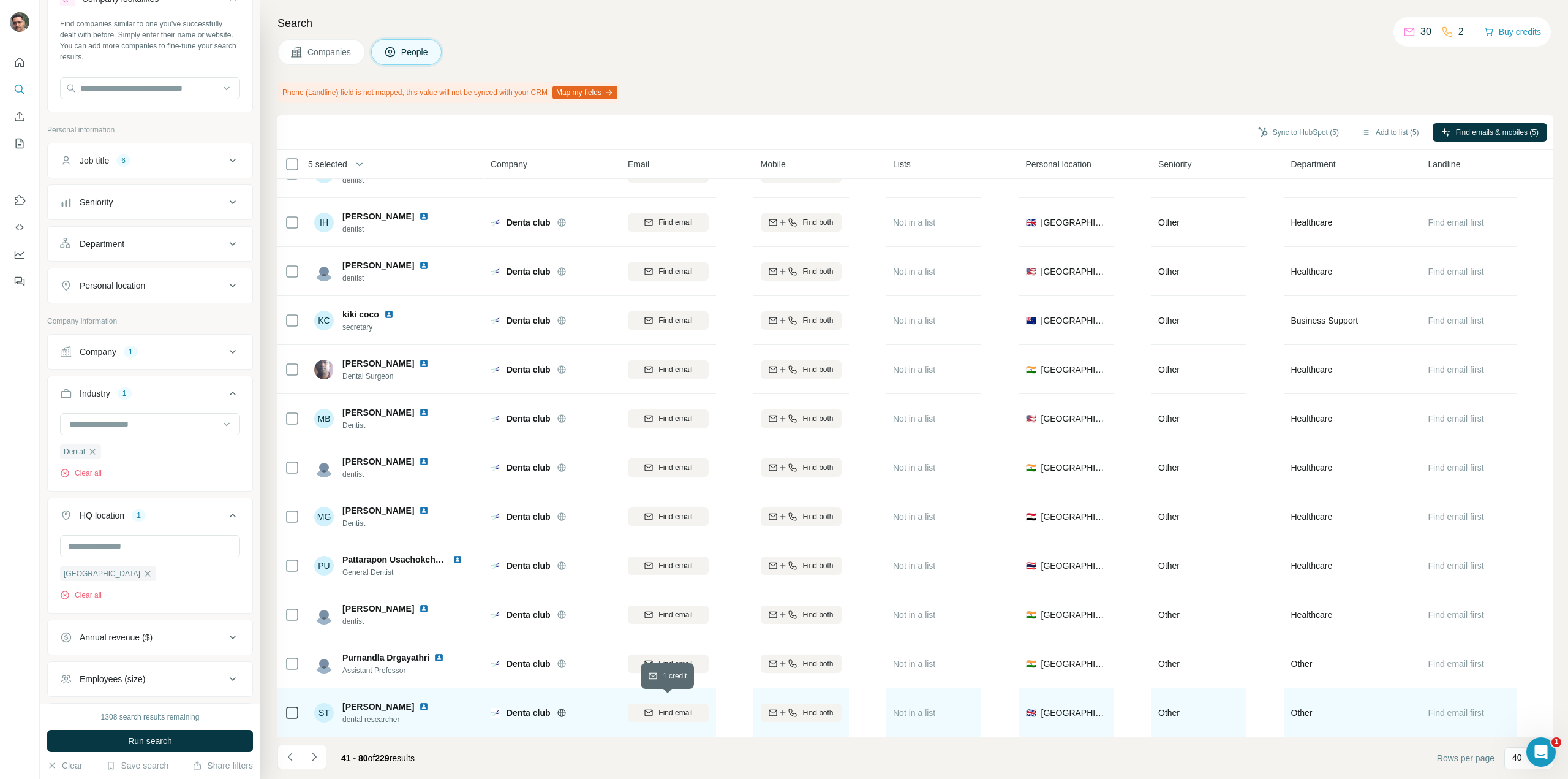
click at [663, 712] on span "Find email" at bounding box center [675, 712] width 34 height 11
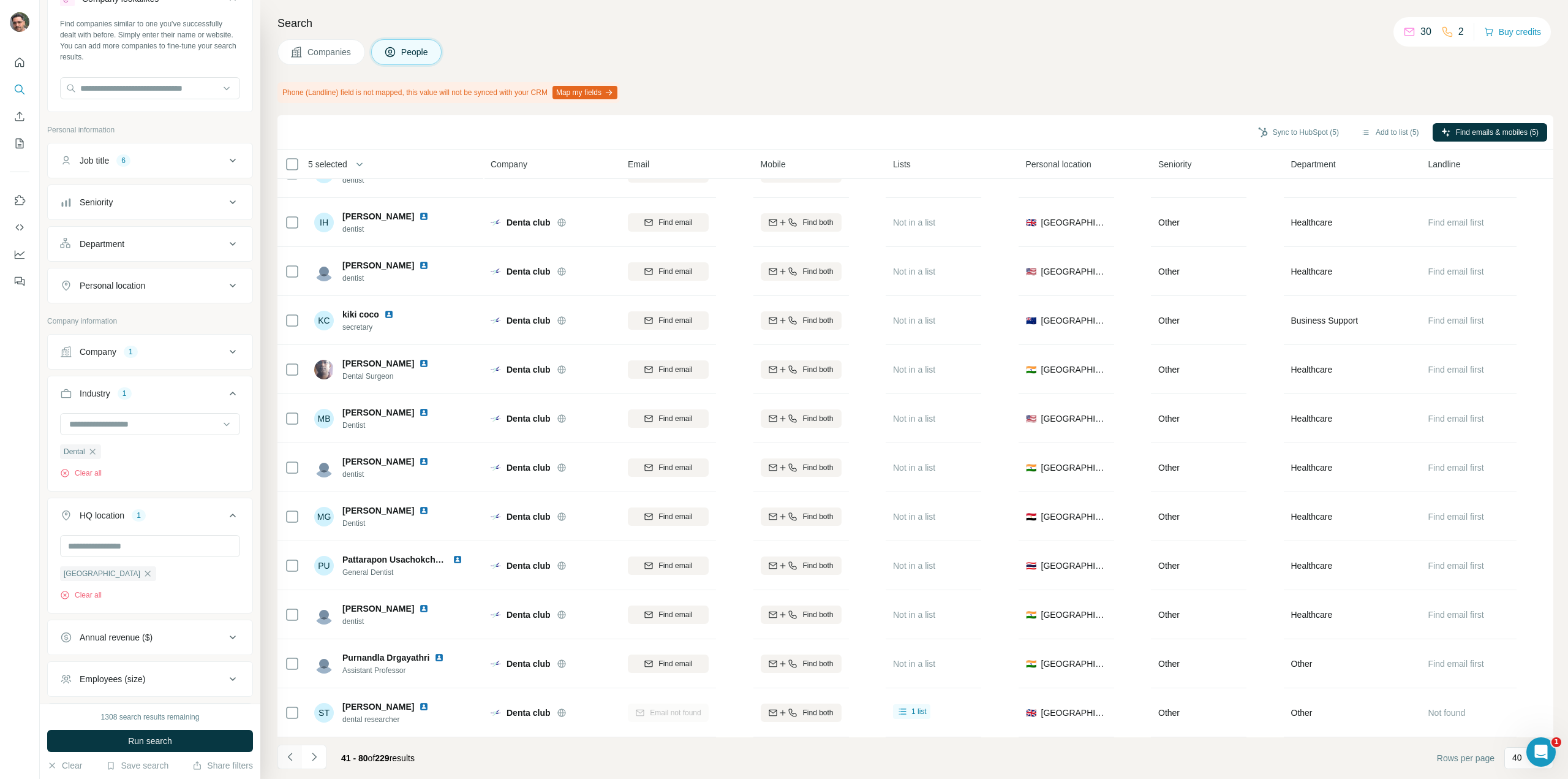
click at [294, 758] on icon "Navigate to previous page" at bounding box center [290, 757] width 12 height 12
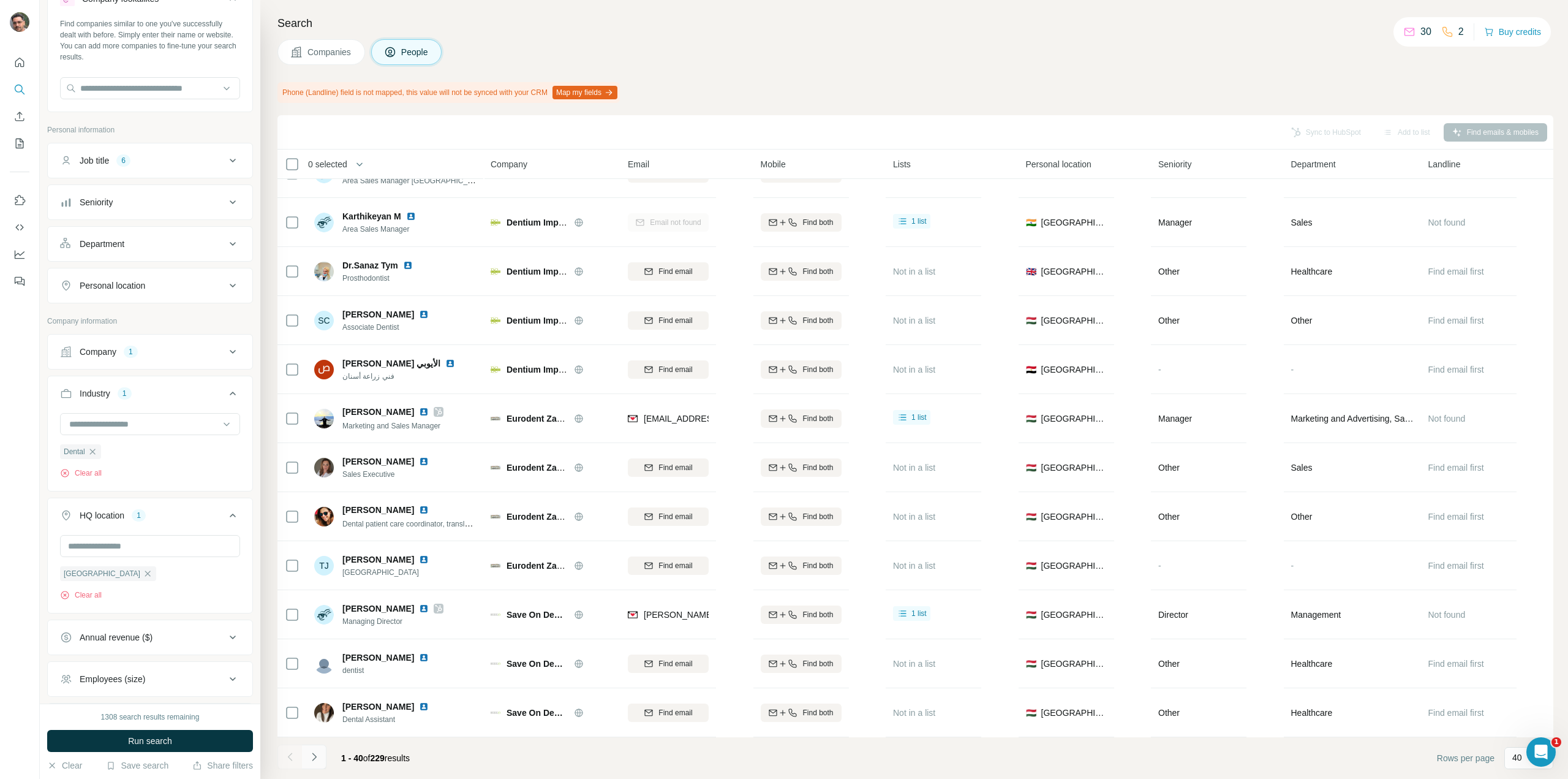
click at [317, 759] on icon "Navigate to next page" at bounding box center [314, 757] width 12 height 12
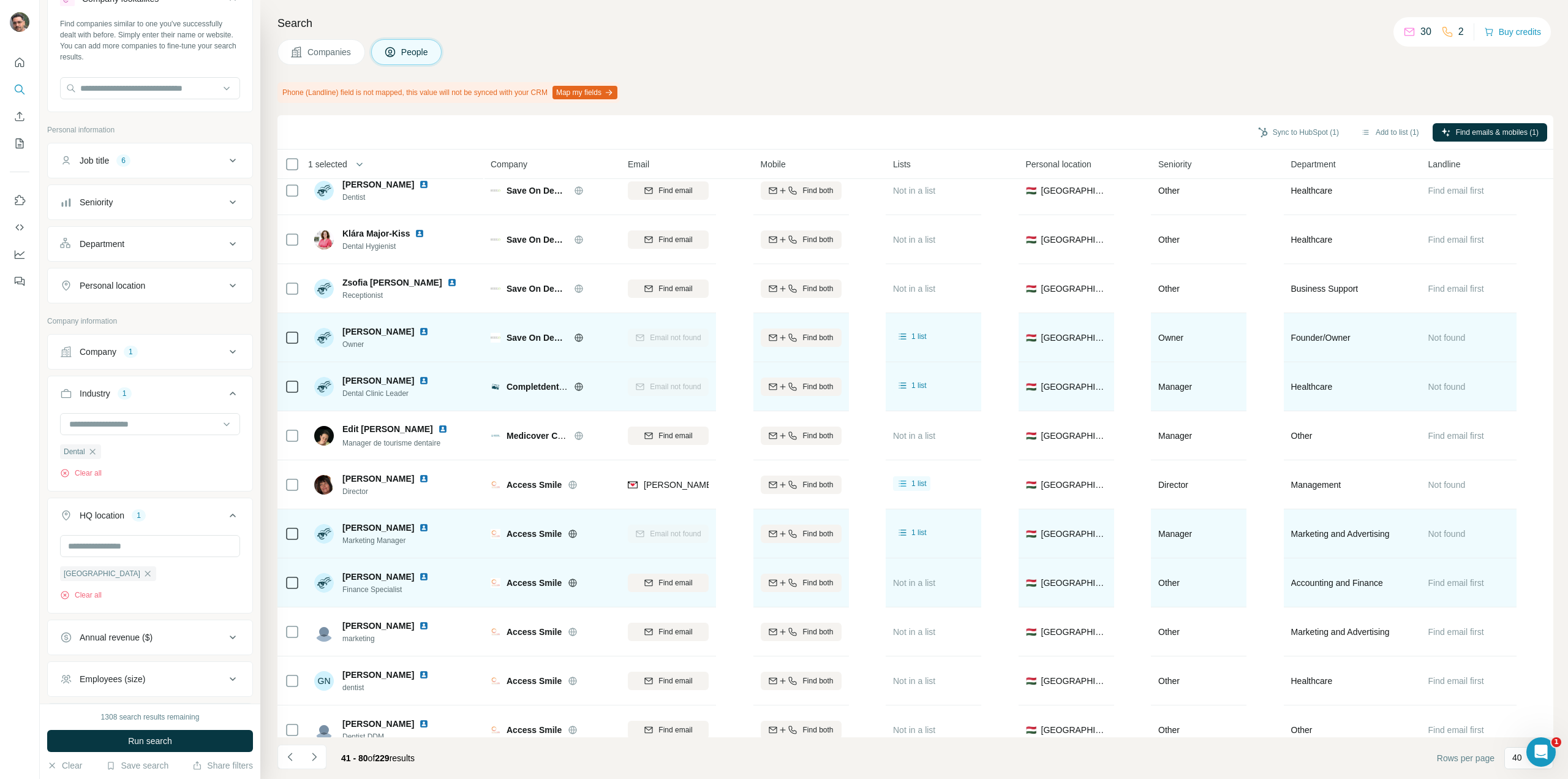
scroll to position [0, 0]
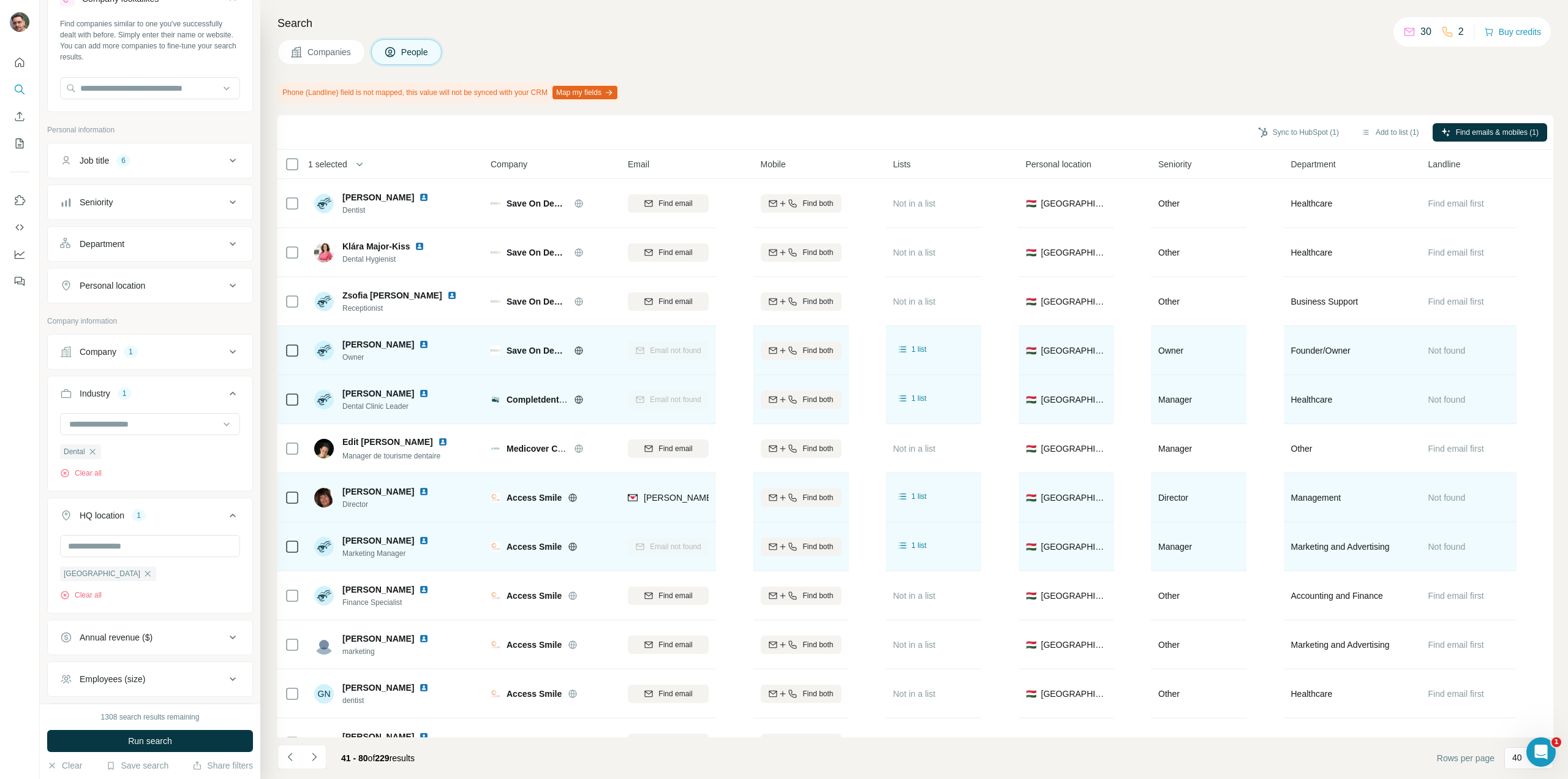
click at [299, 502] on icon at bounding box center [292, 498] width 15 height 15
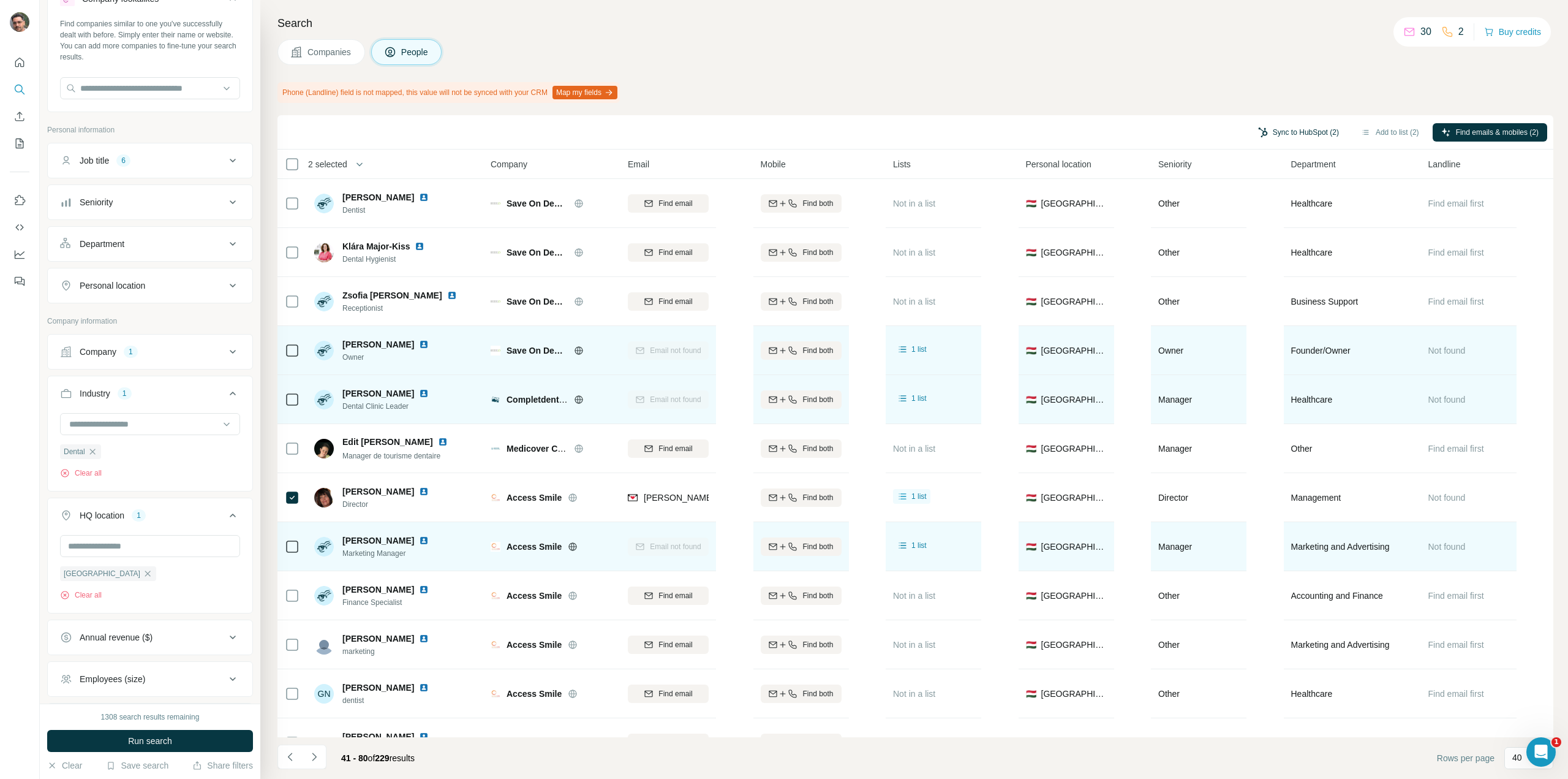
click at [1269, 134] on button "Sync to HubSpot (2)" at bounding box center [1298, 133] width 98 height 19
click at [1283, 235] on button "Sync to HubSpot" at bounding box center [1266, 237] width 136 height 25
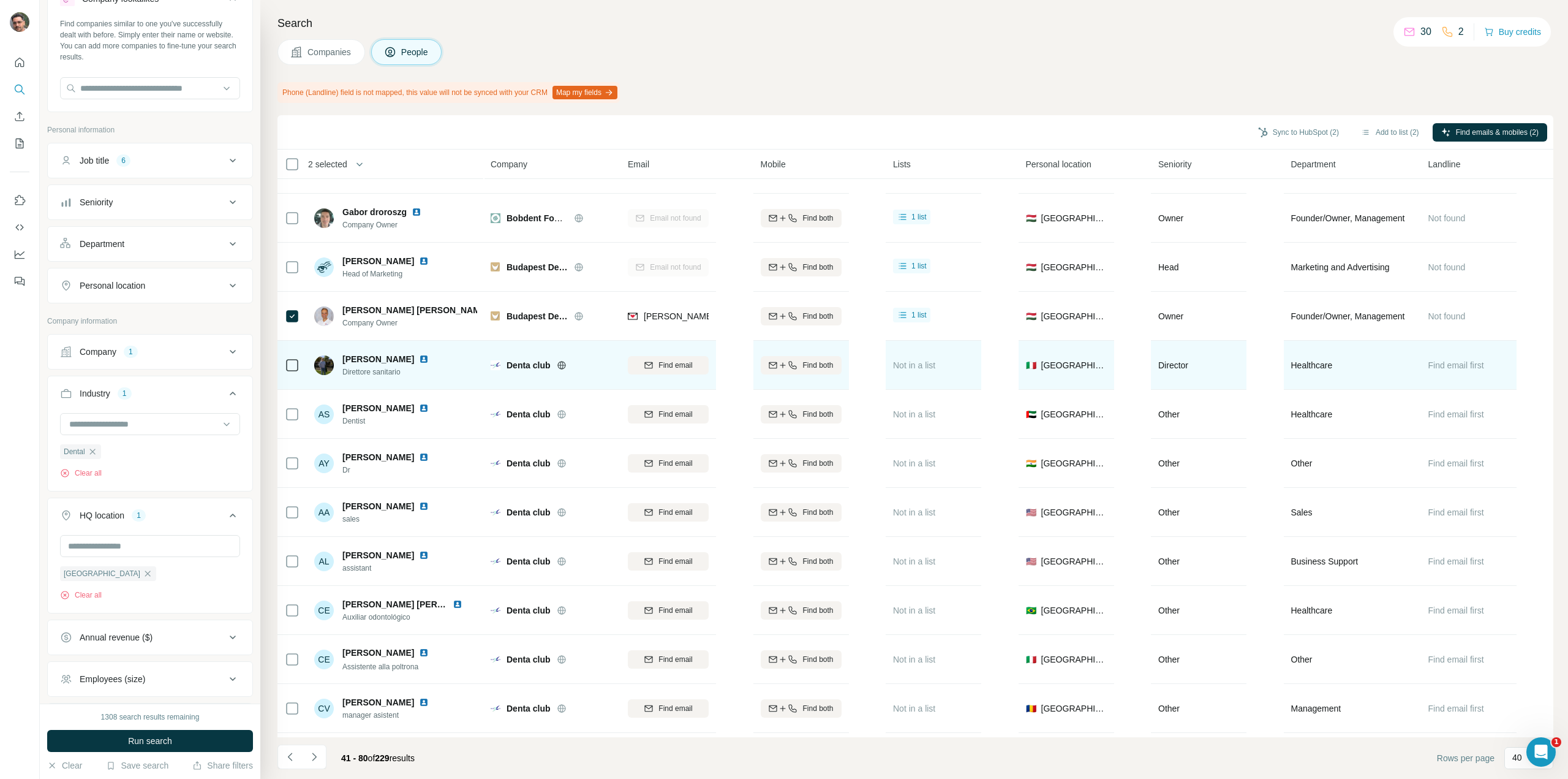
scroll to position [552, 0]
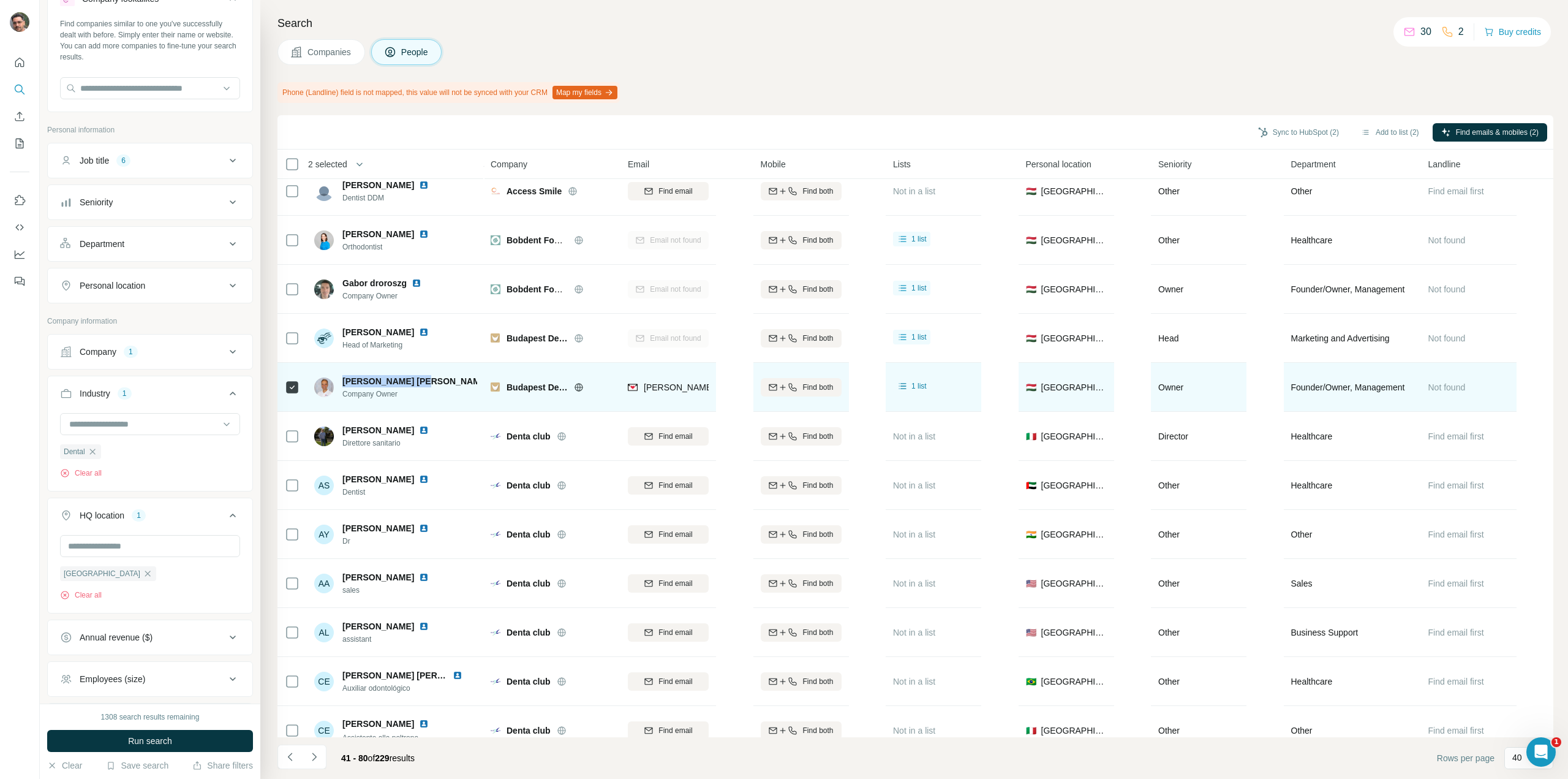
drag, startPoint x: 419, startPoint y: 380, endPoint x: 344, endPoint y: 379, distance: 75.0
click at [344, 379] on span "Miklós Dr Némethy" at bounding box center [416, 381] width 147 height 12
copy span "Miklós Dr Némethy"
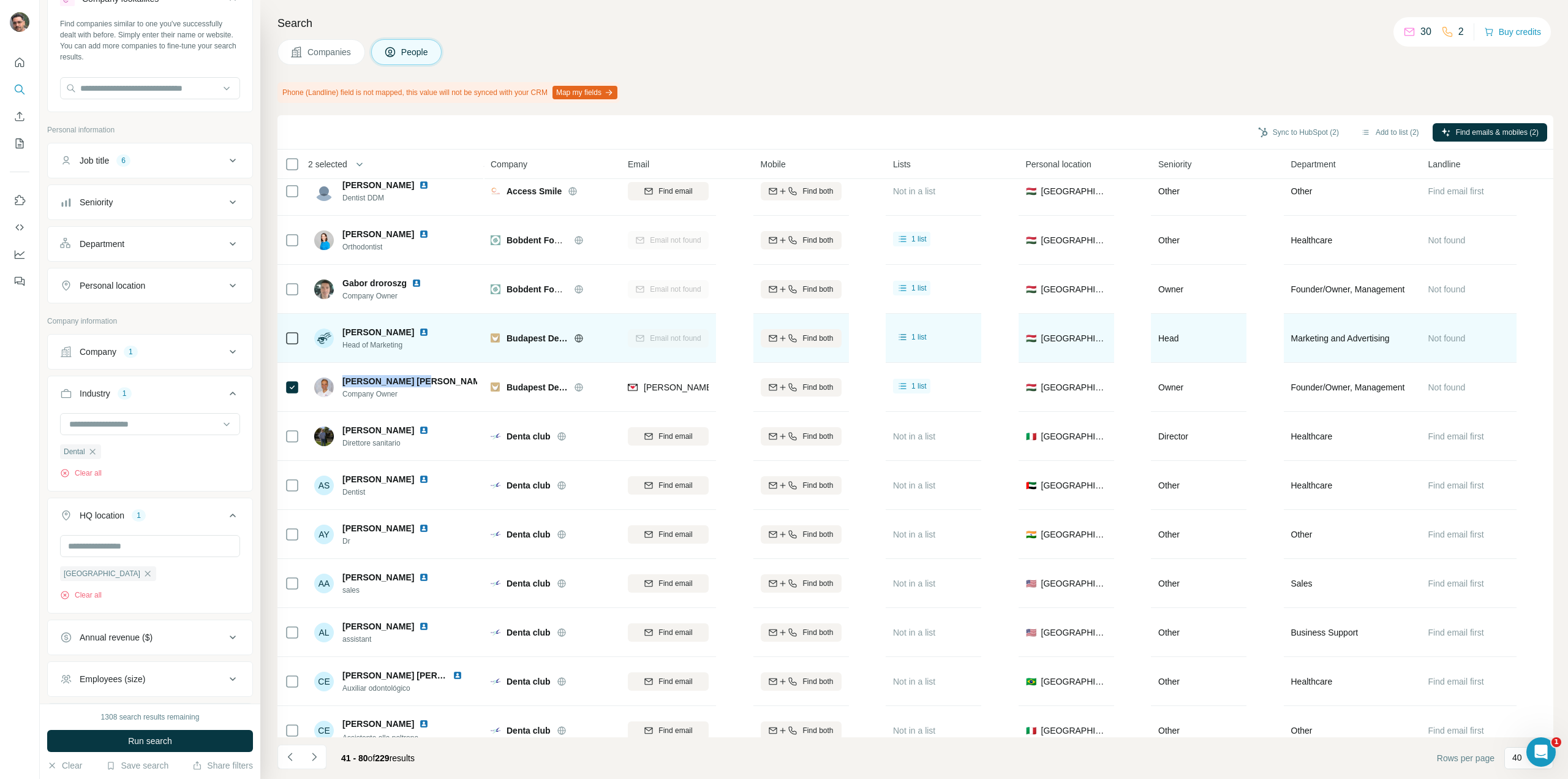
drag, startPoint x: 405, startPoint y: 333, endPoint x: 343, endPoint y: 331, distance: 62.0
click at [343, 331] on span "Bernadett Papp" at bounding box center [379, 332] width 72 height 12
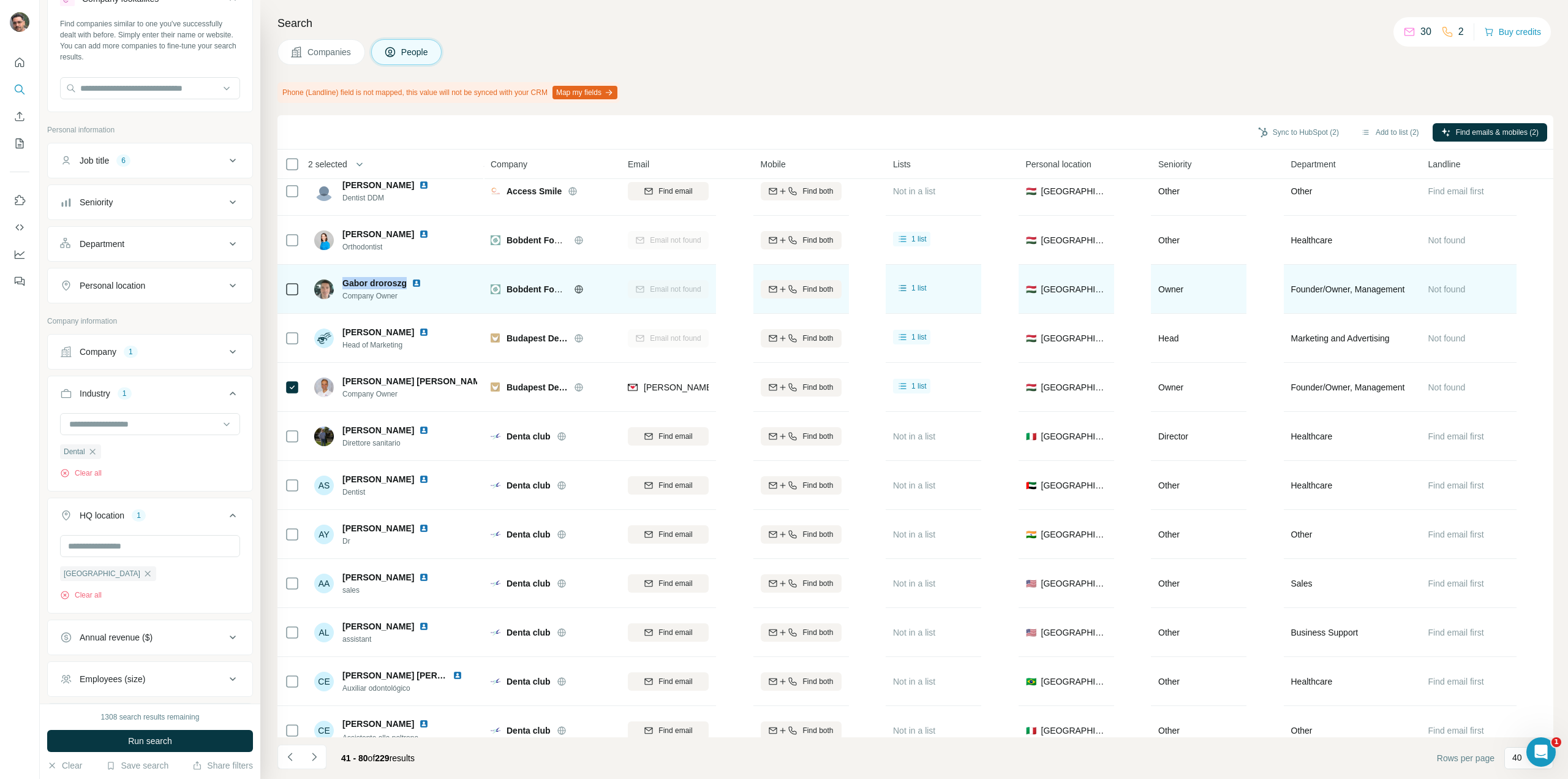
drag, startPoint x: 407, startPoint y: 283, endPoint x: 343, endPoint y: 283, distance: 64.0
click at [343, 283] on div "Gabor droroszg" at bounding box center [389, 283] width 94 height 12
copy span "Gabor droroszg"
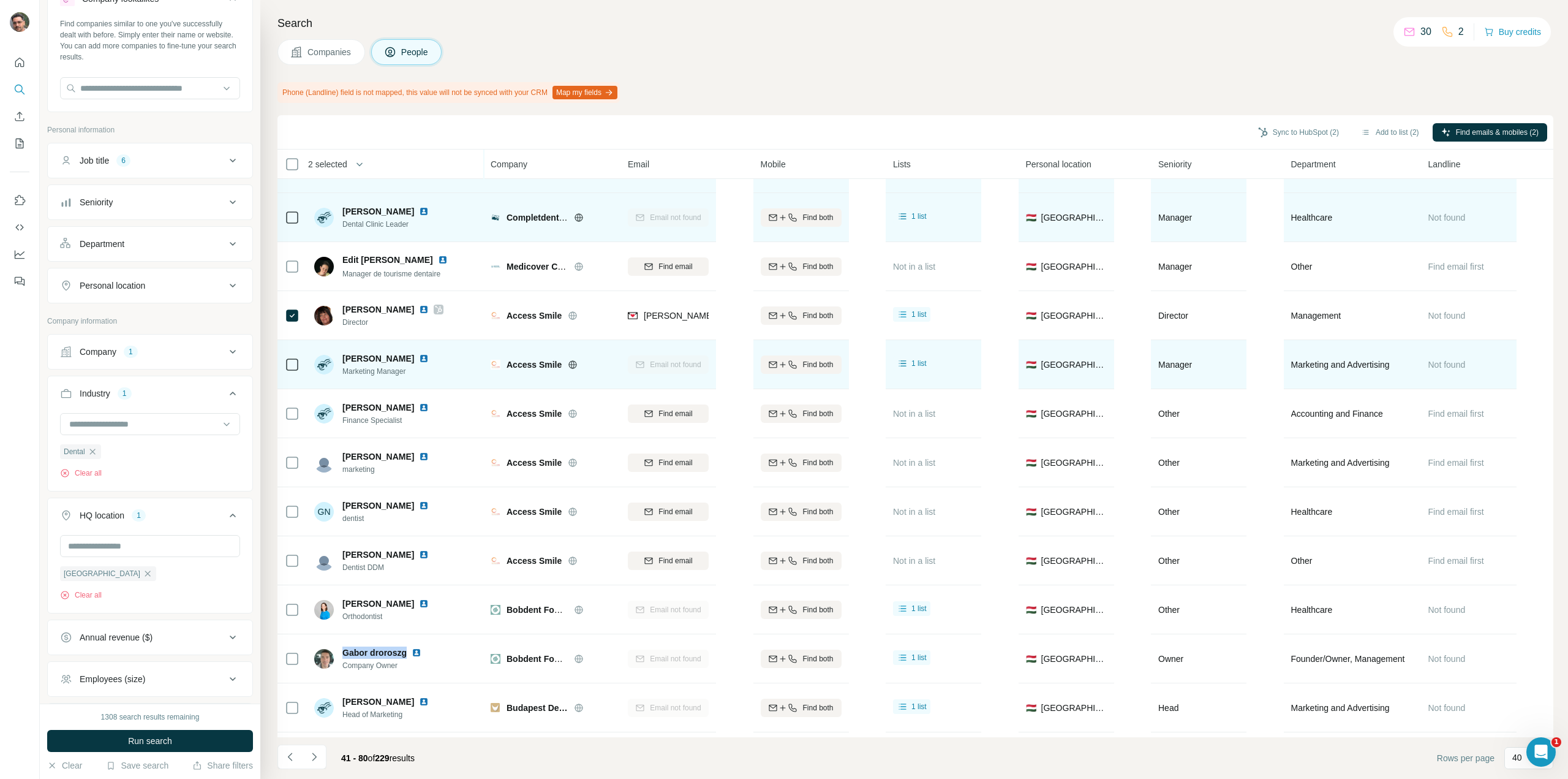
scroll to position [61, 0]
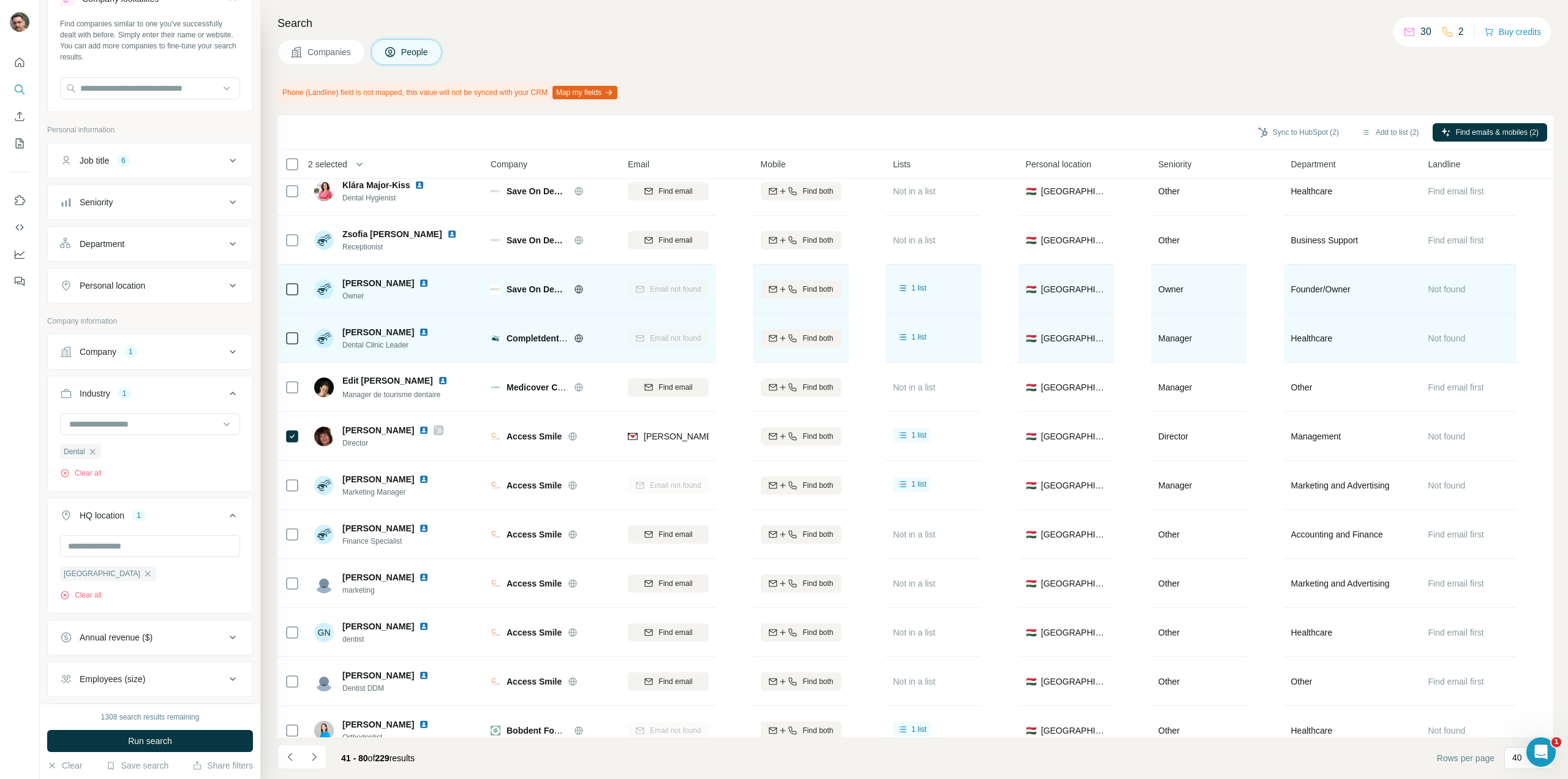
drag, startPoint x: 418, startPoint y: 281, endPoint x: 344, endPoint y: 284, distance: 74.1
click at [344, 284] on span "Zsuzsanna Revesz" at bounding box center [379, 283] width 72 height 12
copy span "Zsuzsanna Revesz"
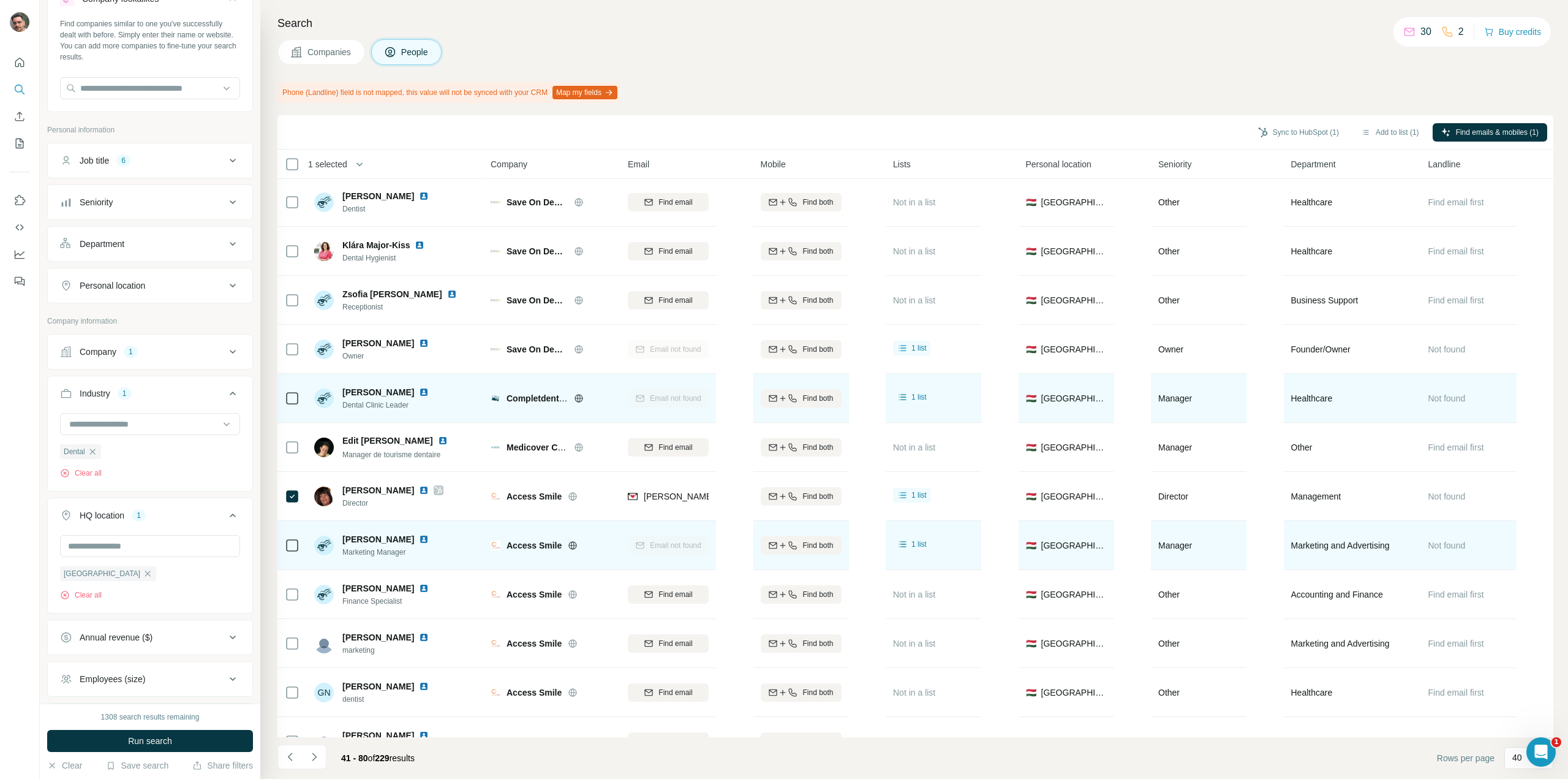
scroll to position [0, 0]
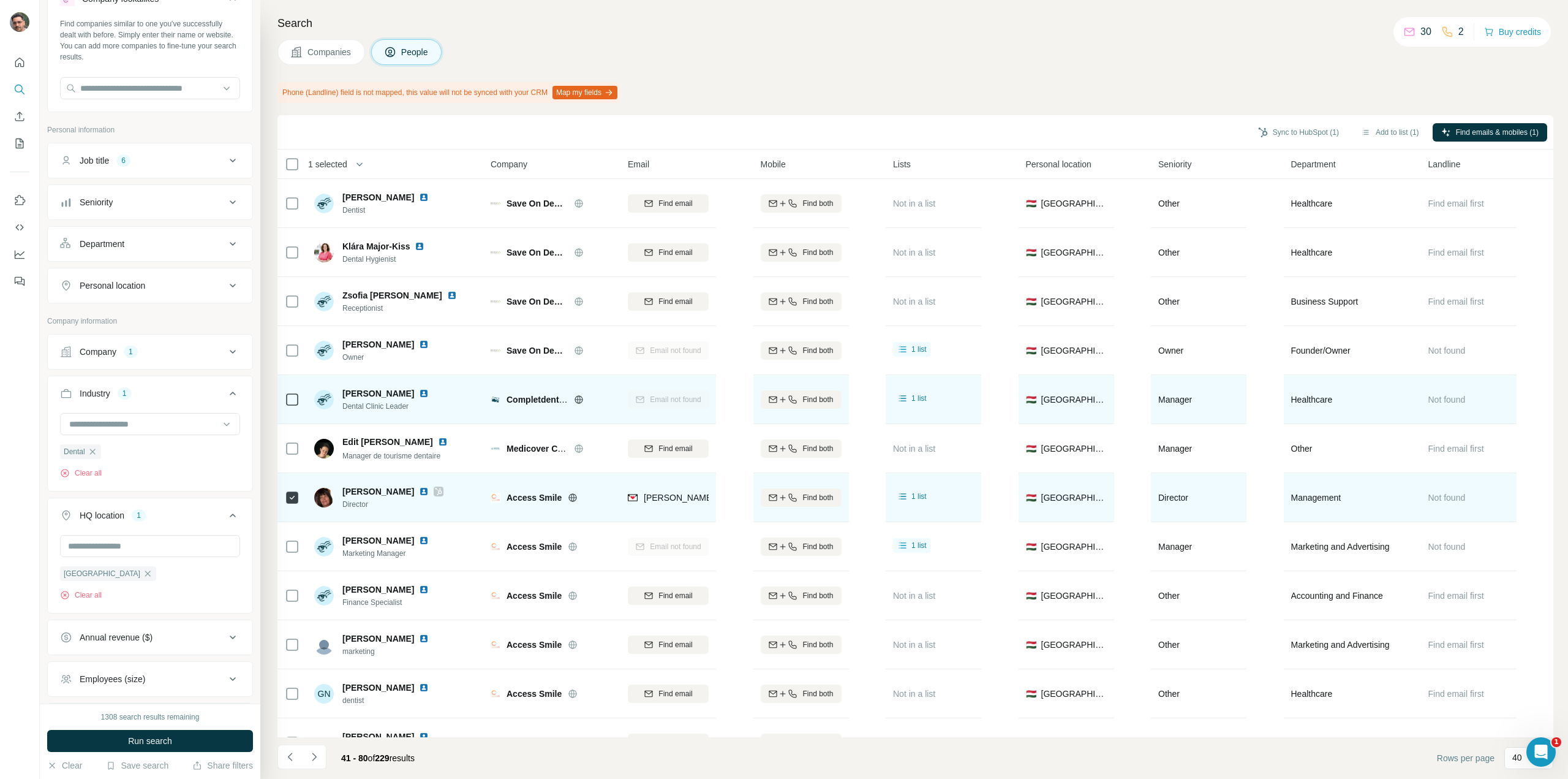
drag, startPoint x: 415, startPoint y: 490, endPoint x: 342, endPoint y: 491, distance: 73.0
click at [342, 491] on div "Ildiko Cservenyak Director" at bounding box center [379, 498] width 129 height 25
copy span "Ildiko Cservenyak"
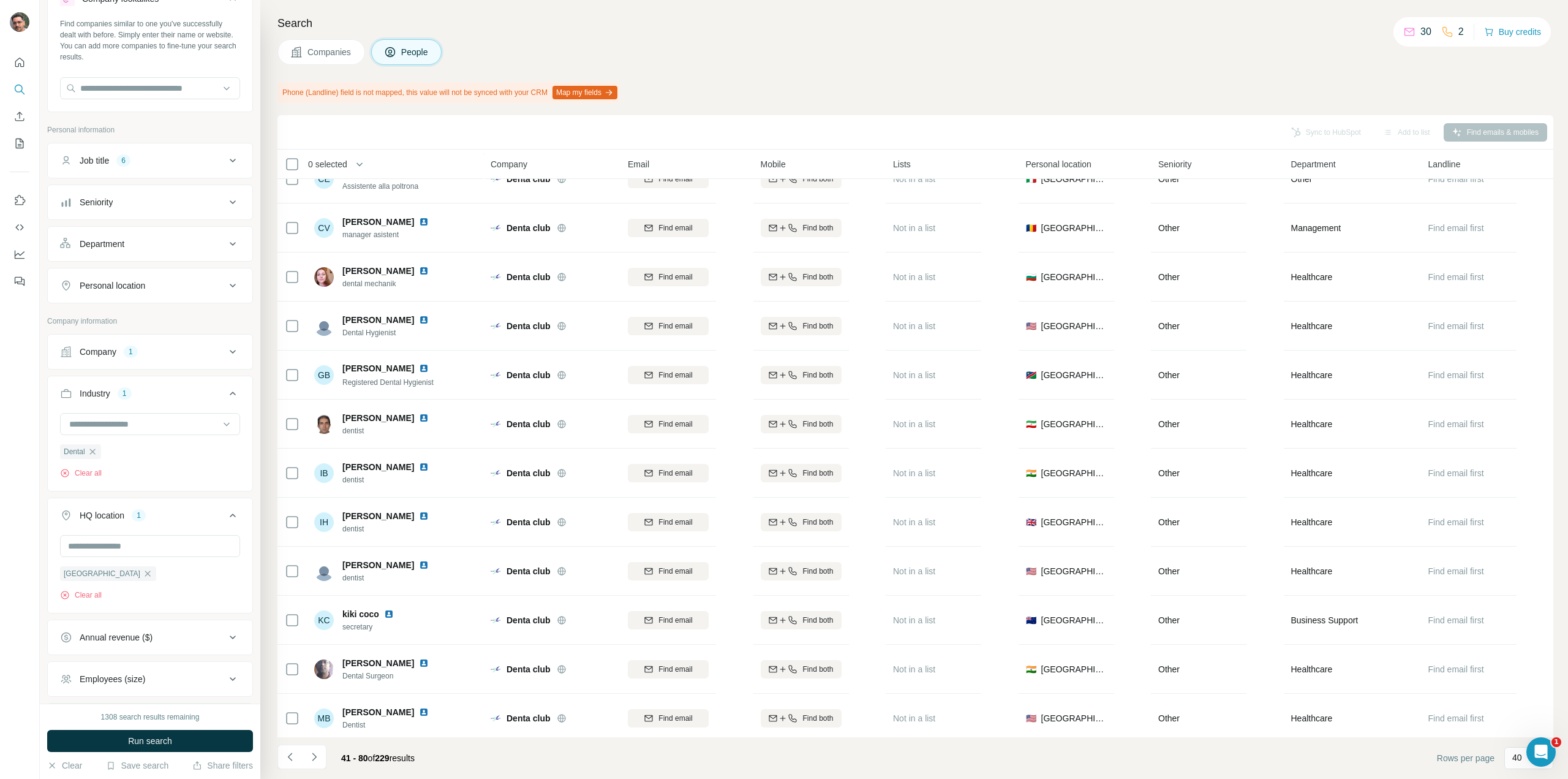
scroll to position [1408, 0]
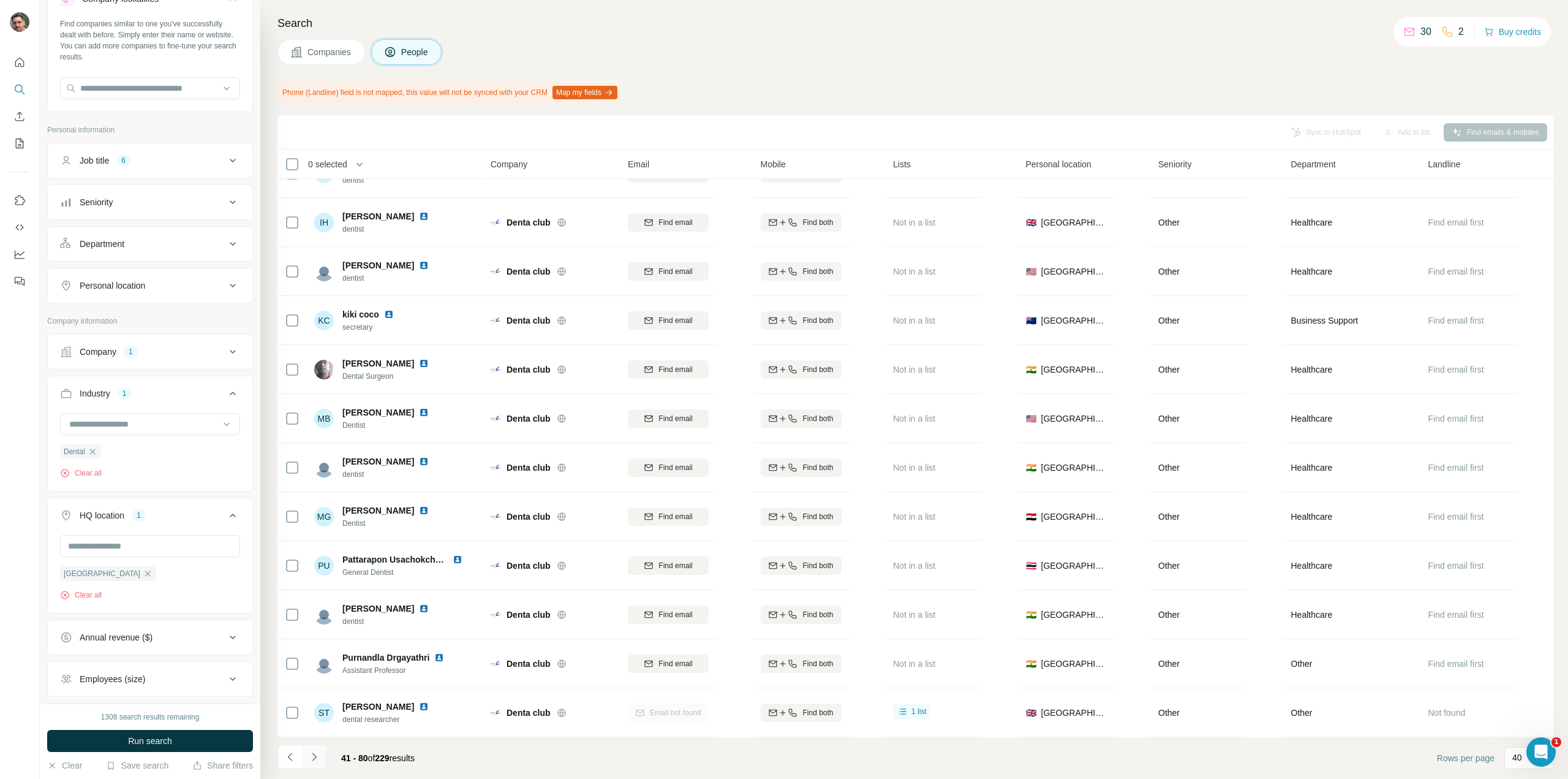
click at [313, 759] on icon "Navigate to next page" at bounding box center [314, 757] width 12 height 12
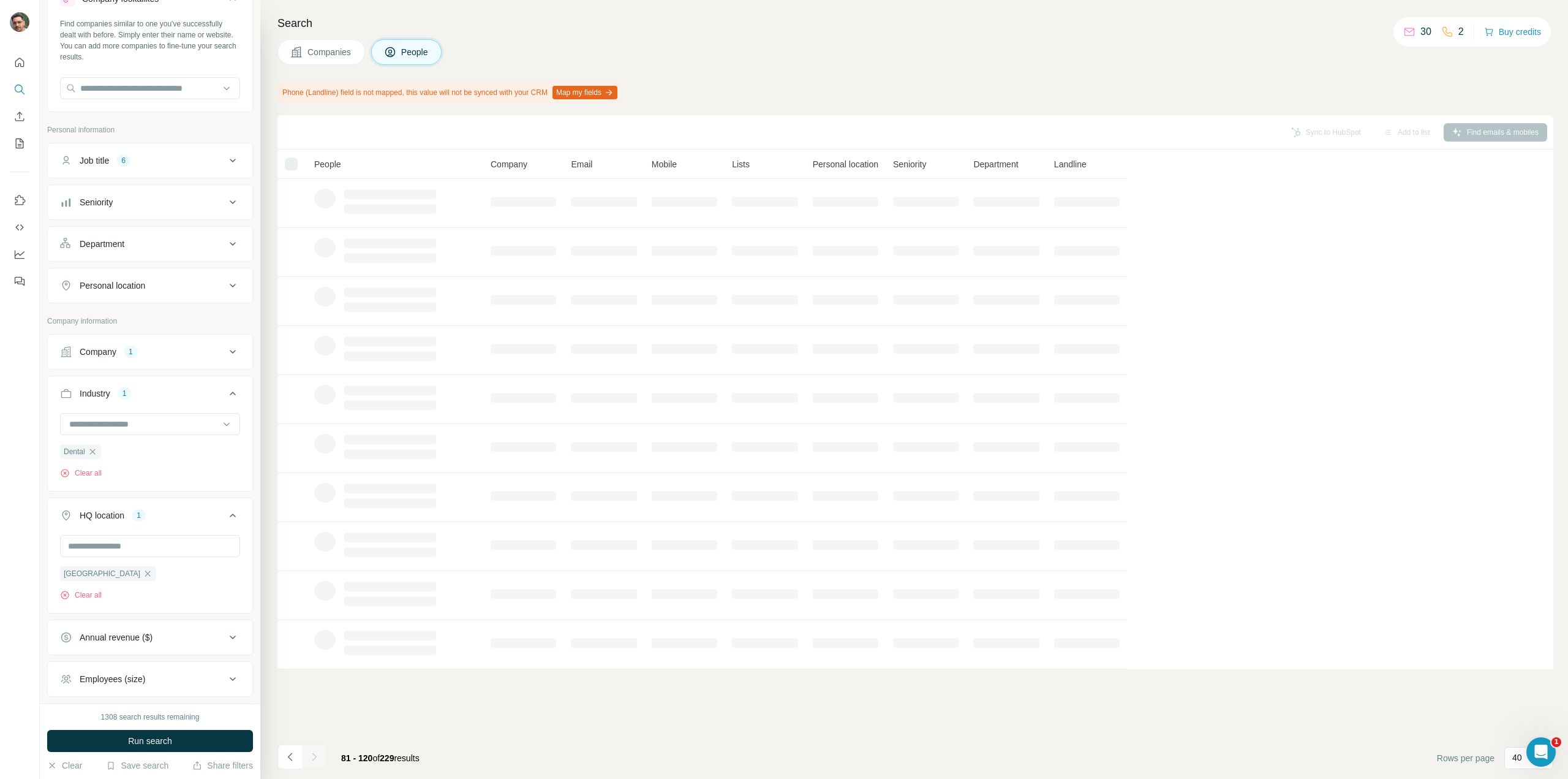
scroll to position [0, 0]
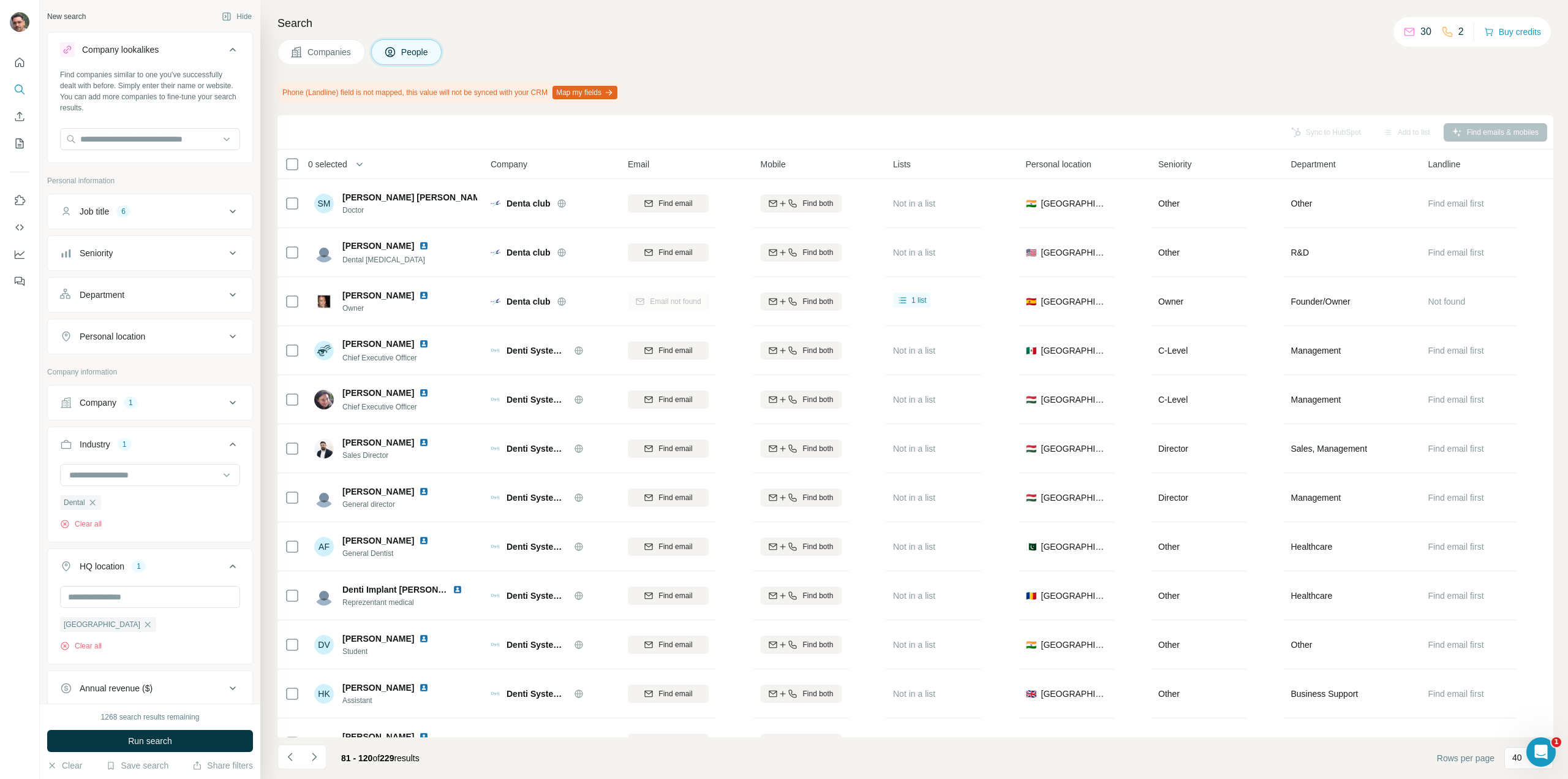
scroll to position [51, 0]
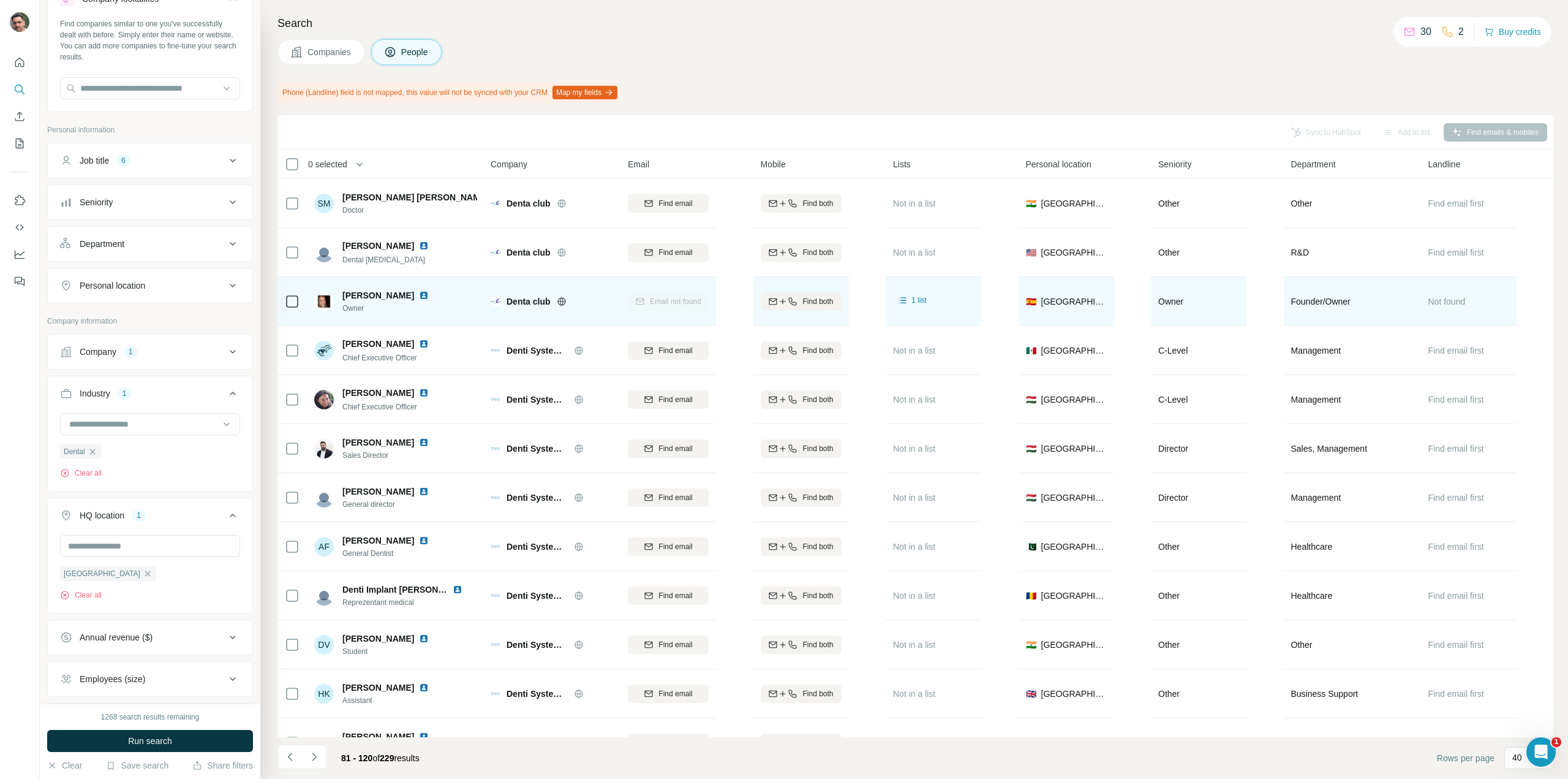
drag, startPoint x: 403, startPoint y: 296, endPoint x: 341, endPoint y: 299, distance: 62.1
click at [341, 299] on div "[PERSON_NAME] Owner" at bounding box center [379, 301] width 129 height 25
copy span "[PERSON_NAME]"
click at [457, 298] on div "[PERSON_NAME] Owner" at bounding box center [395, 301] width 163 height 34
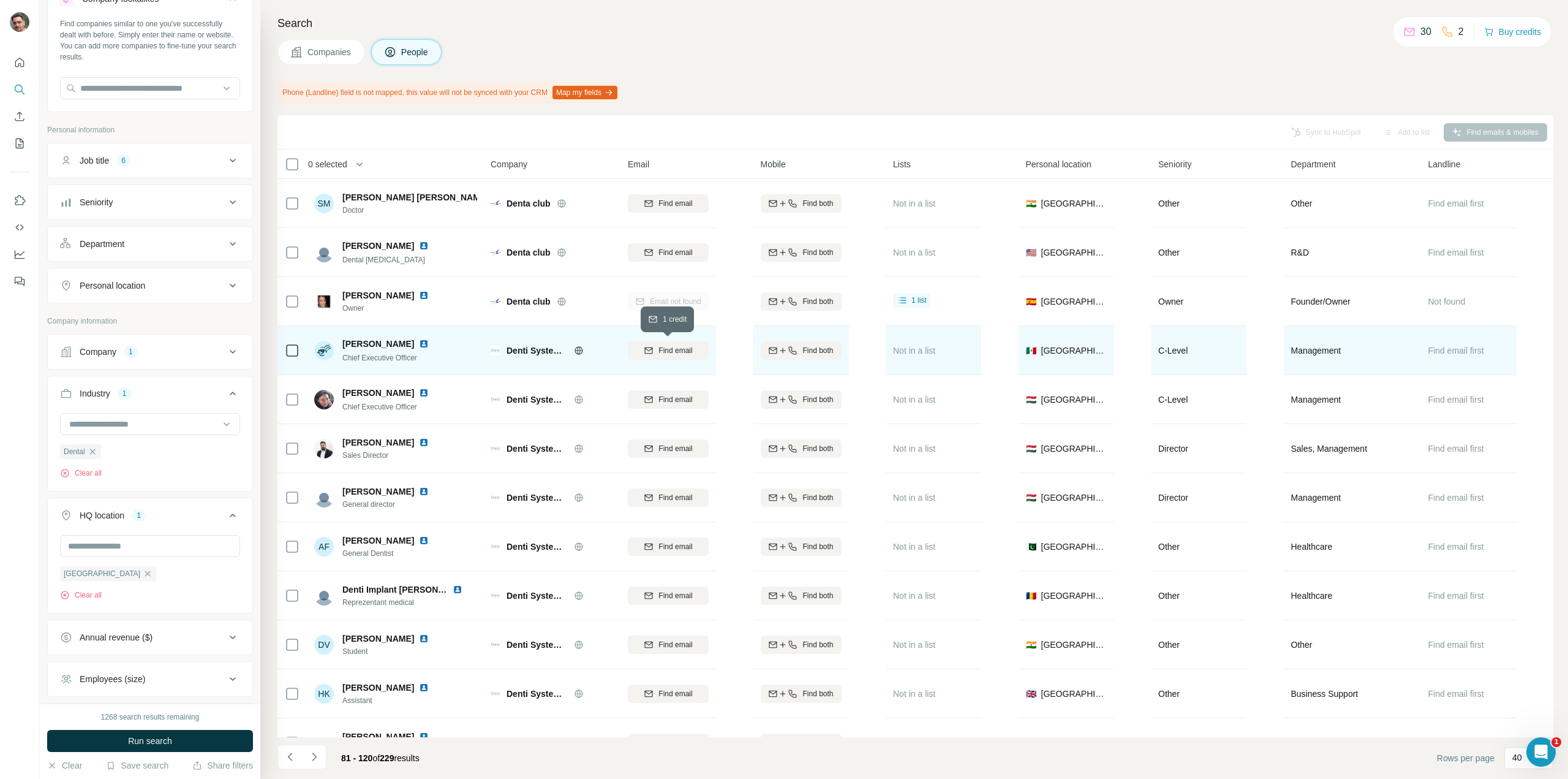
click at [656, 347] on div "Find email" at bounding box center [668, 350] width 81 height 11
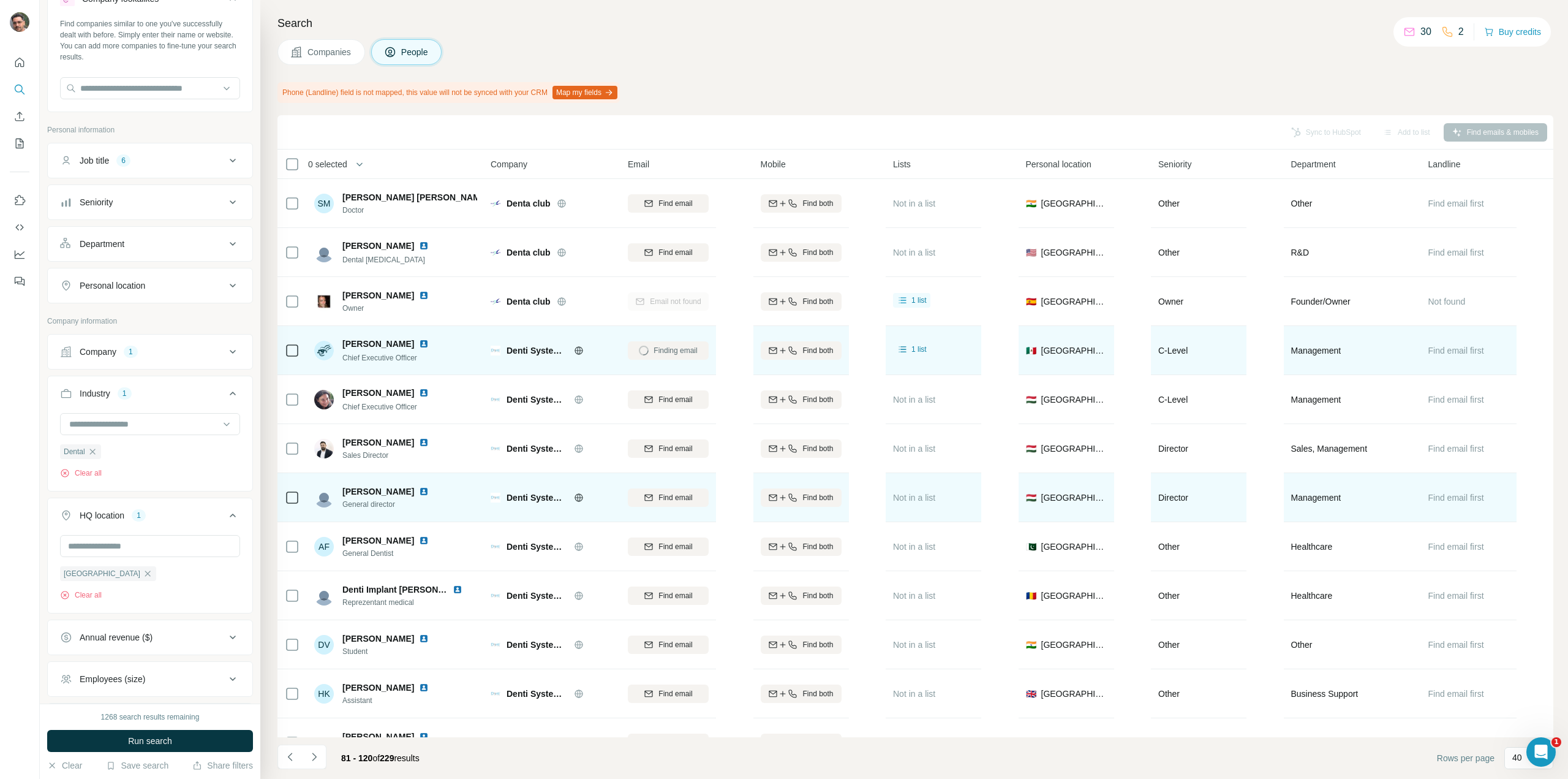
scroll to position [123, 0]
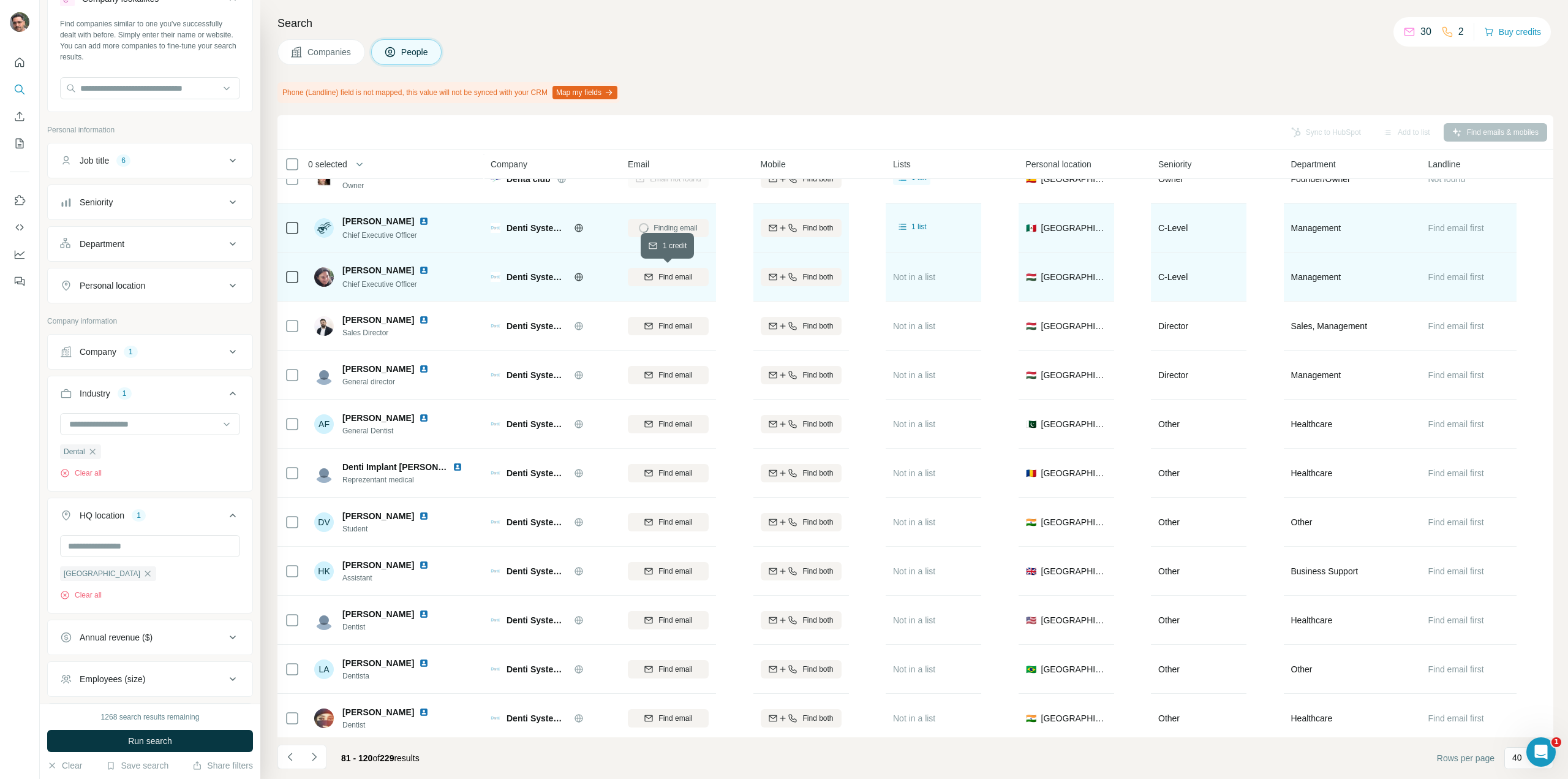
click at [681, 281] on span "Find email" at bounding box center [675, 277] width 34 height 11
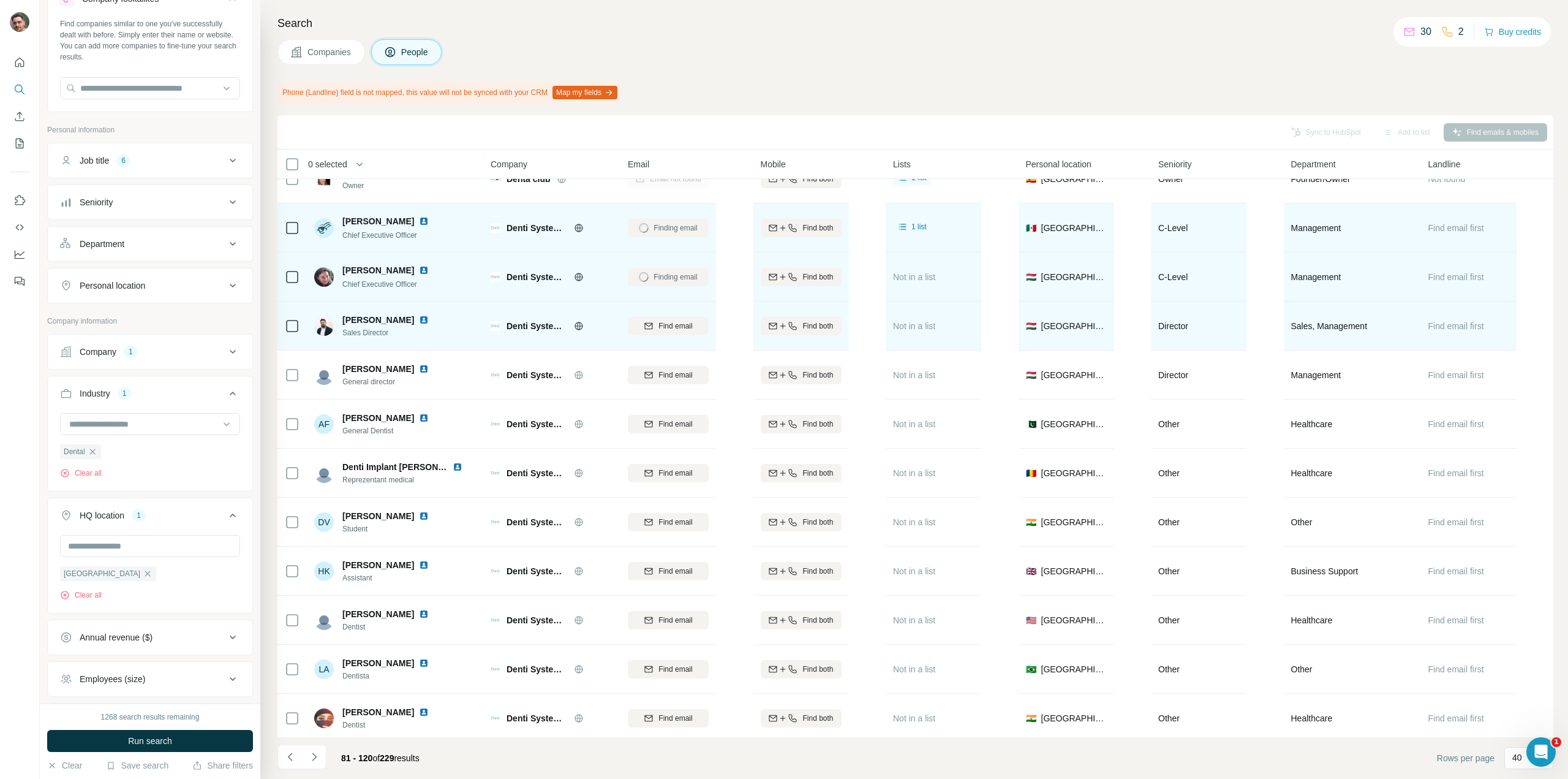
scroll to position [184, 0]
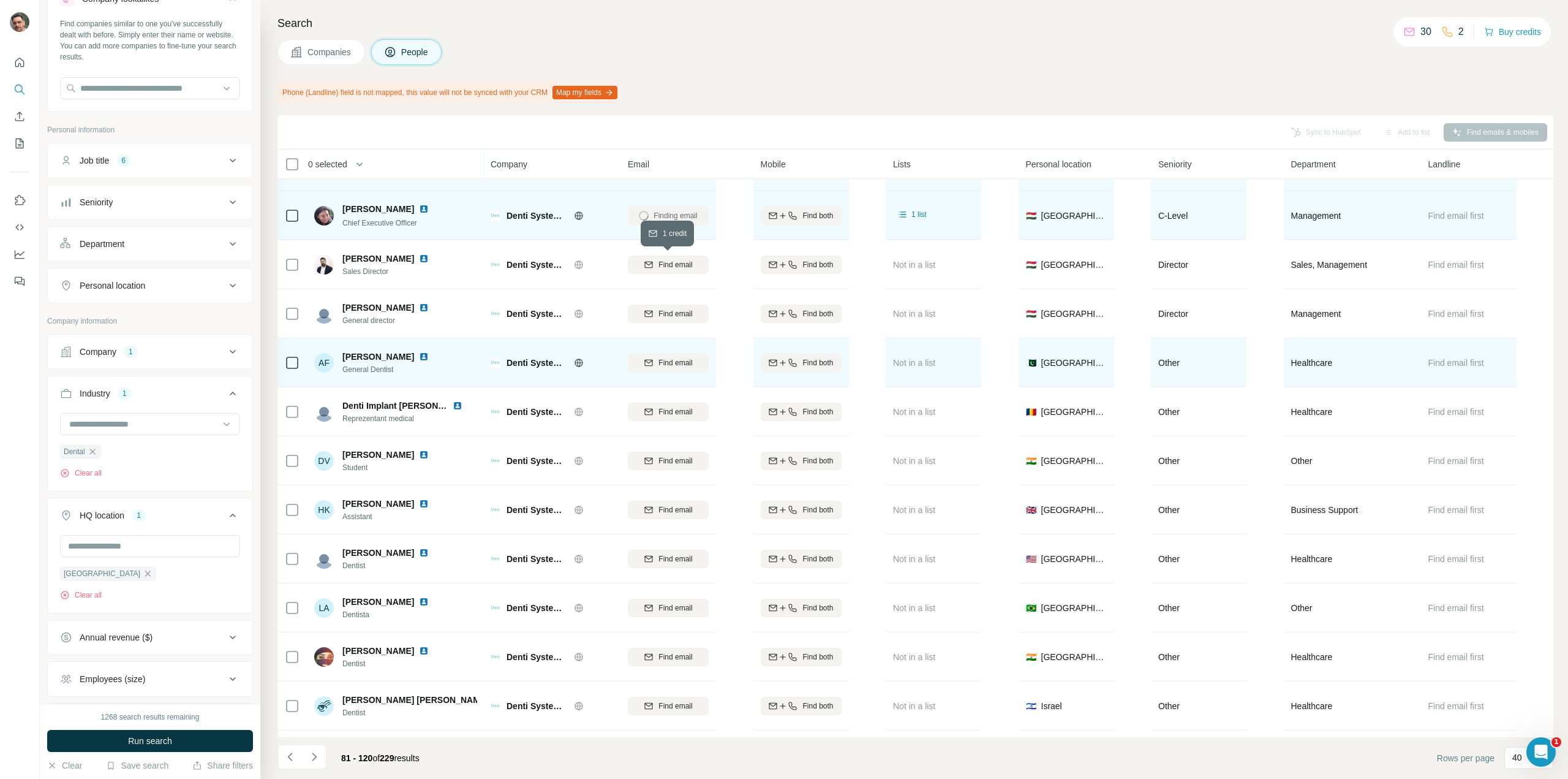
drag, startPoint x: 657, startPoint y: 265, endPoint x: 577, endPoint y: 375, distance: 136.0
click at [658, 265] on div "Find email" at bounding box center [668, 265] width 81 height 11
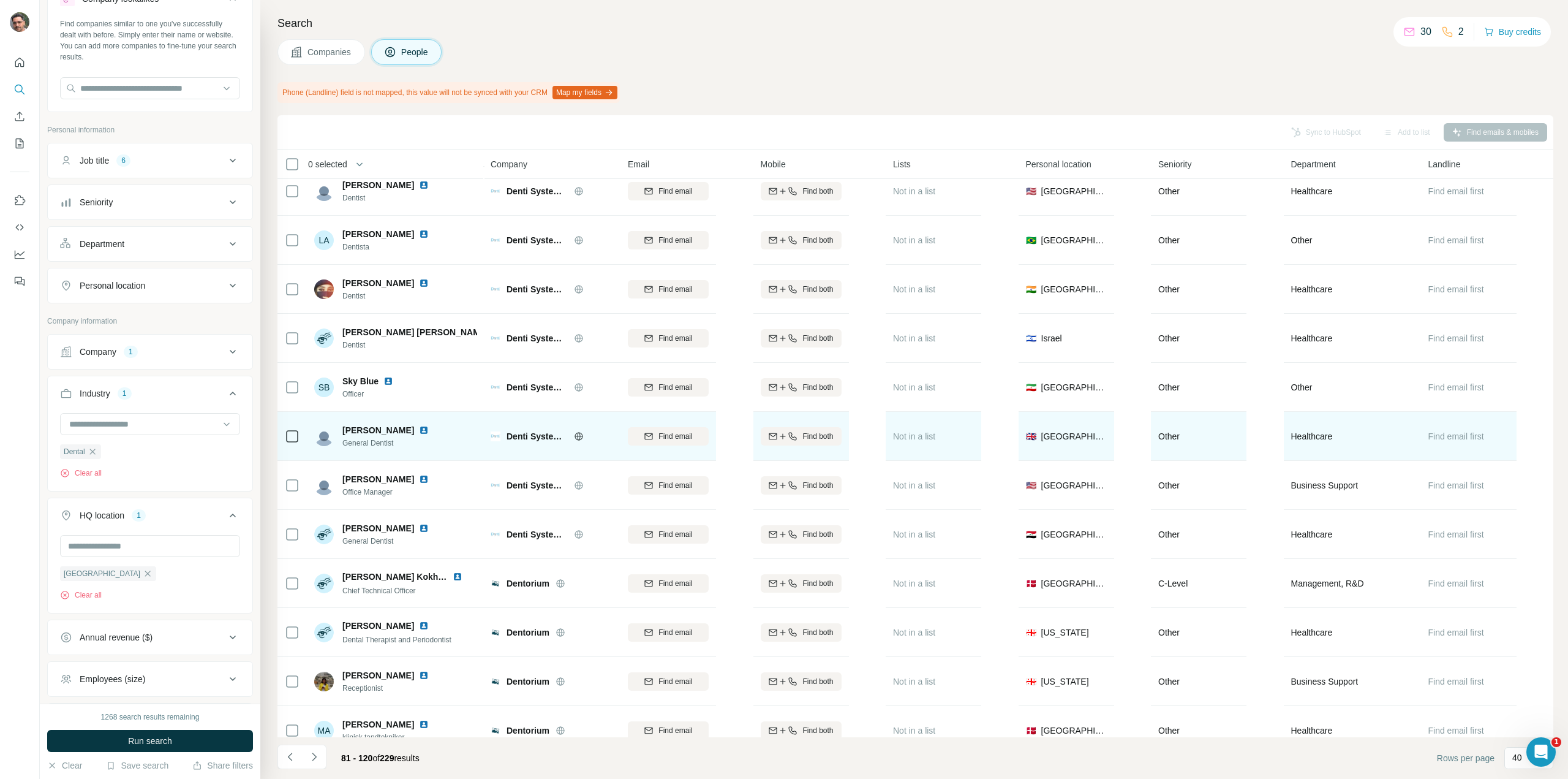
scroll to position [674, 0]
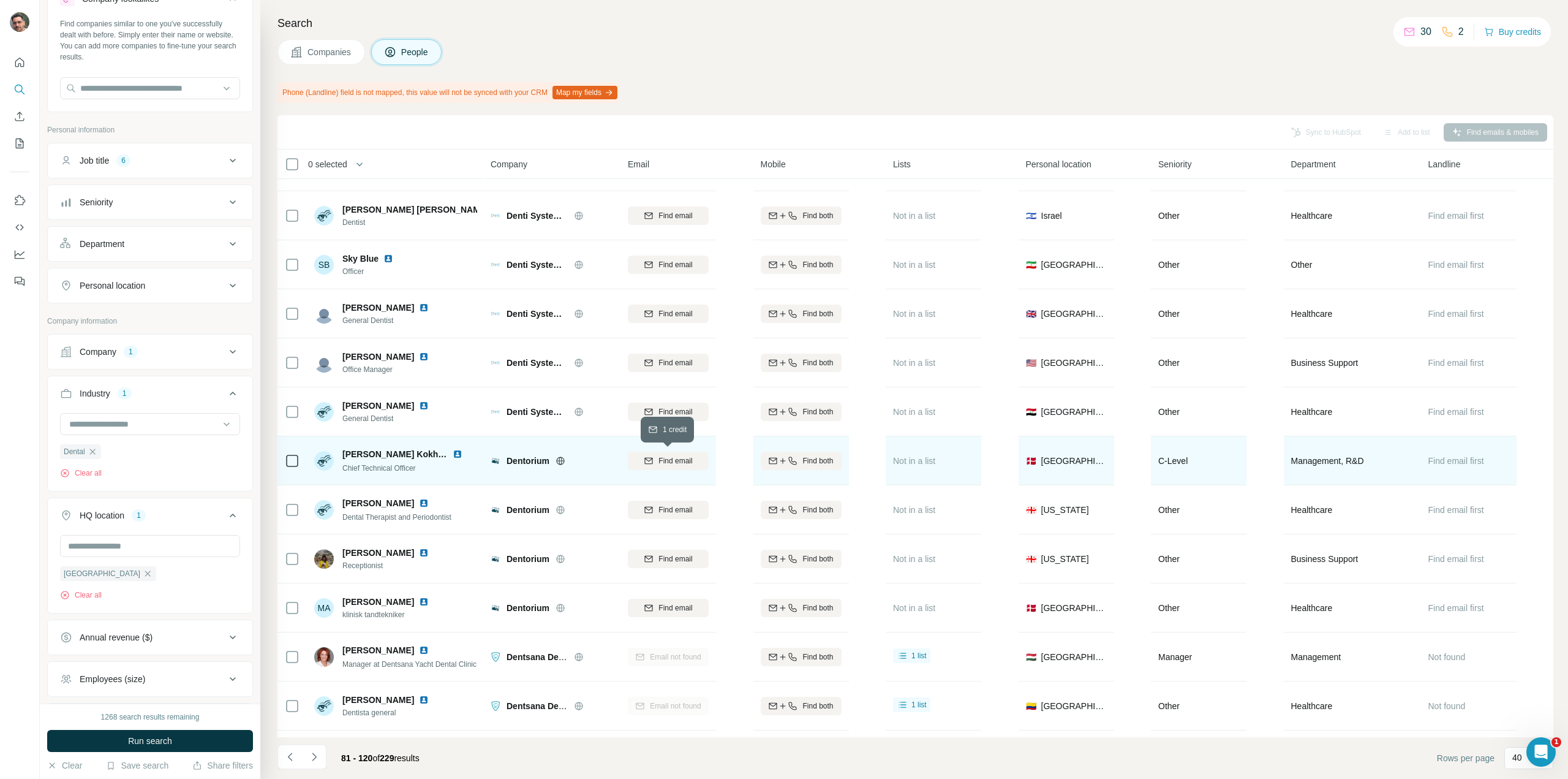
click at [656, 462] on div "Find email" at bounding box center [668, 461] width 81 height 11
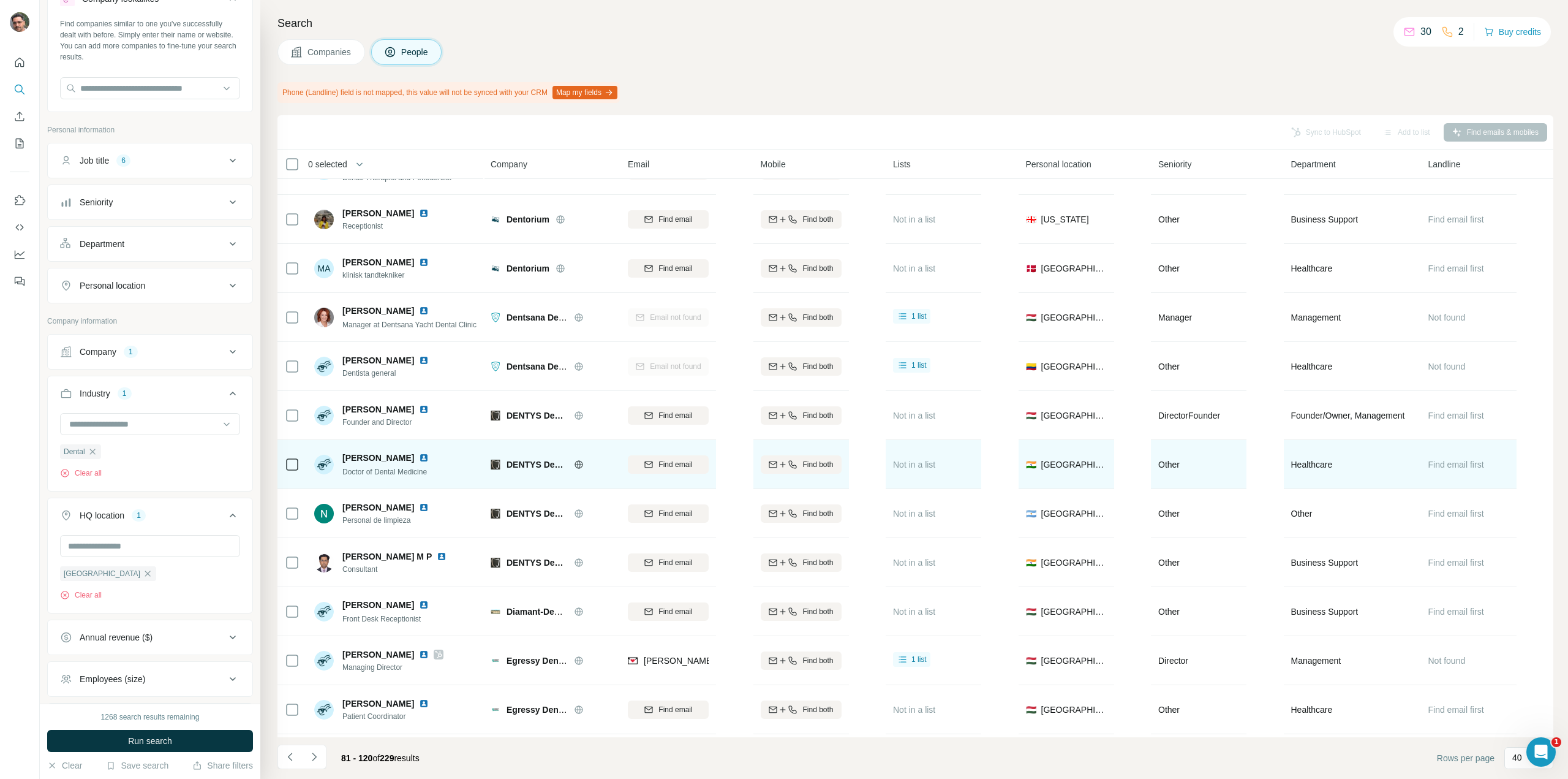
scroll to position [1042, 0]
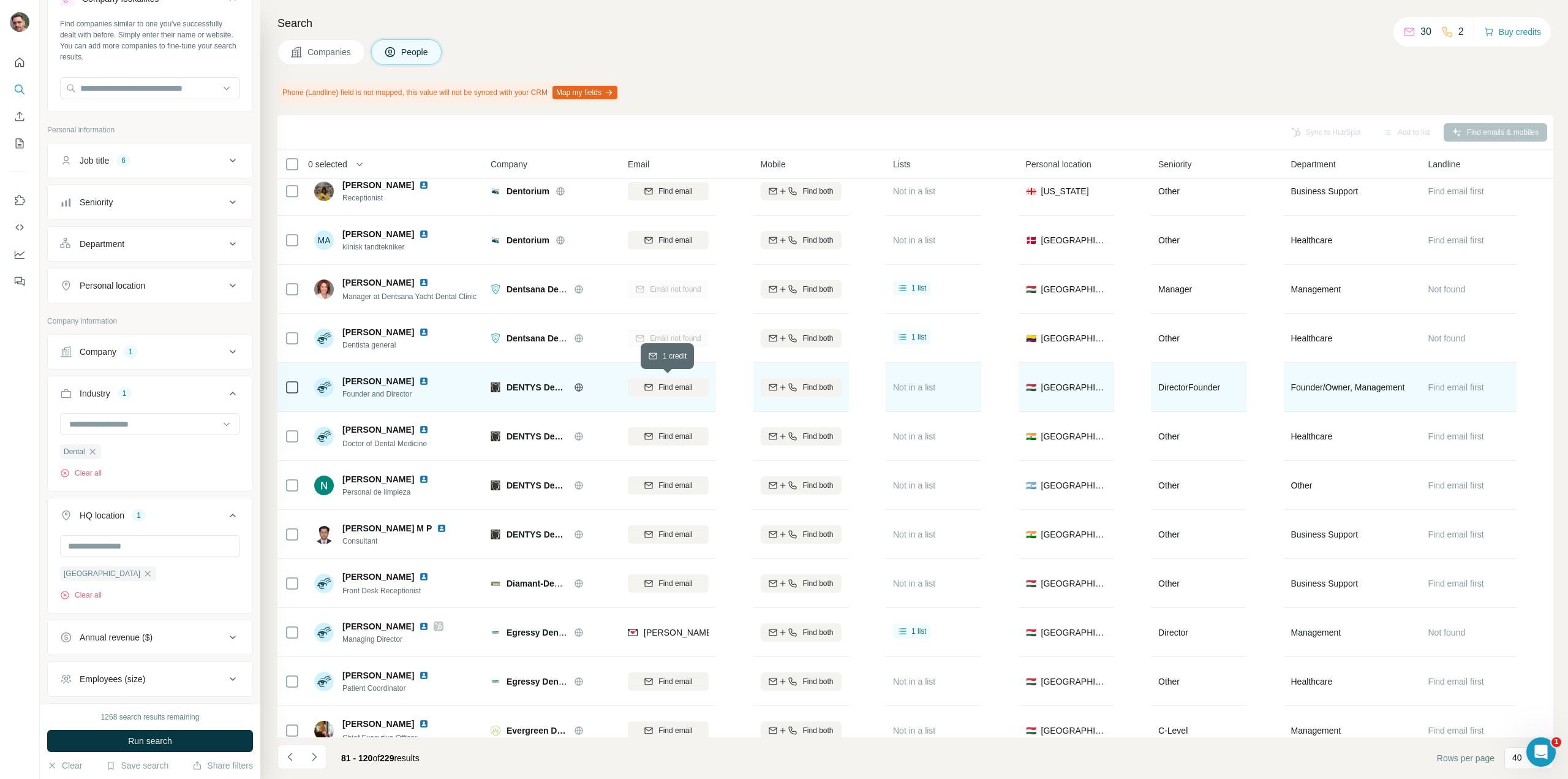
click at [670, 393] on button "Find email" at bounding box center [668, 387] width 81 height 19
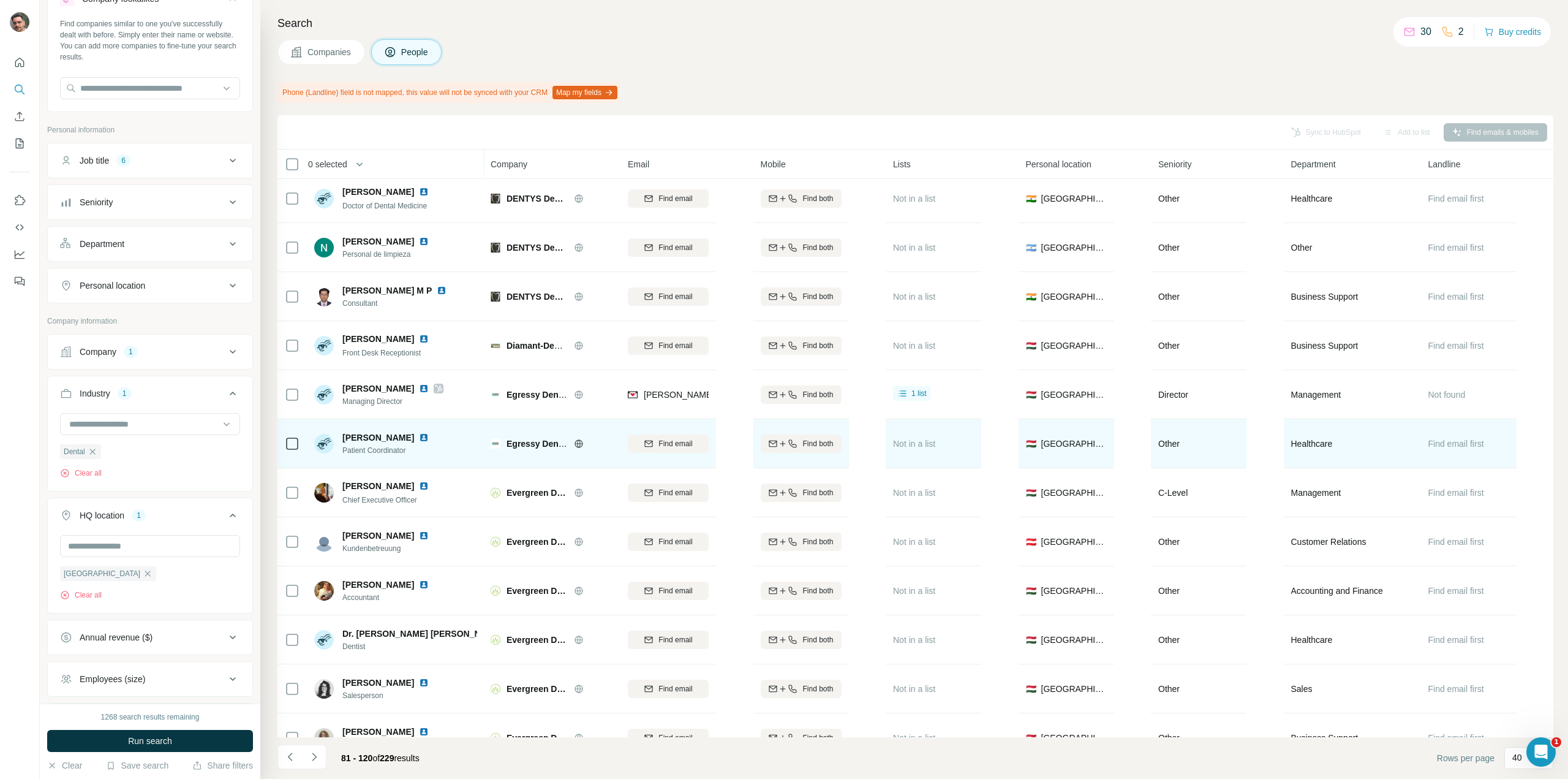
scroll to position [1348, 0]
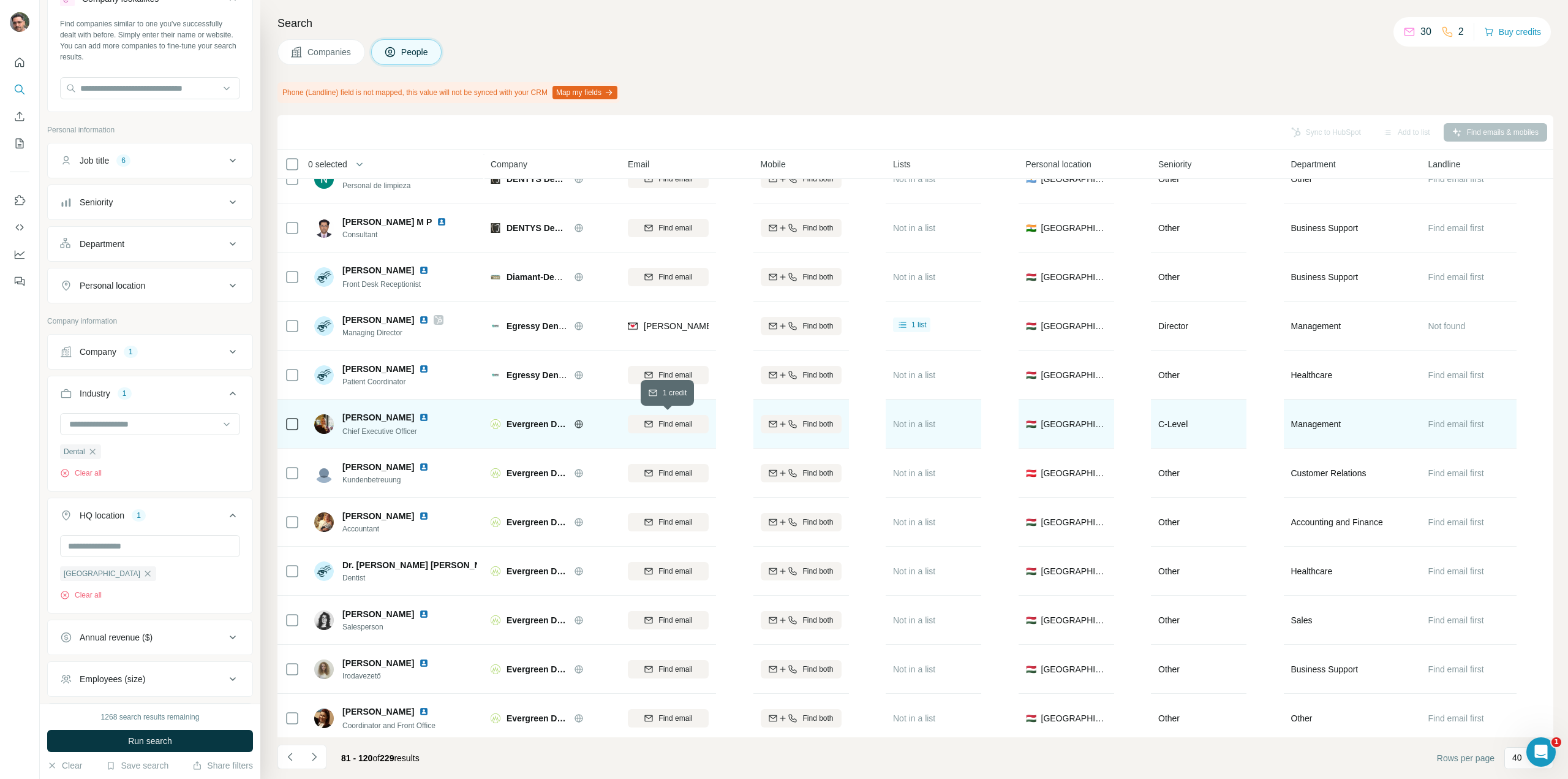
click at [683, 426] on span "Find email" at bounding box center [675, 424] width 34 height 11
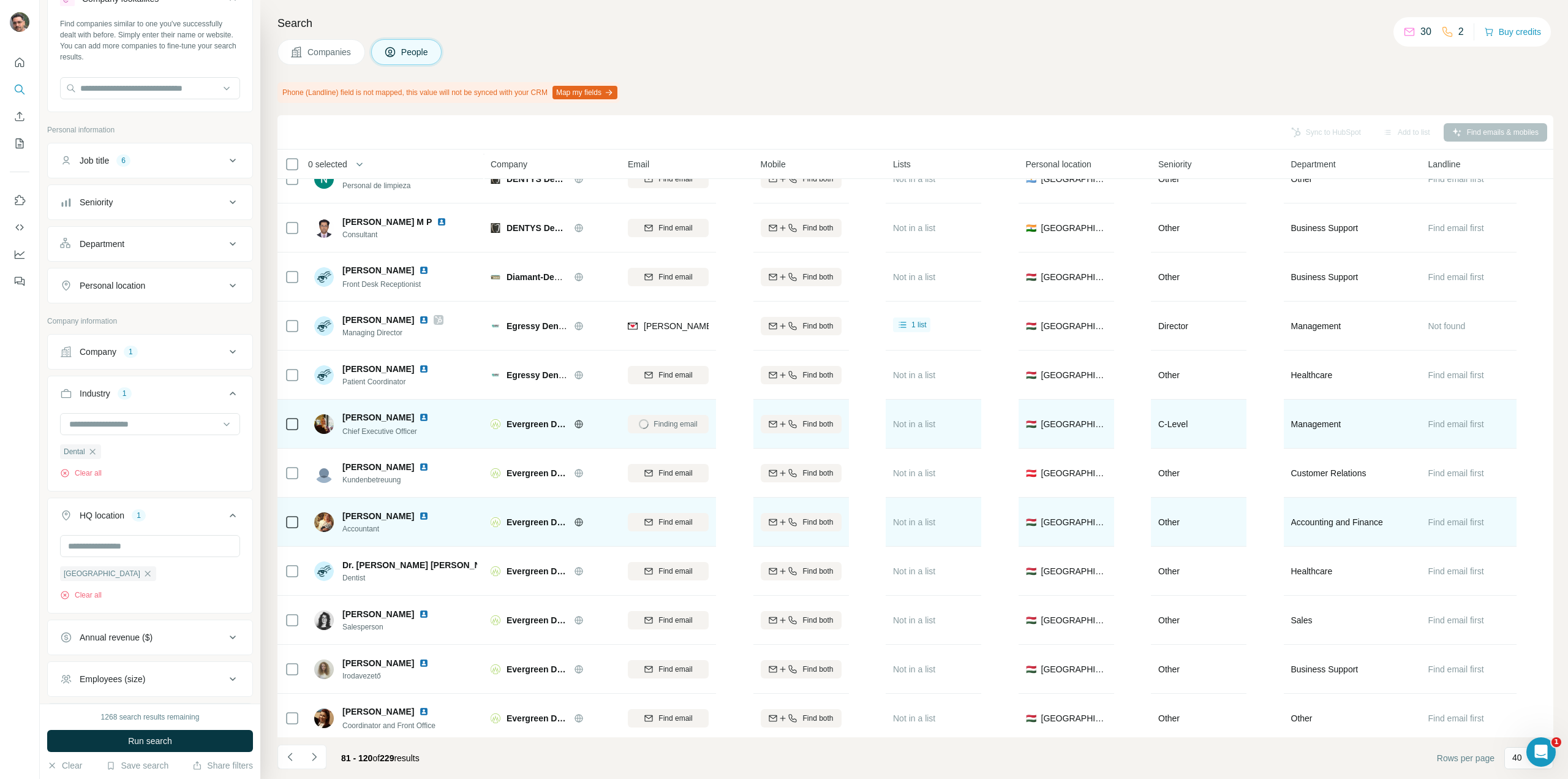
scroll to position [1408, 0]
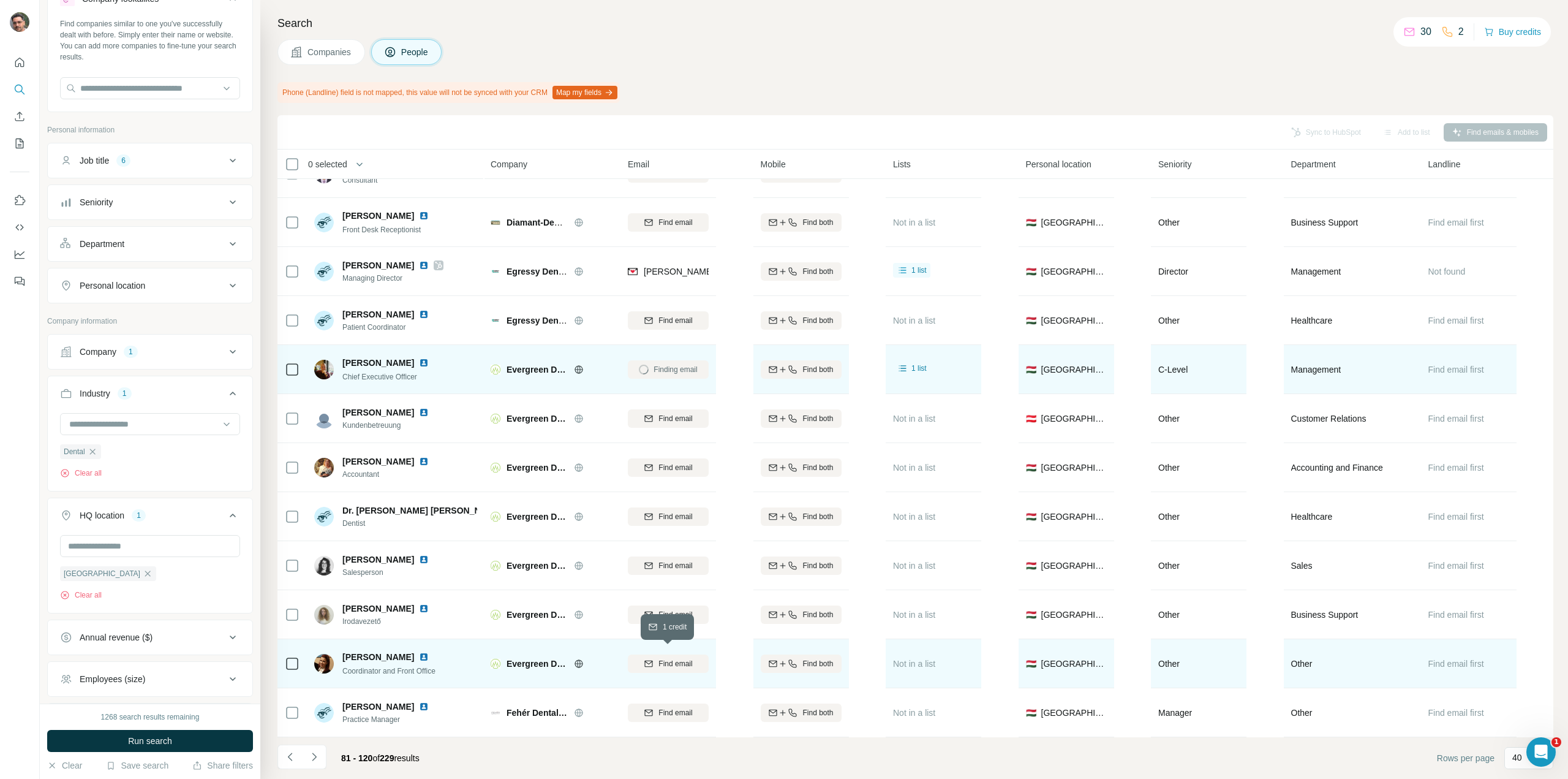
click at [671, 658] on span "Find email" at bounding box center [675, 664] width 34 height 11
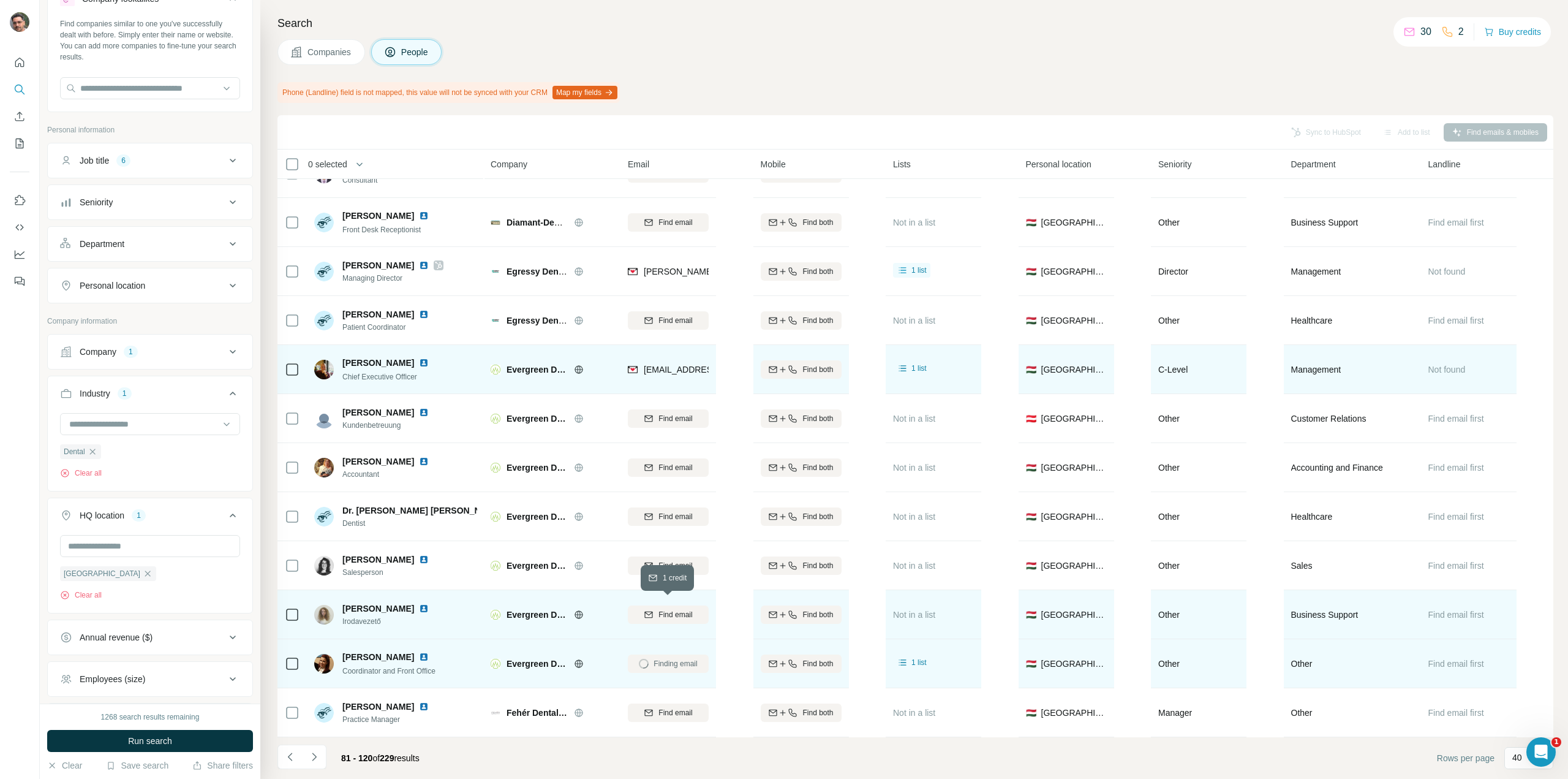
click at [645, 610] on icon "button" at bounding box center [649, 614] width 10 height 10
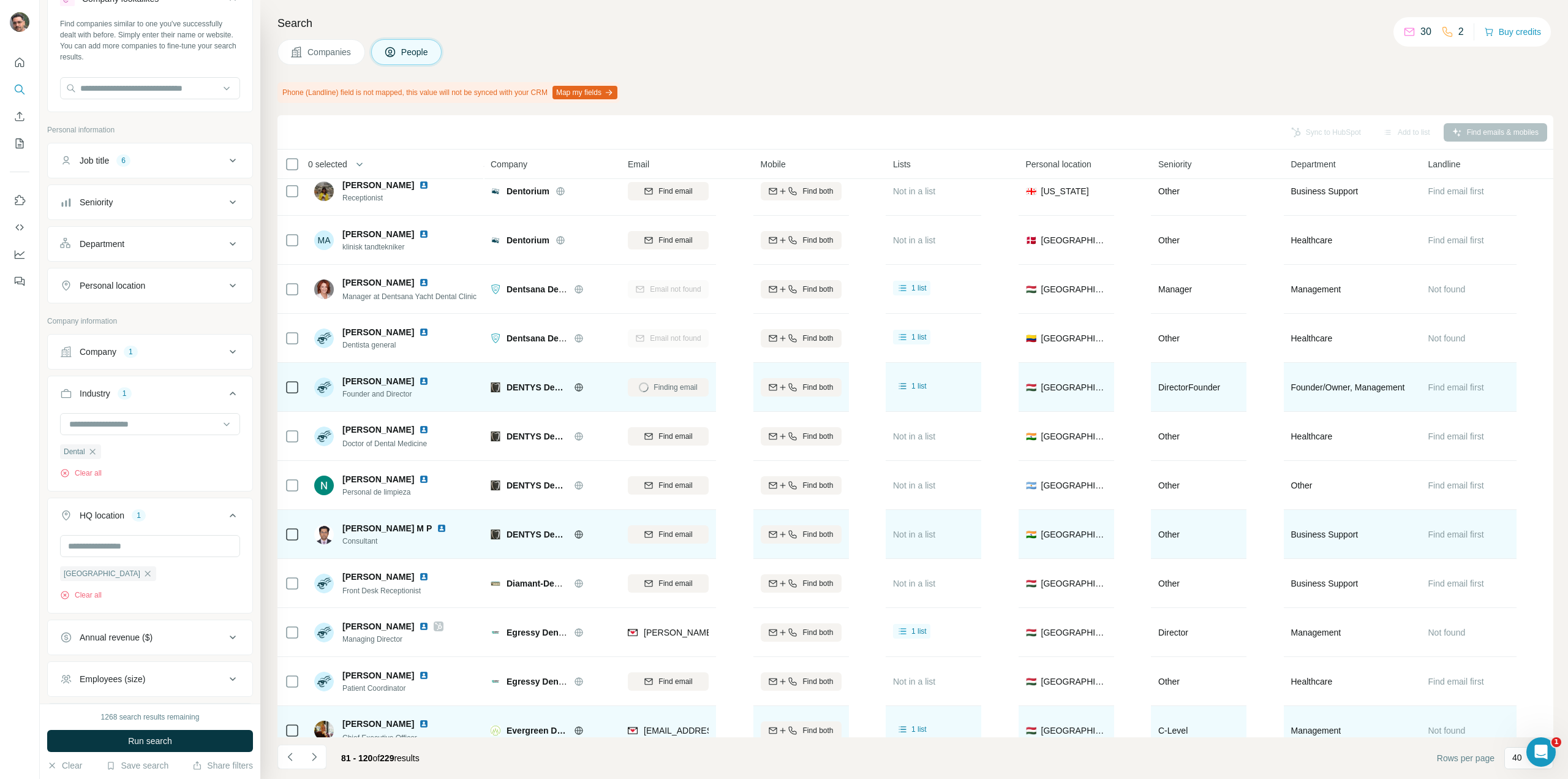
scroll to position [1287, 0]
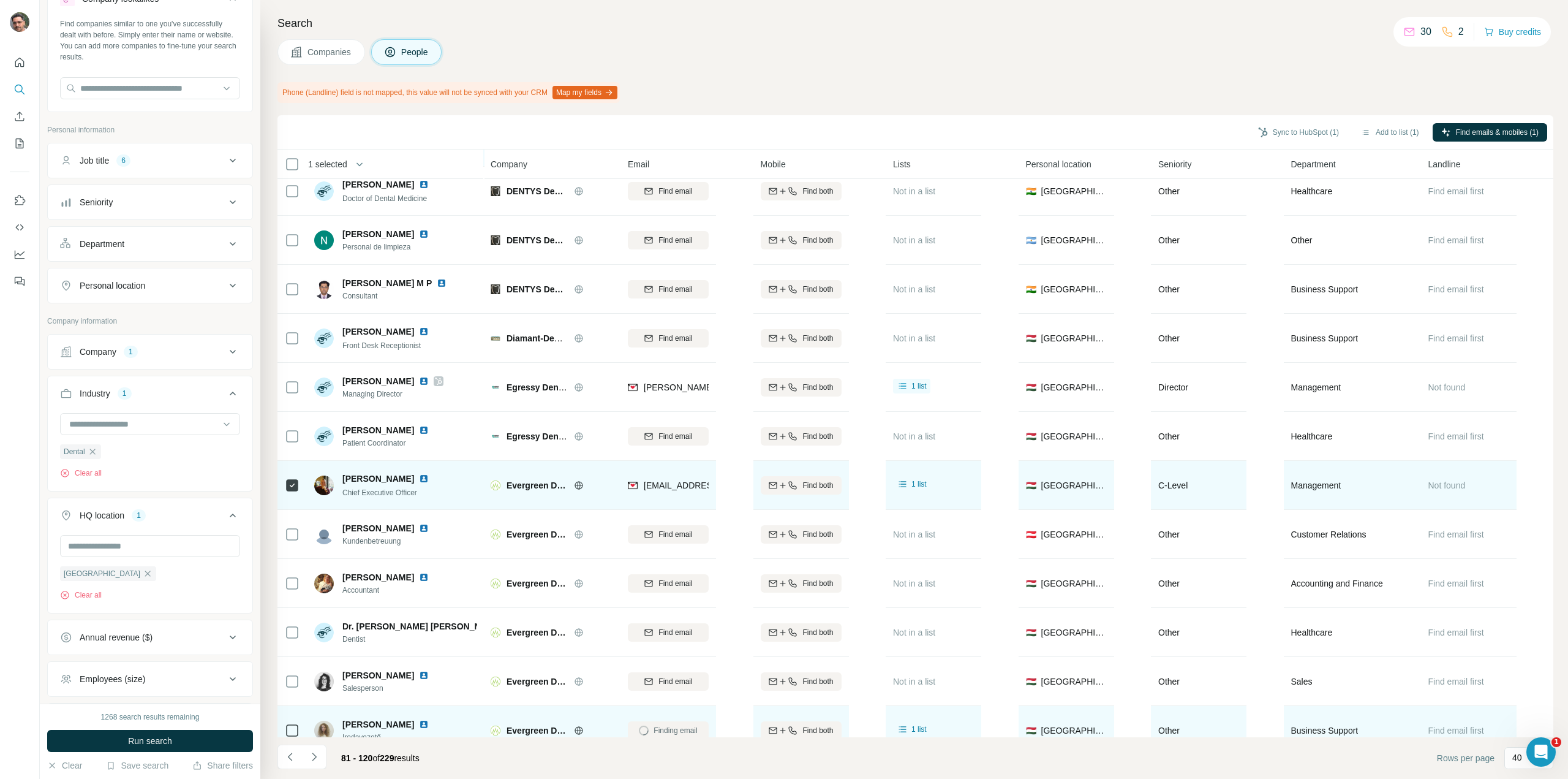
drag, startPoint x: 427, startPoint y: 479, endPoint x: 343, endPoint y: 477, distance: 84.0
click at [343, 477] on span "[PERSON_NAME]" at bounding box center [379, 478] width 72 height 12
copy span "[PERSON_NAME]"
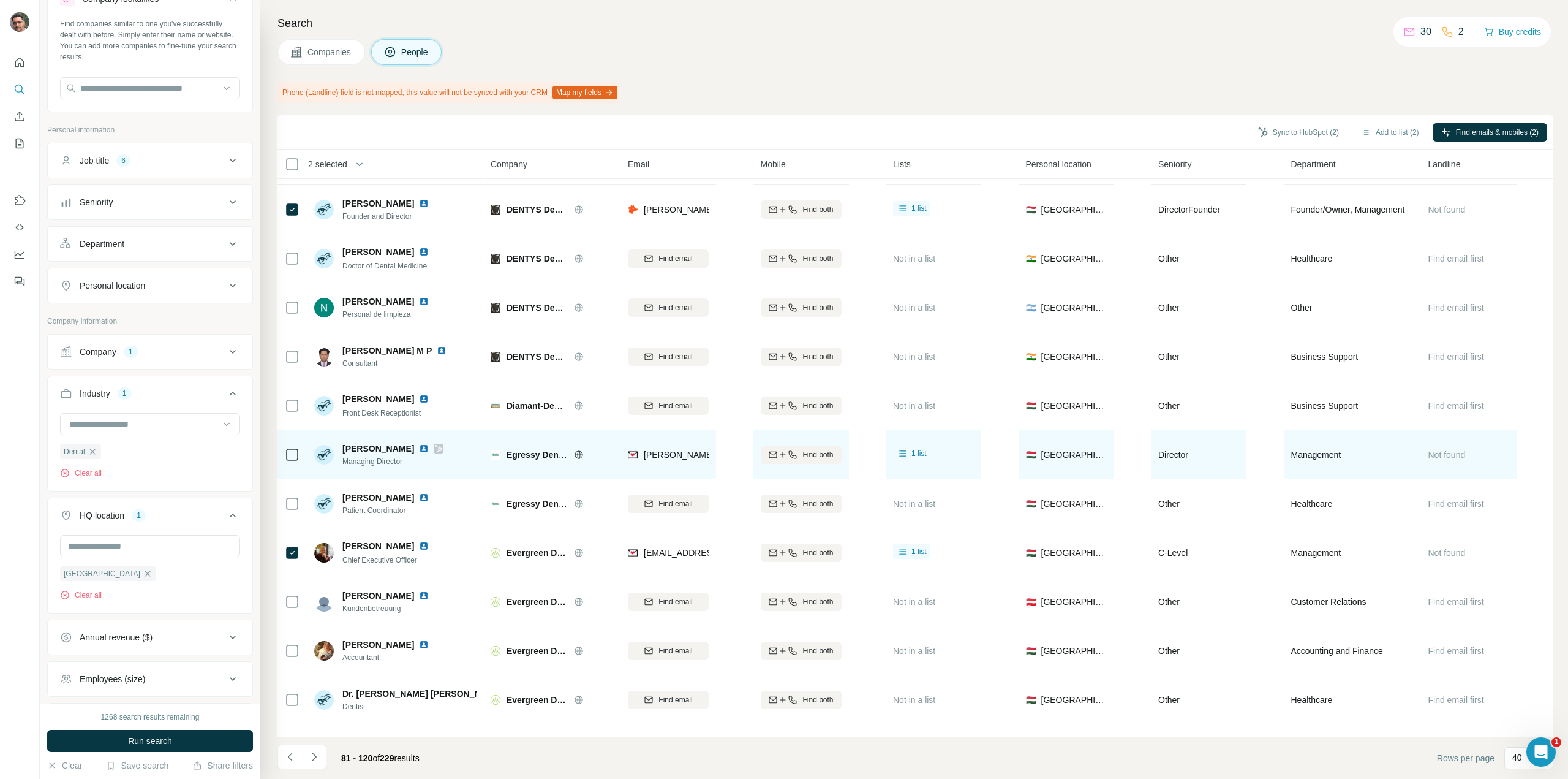
scroll to position [1226, 0]
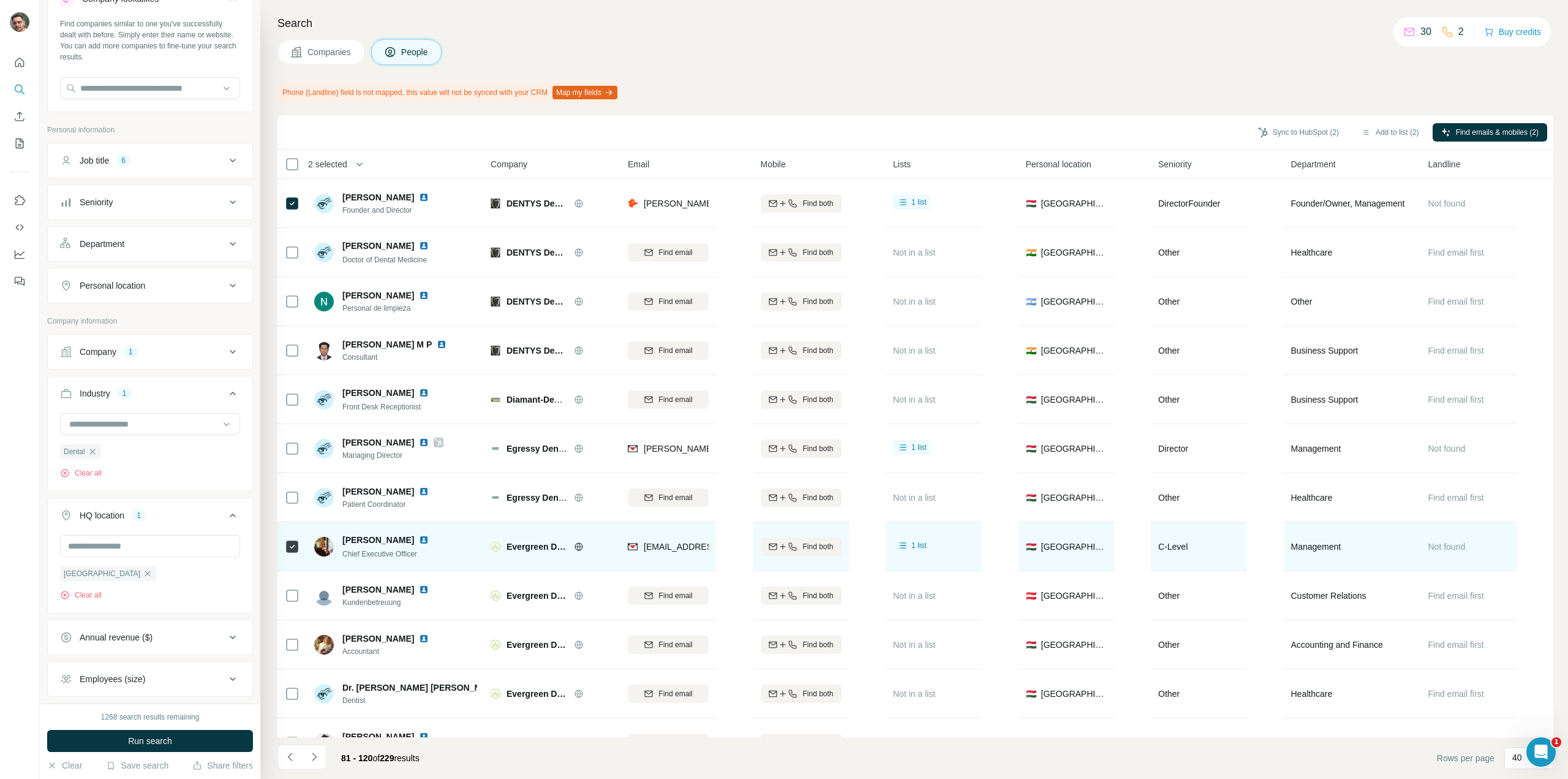
click at [558, 530] on div "Evergreen Dental" at bounding box center [552, 546] width 123 height 34
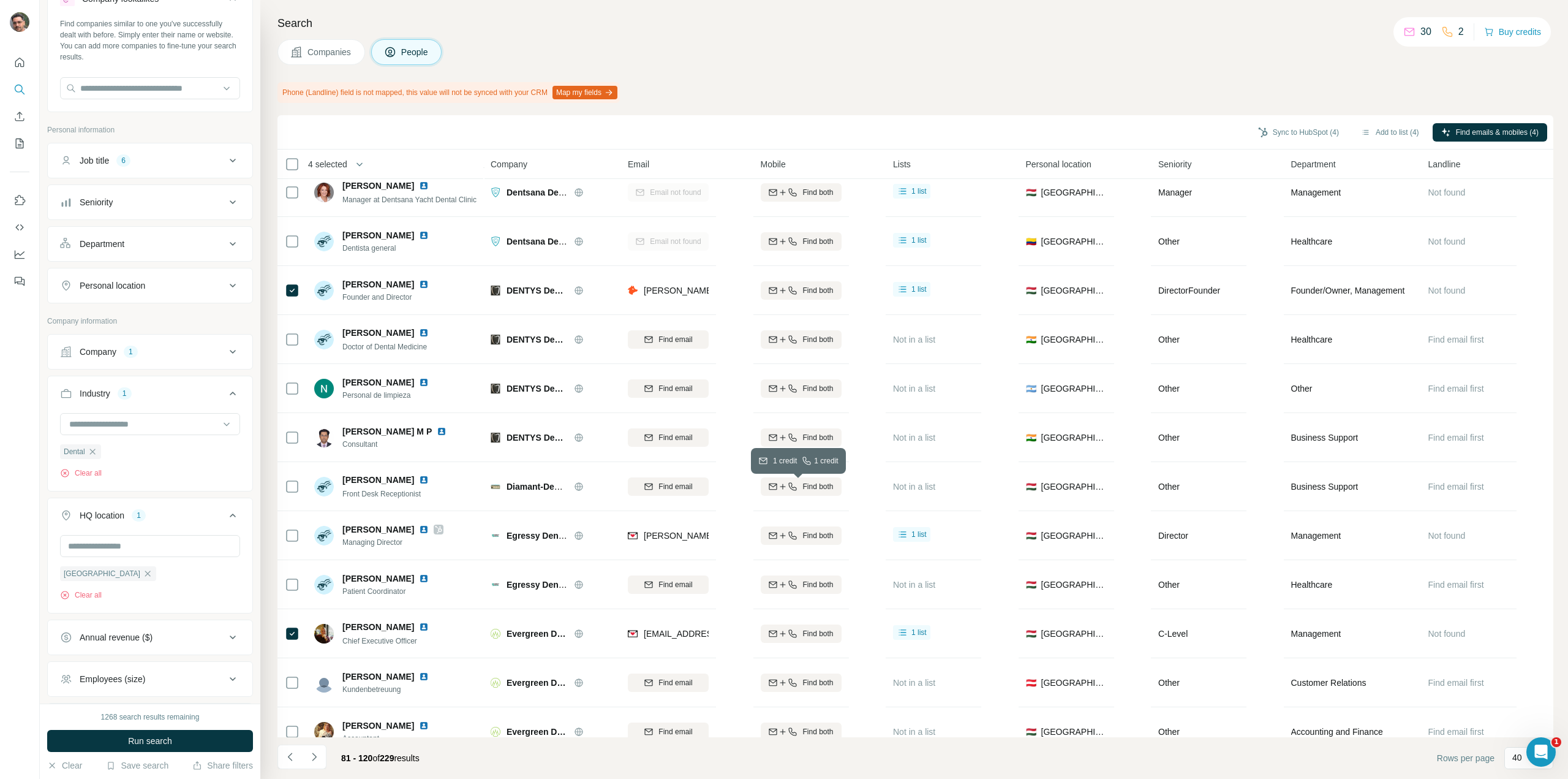
scroll to position [979, 0]
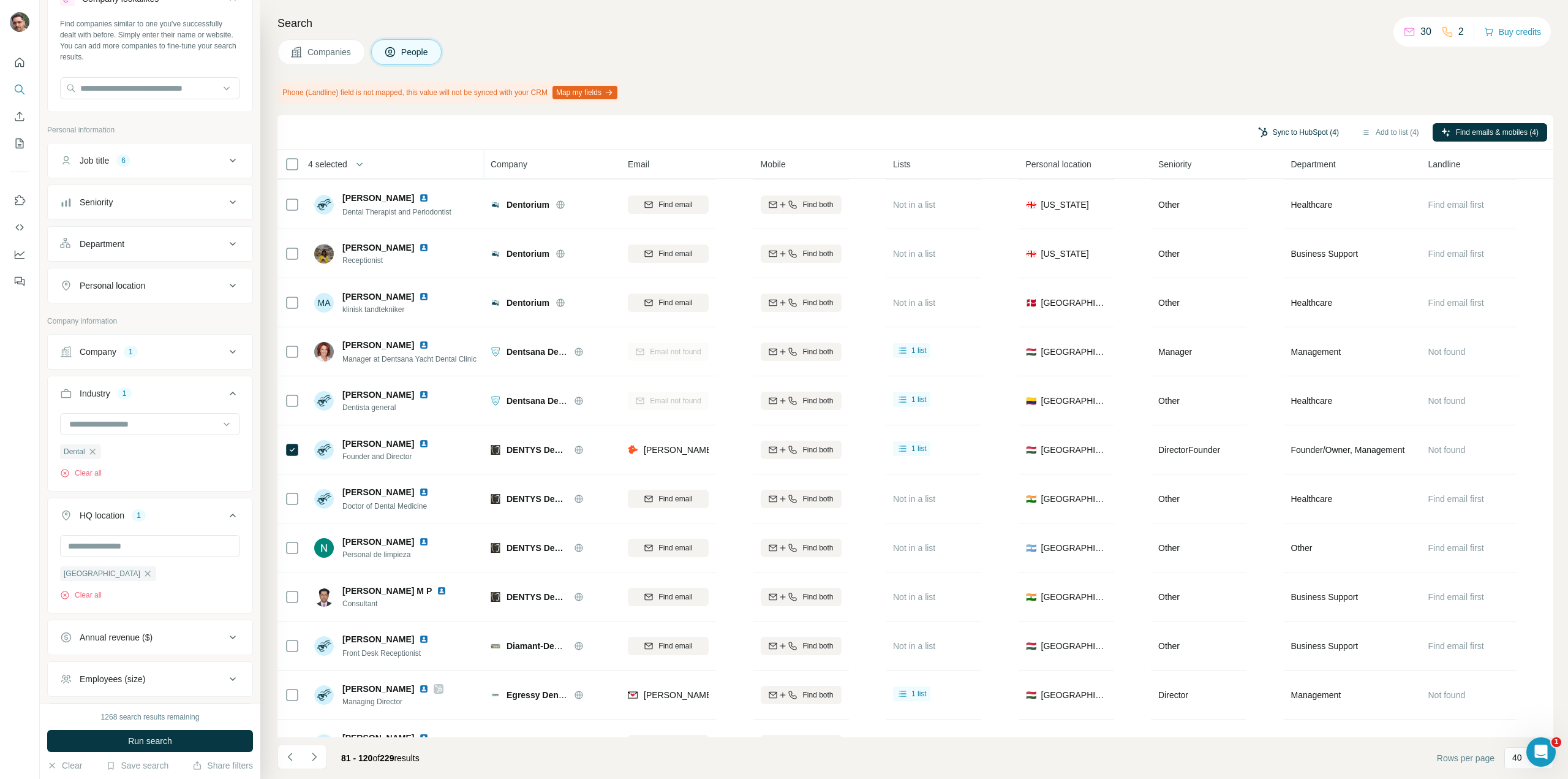
click at [1277, 135] on button "Sync to HubSpot (4)" at bounding box center [1298, 133] width 98 height 19
click at [1270, 242] on button "Sync to HubSpot" at bounding box center [1265, 237] width 136 height 25
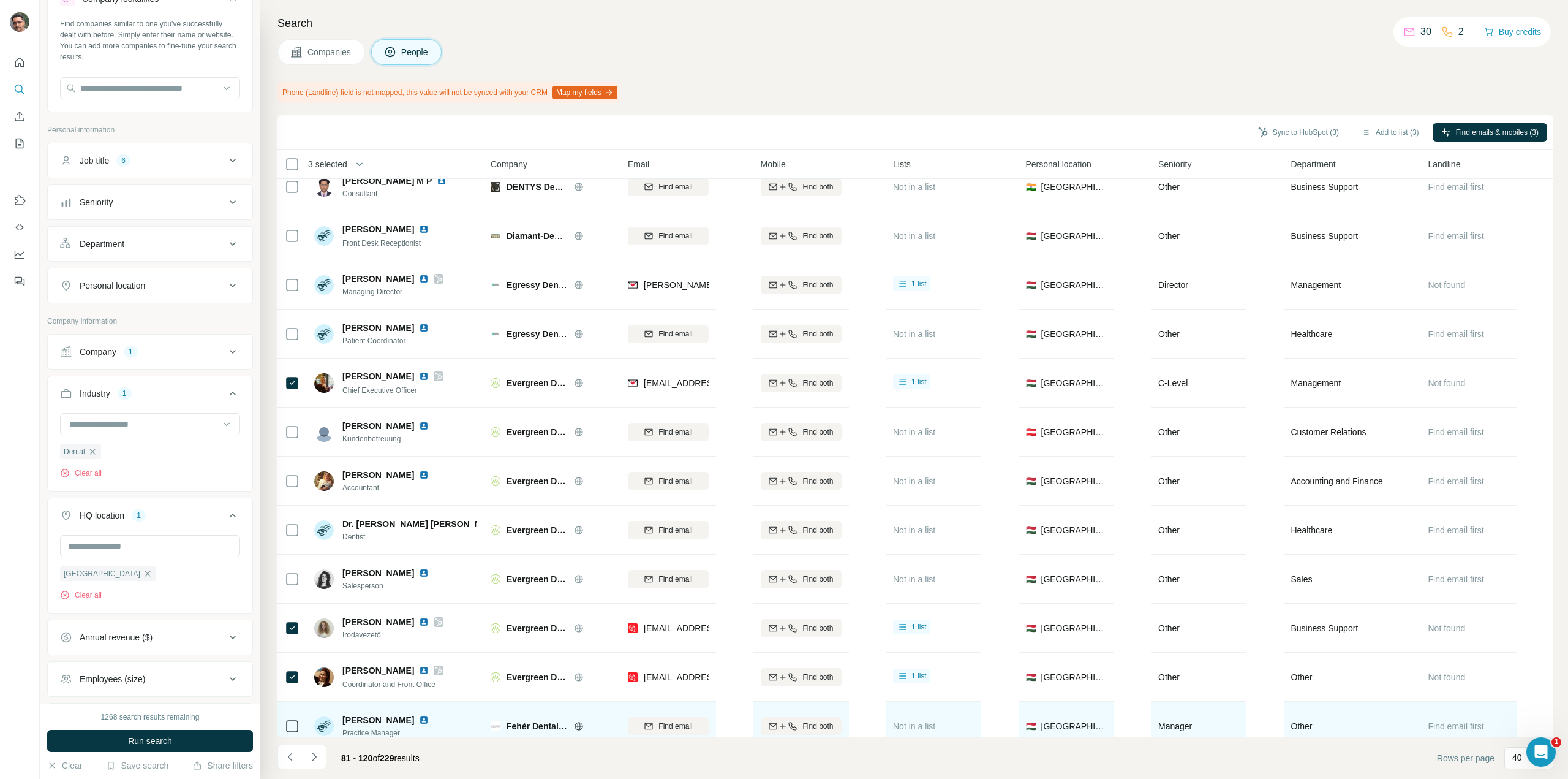
scroll to position [1408, 0]
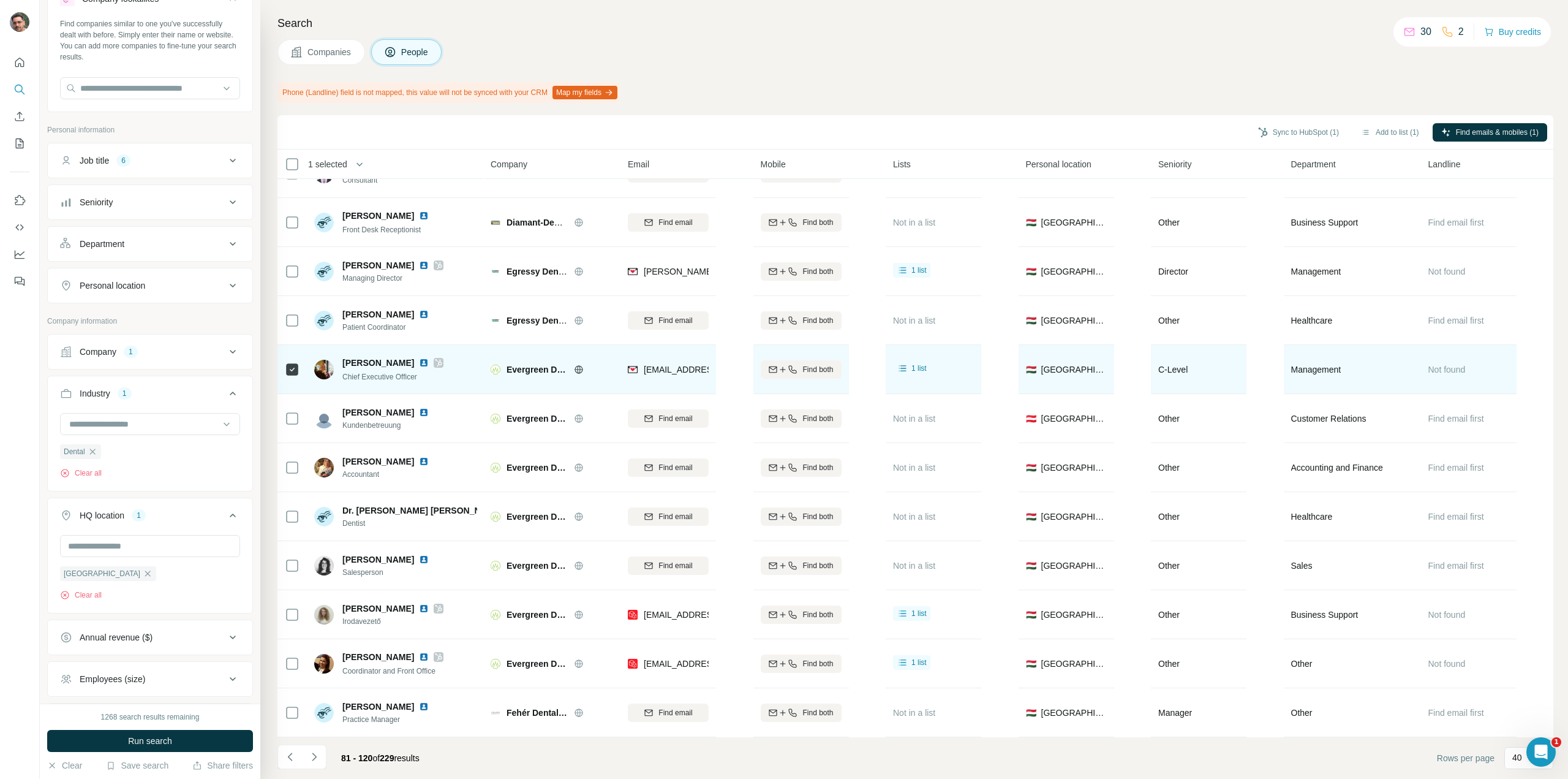
click at [299, 365] on td at bounding box center [292, 369] width 29 height 49
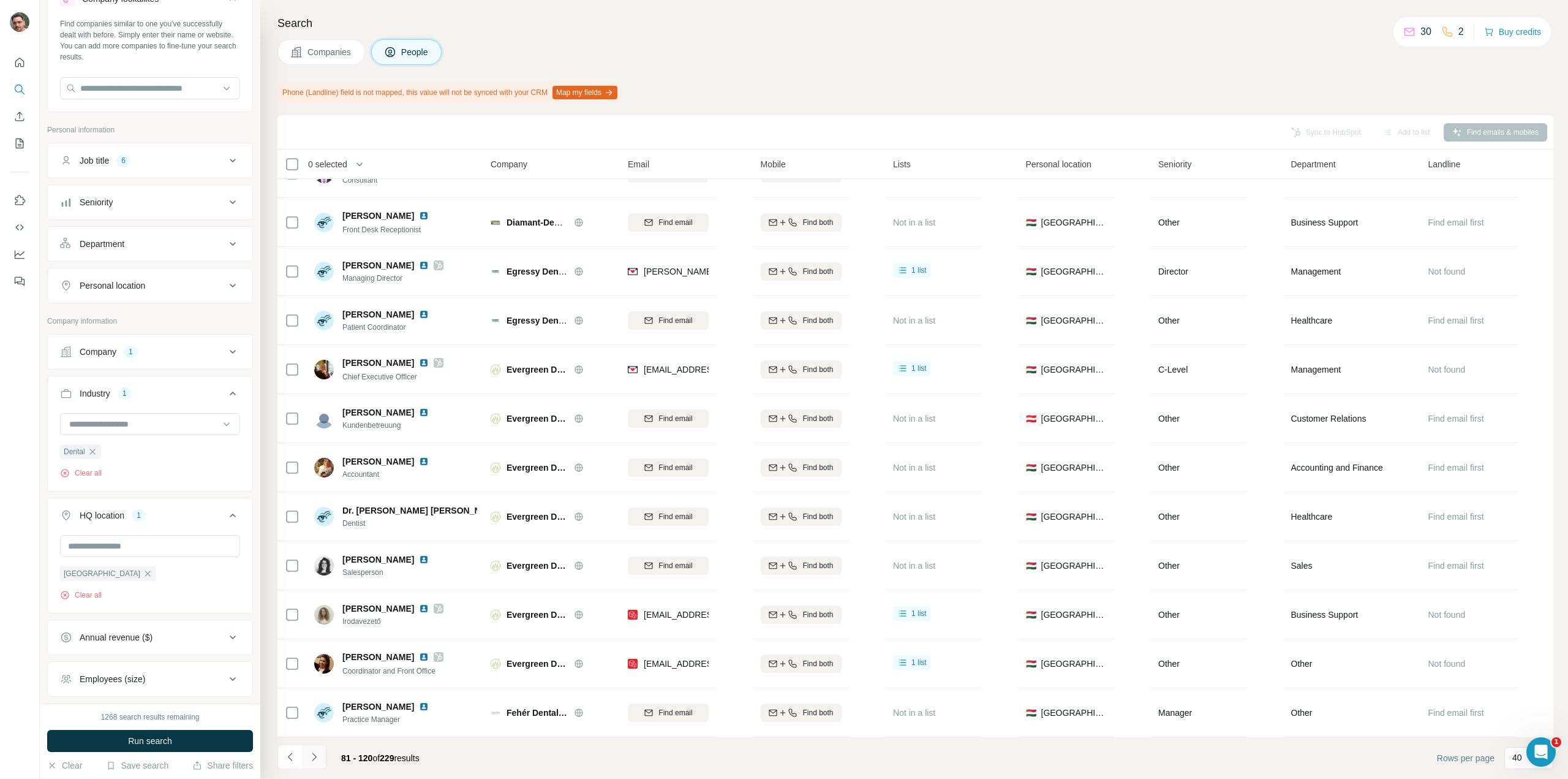
click at [311, 762] on icon "Navigate to next page" at bounding box center [314, 757] width 12 height 12
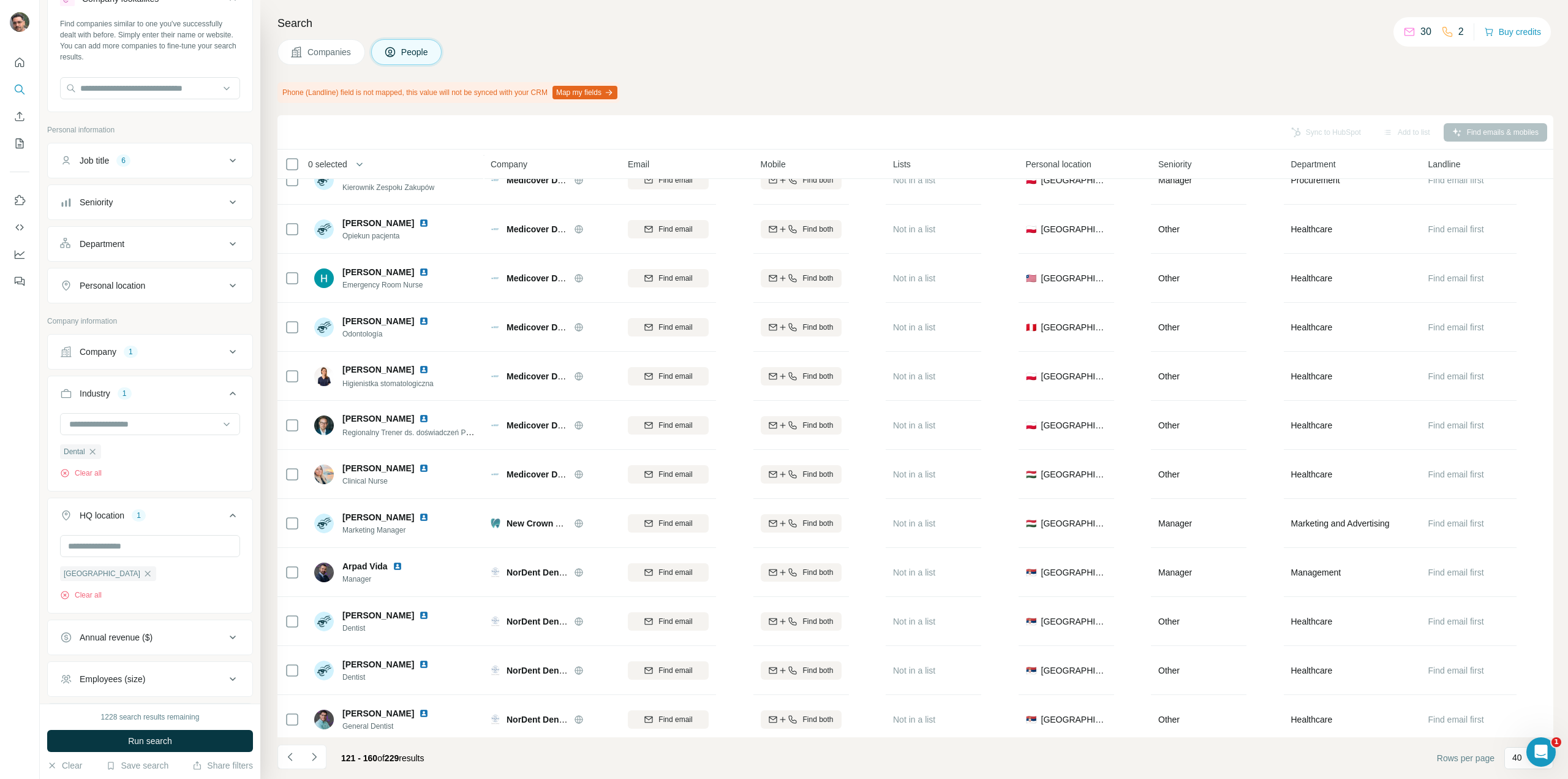
scroll to position [796, 0]
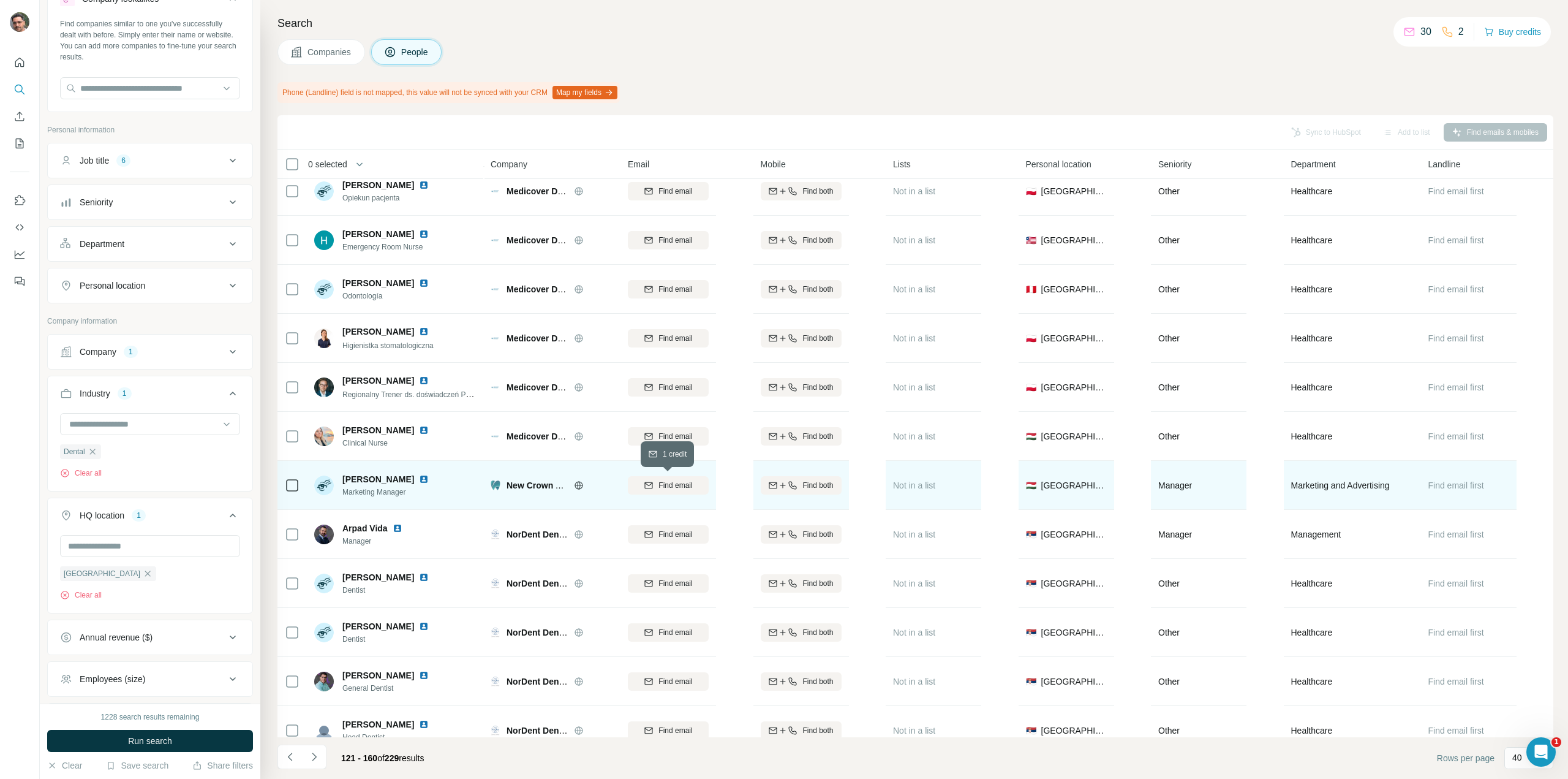
click at [691, 484] on span "Find email" at bounding box center [675, 485] width 34 height 11
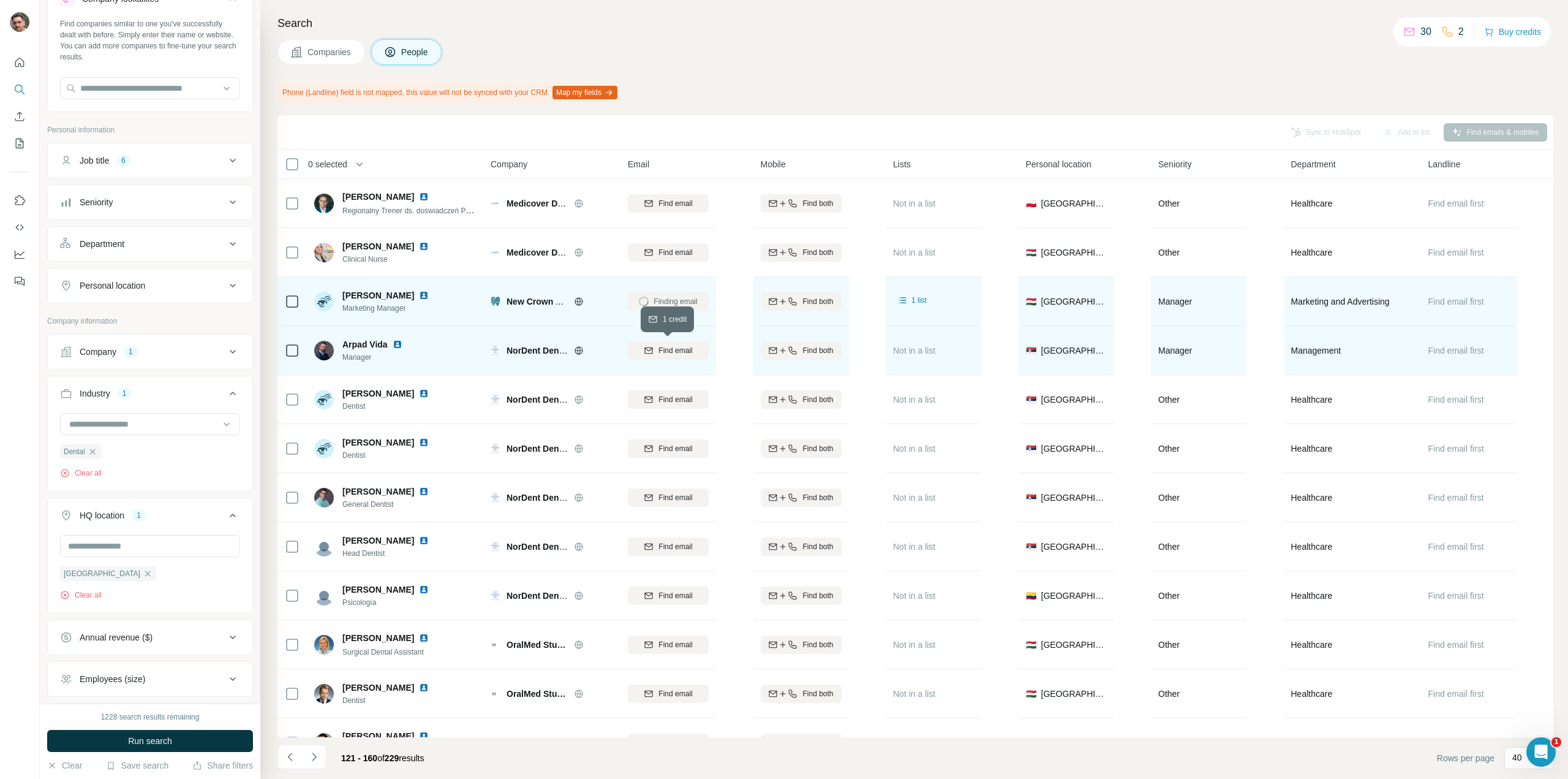
click at [683, 347] on span "Find email" at bounding box center [675, 350] width 34 height 11
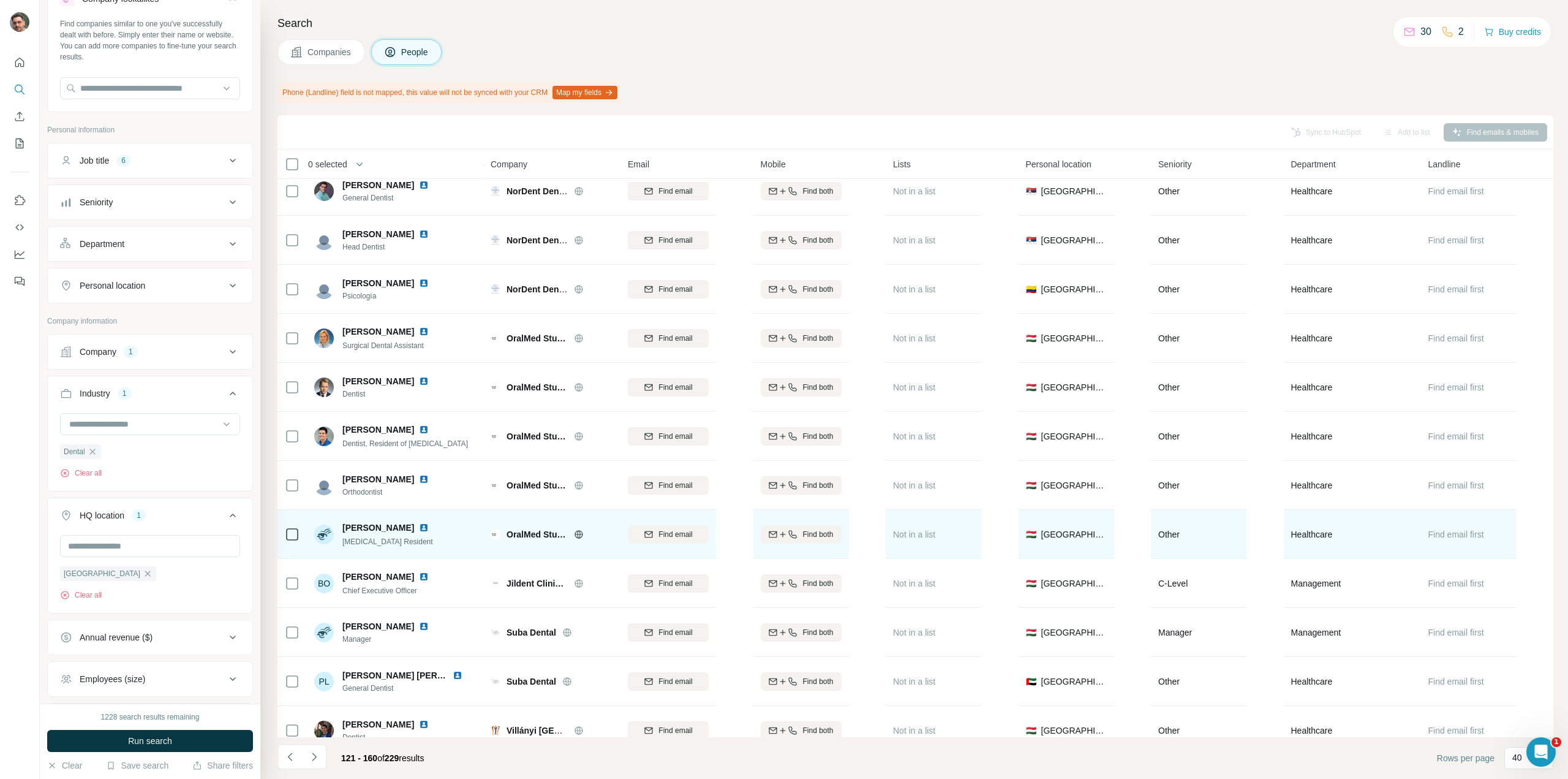
scroll to position [1408, 0]
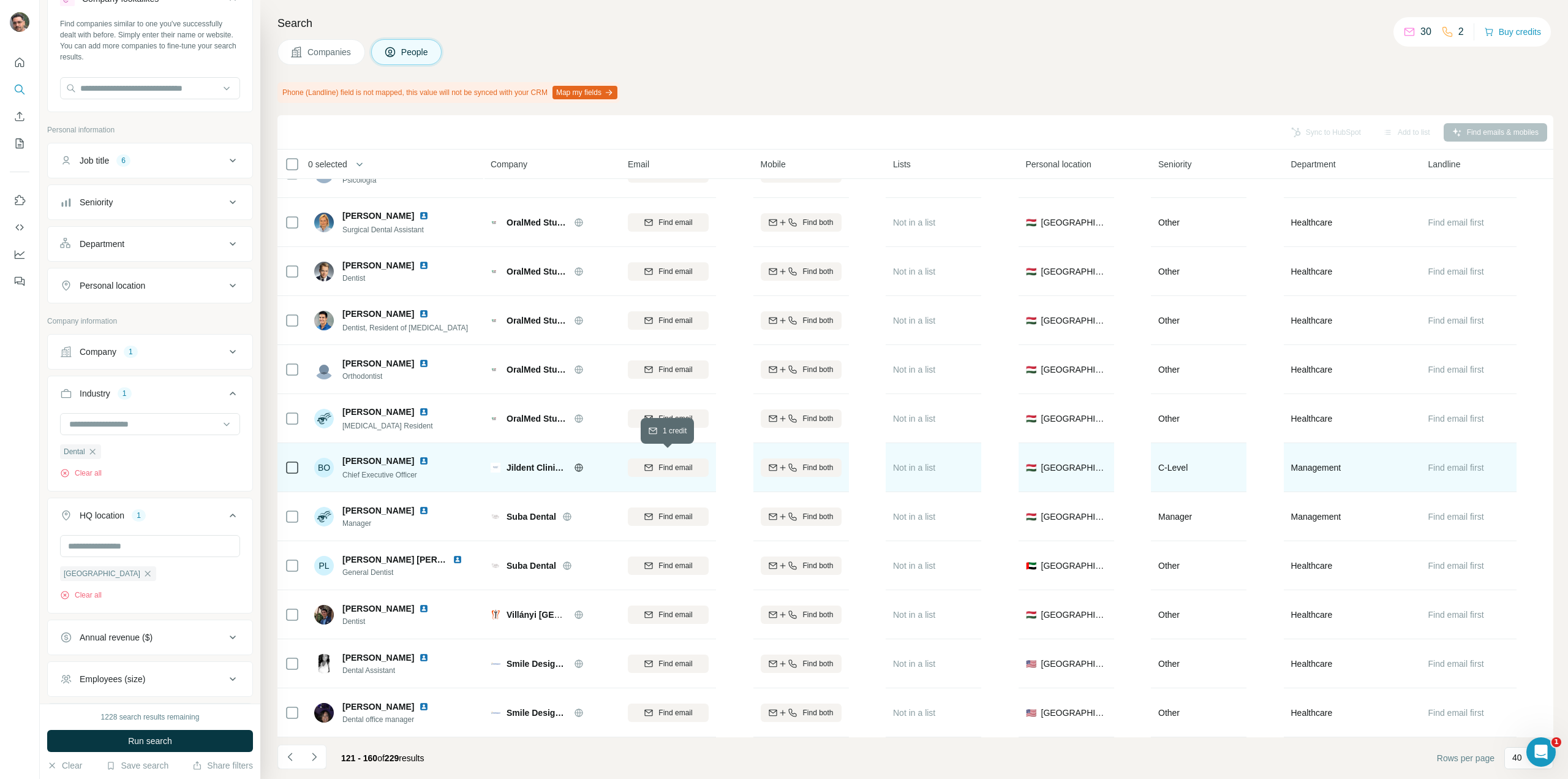
click at [681, 462] on span "Find email" at bounding box center [675, 468] width 34 height 11
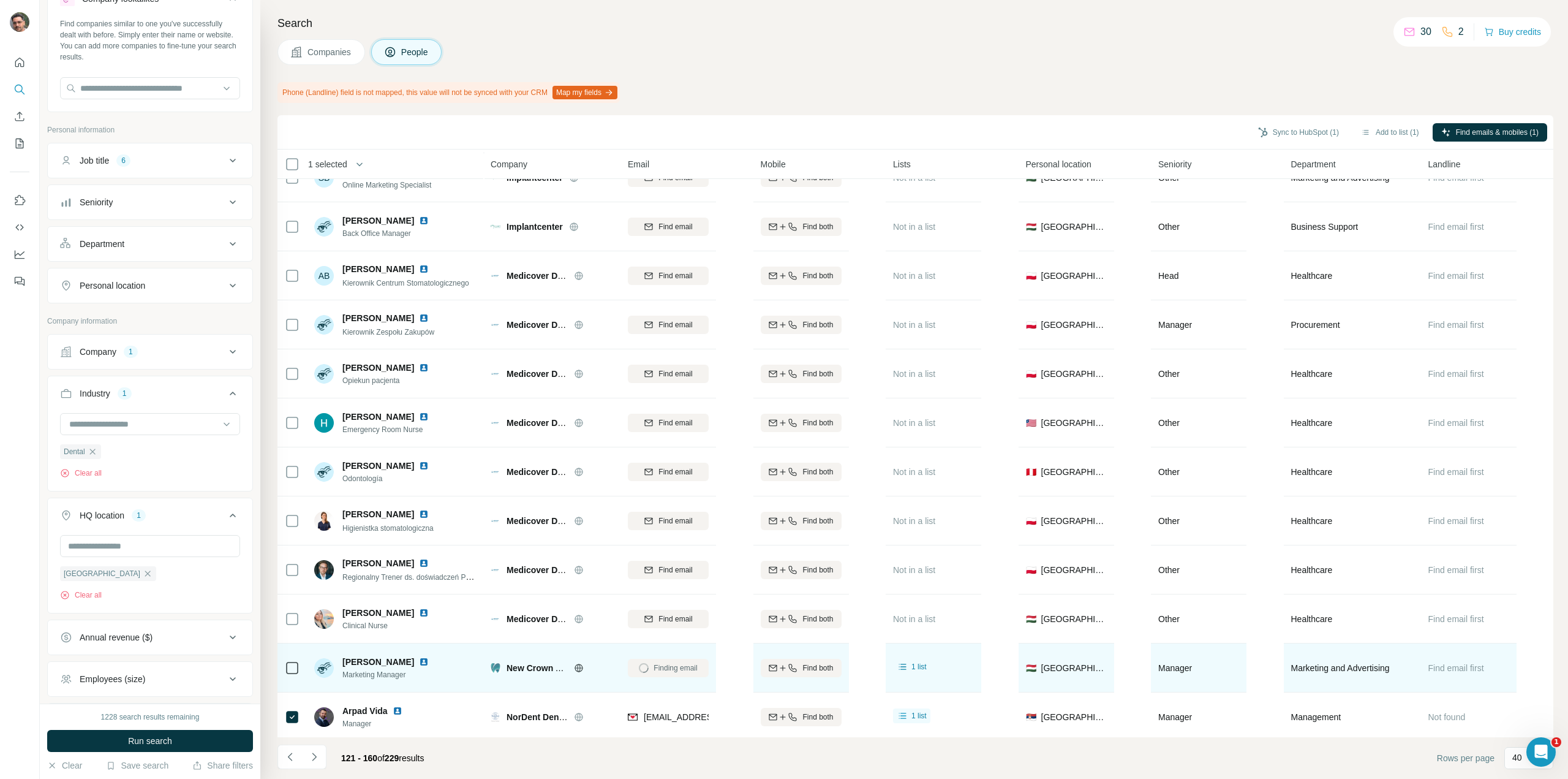
scroll to position [736, 0]
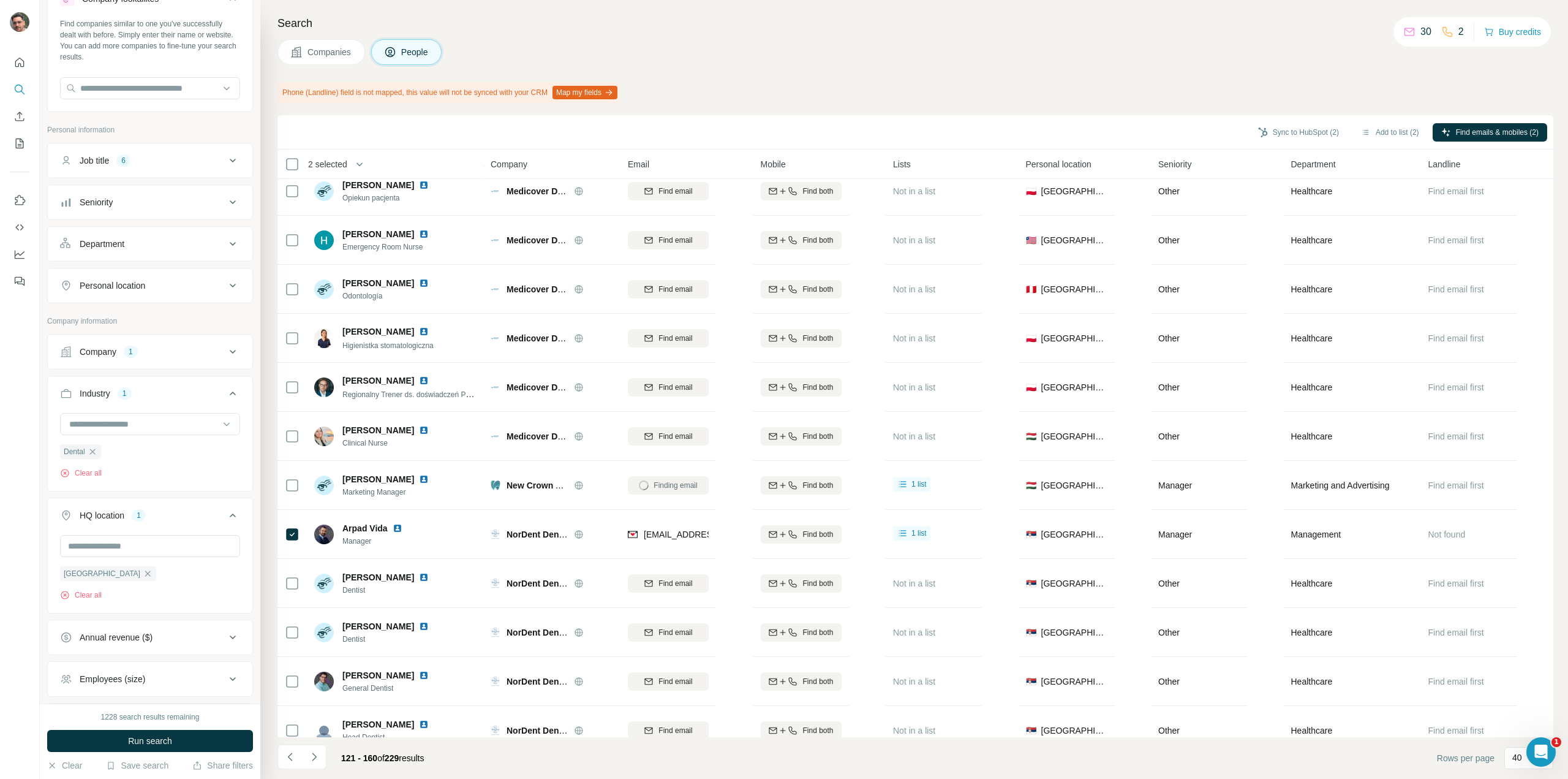
scroll to position [858, 0]
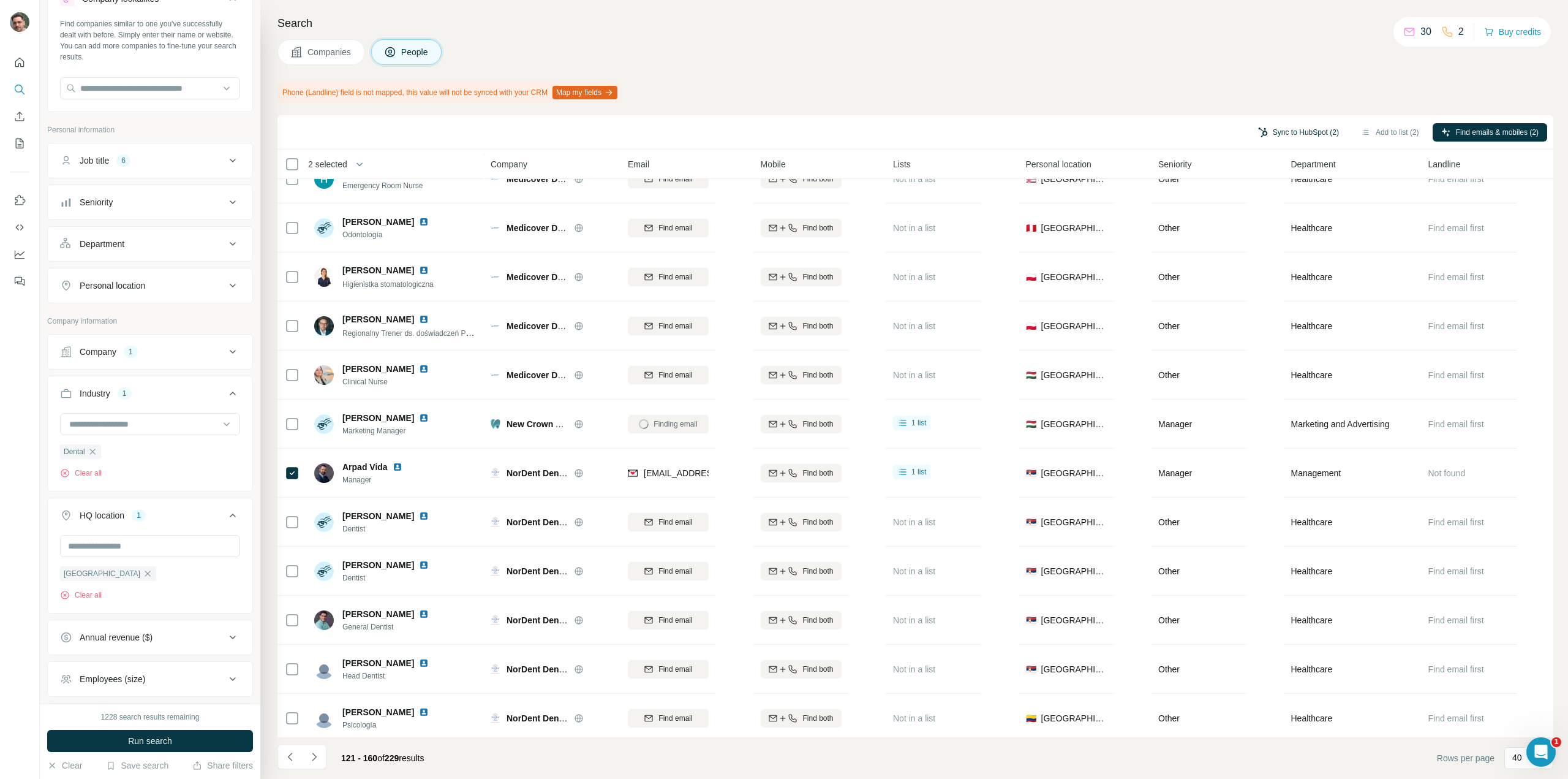
click at [1285, 129] on button "Sync to HubSpot (2)" at bounding box center [1298, 133] width 98 height 19
click at [1288, 229] on button "Sync to HubSpot" at bounding box center [1266, 237] width 136 height 25
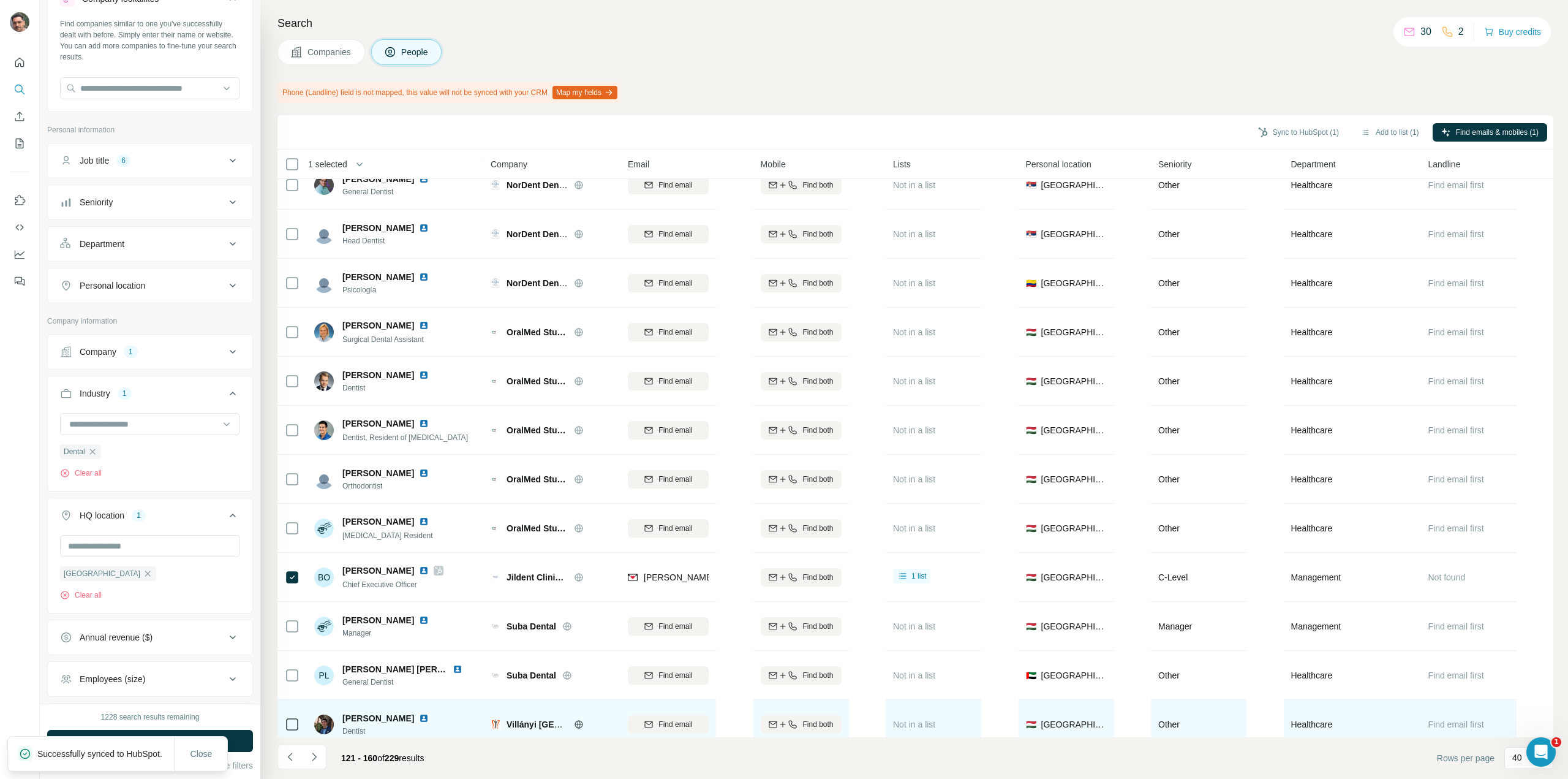
scroll to position [1408, 0]
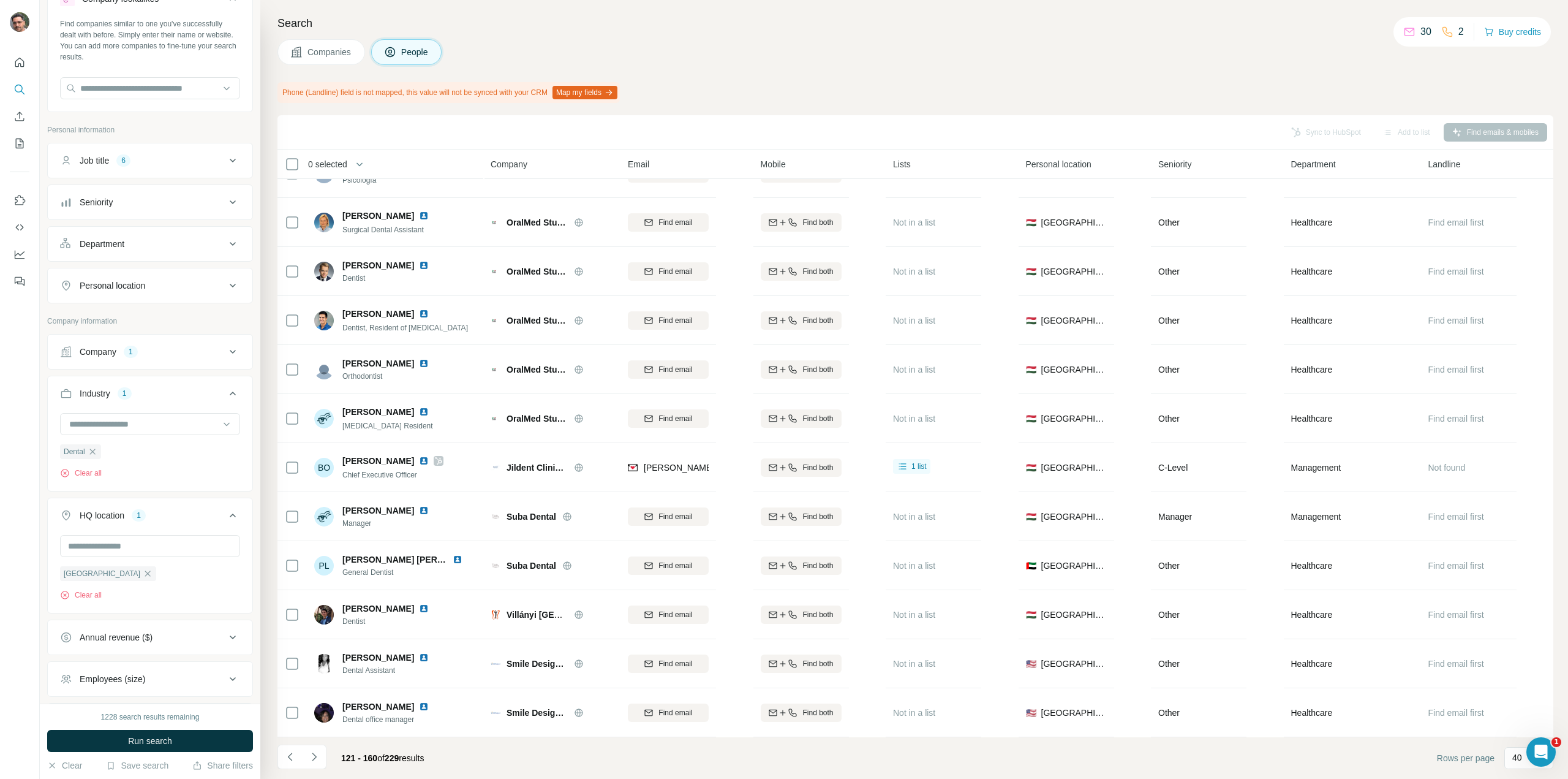
drag, startPoint x: 315, startPoint y: 754, endPoint x: 359, endPoint y: 728, distance: 51.1
click at [315, 754] on icon "Navigate to next page" at bounding box center [314, 757] width 12 height 12
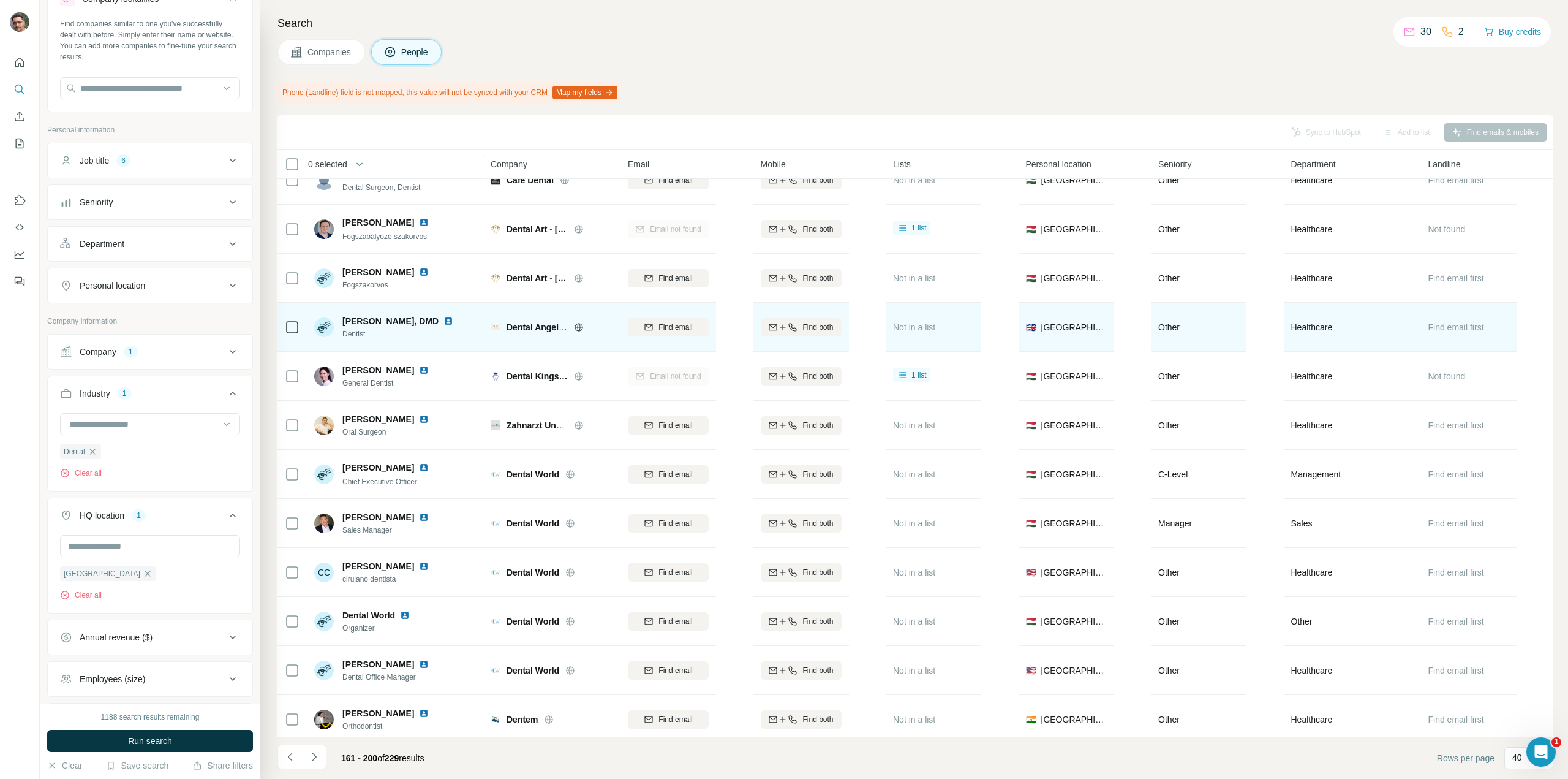
scroll to position [123, 0]
click at [668, 349] on td "Find email" at bounding box center [668, 326] width 95 height 49
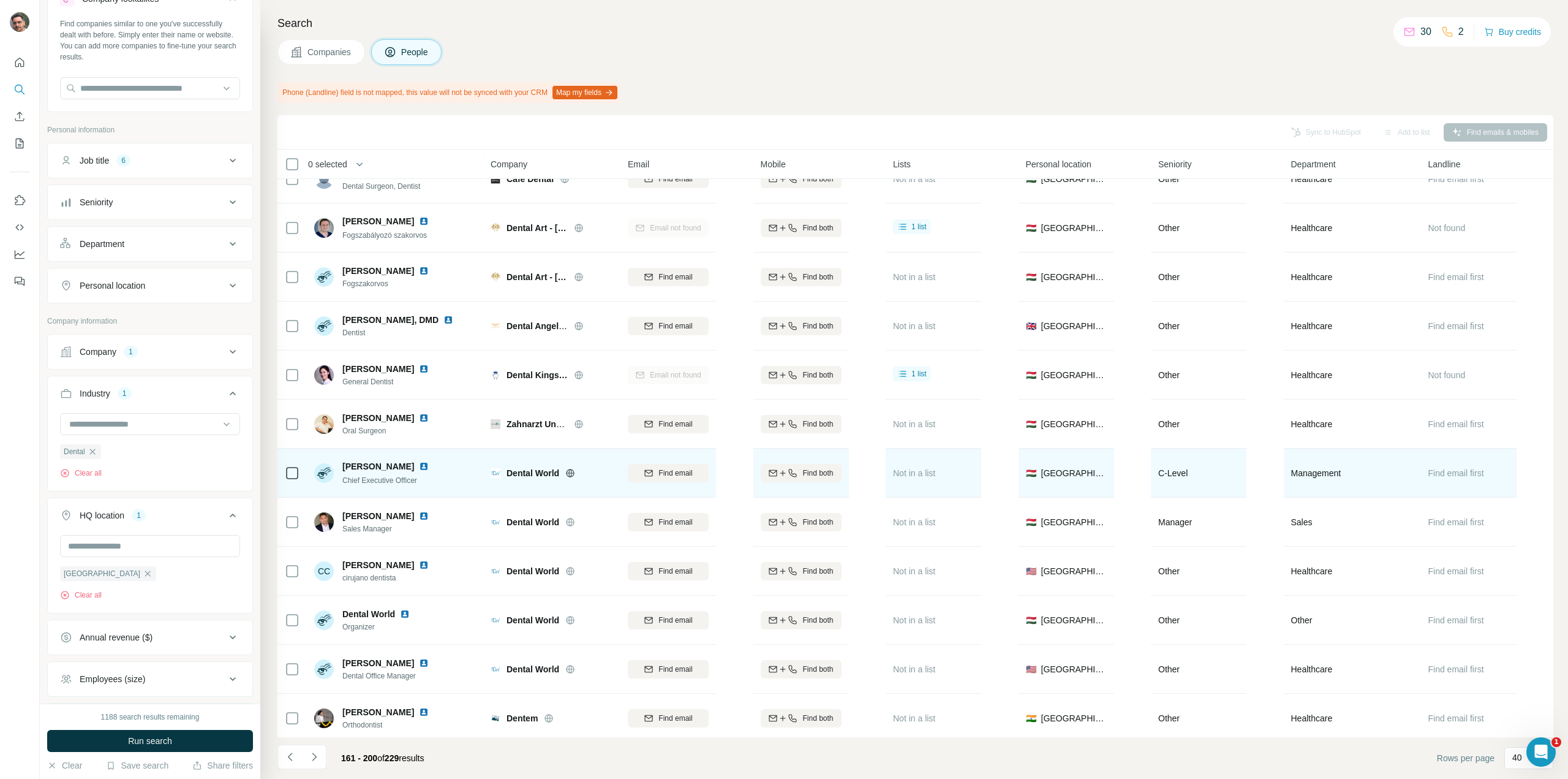
scroll to position [245, 0]
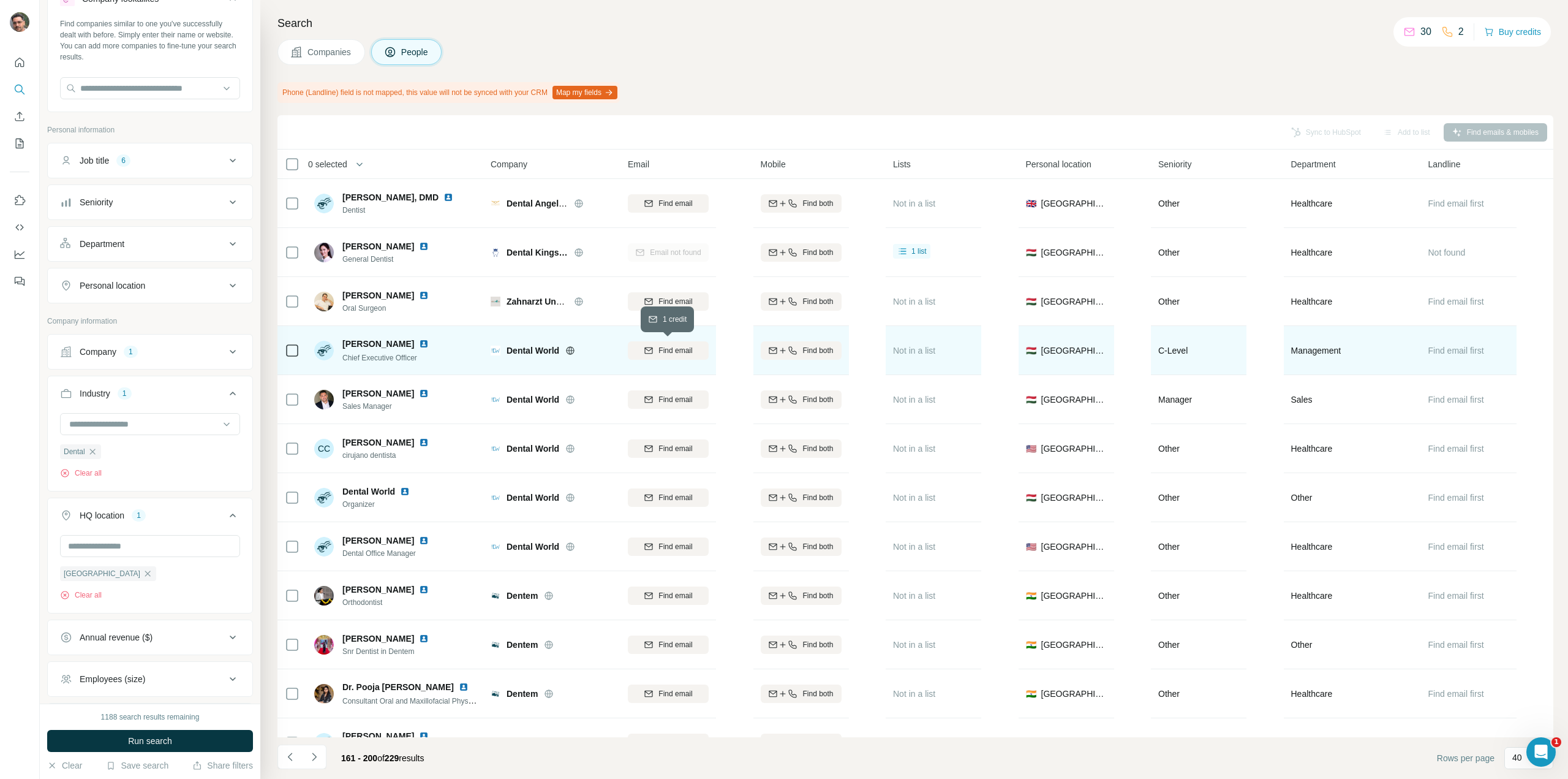
click at [673, 352] on span "Find email" at bounding box center [675, 350] width 34 height 11
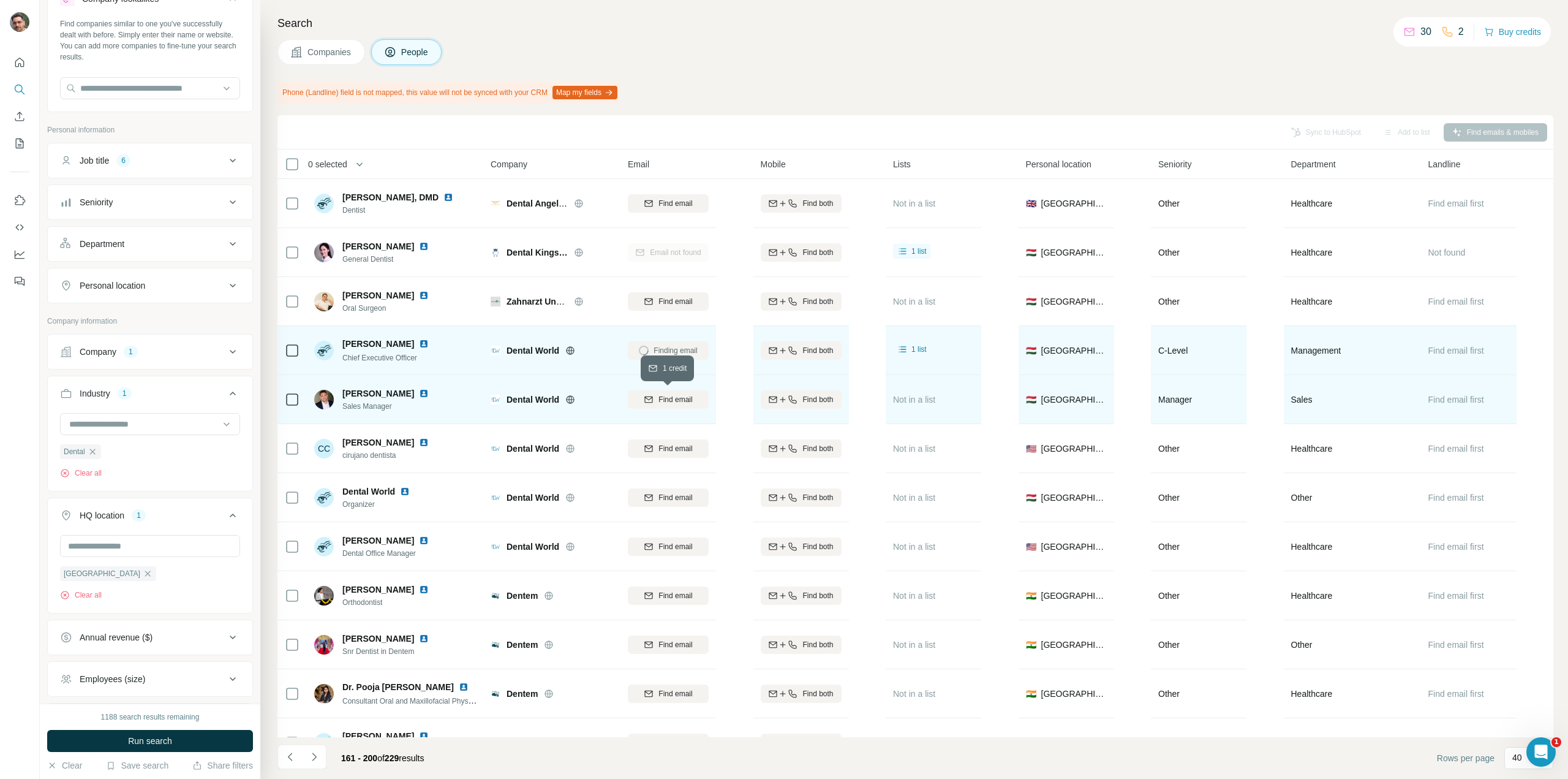
click at [679, 398] on span "Find email" at bounding box center [675, 400] width 34 height 11
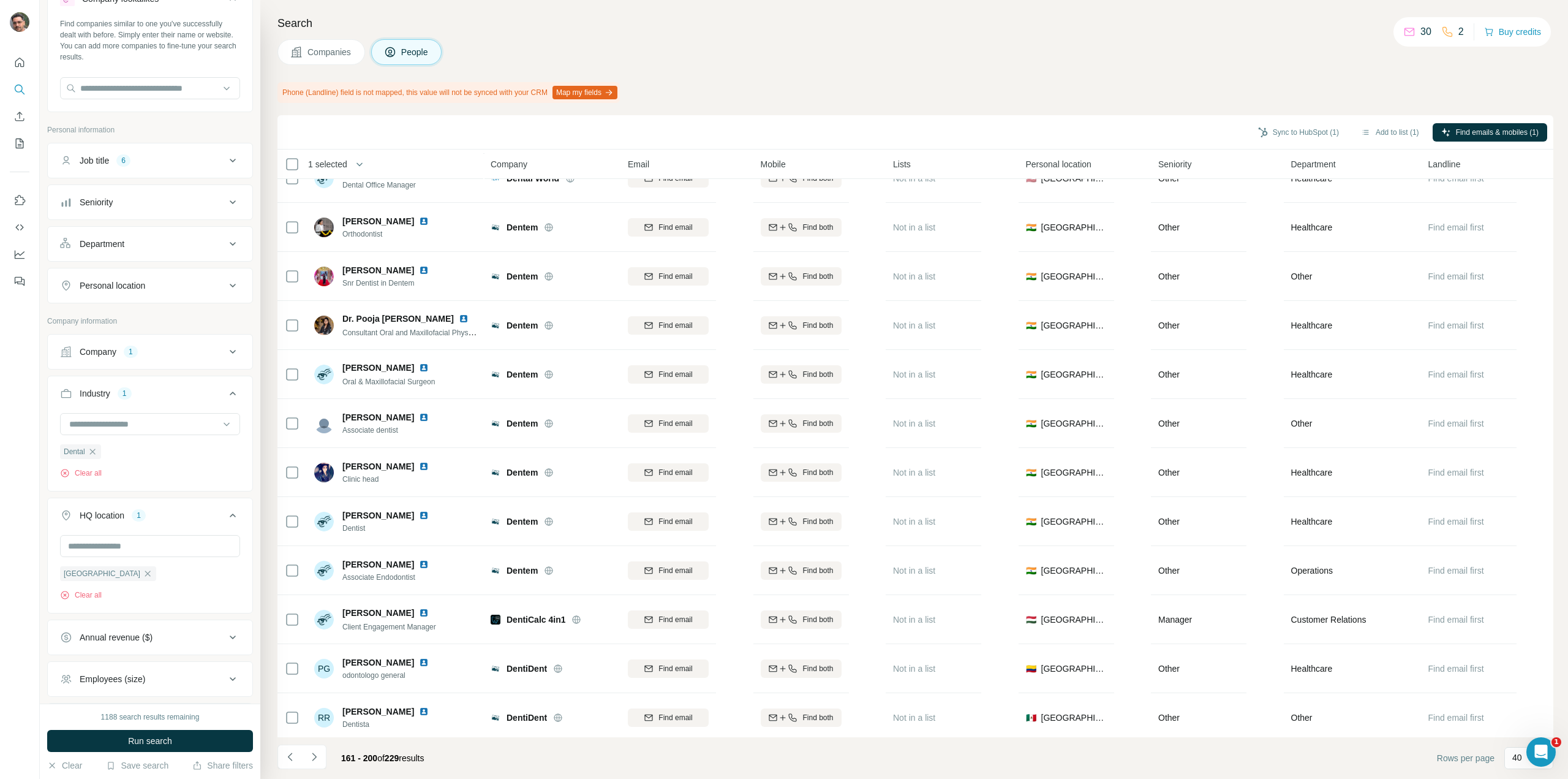
scroll to position [674, 0]
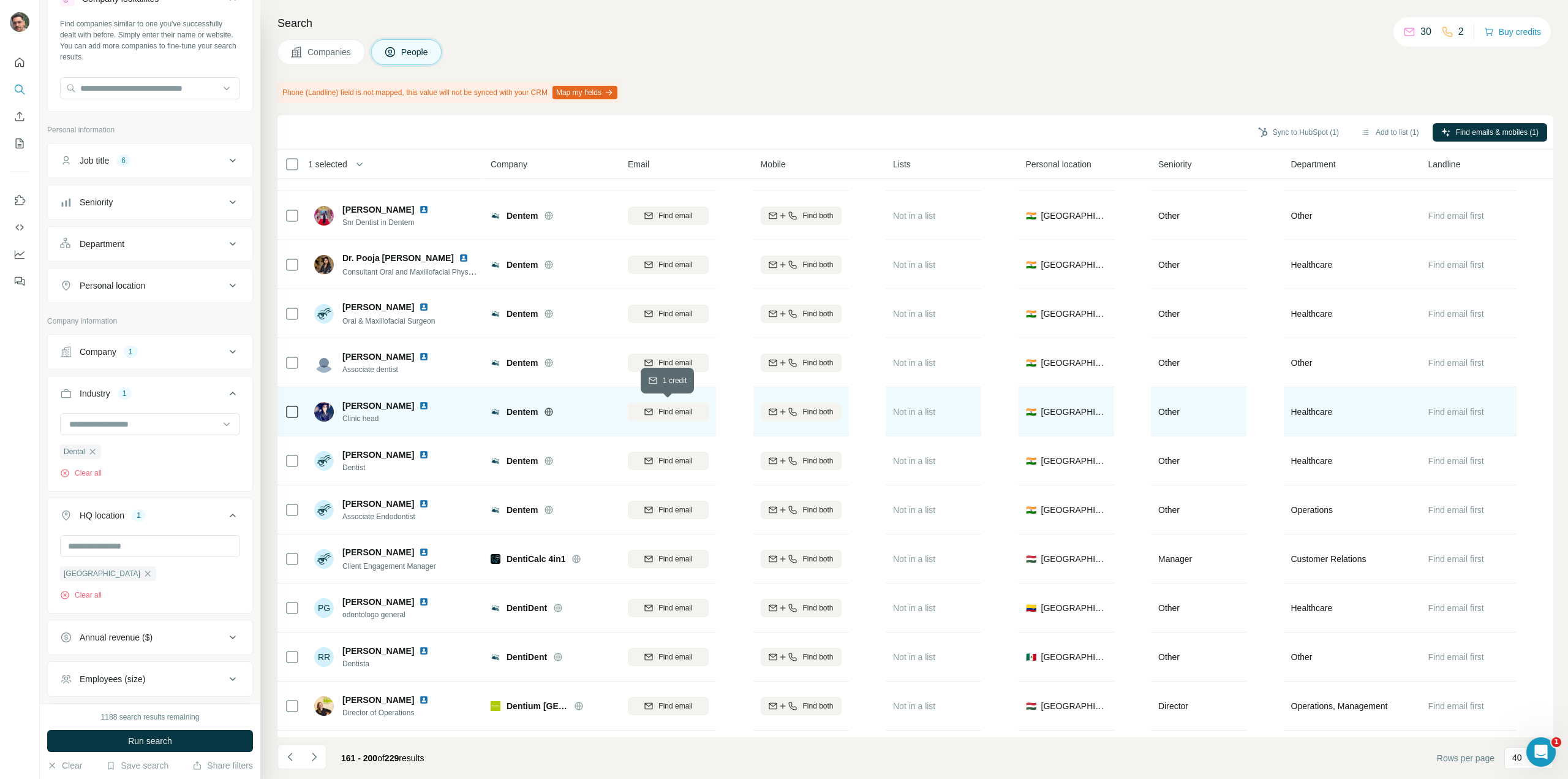
click at [678, 412] on span "Find email" at bounding box center [675, 412] width 34 height 11
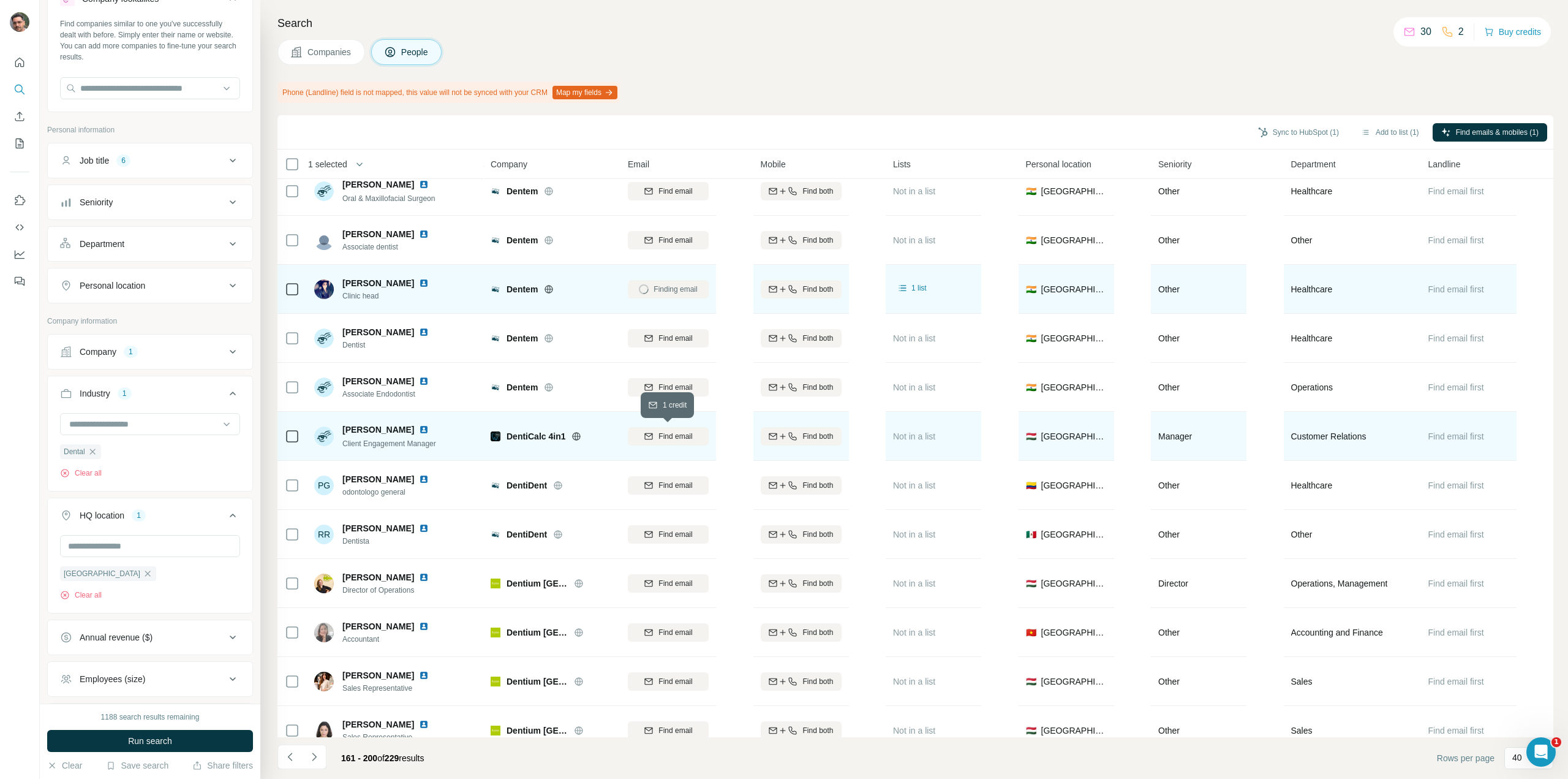
click at [675, 438] on span "Find email" at bounding box center [675, 436] width 34 height 11
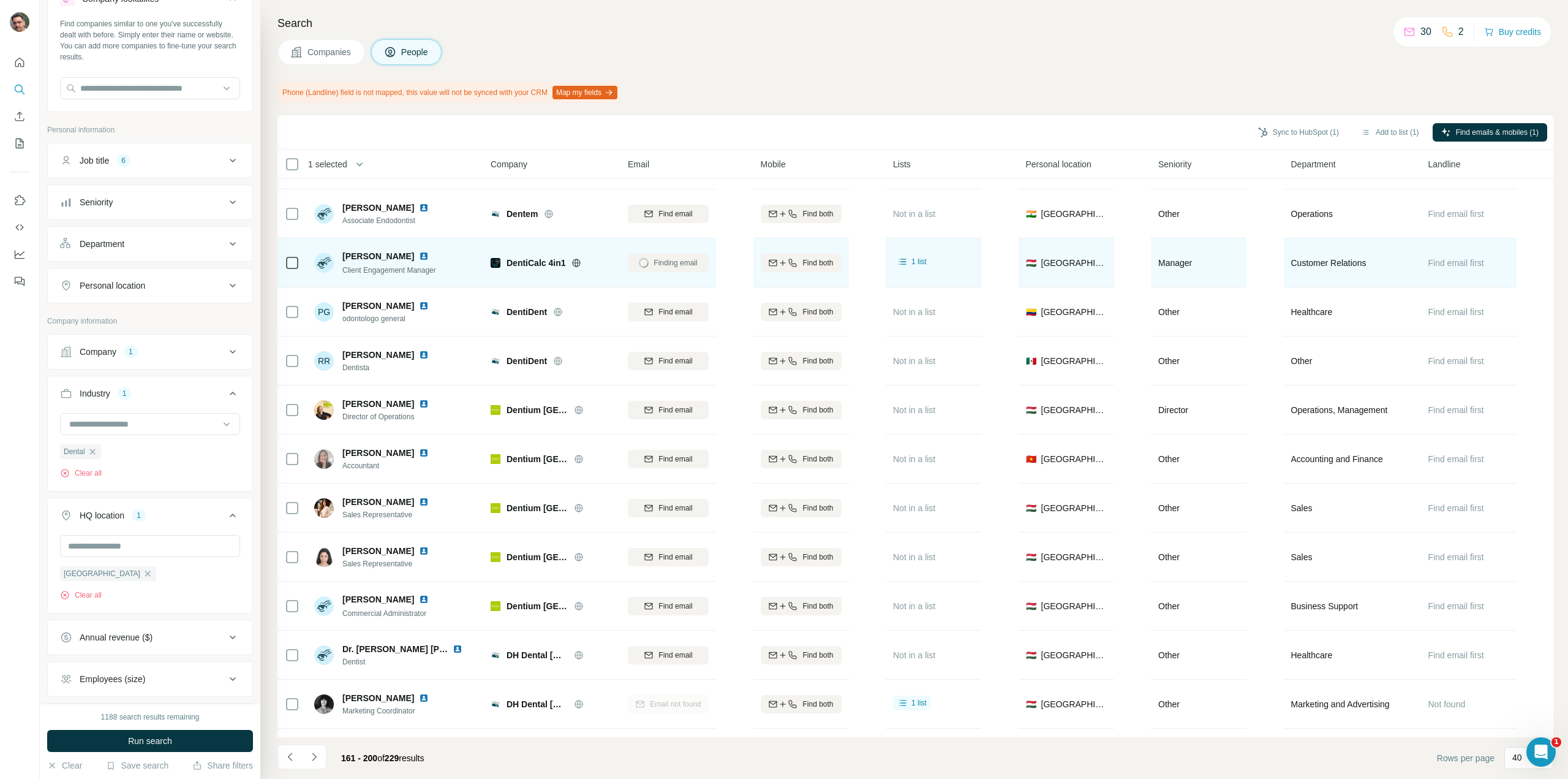
scroll to position [1042, 0]
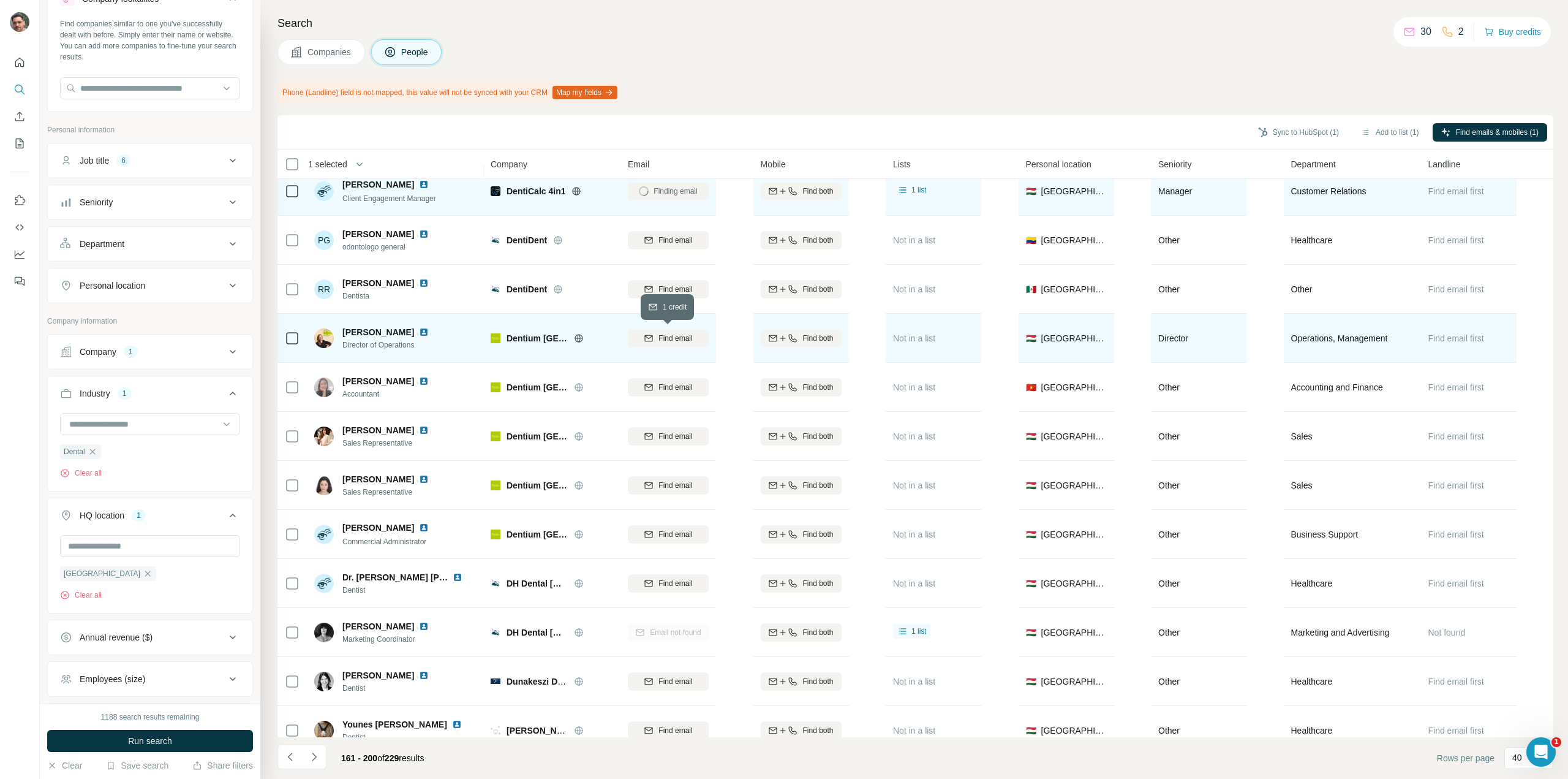
click at [669, 336] on span "Find email" at bounding box center [675, 338] width 34 height 11
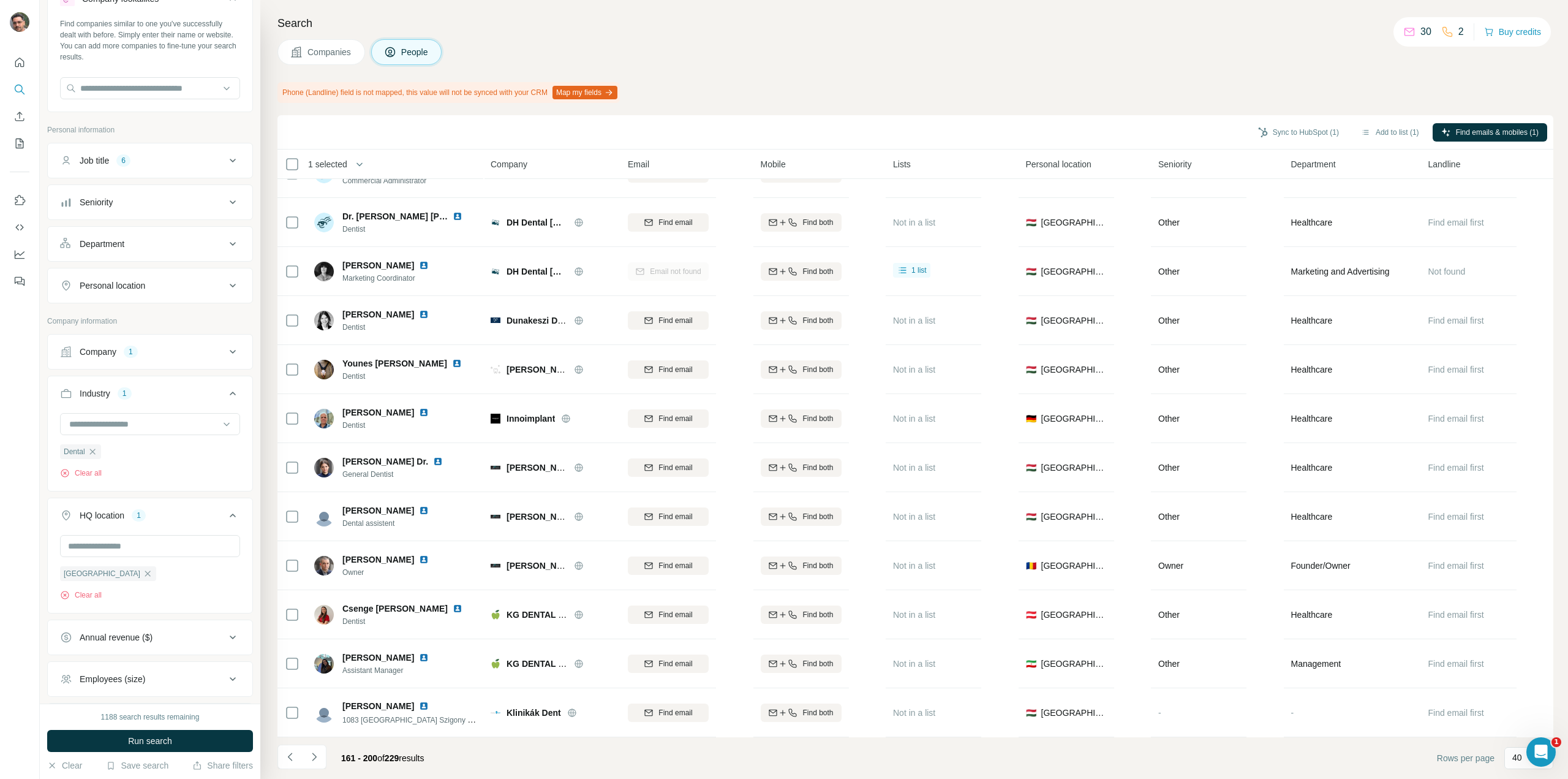
scroll to position [1408, 0]
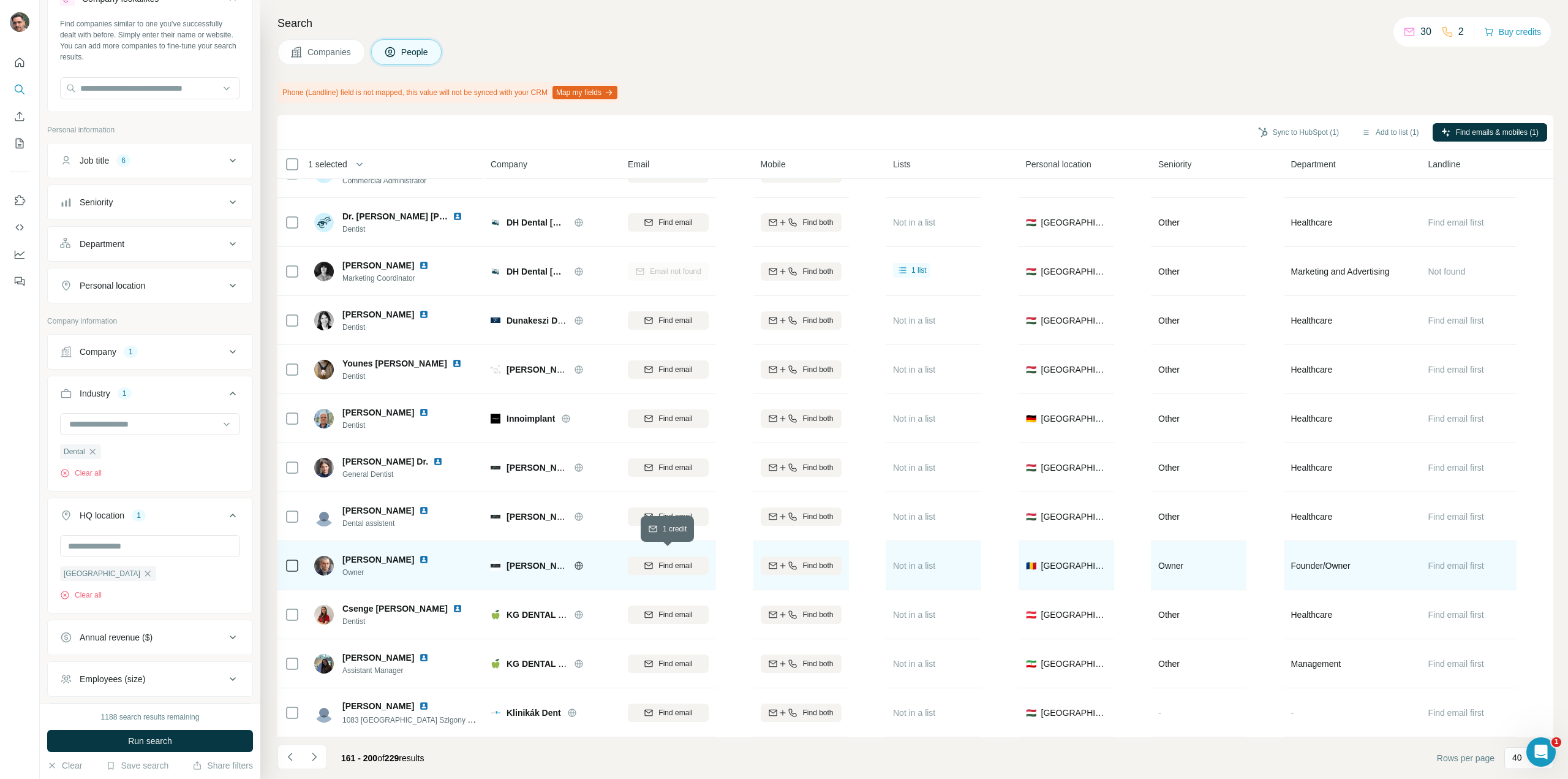
click at [683, 563] on span "Find email" at bounding box center [675, 566] width 34 height 11
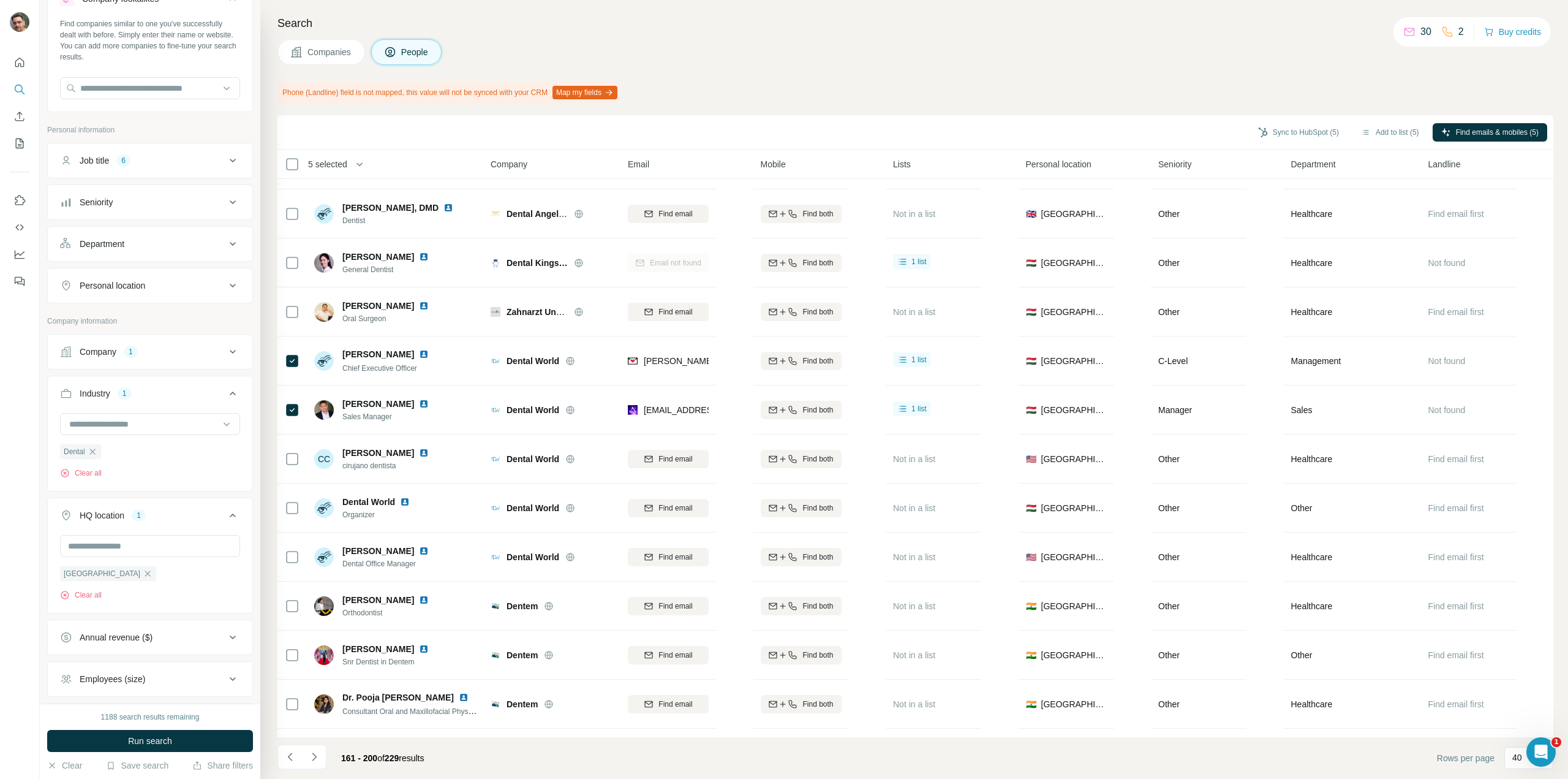
scroll to position [0, 0]
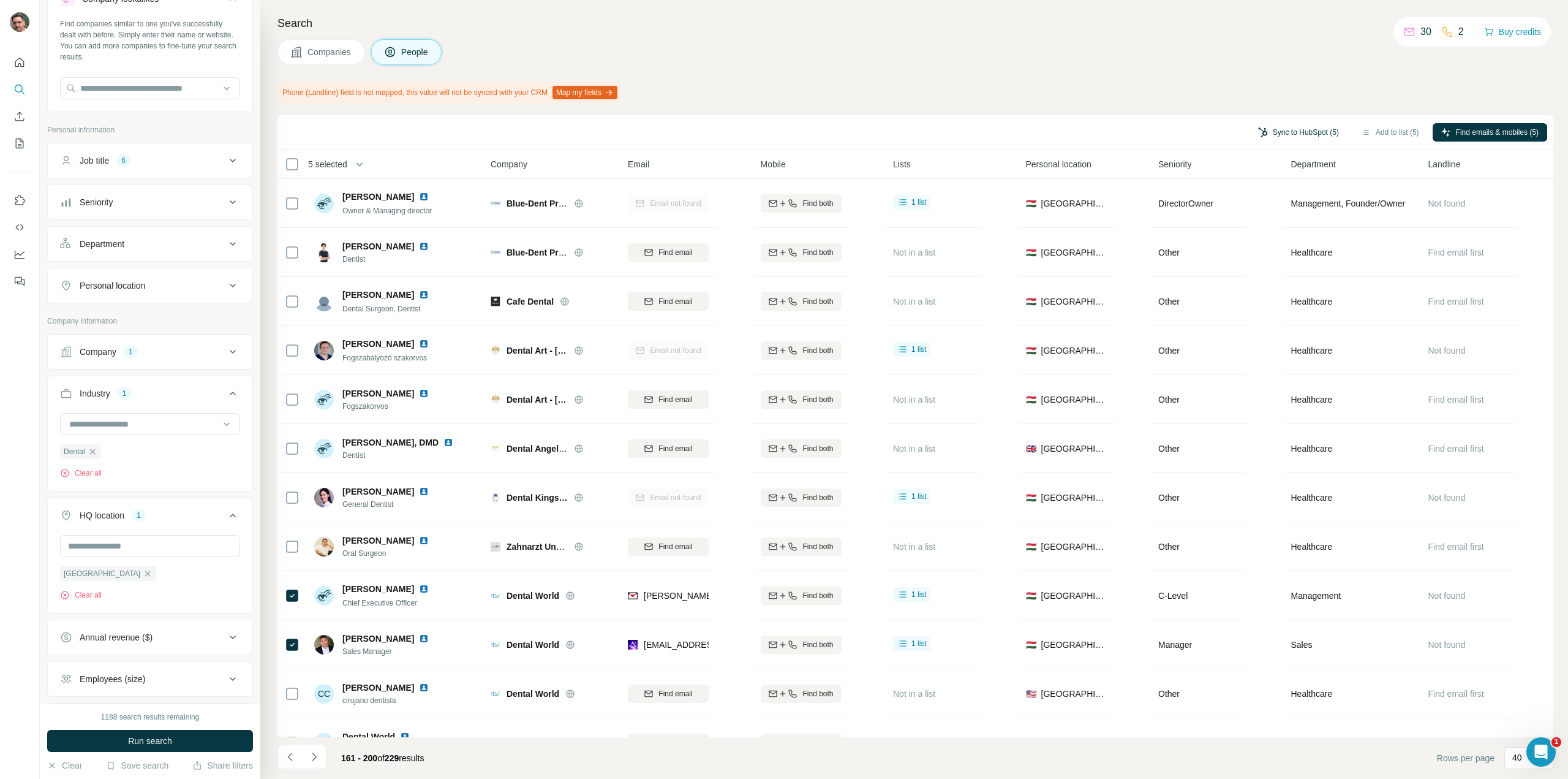
click at [1301, 128] on button "Sync to HubSpot (5)" at bounding box center [1298, 133] width 98 height 19
click at [1277, 237] on button "Sync to HubSpot" at bounding box center [1266, 237] width 136 height 25
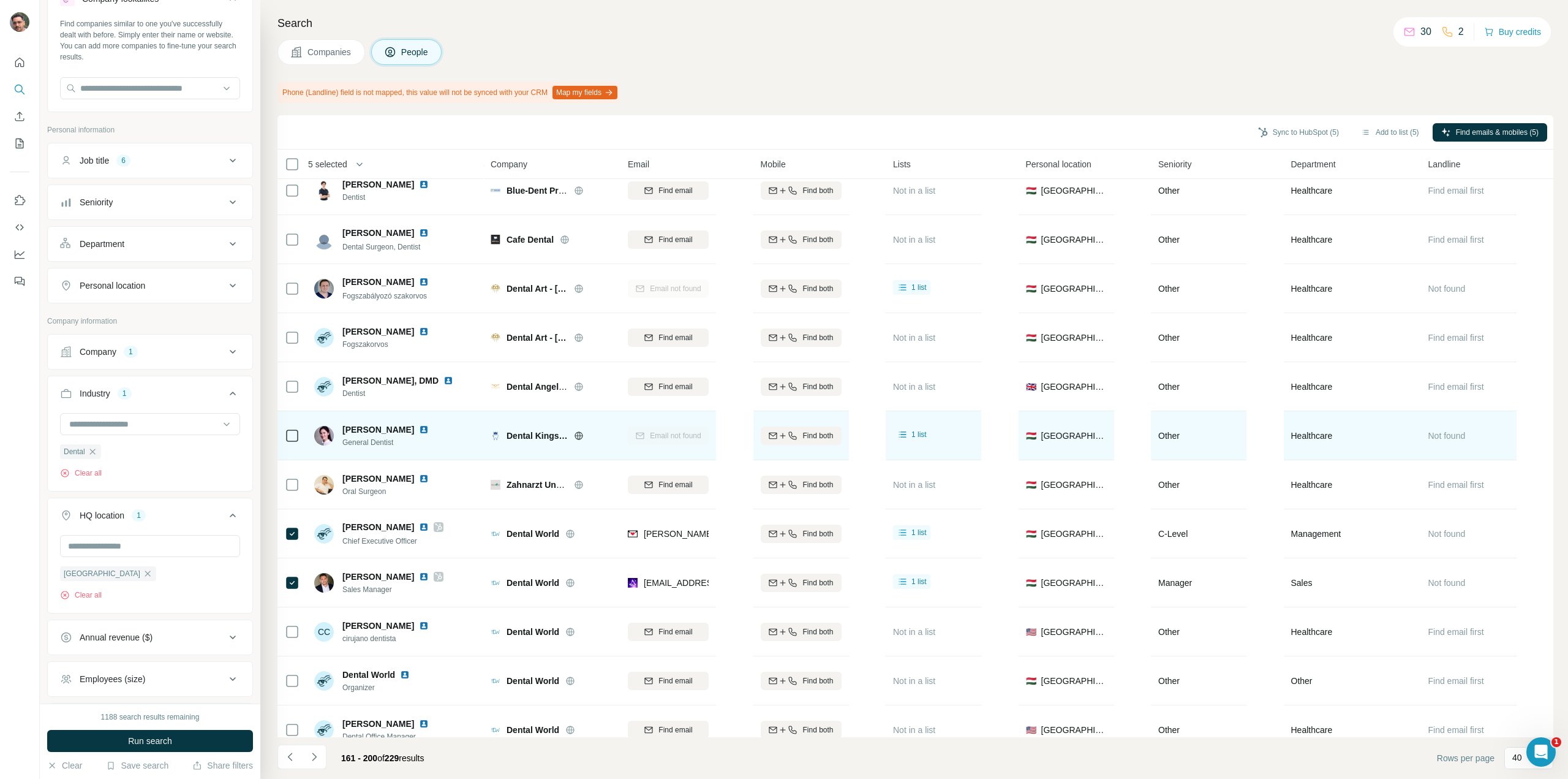
scroll to position [245, 0]
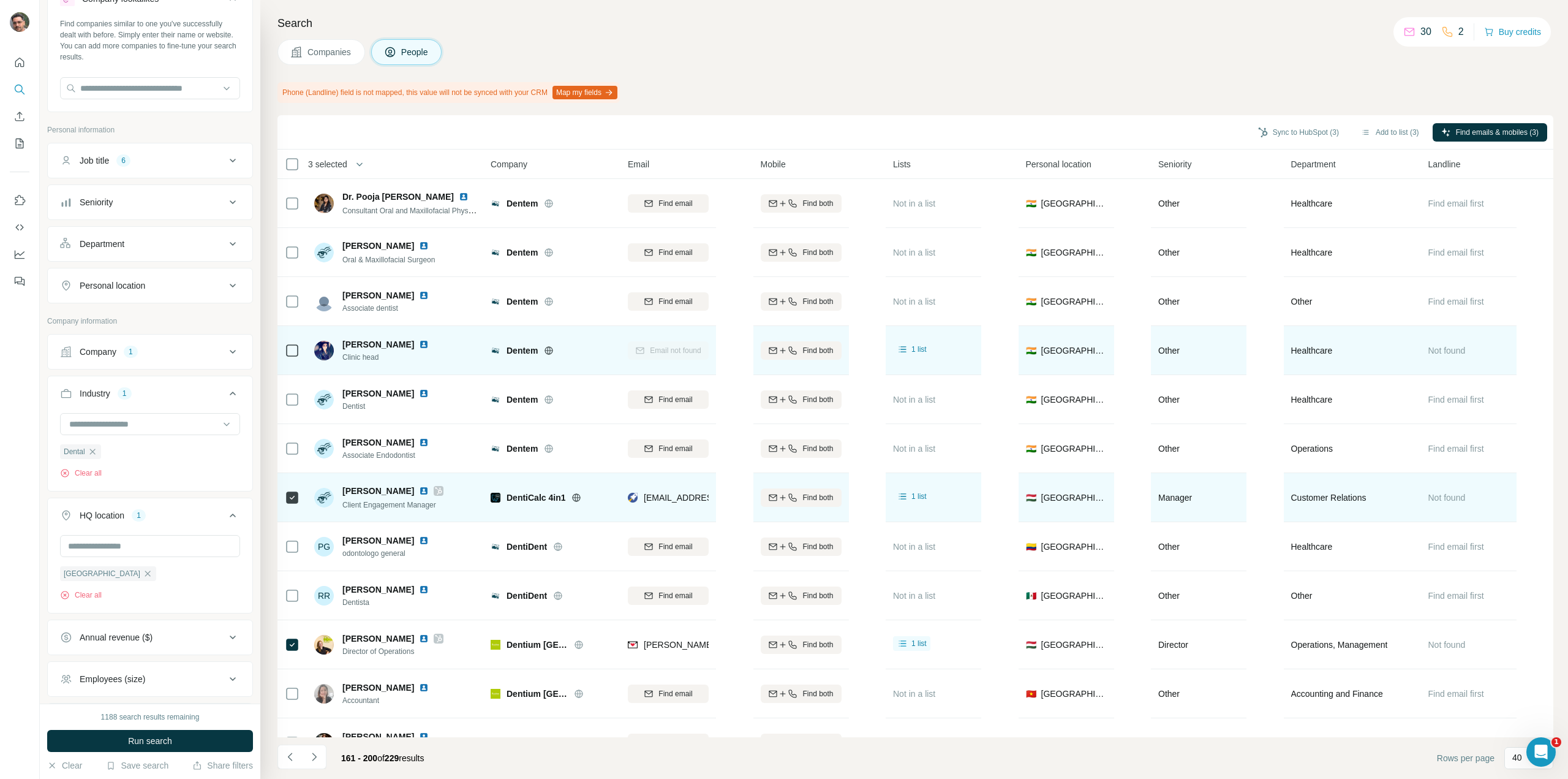
click at [297, 504] on icon at bounding box center [292, 498] width 15 height 15
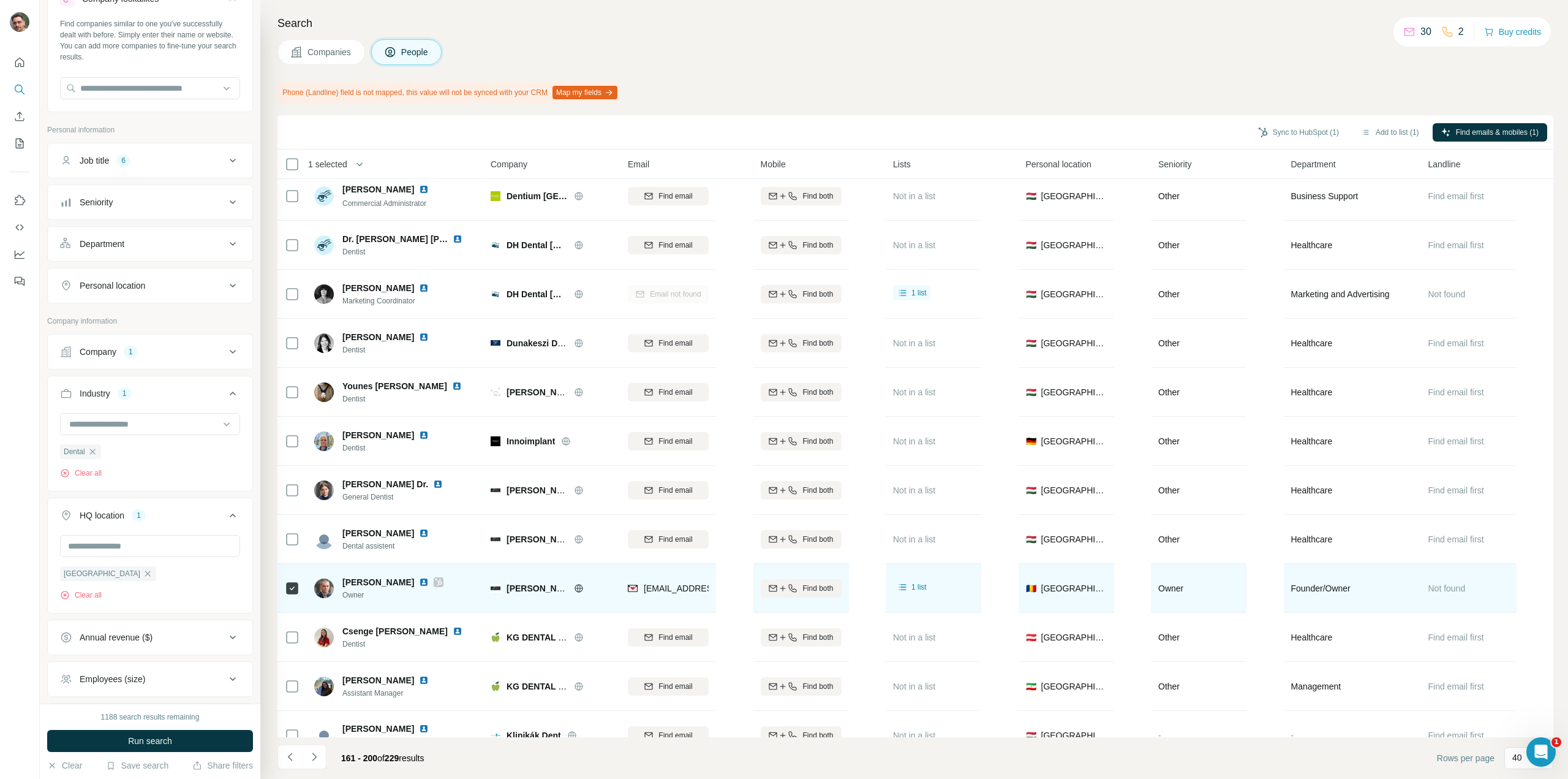
scroll to position [1408, 0]
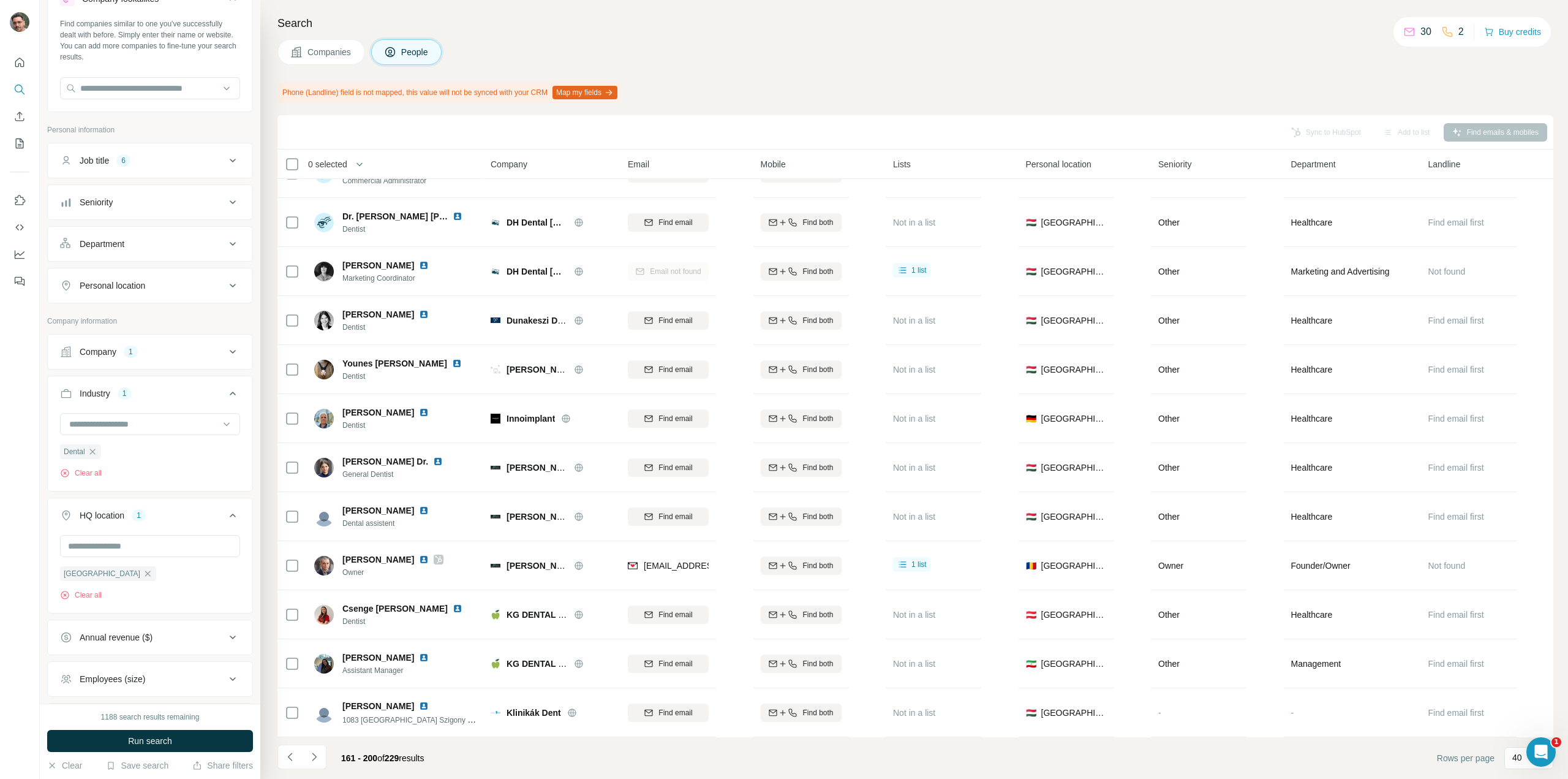
drag, startPoint x: 319, startPoint y: 760, endPoint x: 381, endPoint y: 744, distance: 64.0
click at [318, 760] on icon "Navigate to next page" at bounding box center [314, 757] width 12 height 12
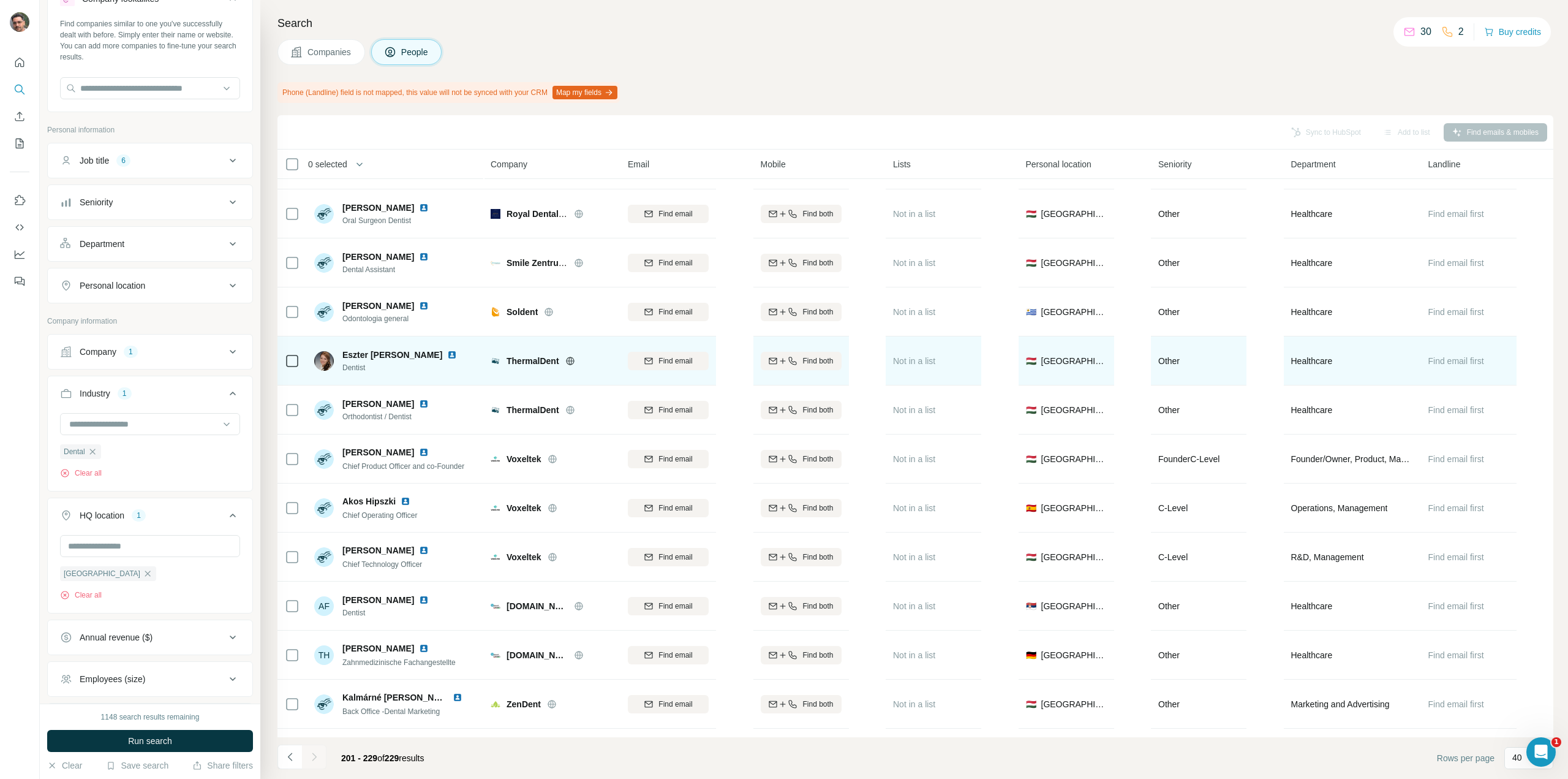
scroll to position [490, 0]
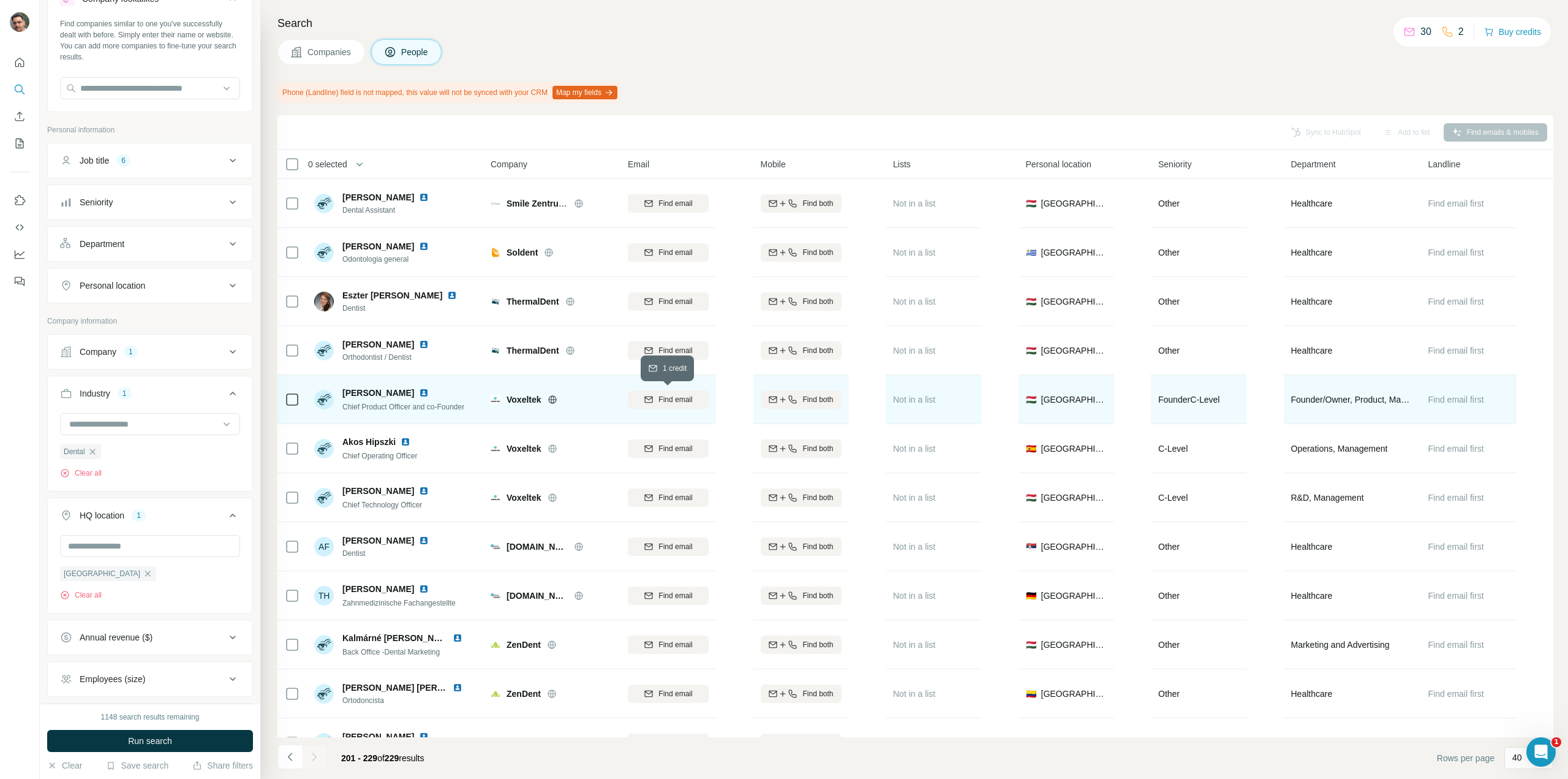
click at [665, 404] on span "Find email" at bounding box center [675, 400] width 34 height 11
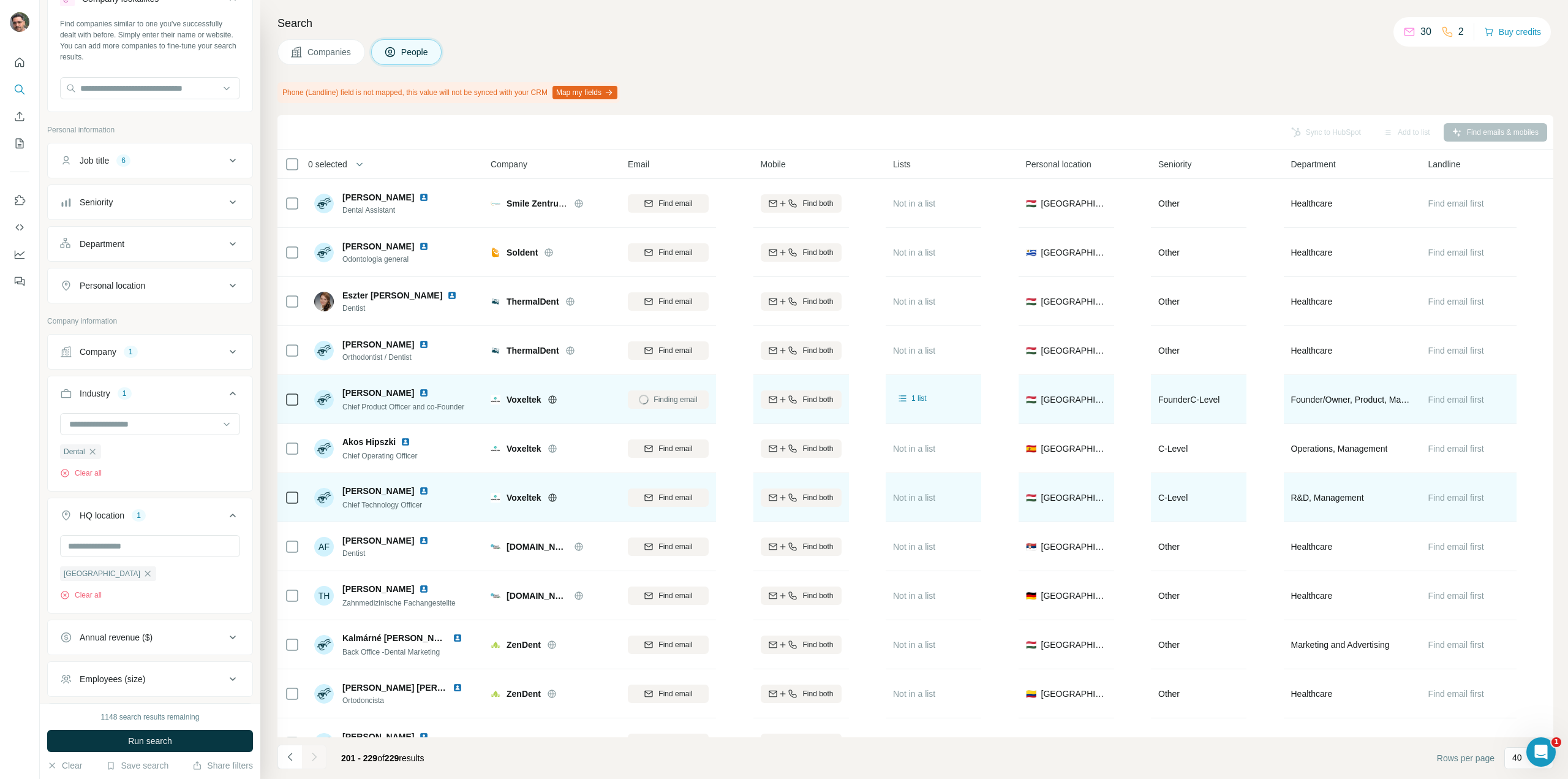
scroll to position [552, 0]
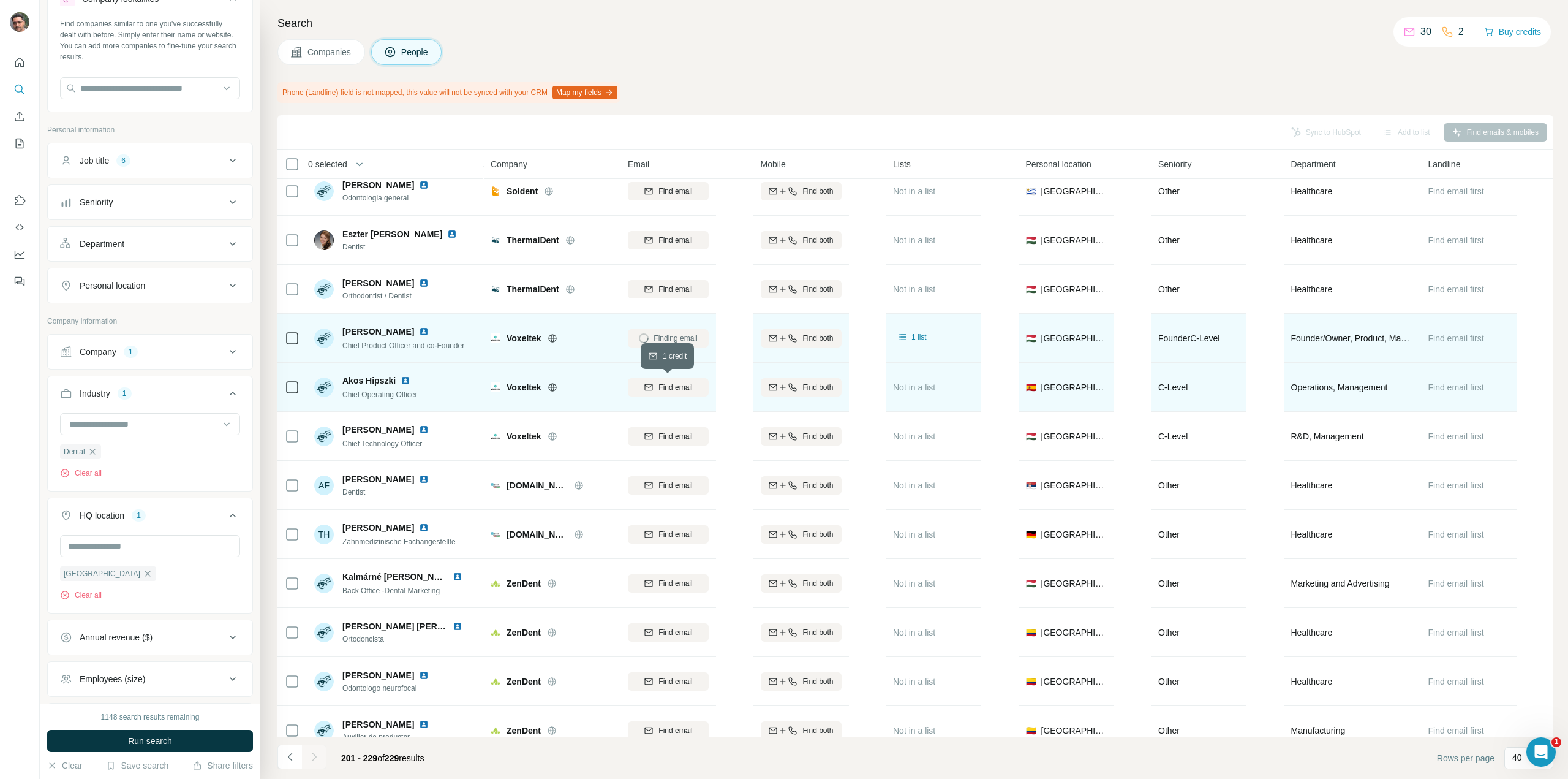
click at [663, 389] on span "Find email" at bounding box center [675, 387] width 34 height 11
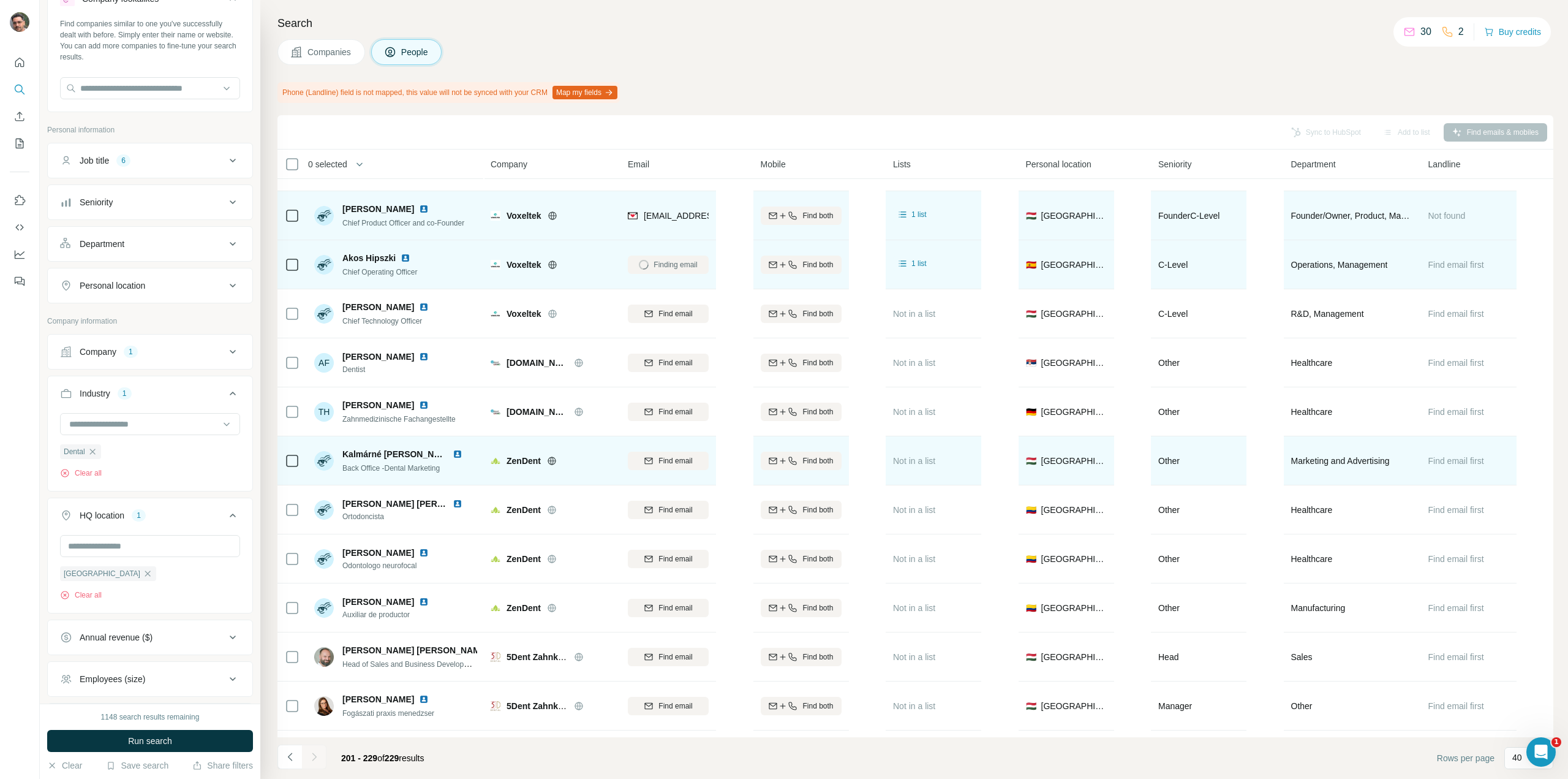
scroll to position [796, 0]
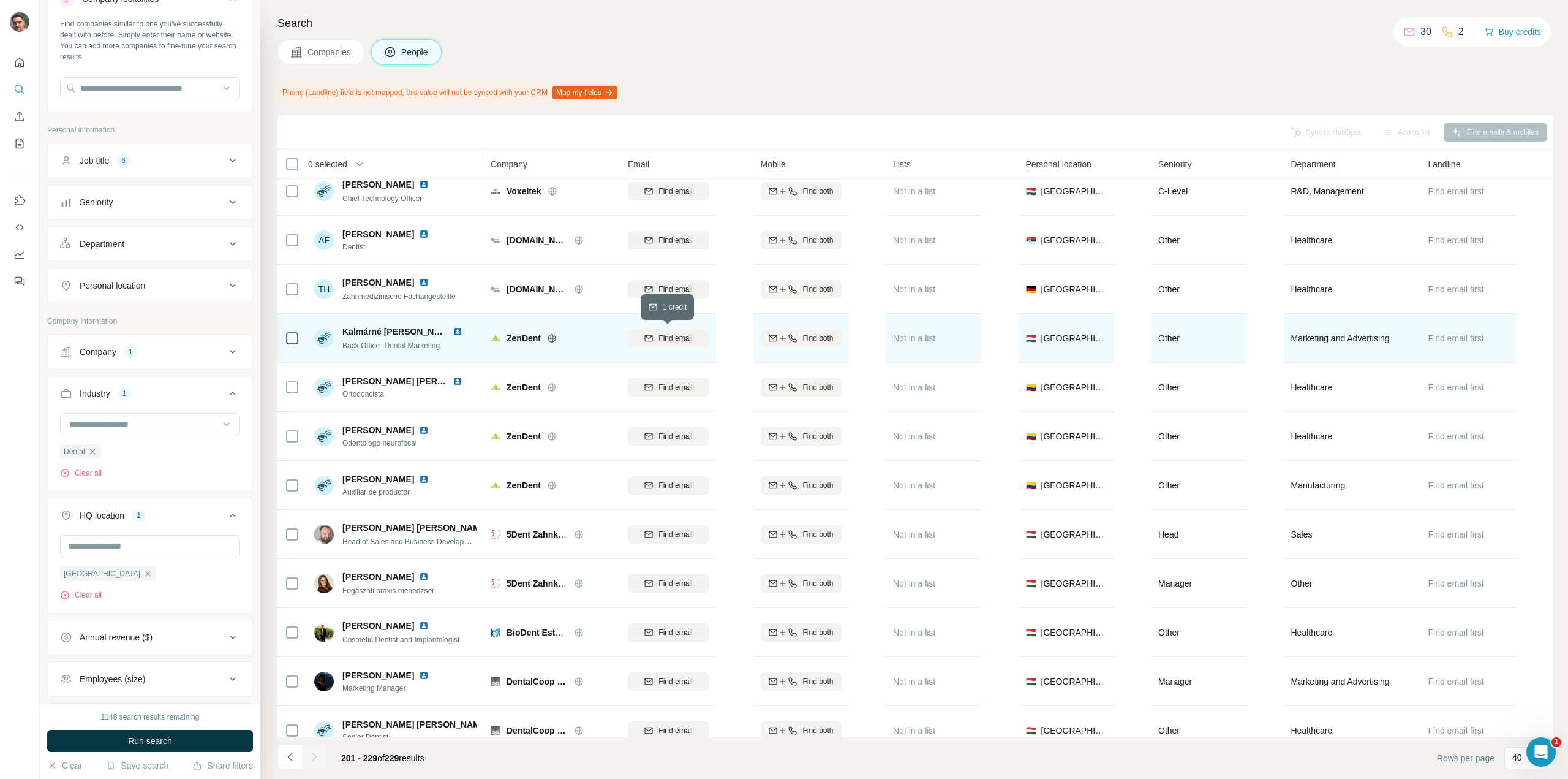
click at [675, 335] on span "Find email" at bounding box center [675, 338] width 34 height 11
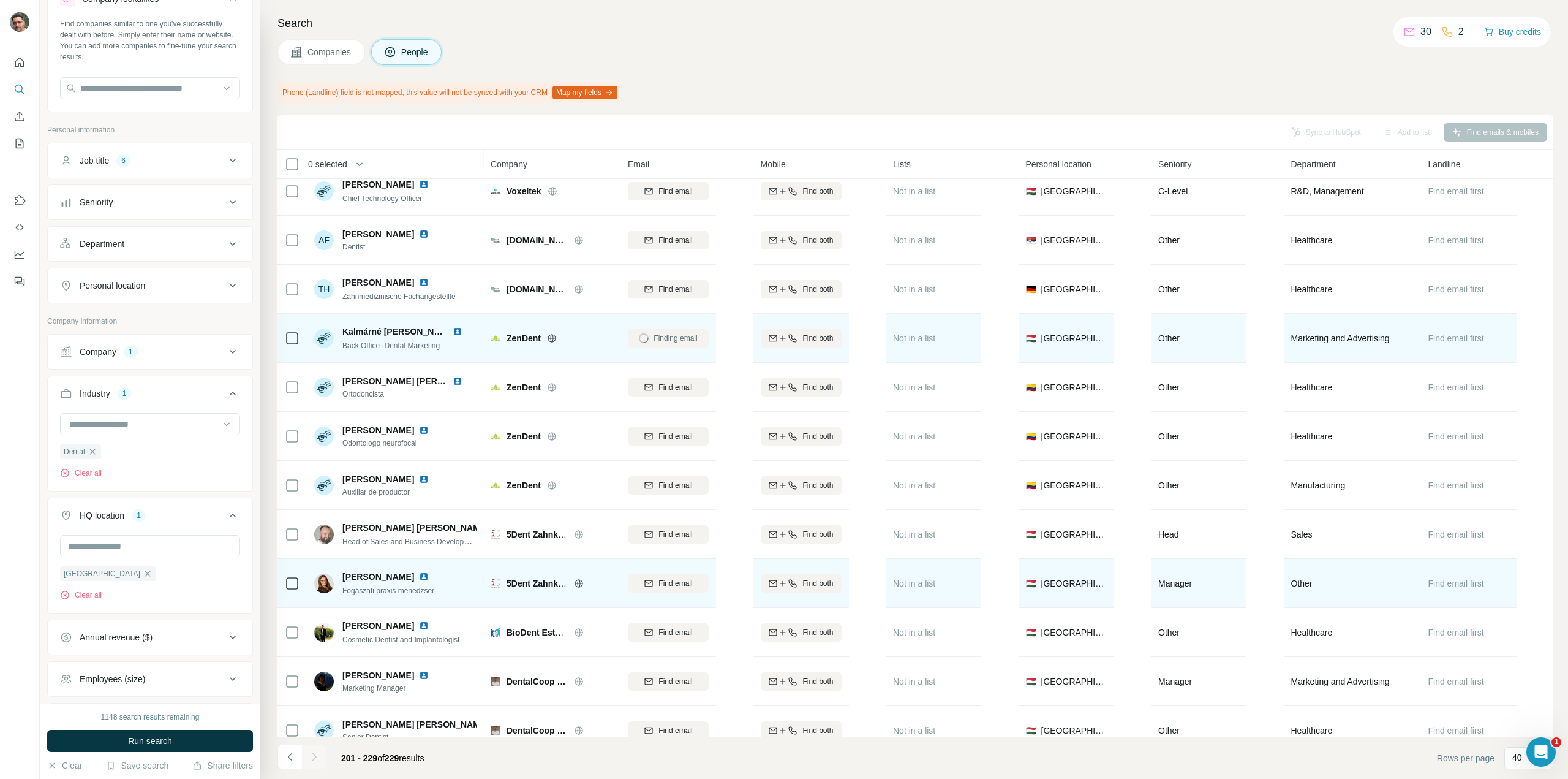
scroll to position [869, 0]
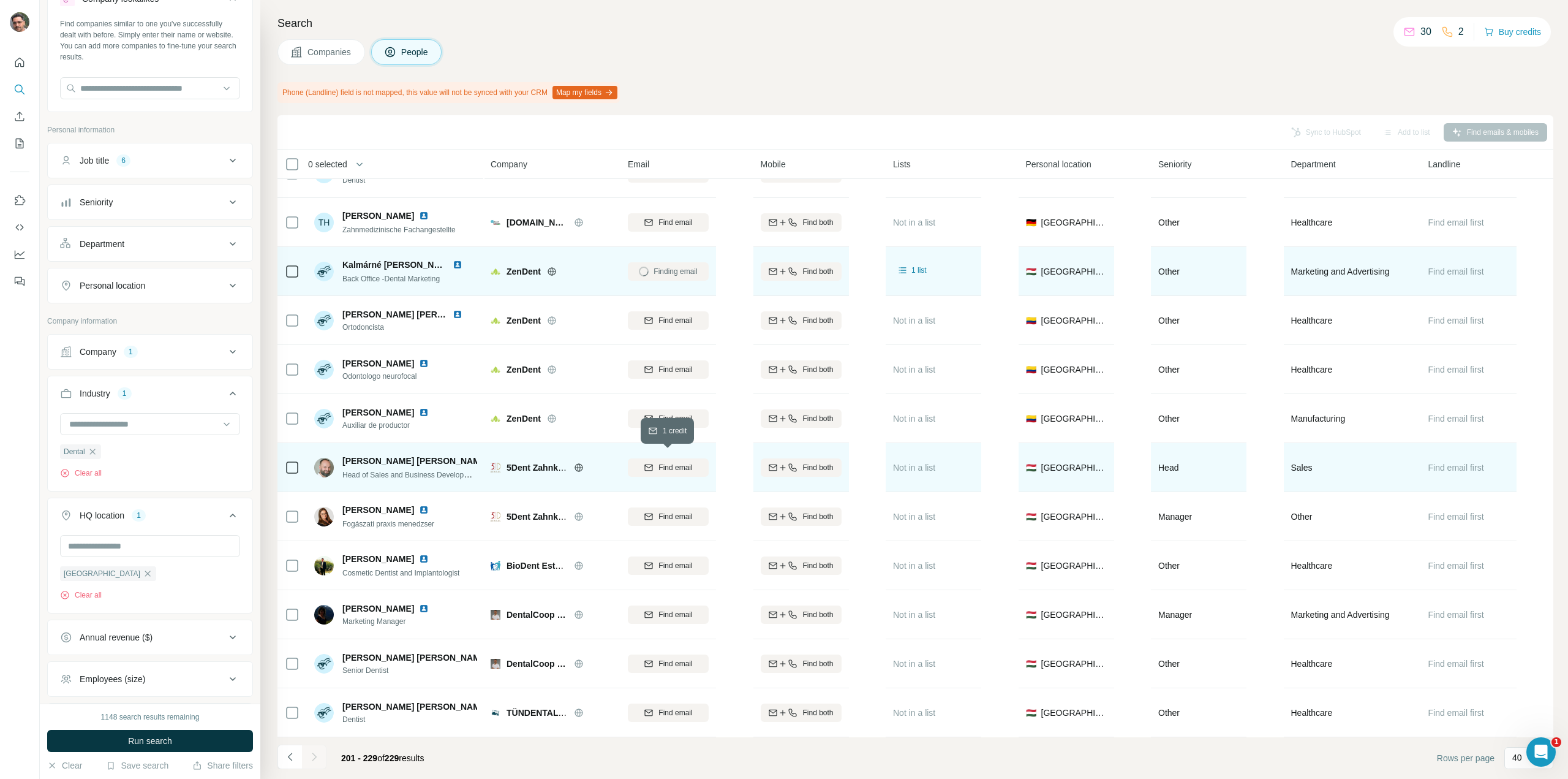
click at [668, 462] on span "Find email" at bounding box center [675, 468] width 34 height 11
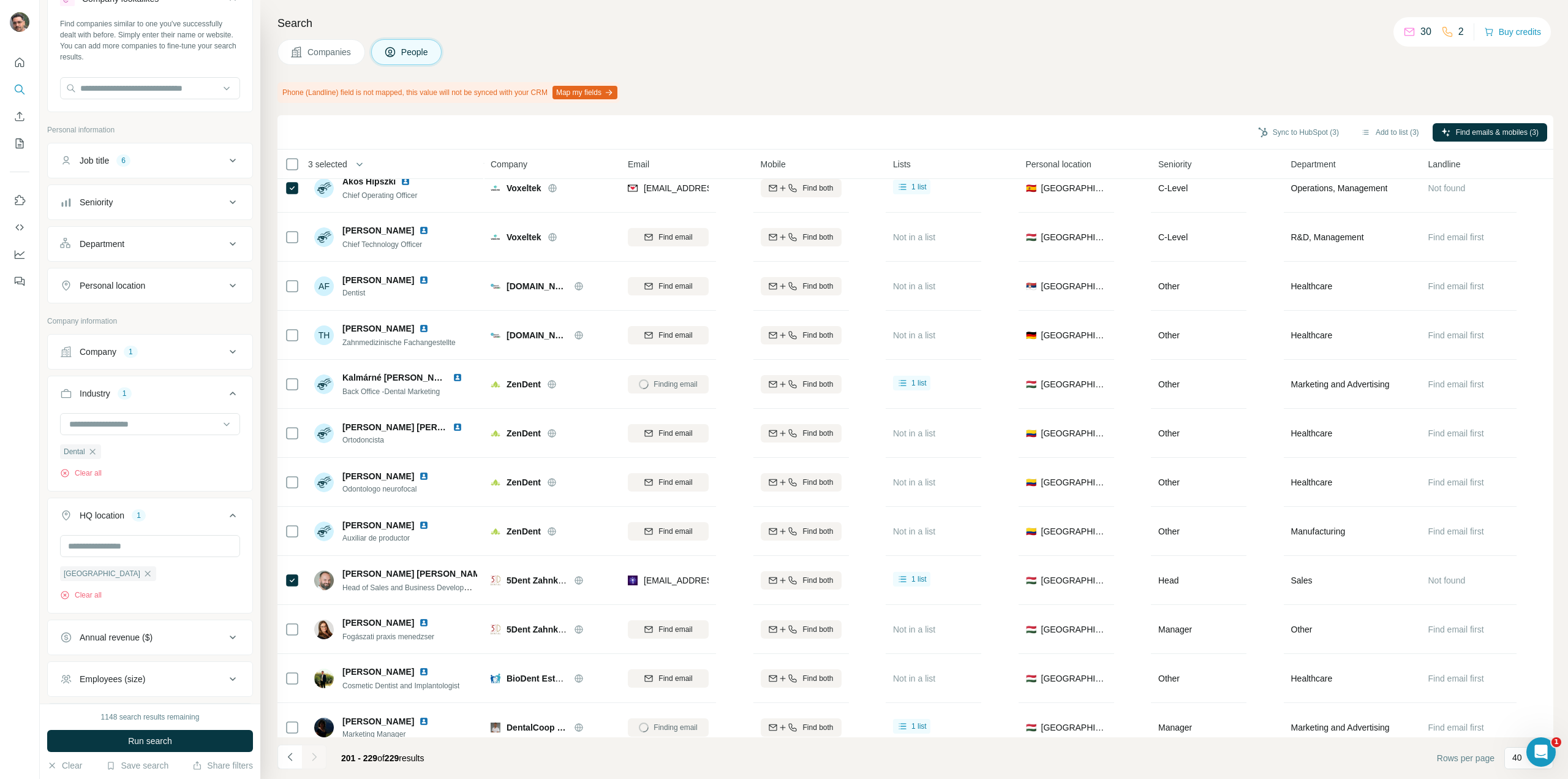
scroll to position [869, 0]
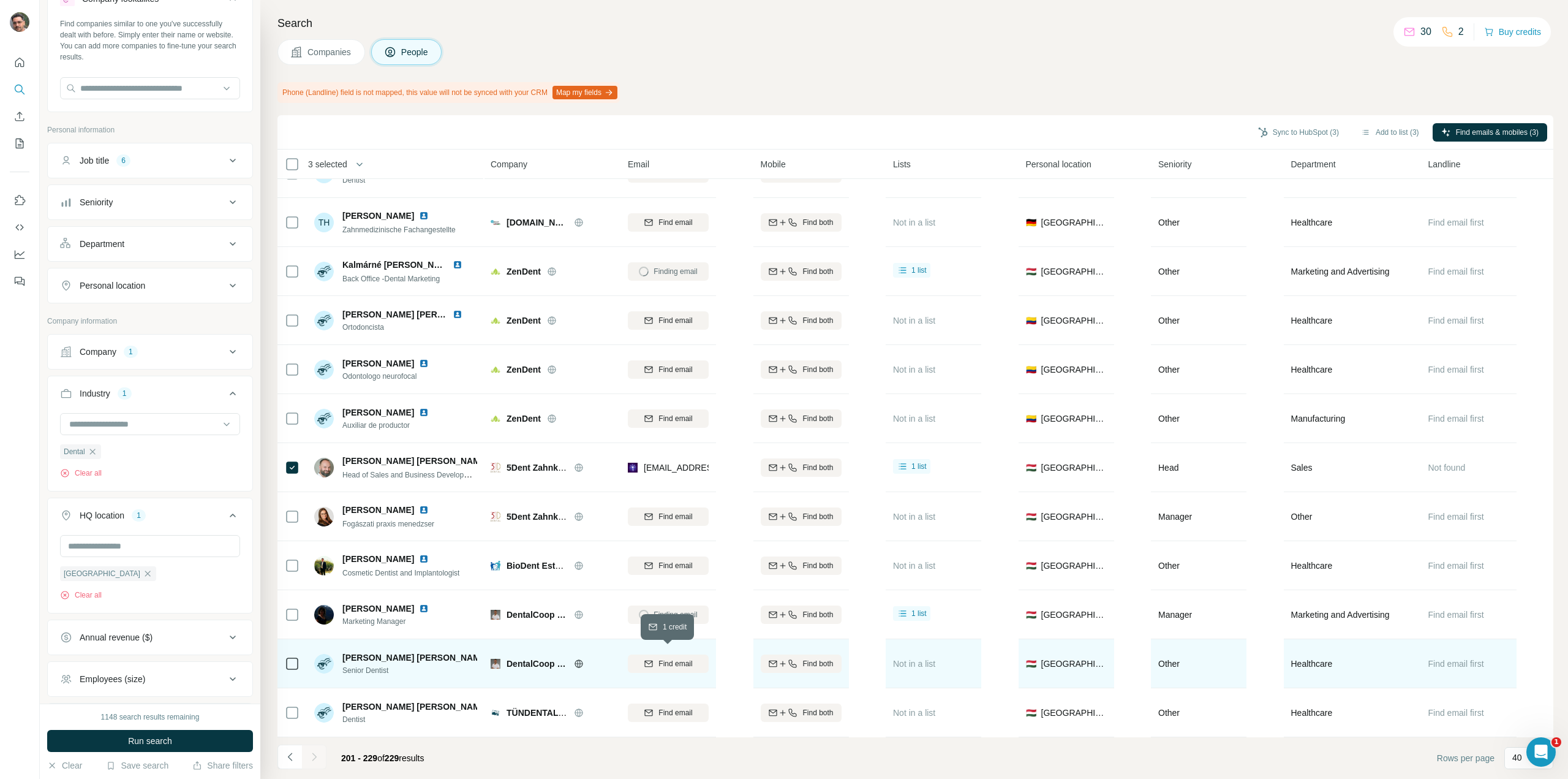
click at [661, 662] on span "Find email" at bounding box center [675, 664] width 34 height 11
click at [1302, 134] on button "Sync to HubSpot (3)" at bounding box center [1298, 133] width 98 height 19
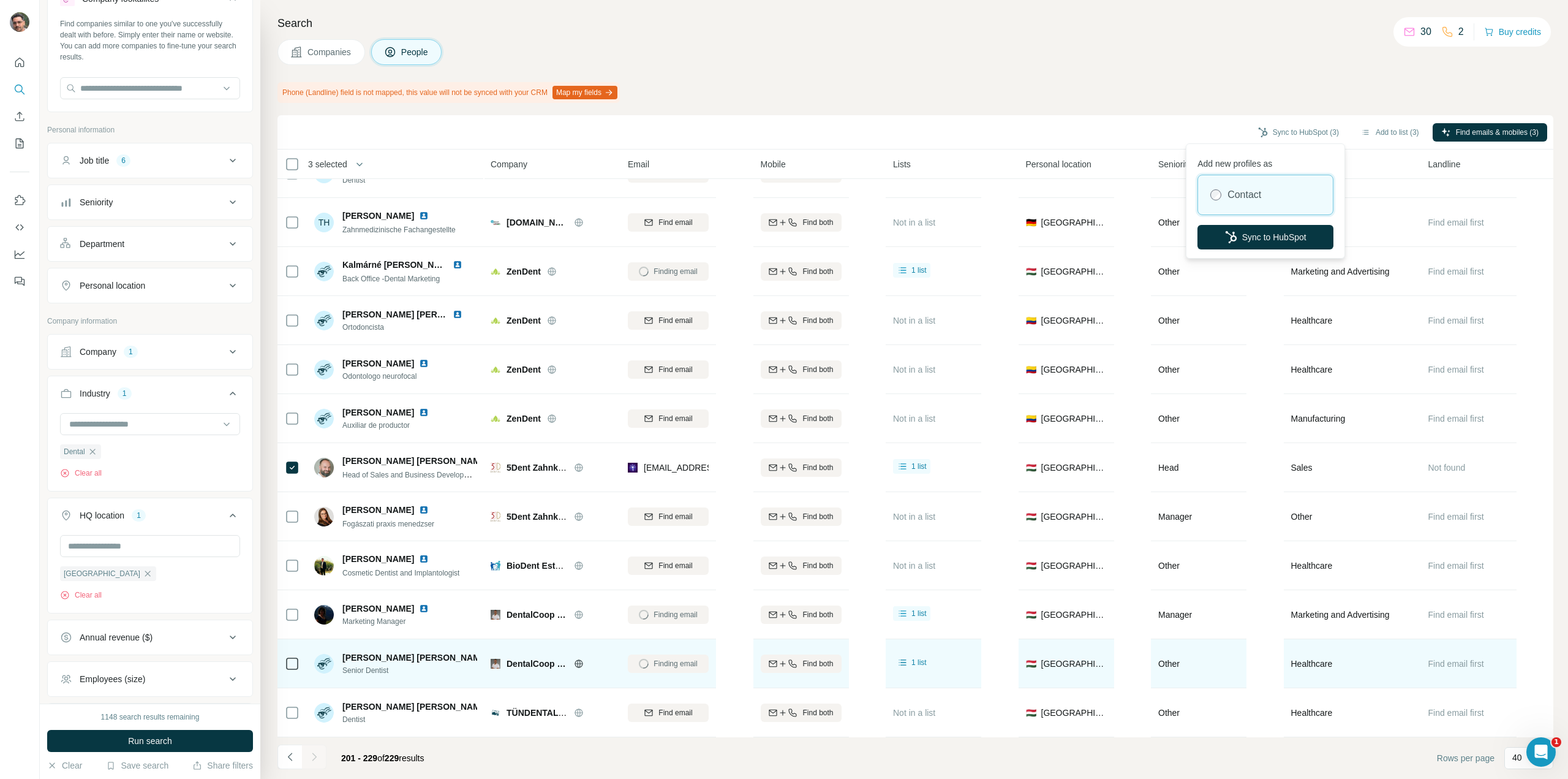
click at [1241, 236] on button "Sync to HubSpot" at bounding box center [1265, 237] width 136 height 25
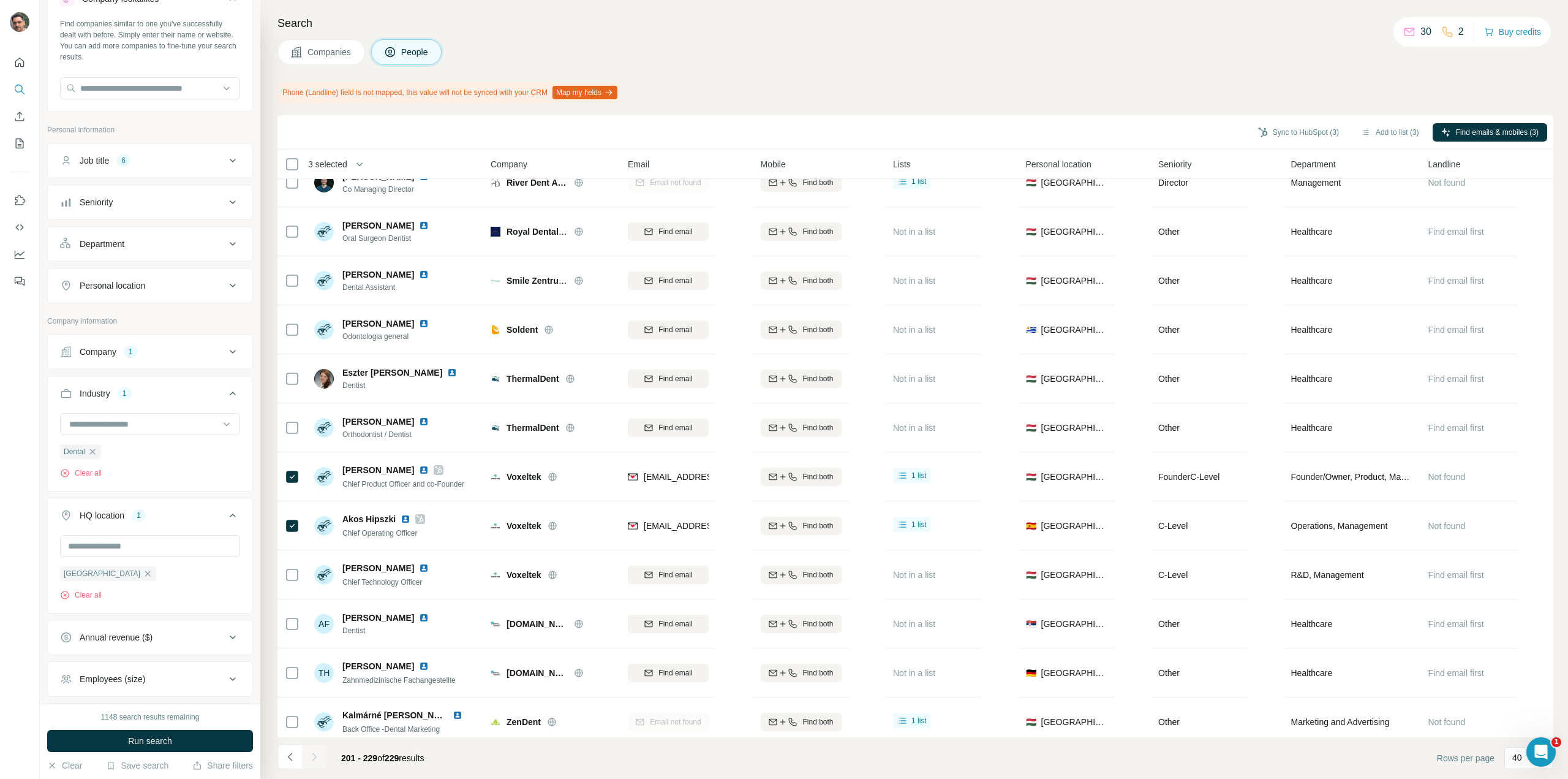
scroll to position [0, 0]
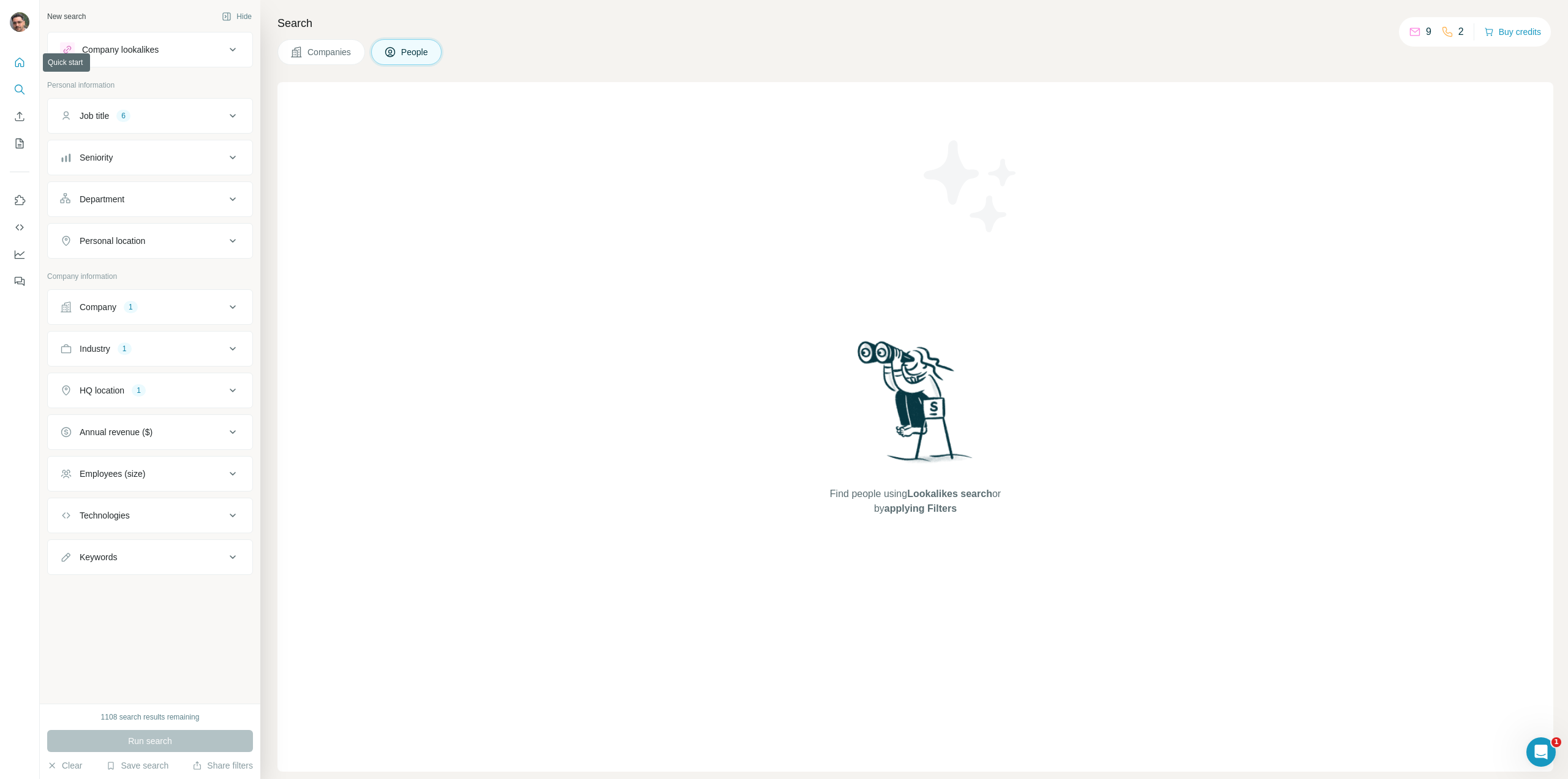
click at [20, 63] on icon "Quick start" at bounding box center [19, 63] width 12 height 12
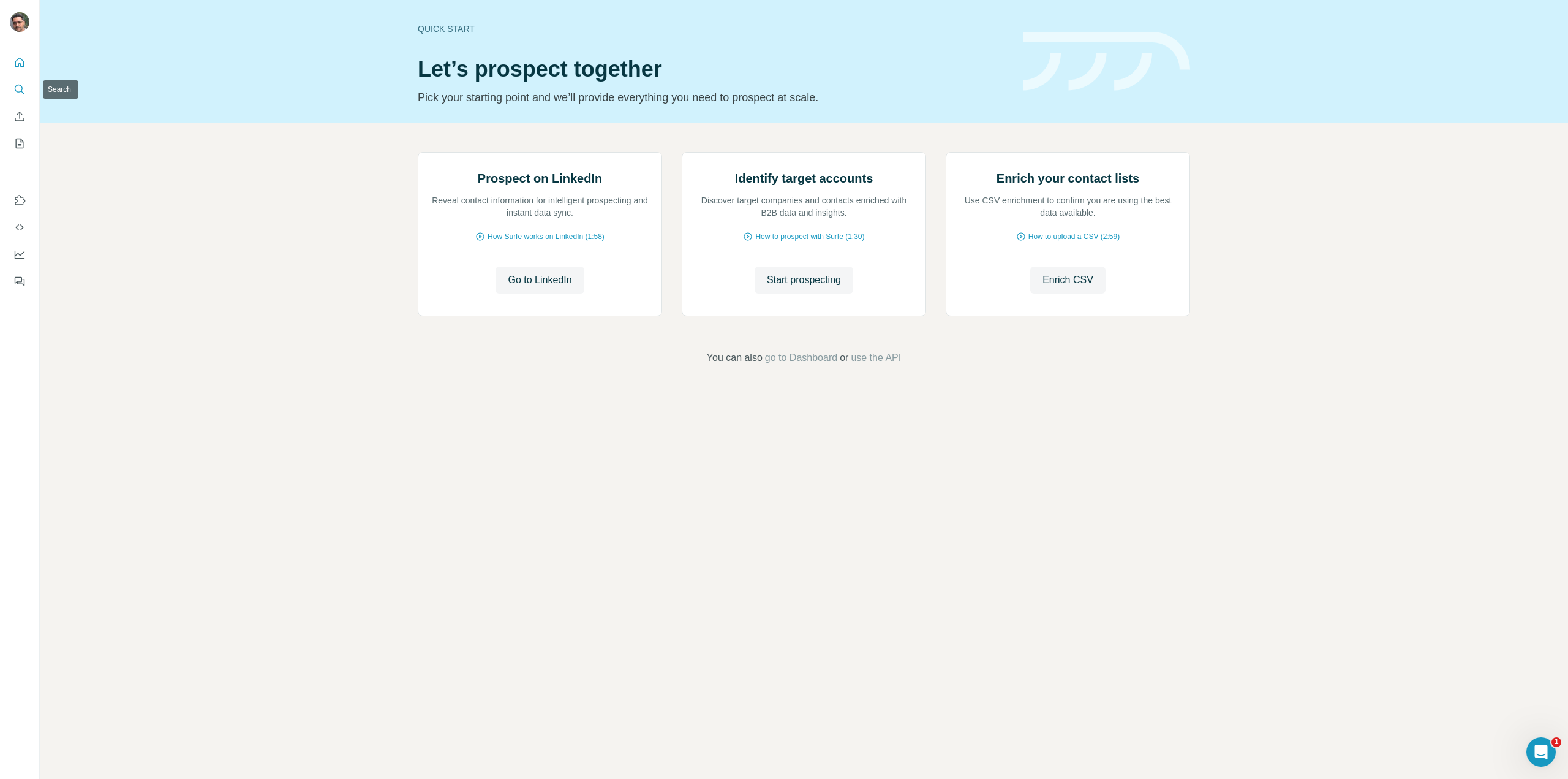
click at [17, 91] on icon "Search" at bounding box center [19, 89] width 8 height 8
